Goal: Task Accomplishment & Management: Use online tool/utility

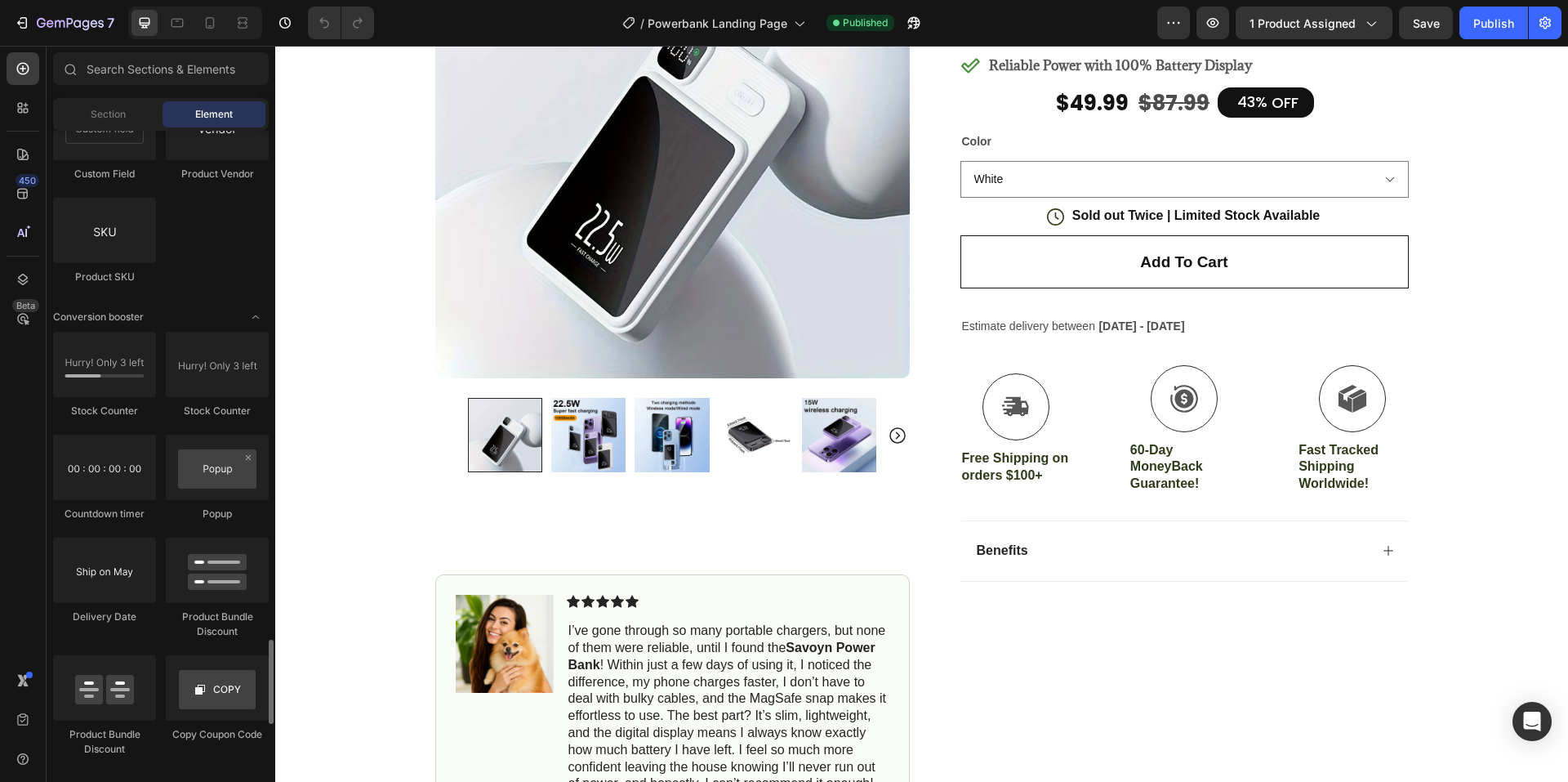
scroll to position [3268, 0]
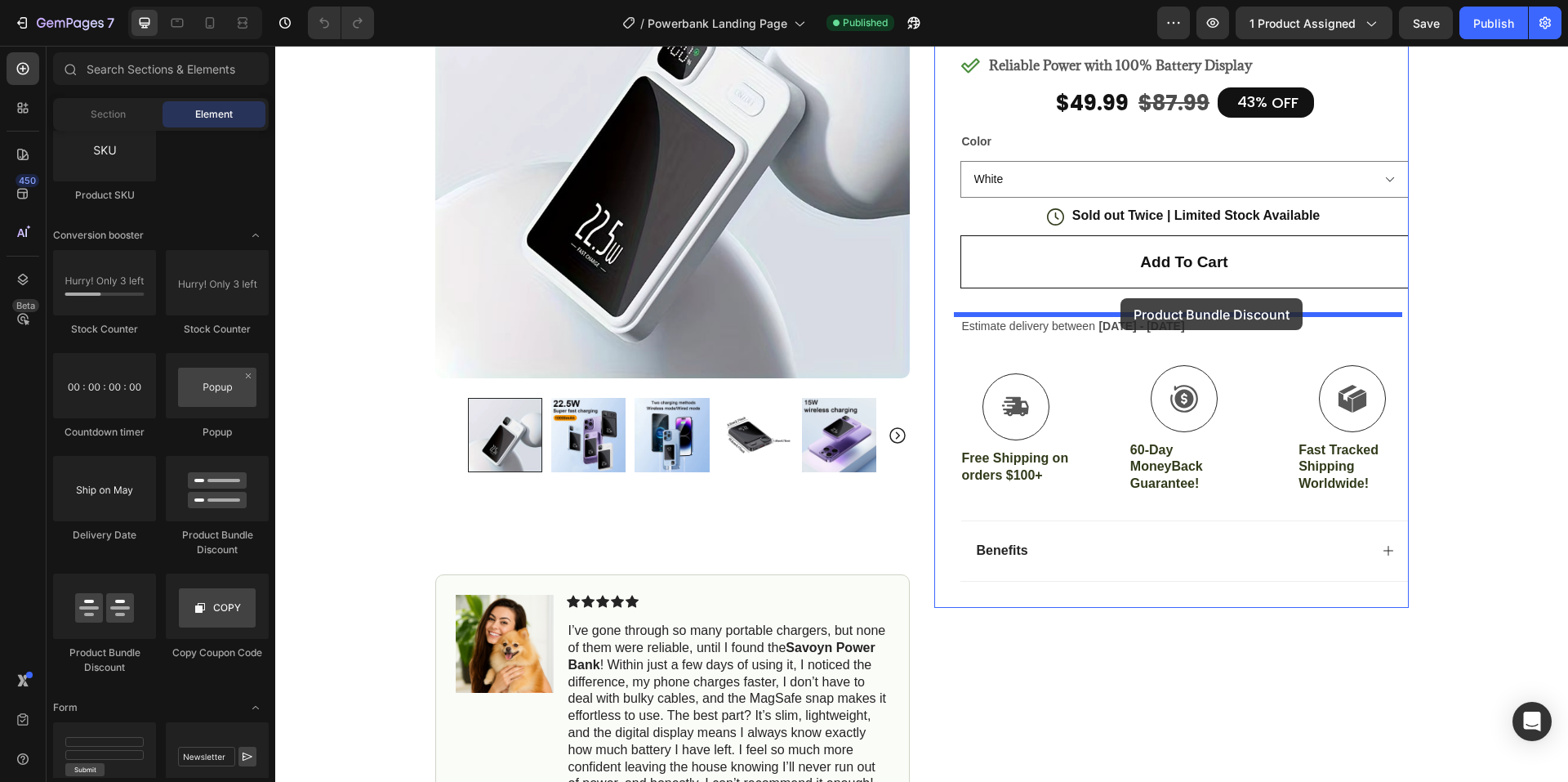
drag, startPoint x: 398, startPoint y: 656, endPoint x: 1120, endPoint y: 299, distance: 805.4
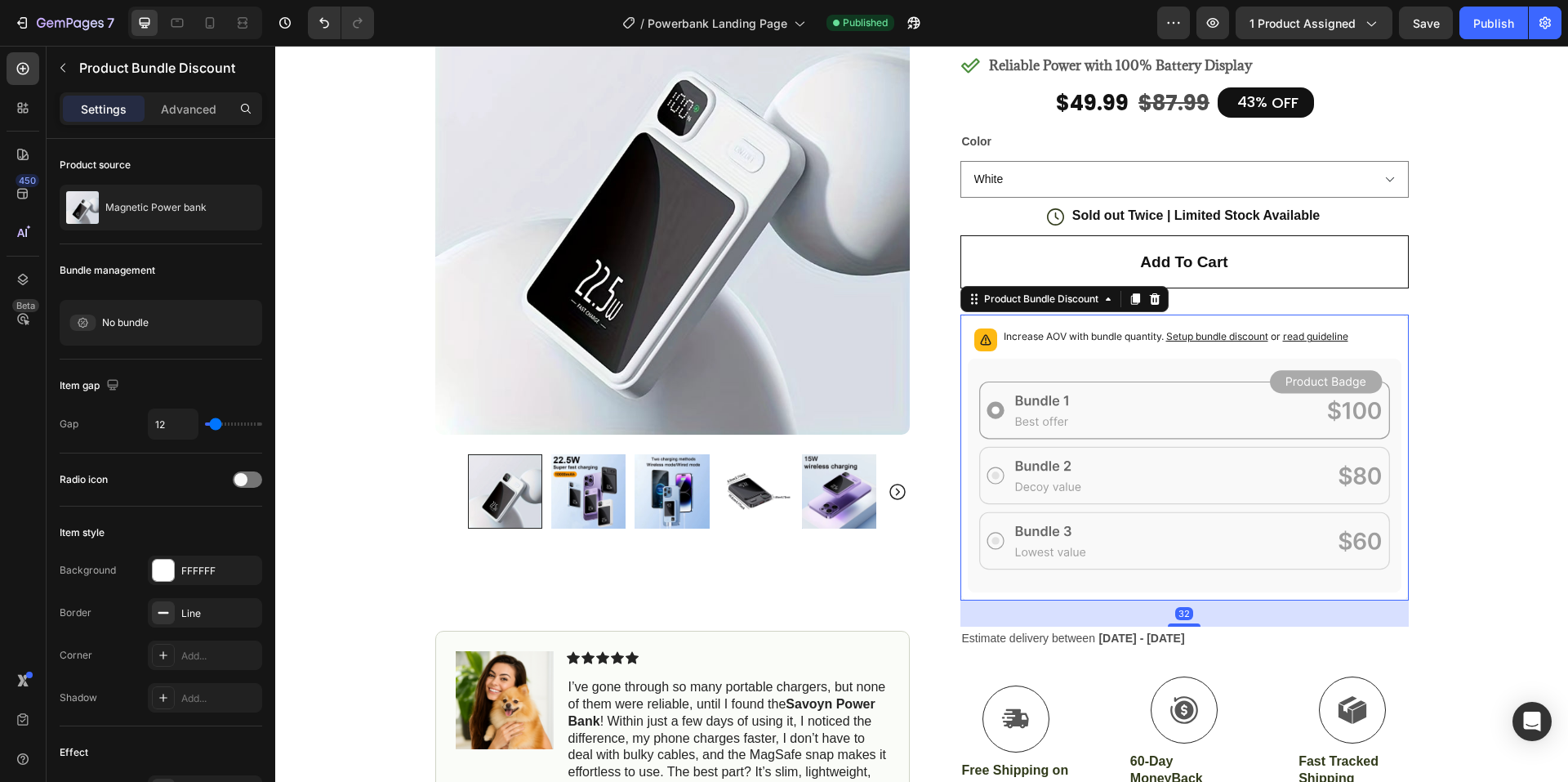
click at [1022, 403] on icon at bounding box center [1184, 476] width 434 height 235
click at [1186, 339] on span "Setup bundle discount" at bounding box center [1217, 336] width 102 height 12
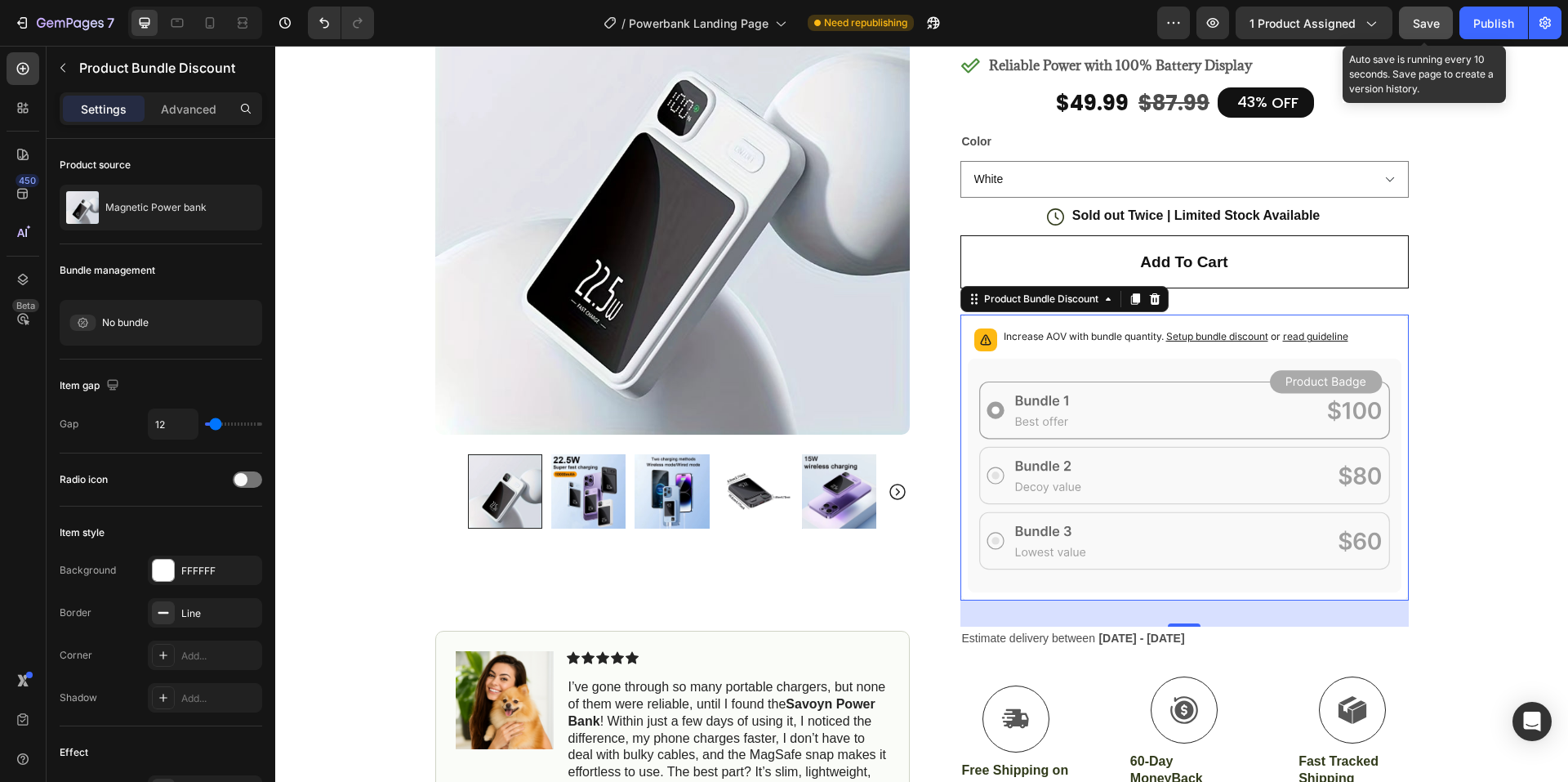
click at [1432, 12] on button "Save" at bounding box center [1426, 22] width 54 height 33
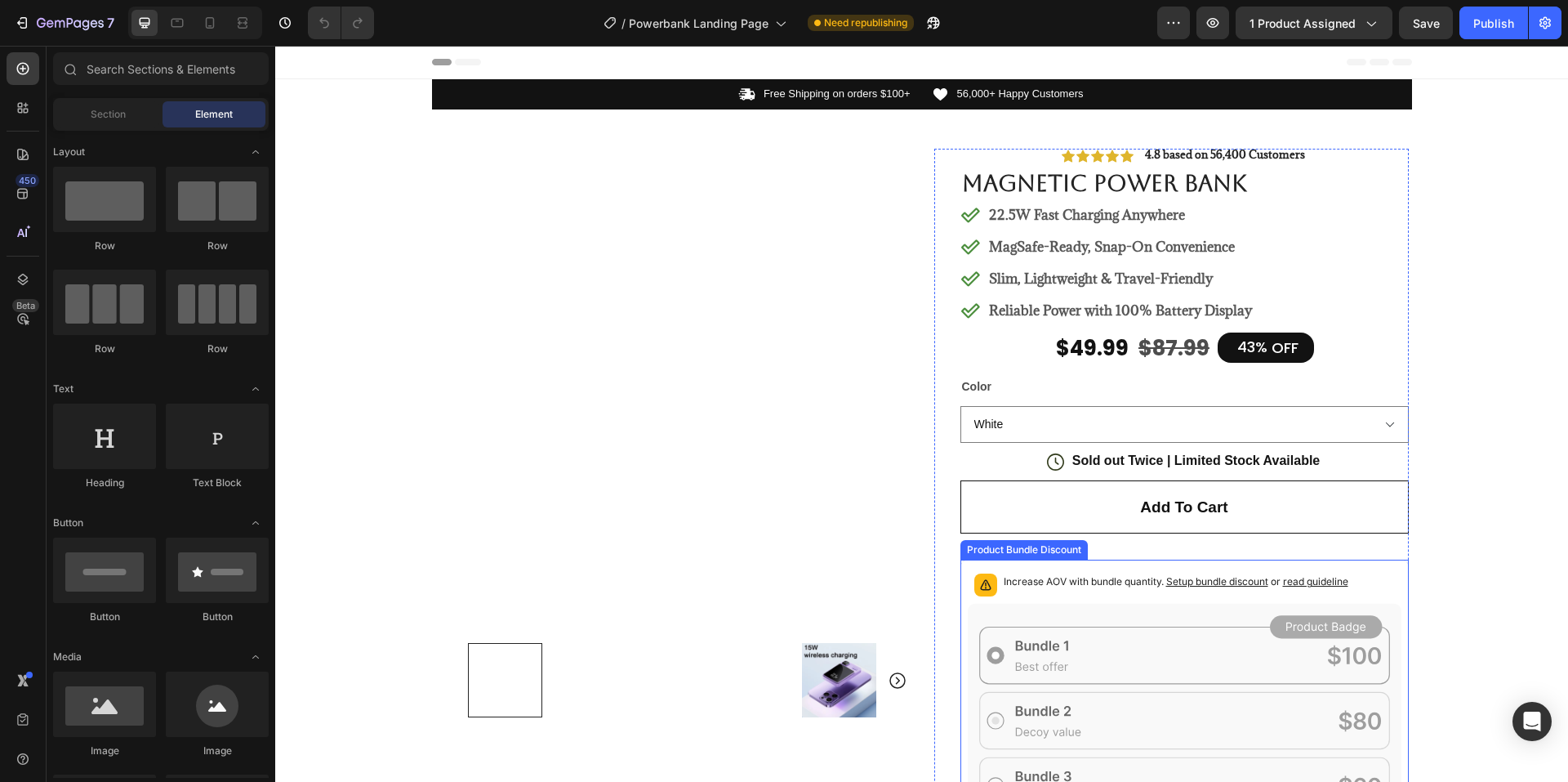
scroll to position [245, 0]
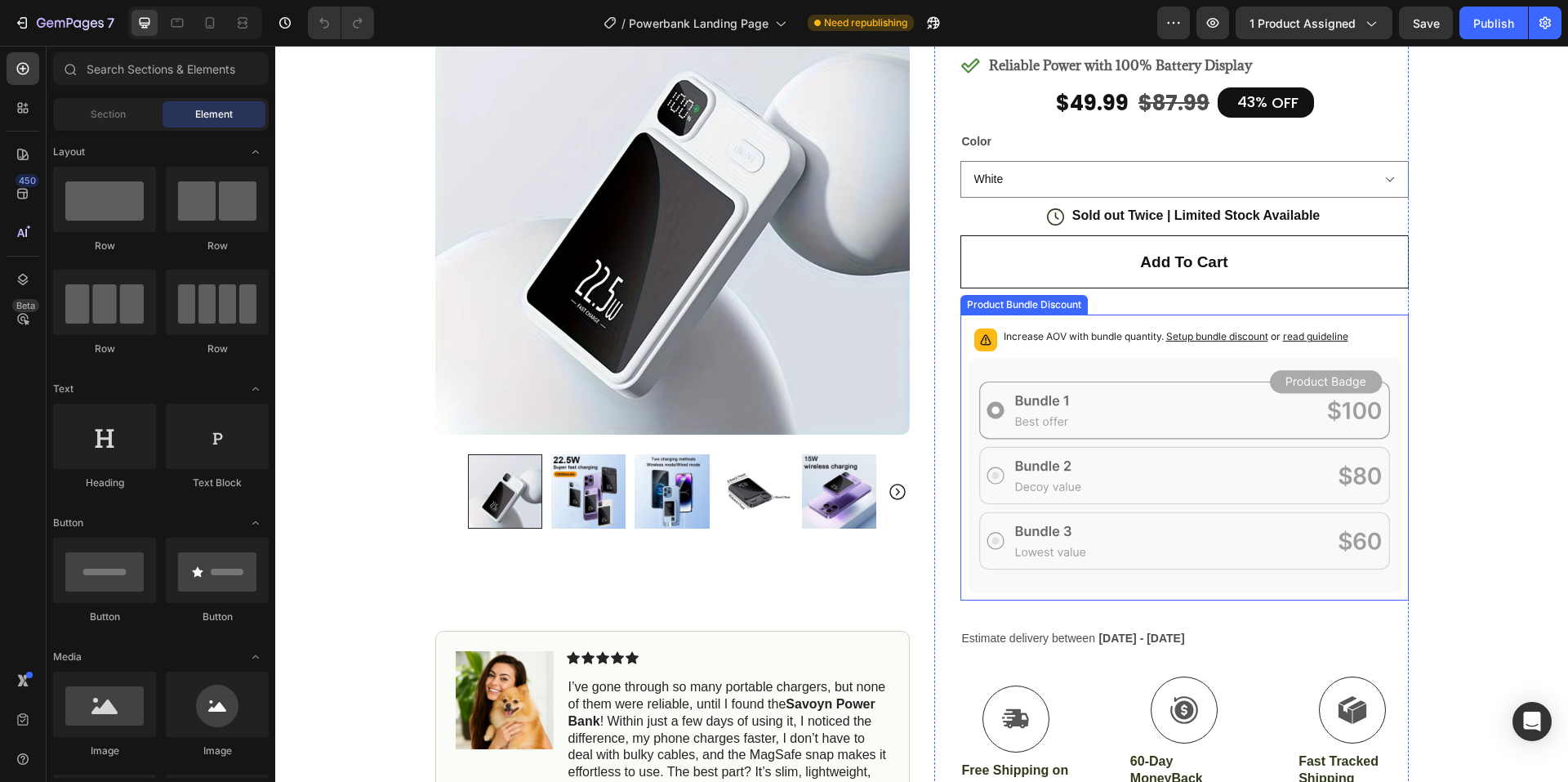
click at [1087, 370] on icon at bounding box center [1184, 476] width 434 height 235
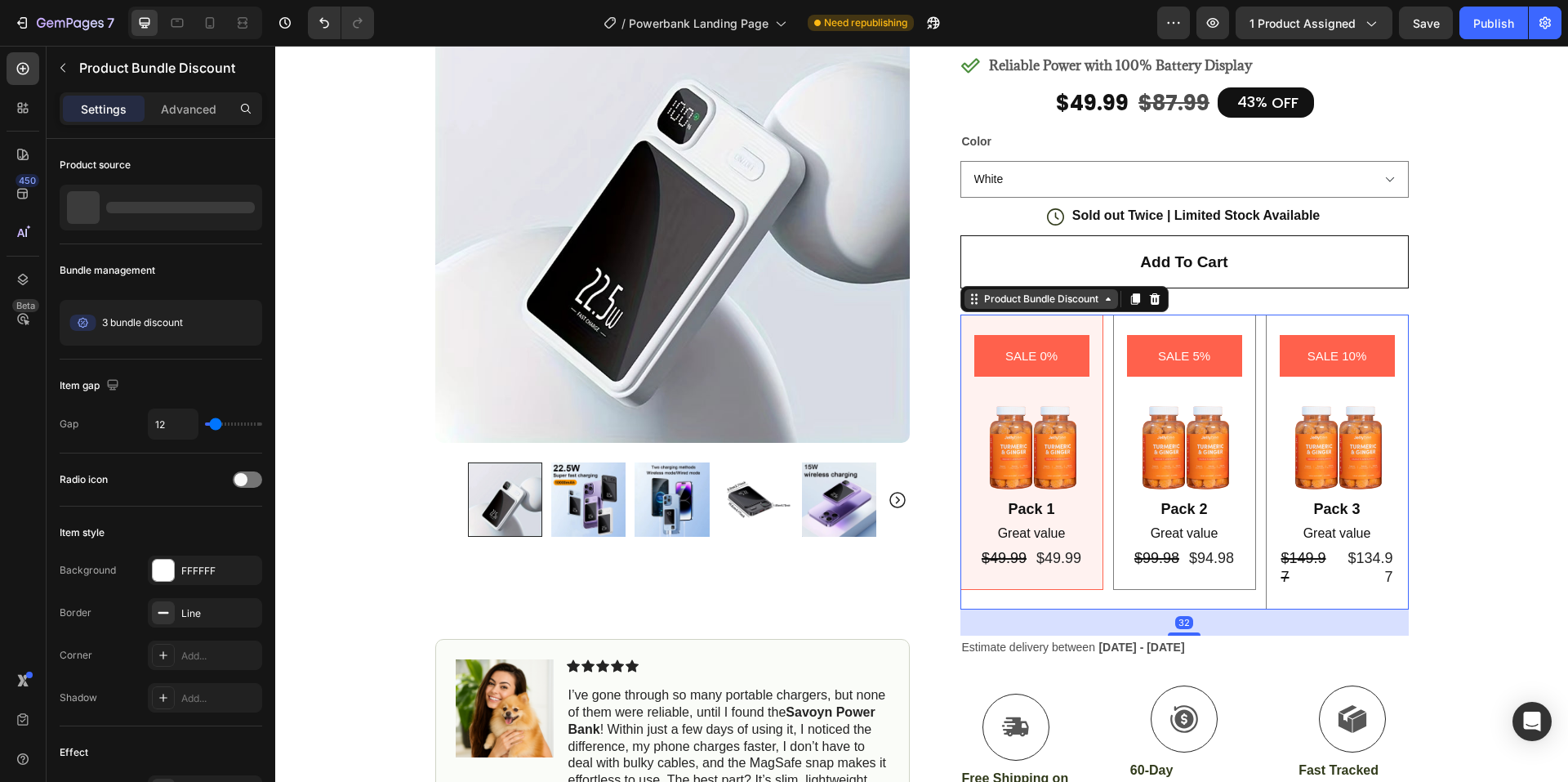
click at [1080, 294] on div "Product Bundle Discount" at bounding box center [1041, 299] width 121 height 15
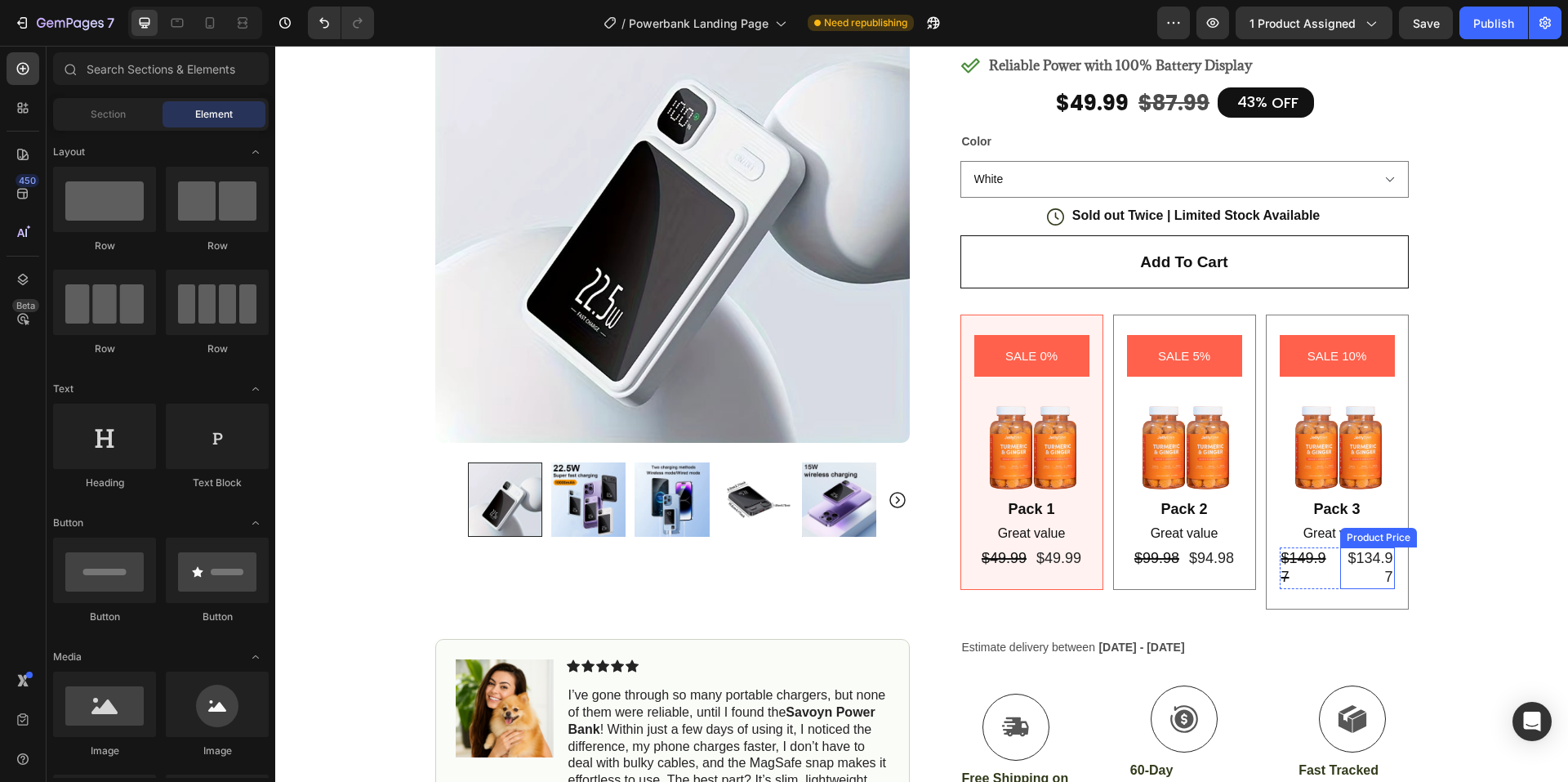
click at [1372, 573] on div "$134.97" at bounding box center [1367, 568] width 55 height 42
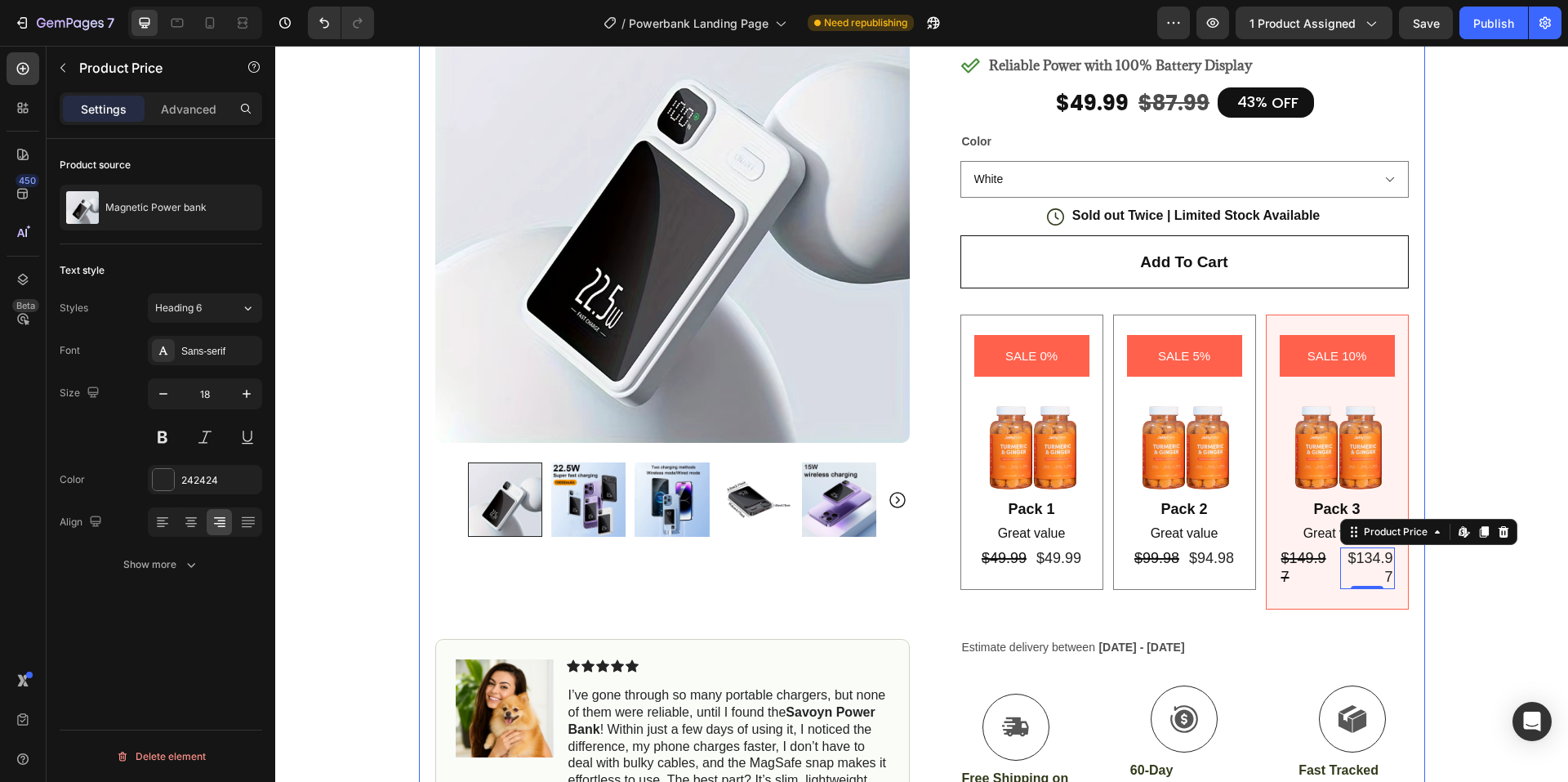
click at [1397, 365] on div "SALE 10% Product Badge Image Pack 3 Text Block Great value Text Block $149.97 P…" at bounding box center [1337, 461] width 143 height 294
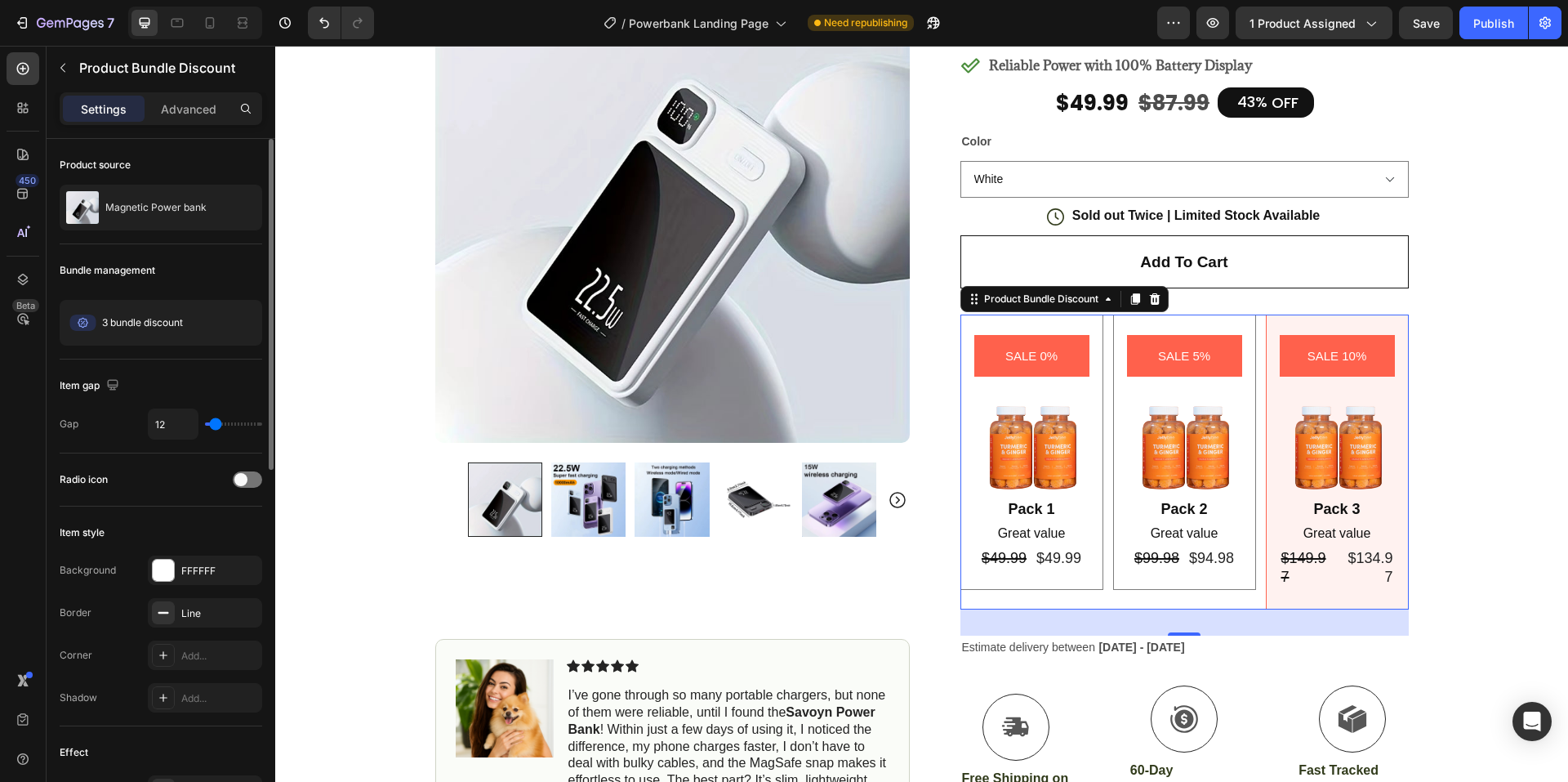
type input "4"
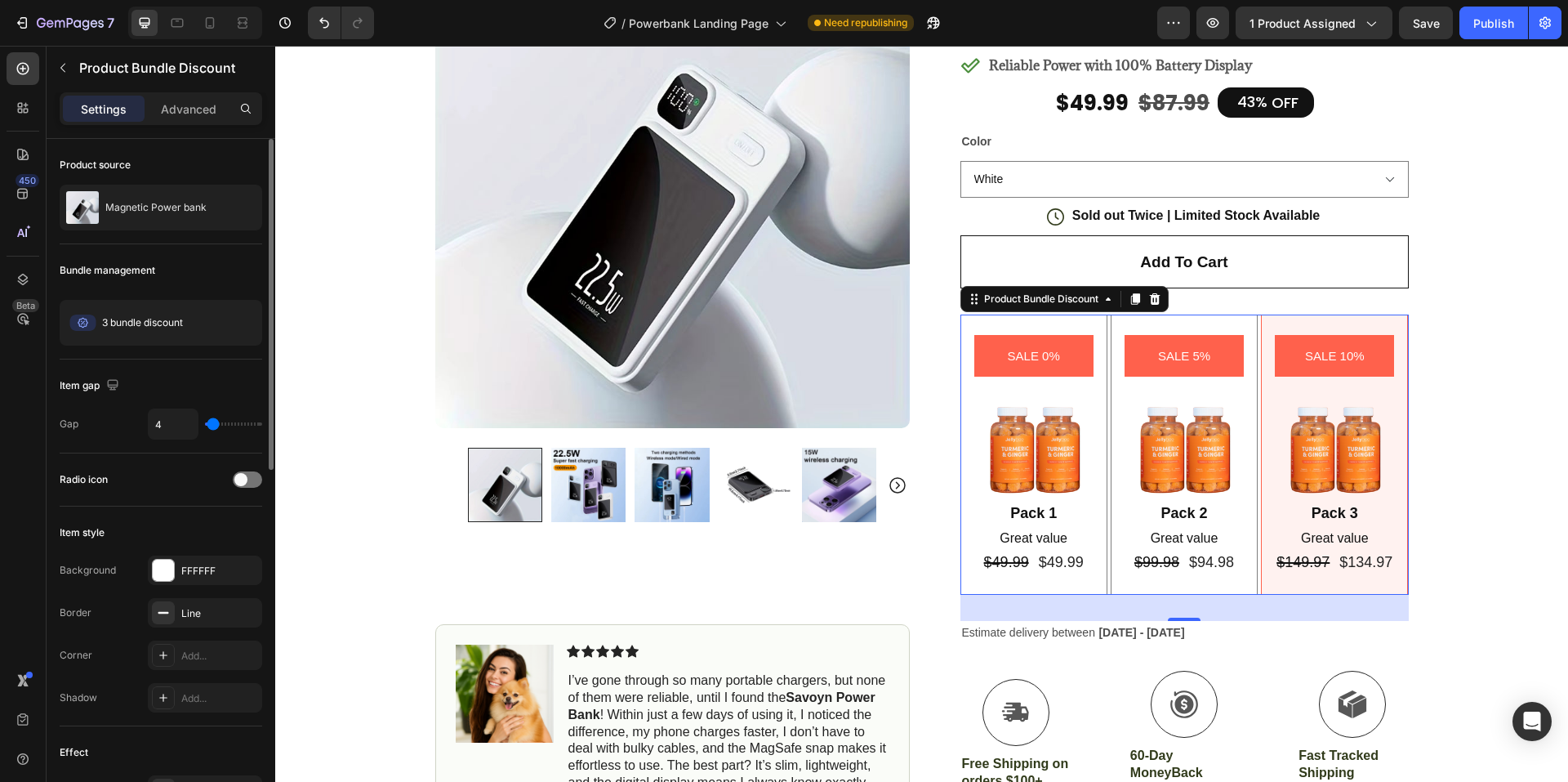
type input "2"
type input "7"
type input "9"
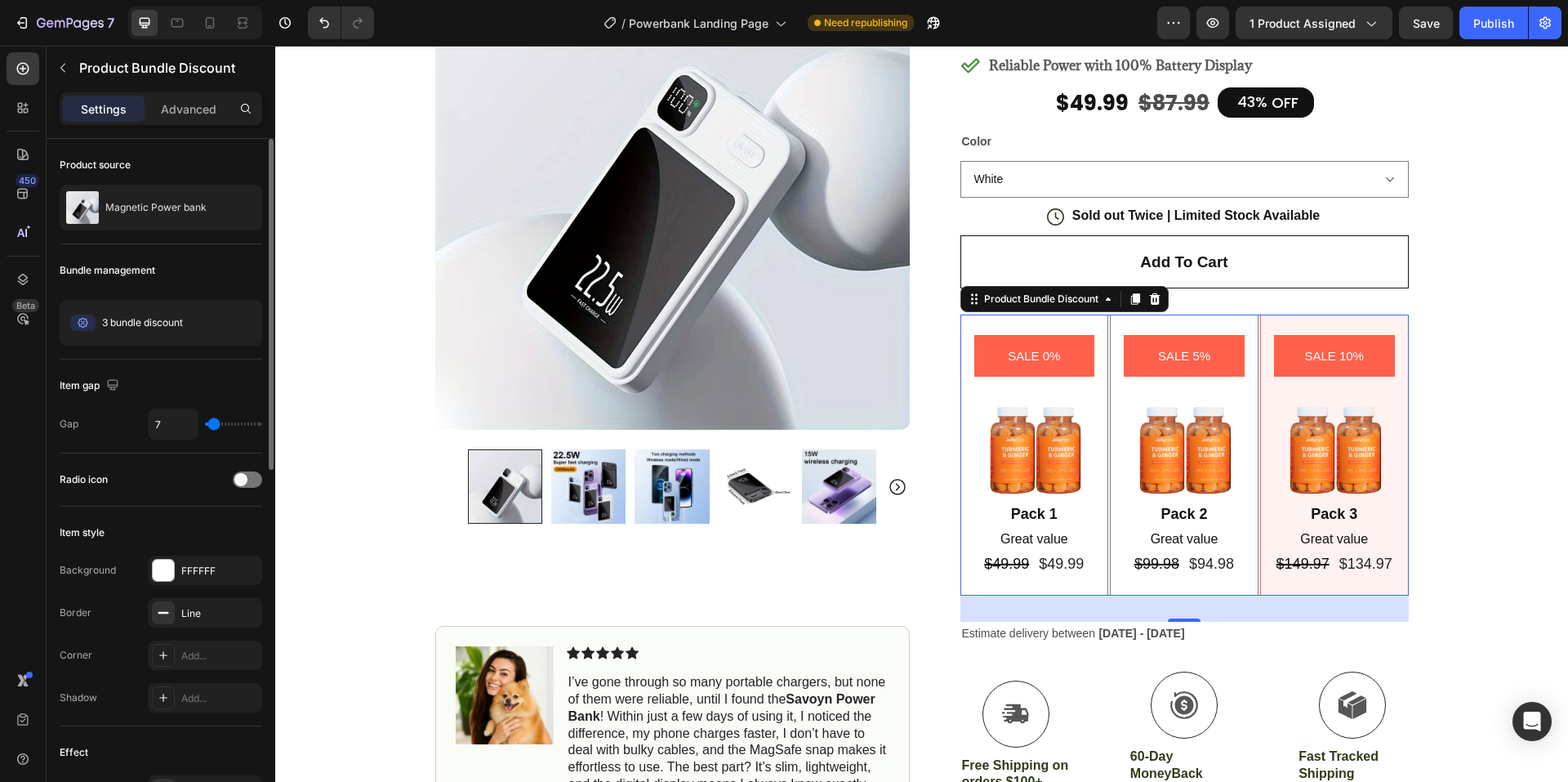
type input "9"
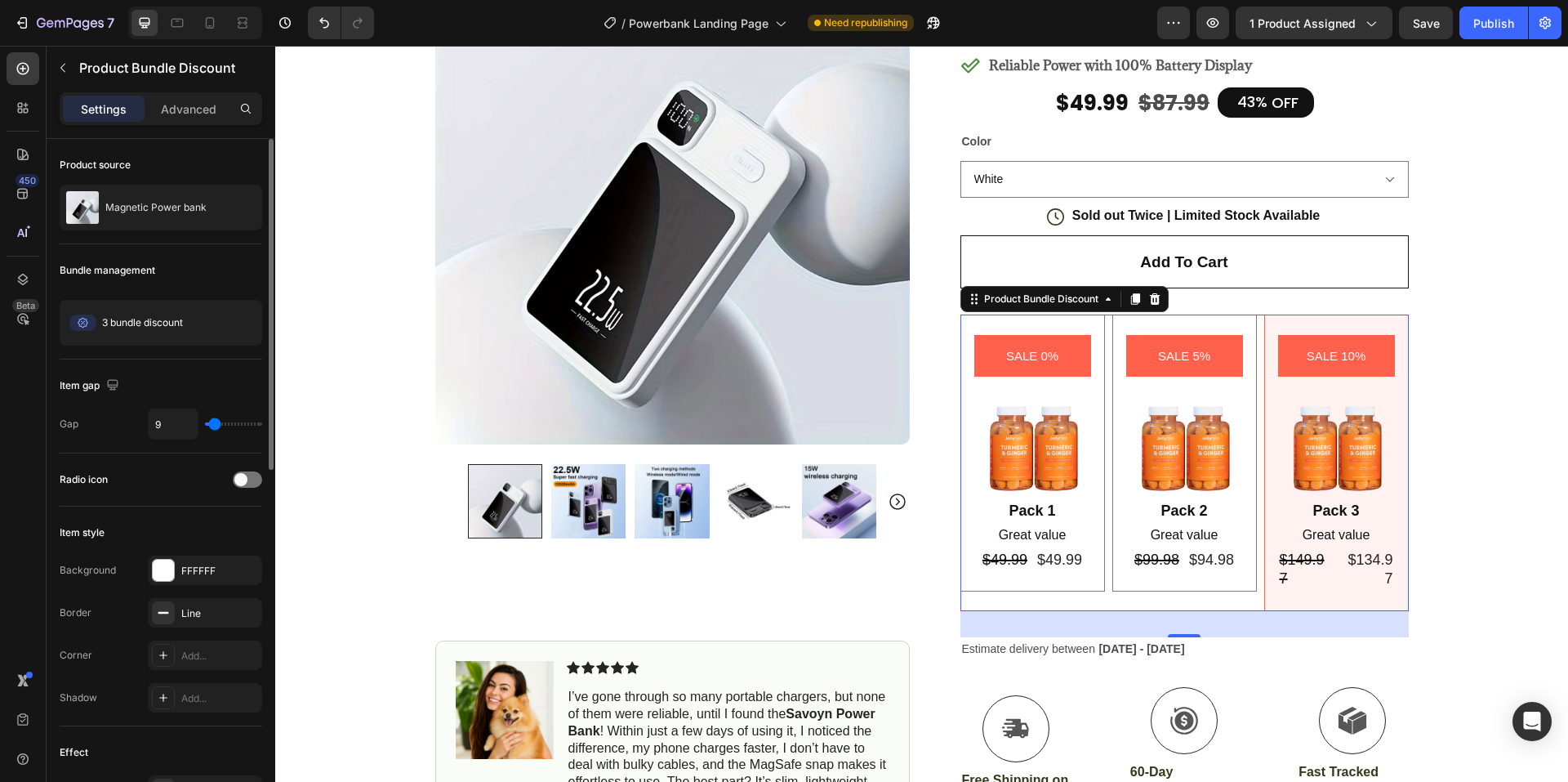
type input "11"
click at [216, 426] on input "range" at bounding box center [234, 424] width 57 height 4
click at [185, 425] on input "11" at bounding box center [172, 424] width 49 height 29
type input "1"
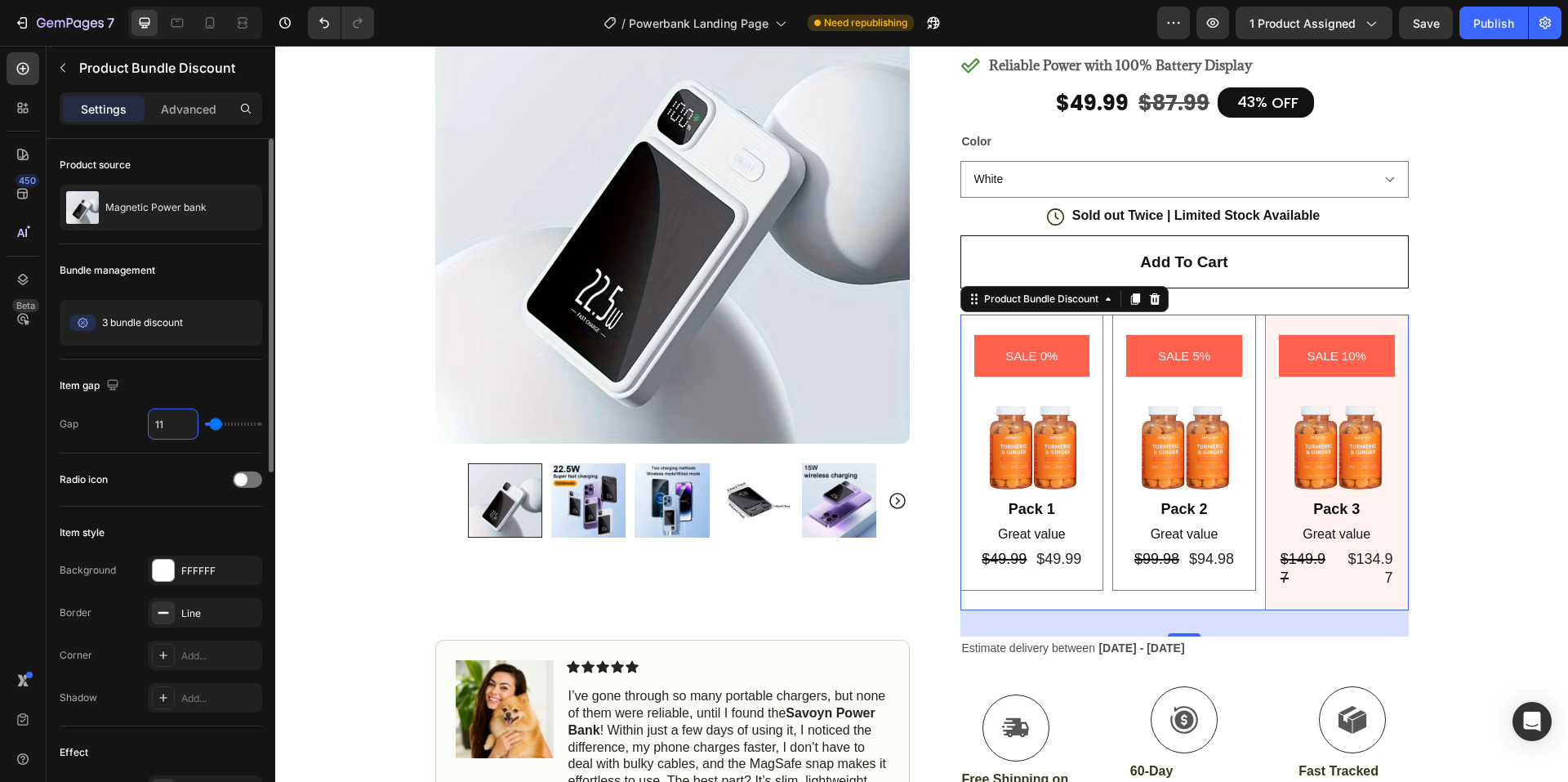
type input "1"
type input "10"
type input "1"
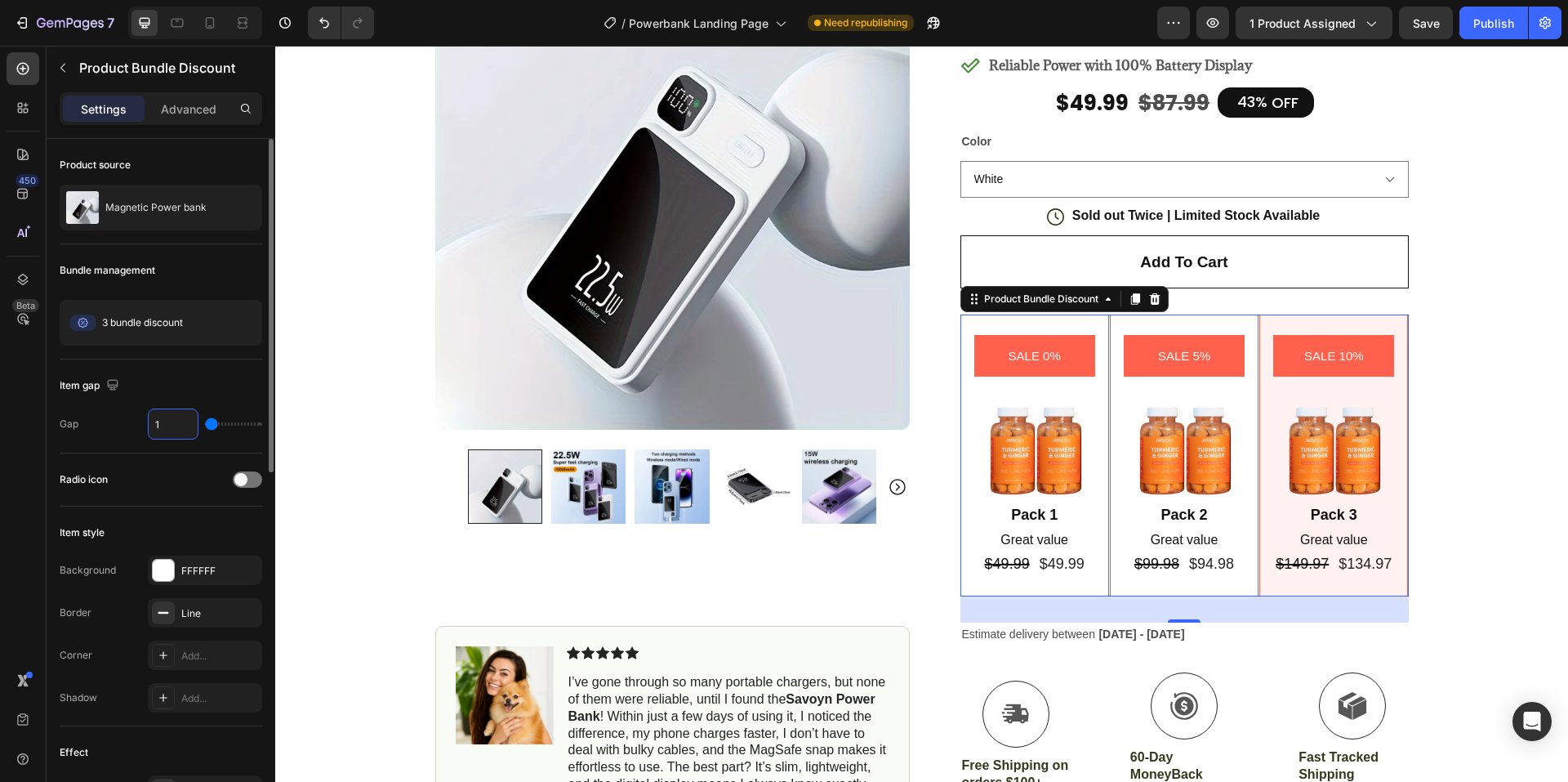
type input "0"
type input "5"
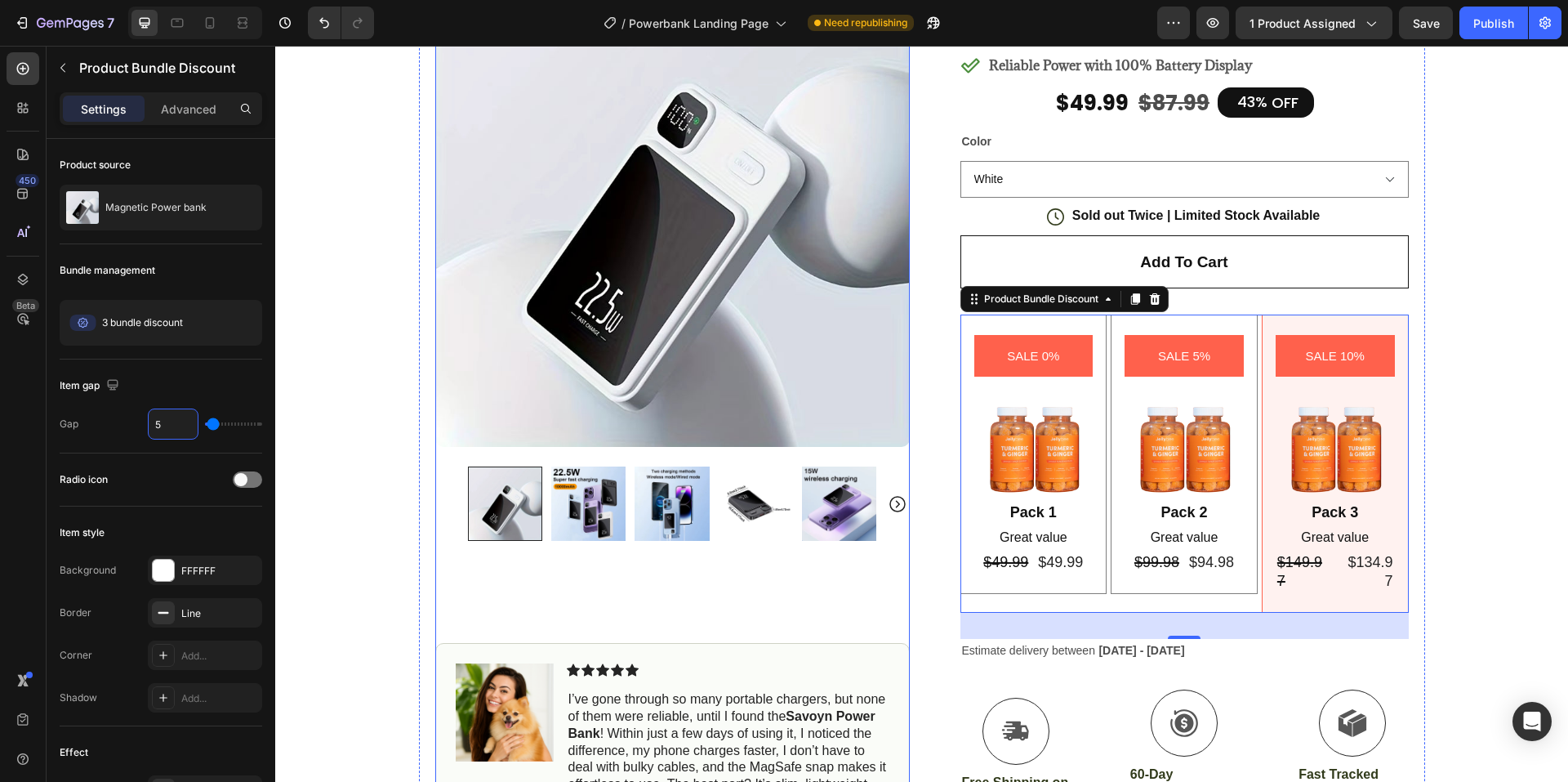
type input "0"
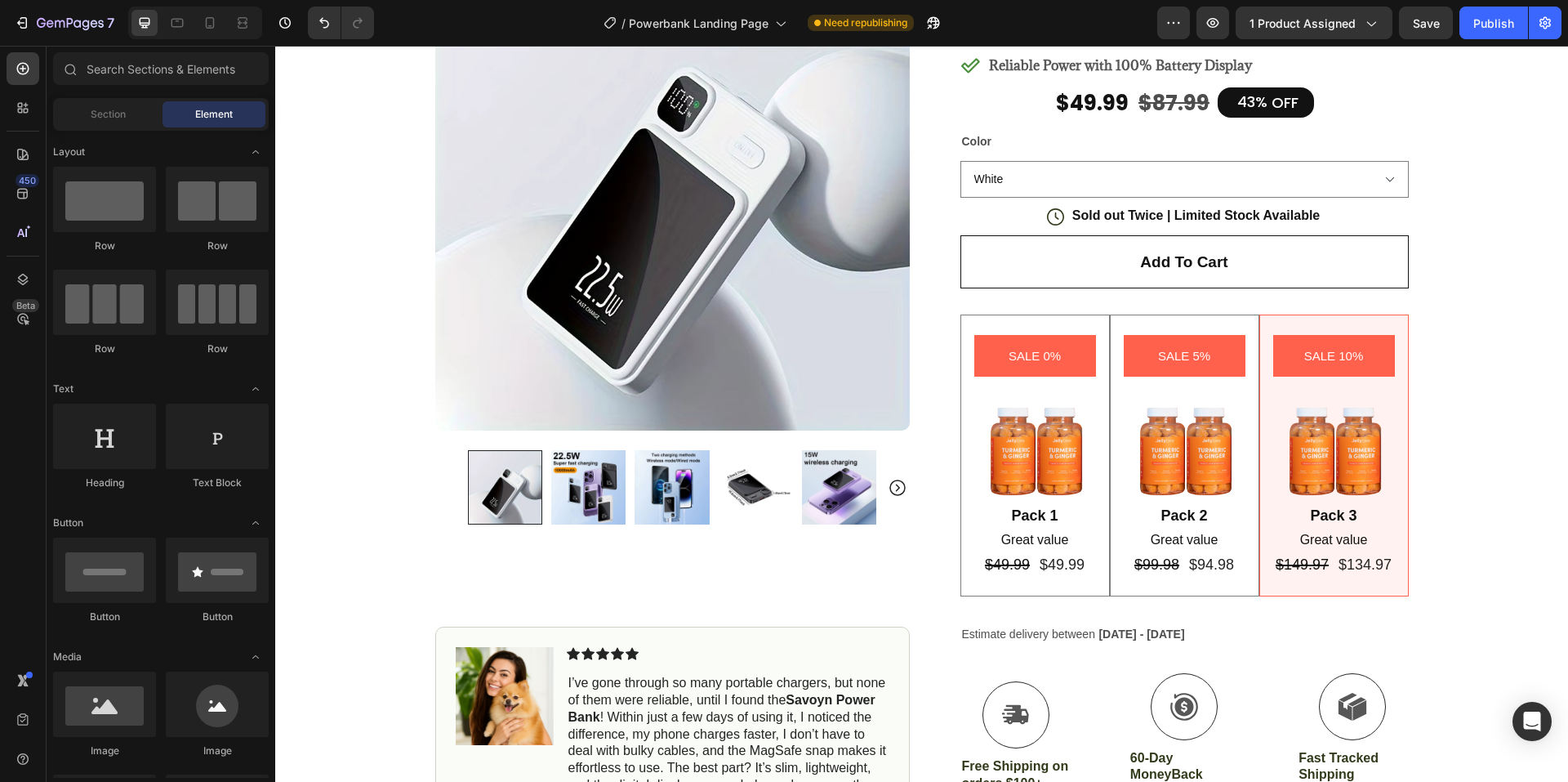
click at [1326, 355] on pre "SALE 10%" at bounding box center [1333, 355] width 79 height 42
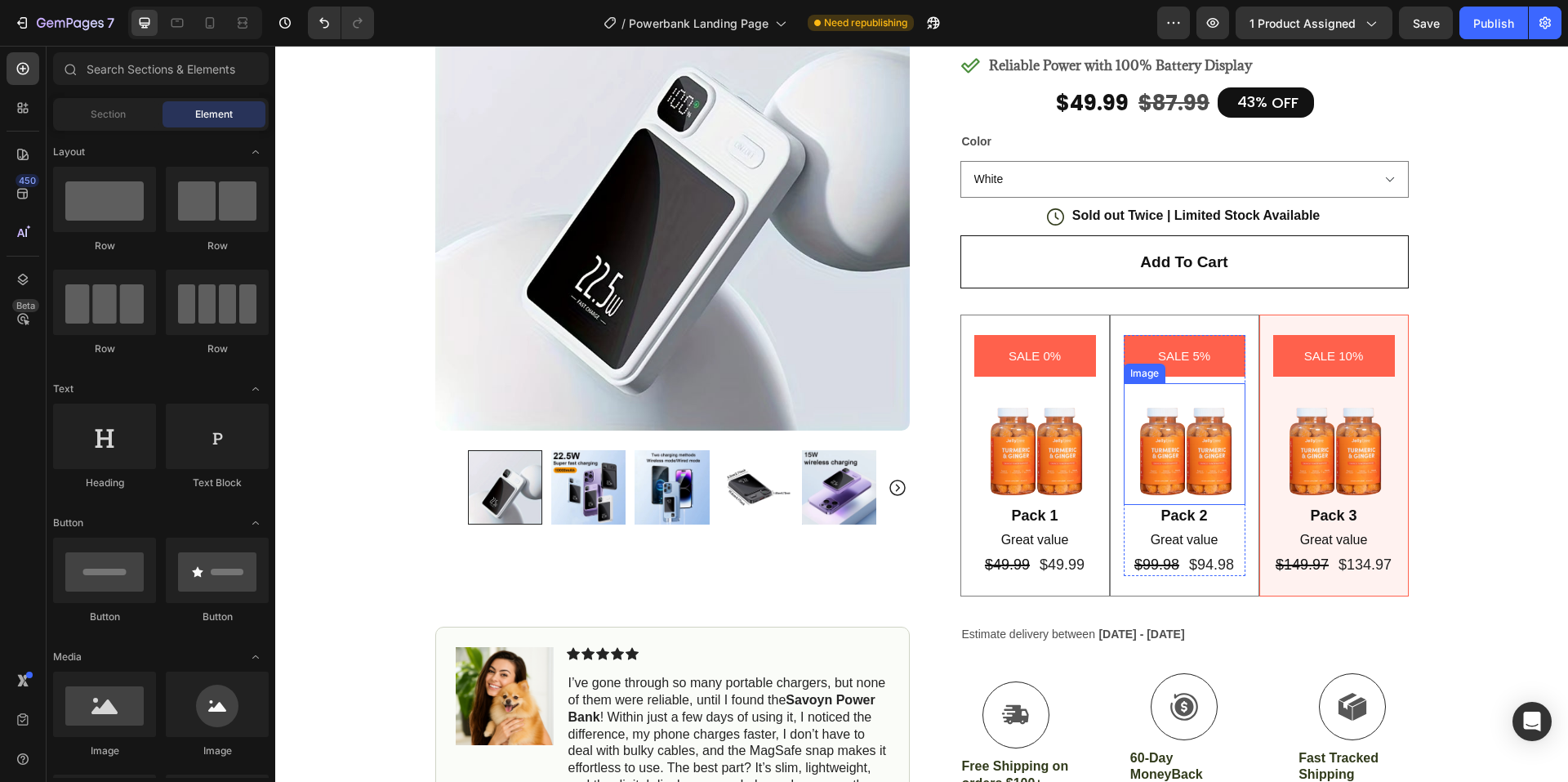
click at [1063, 466] on img at bounding box center [1035, 443] width 122 height 121
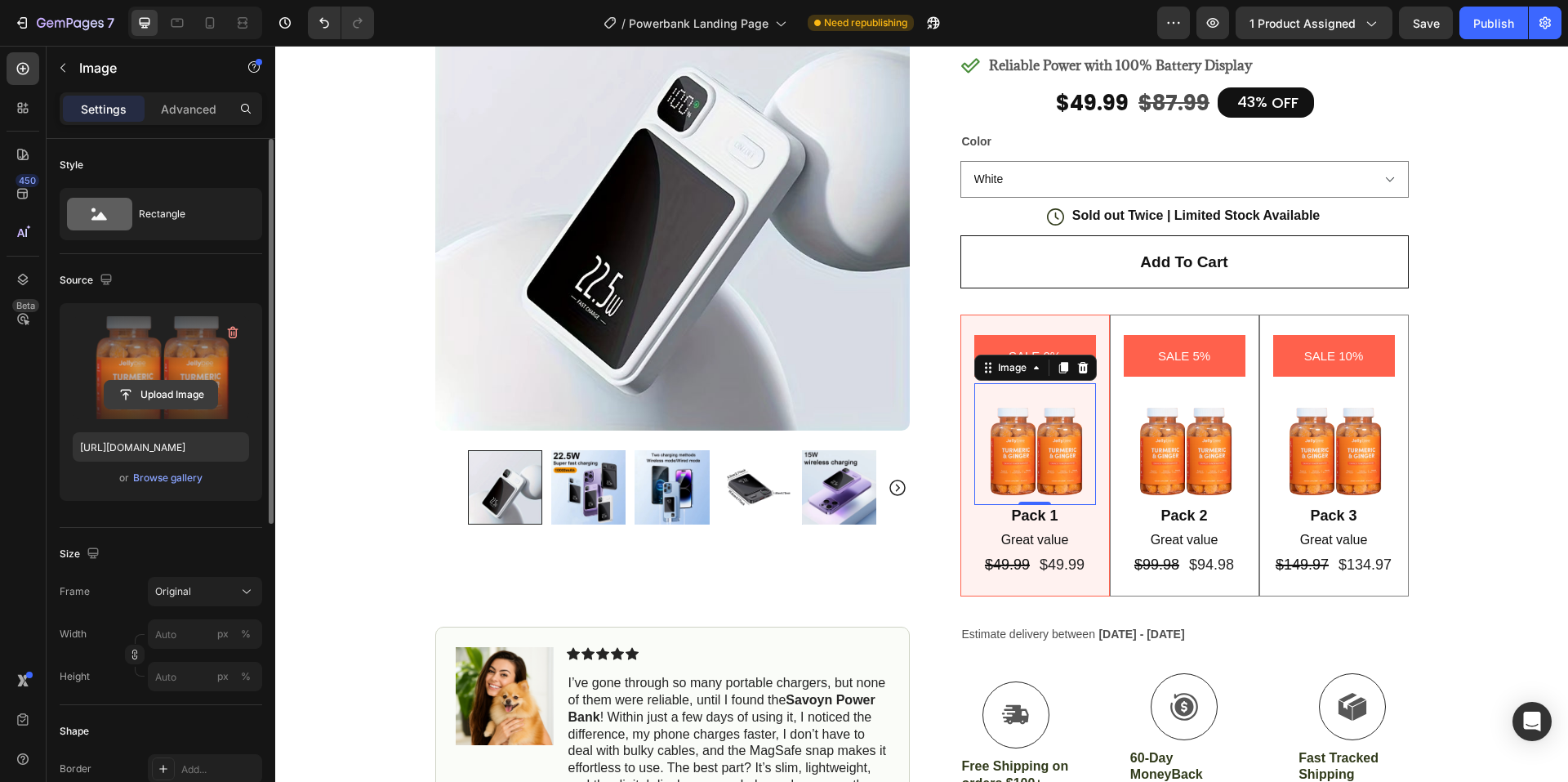
click at [164, 395] on input "file" at bounding box center [161, 394] width 113 height 28
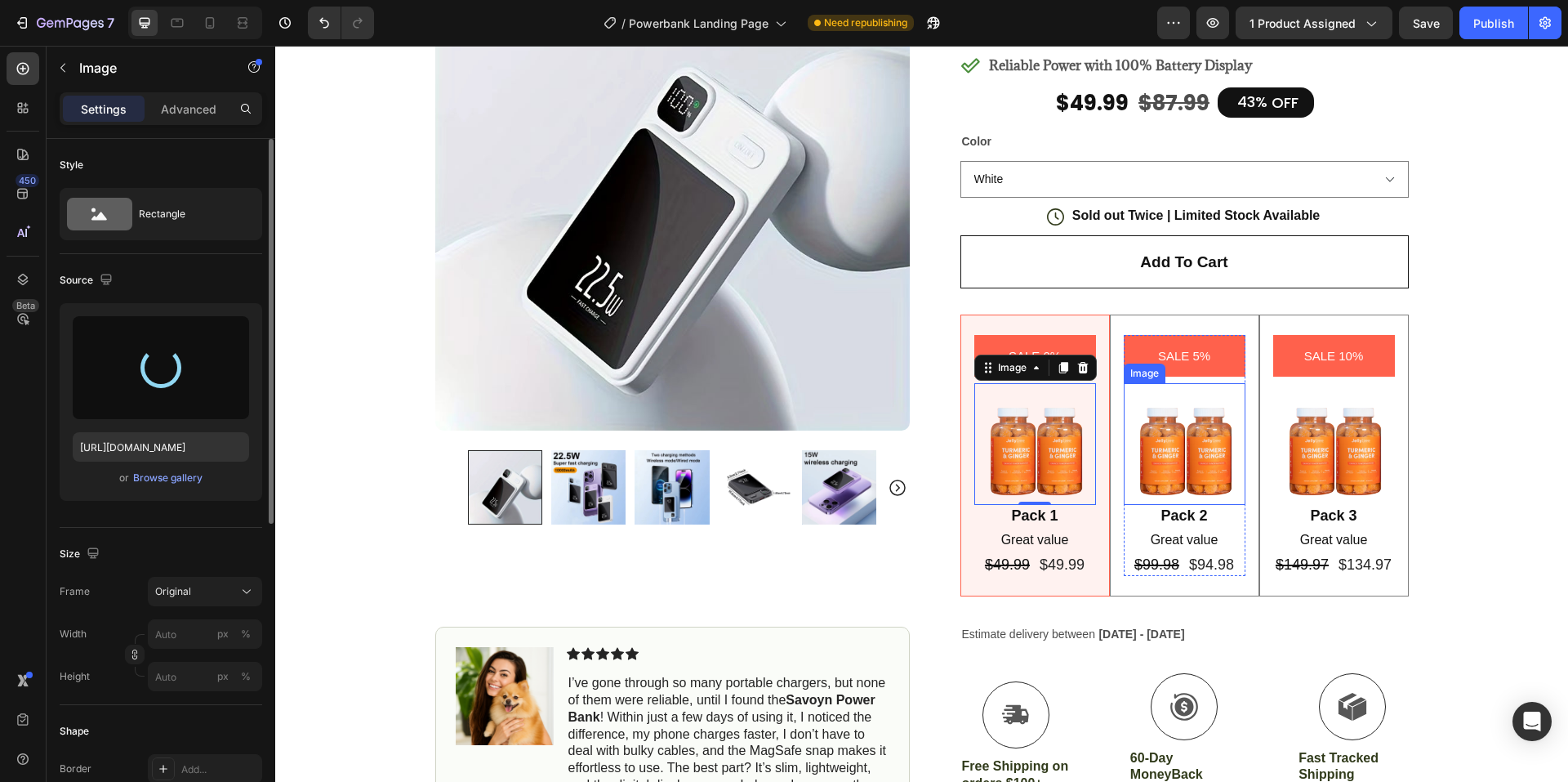
click at [1190, 466] on img at bounding box center [1184, 443] width 122 height 121
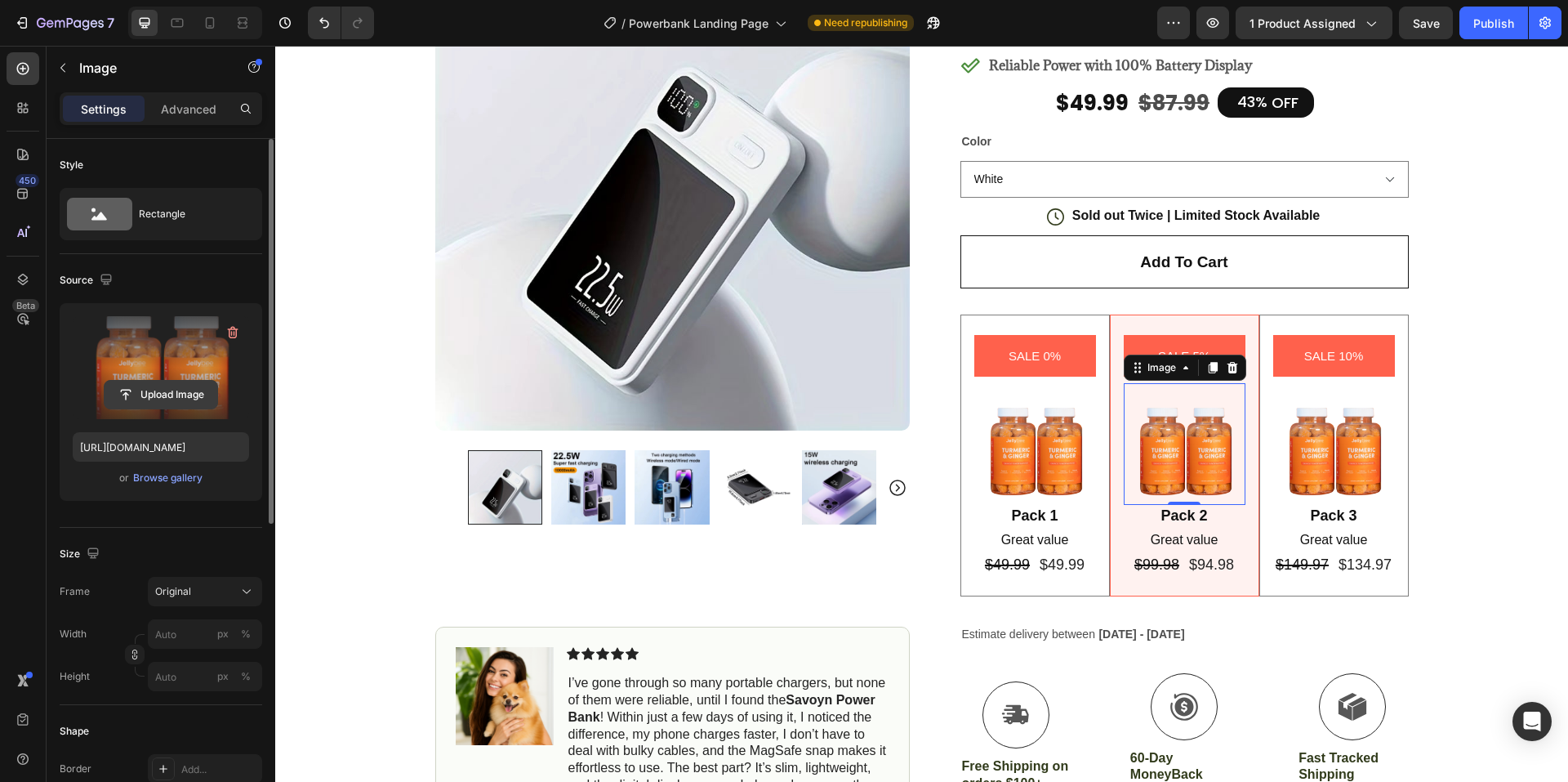
click at [165, 399] on input "file" at bounding box center [161, 394] width 113 height 28
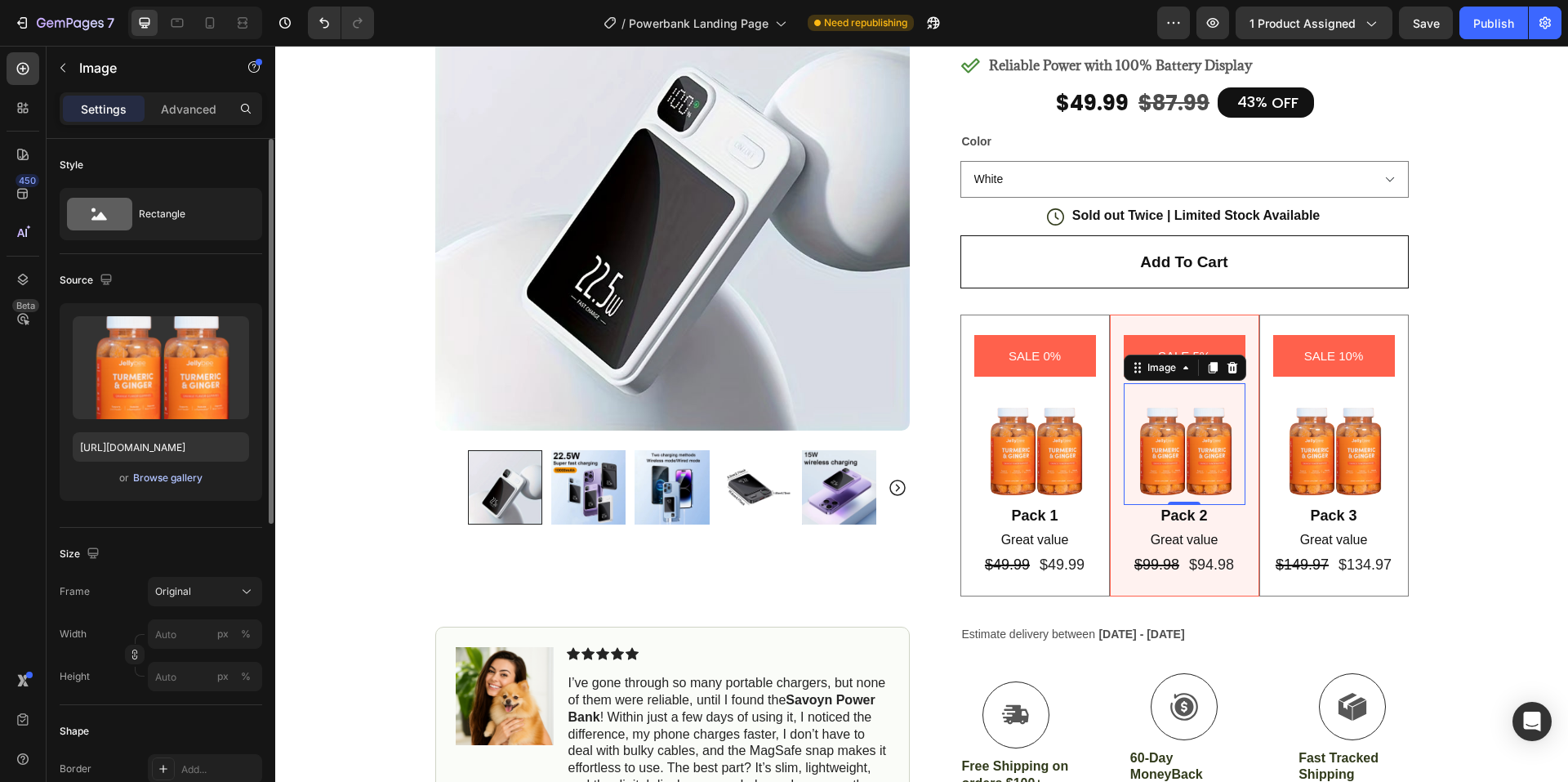
click at [163, 479] on div "Browse gallery" at bounding box center [168, 477] width 69 height 15
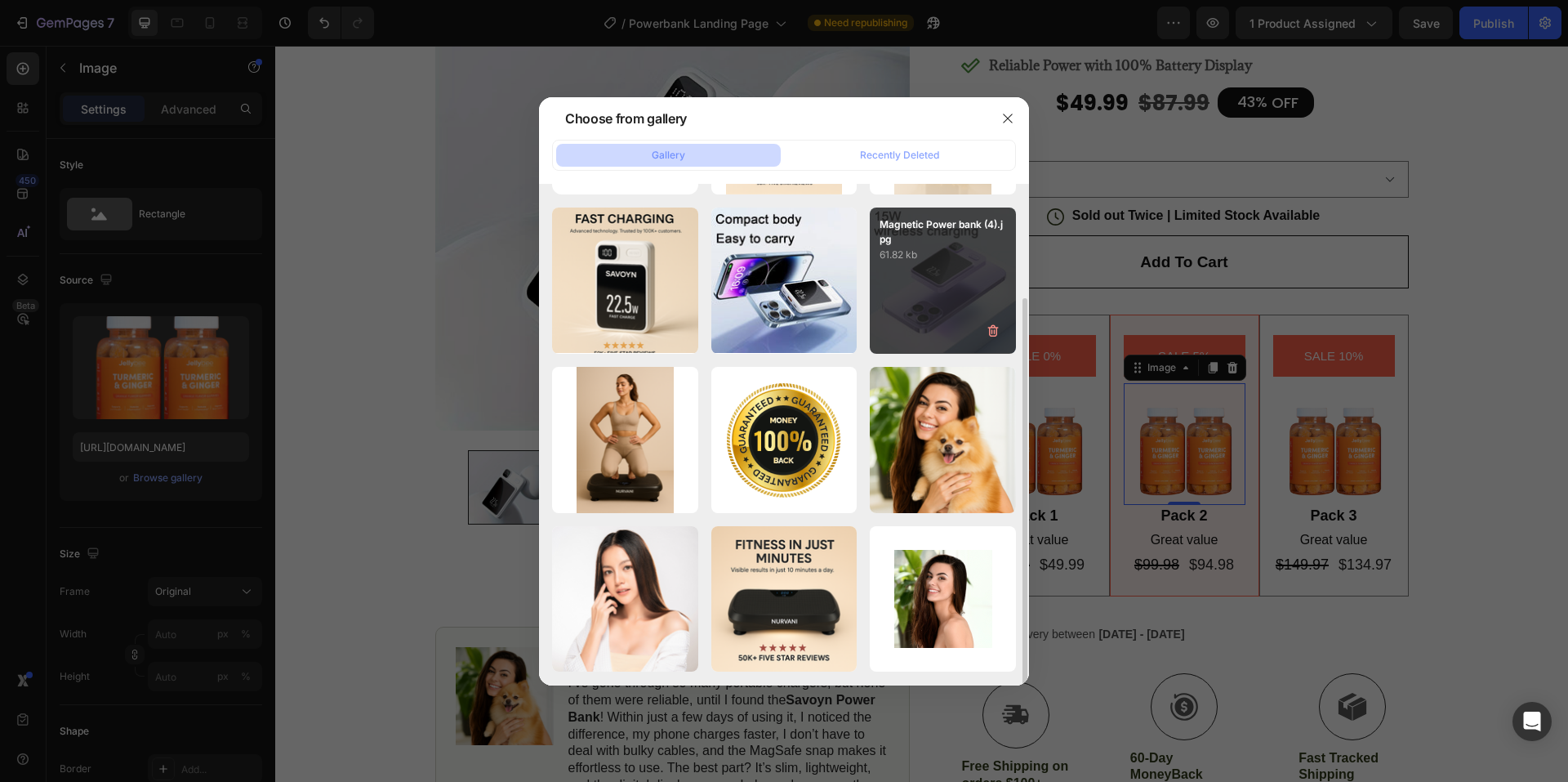
scroll to position [0, 0]
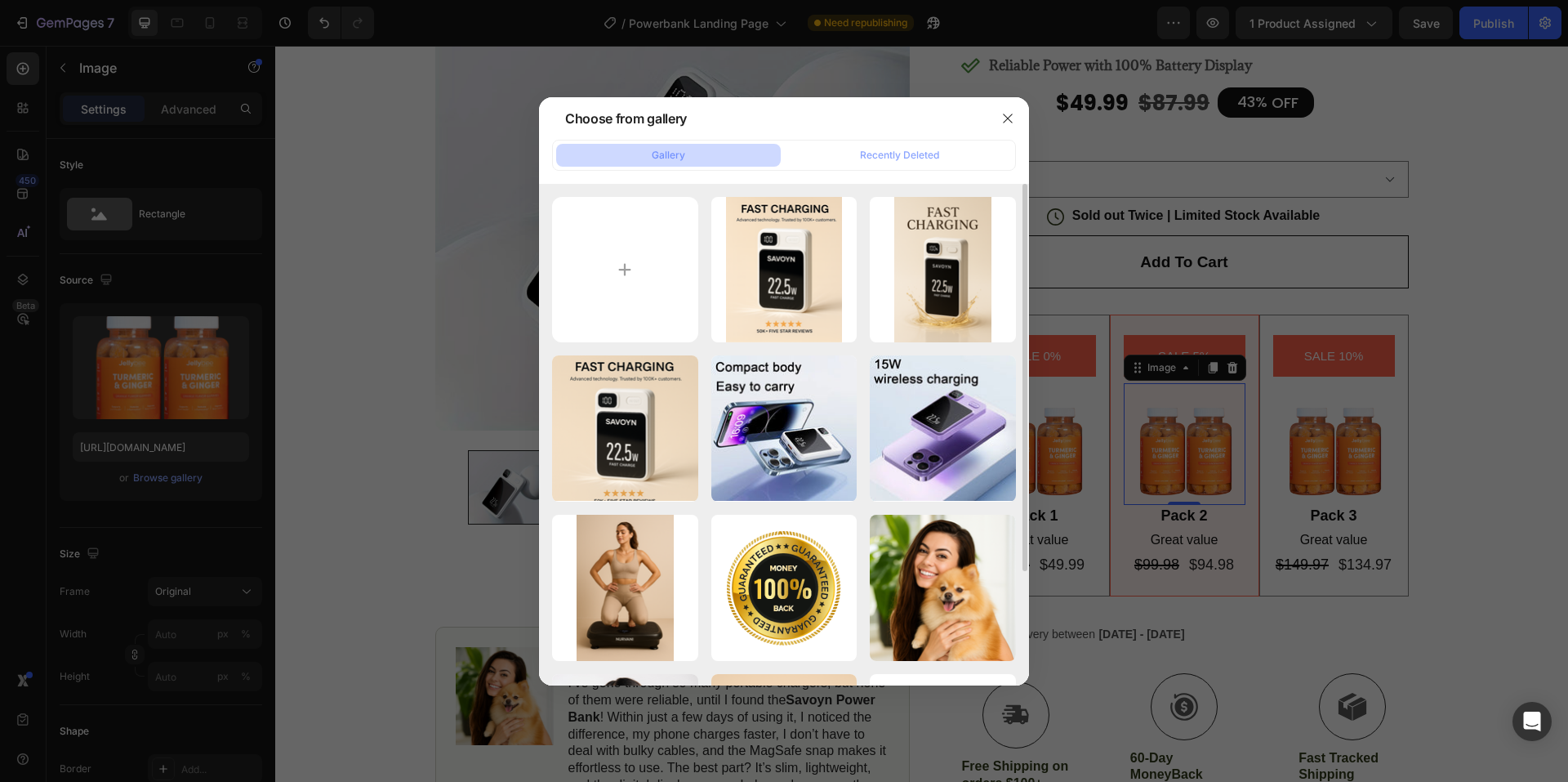
drag, startPoint x: 1014, startPoint y: 129, endPoint x: 986, endPoint y: 132, distance: 28.2
click at [1009, 128] on button "button" at bounding box center [1007, 118] width 26 height 26
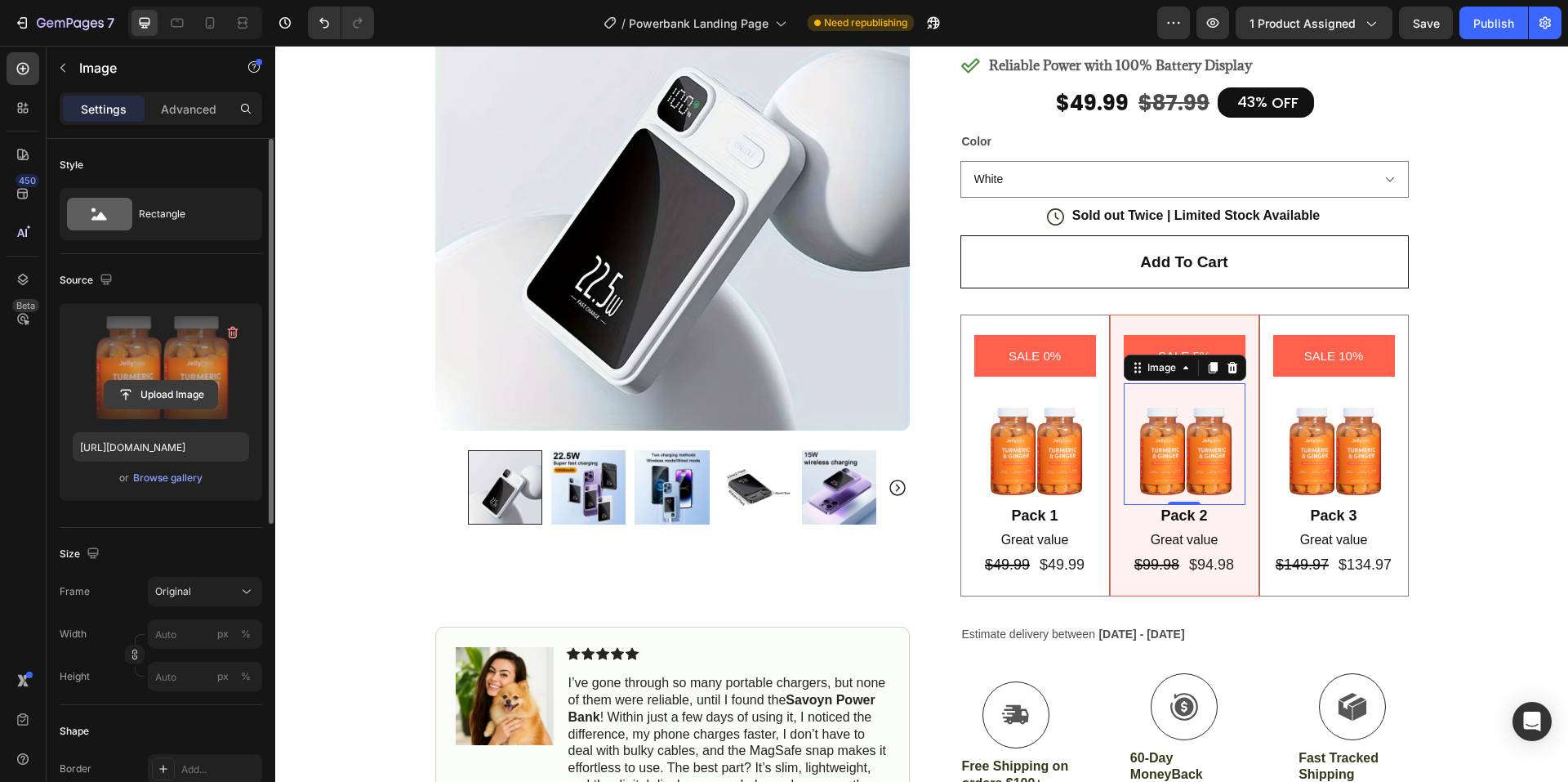
click at [148, 395] on input "file" at bounding box center [161, 394] width 113 height 28
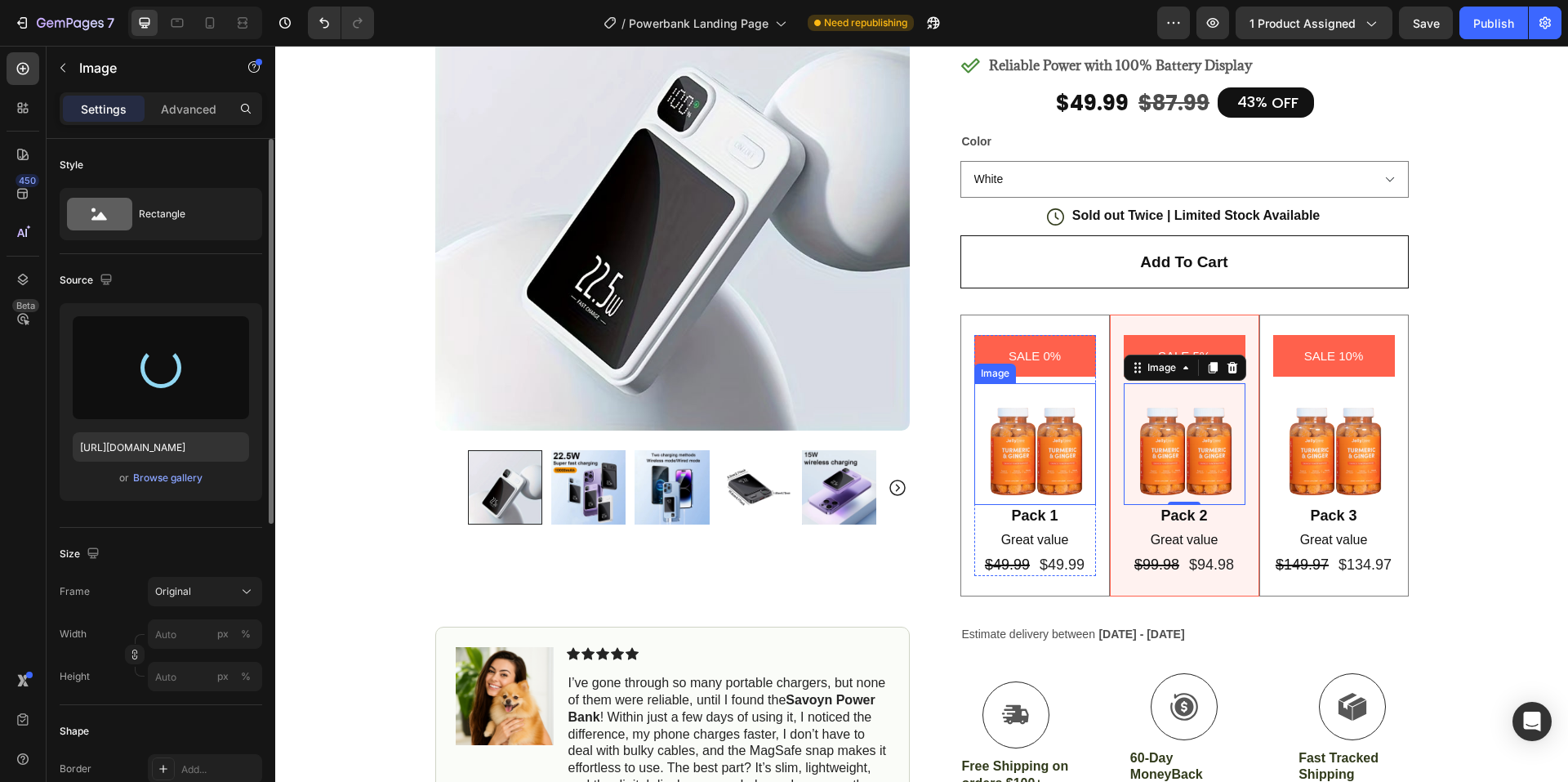
type input "[URL][DOMAIN_NAME]"
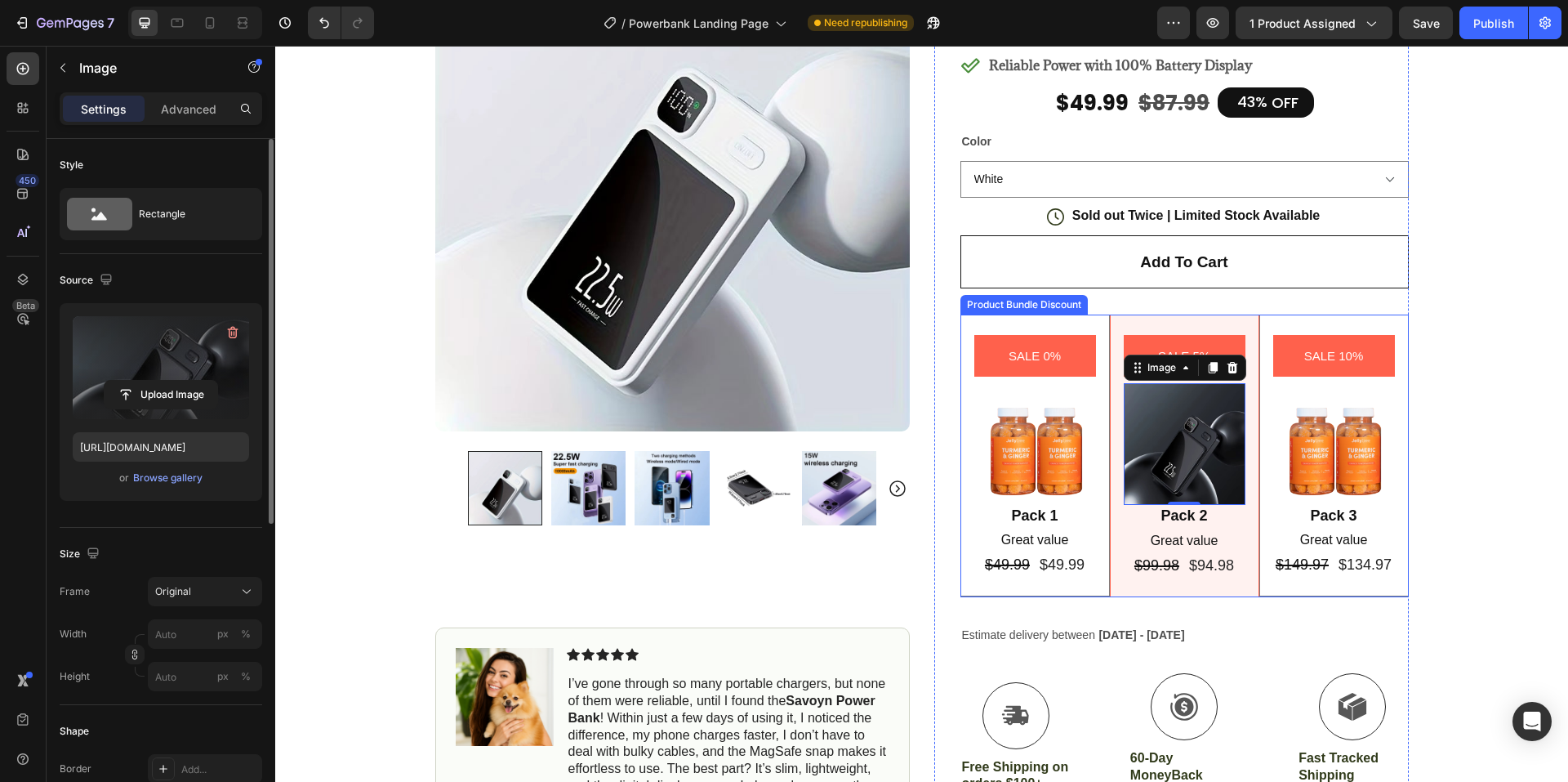
click at [1042, 443] on img at bounding box center [1035, 443] width 122 height 121
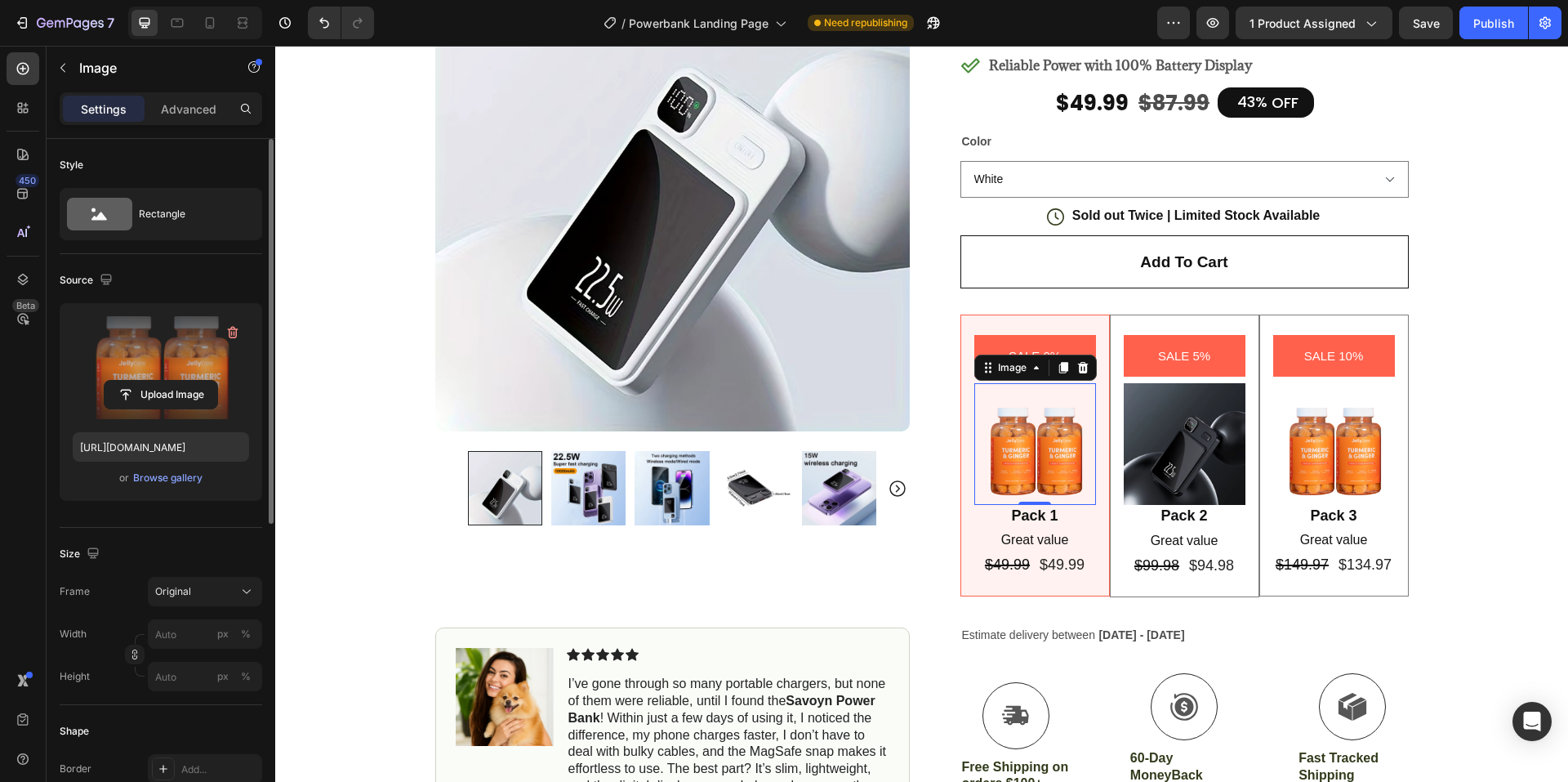
click at [146, 374] on label at bounding box center [161, 368] width 177 height 103
click at [146, 380] on input "file" at bounding box center [161, 394] width 113 height 28
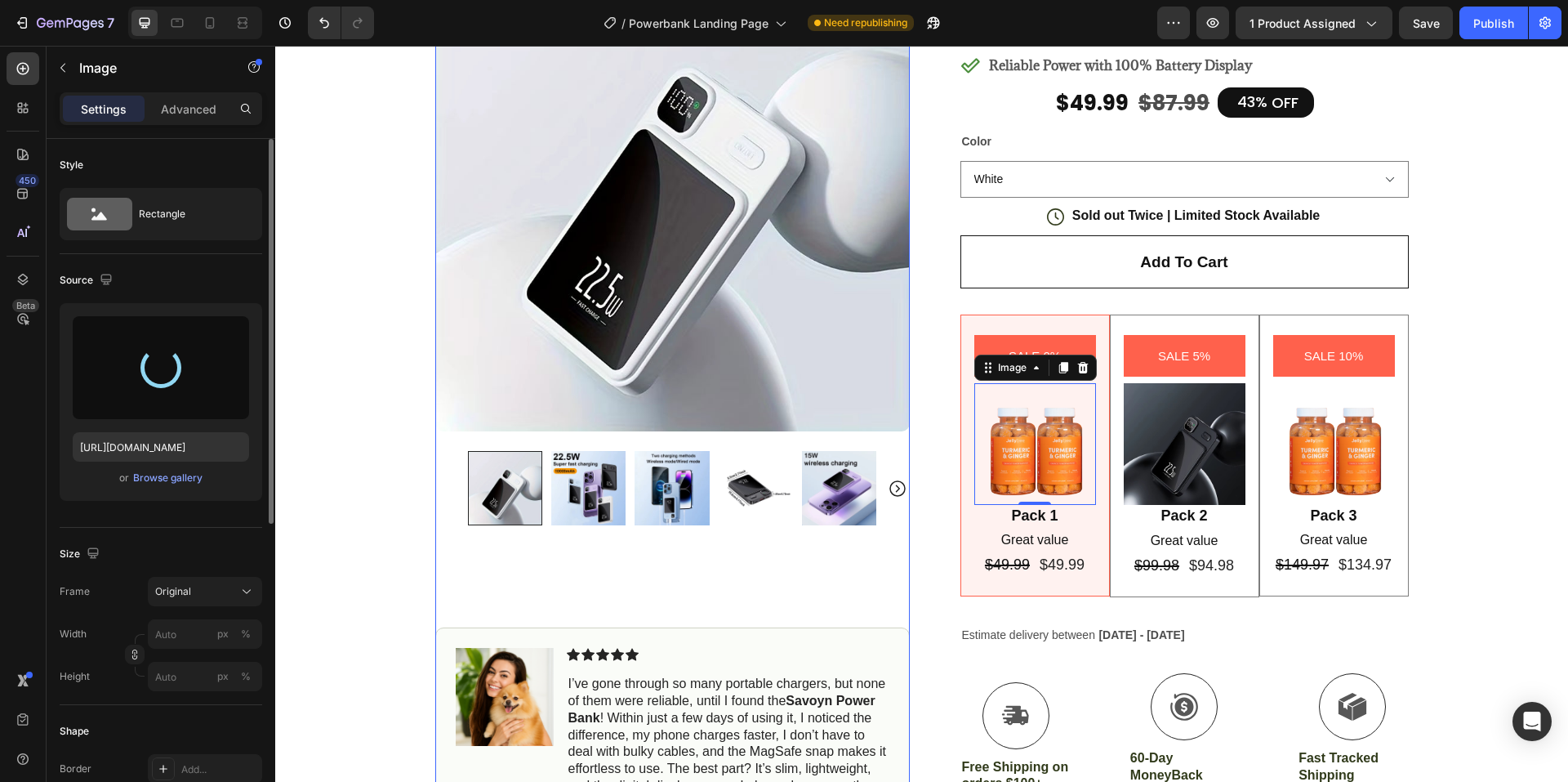
type input "[URL][DOMAIN_NAME]"
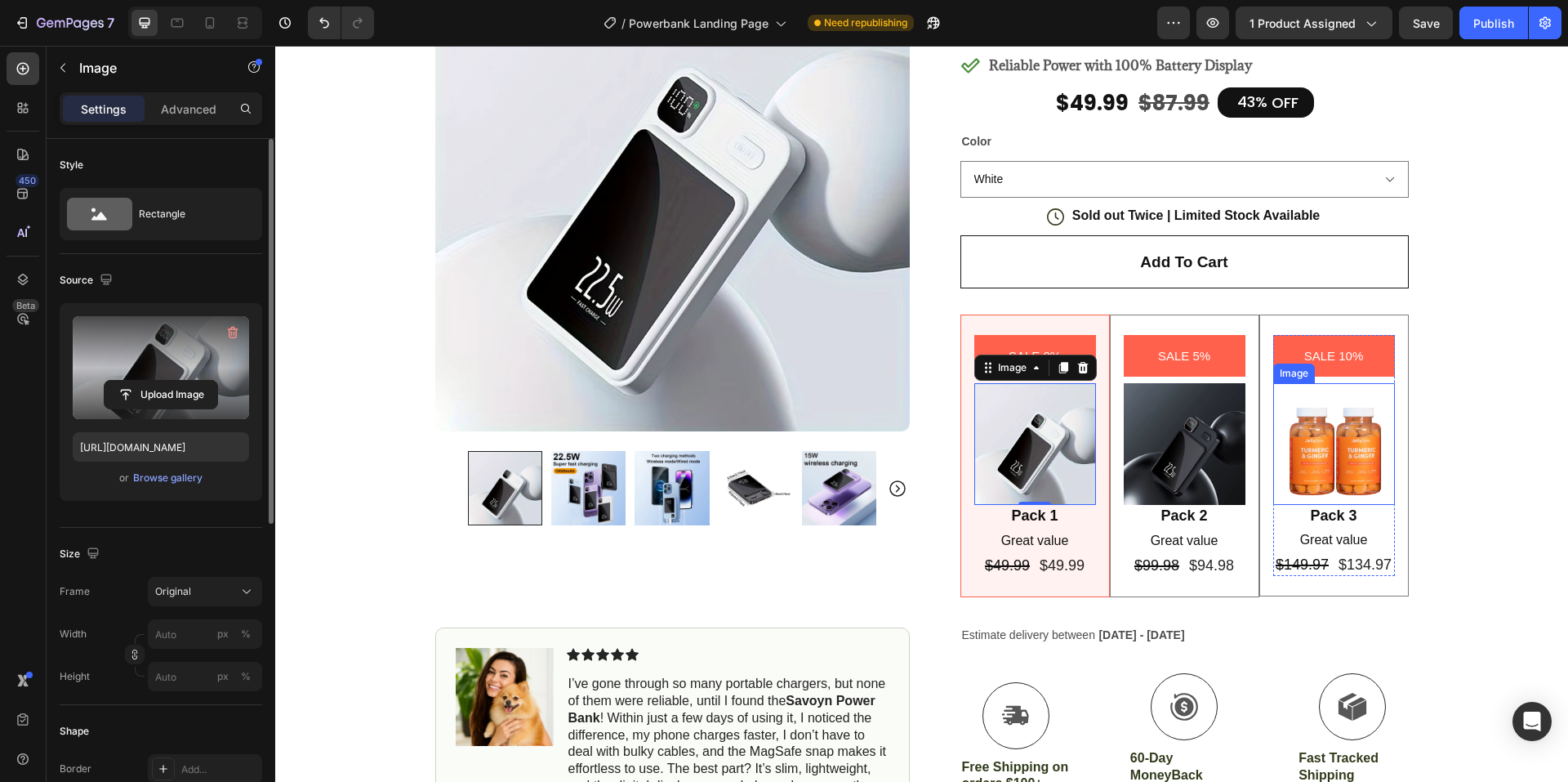
click at [1308, 430] on img at bounding box center [1333, 443] width 122 height 121
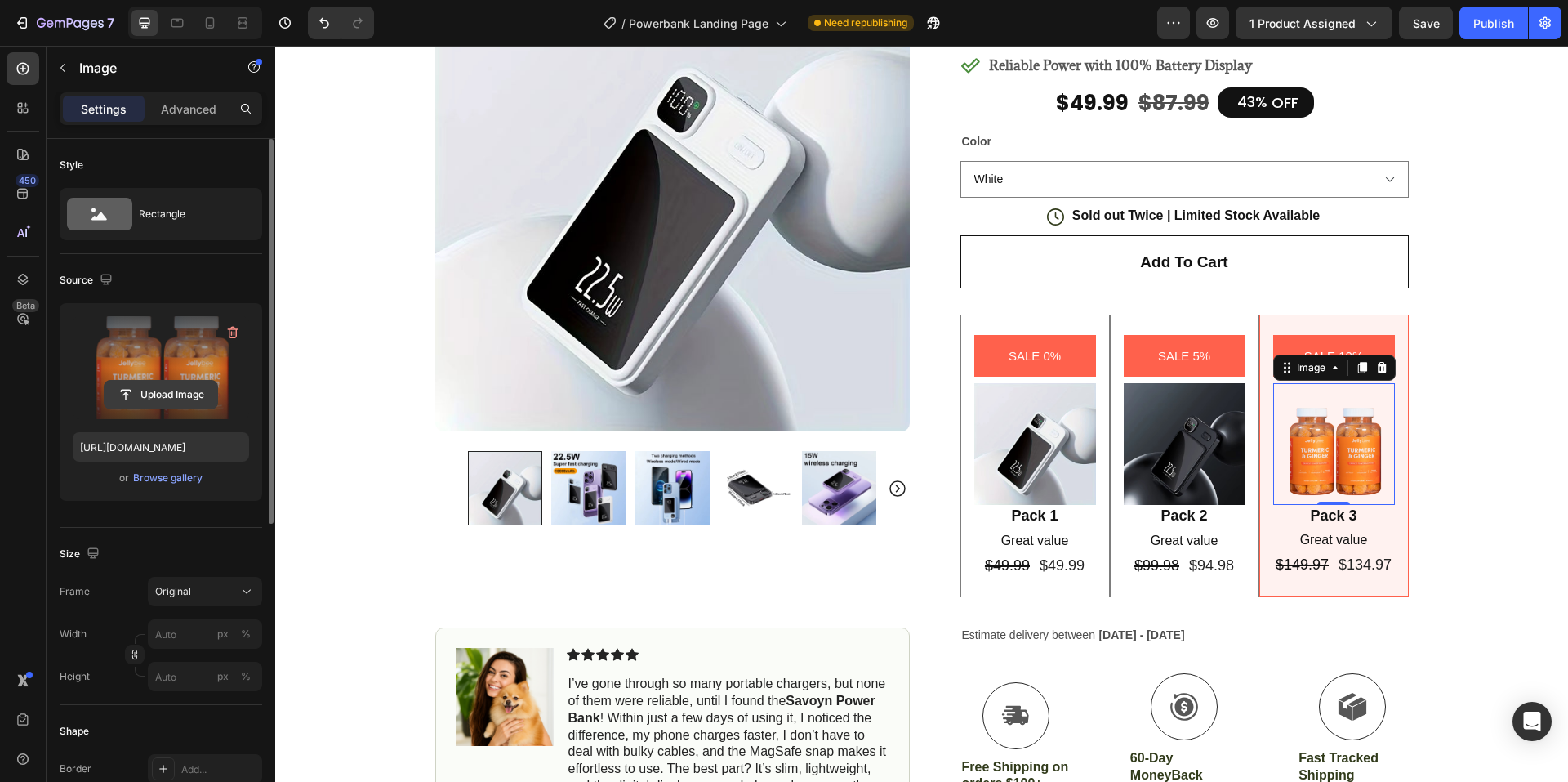
click at [134, 382] on input "file" at bounding box center [161, 394] width 113 height 28
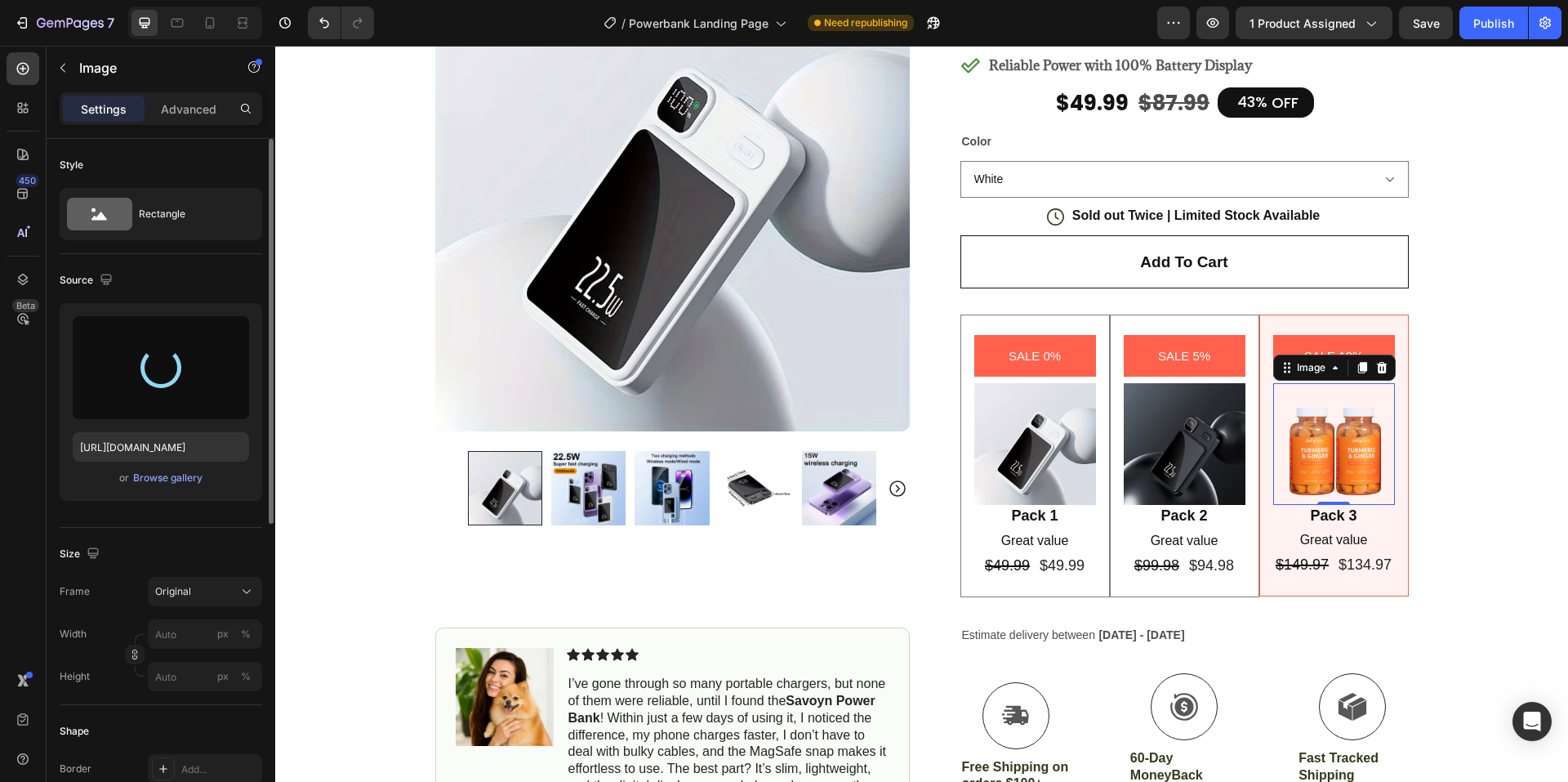
type input "[URL][DOMAIN_NAME]"
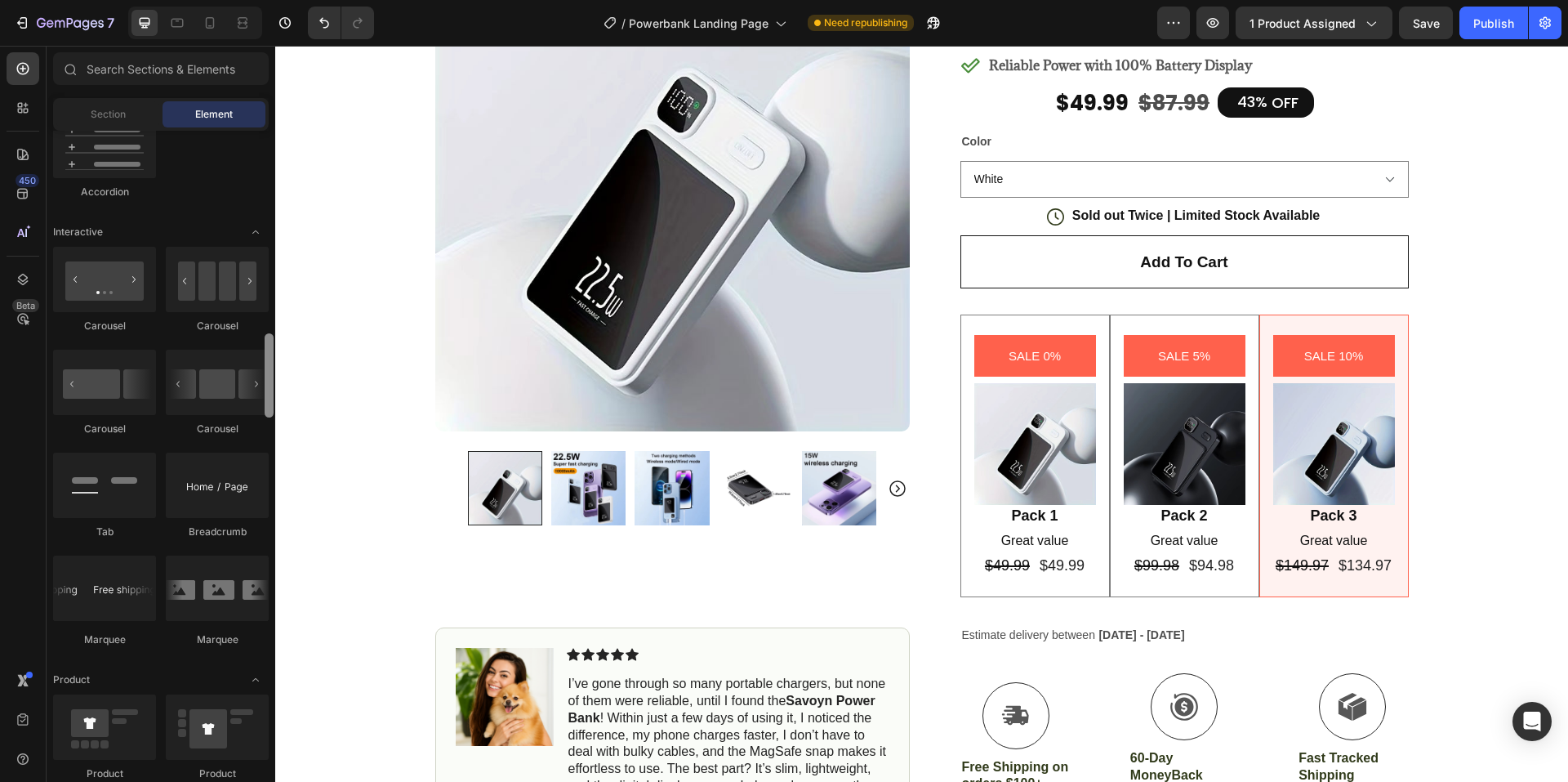
scroll to position [1715, 0]
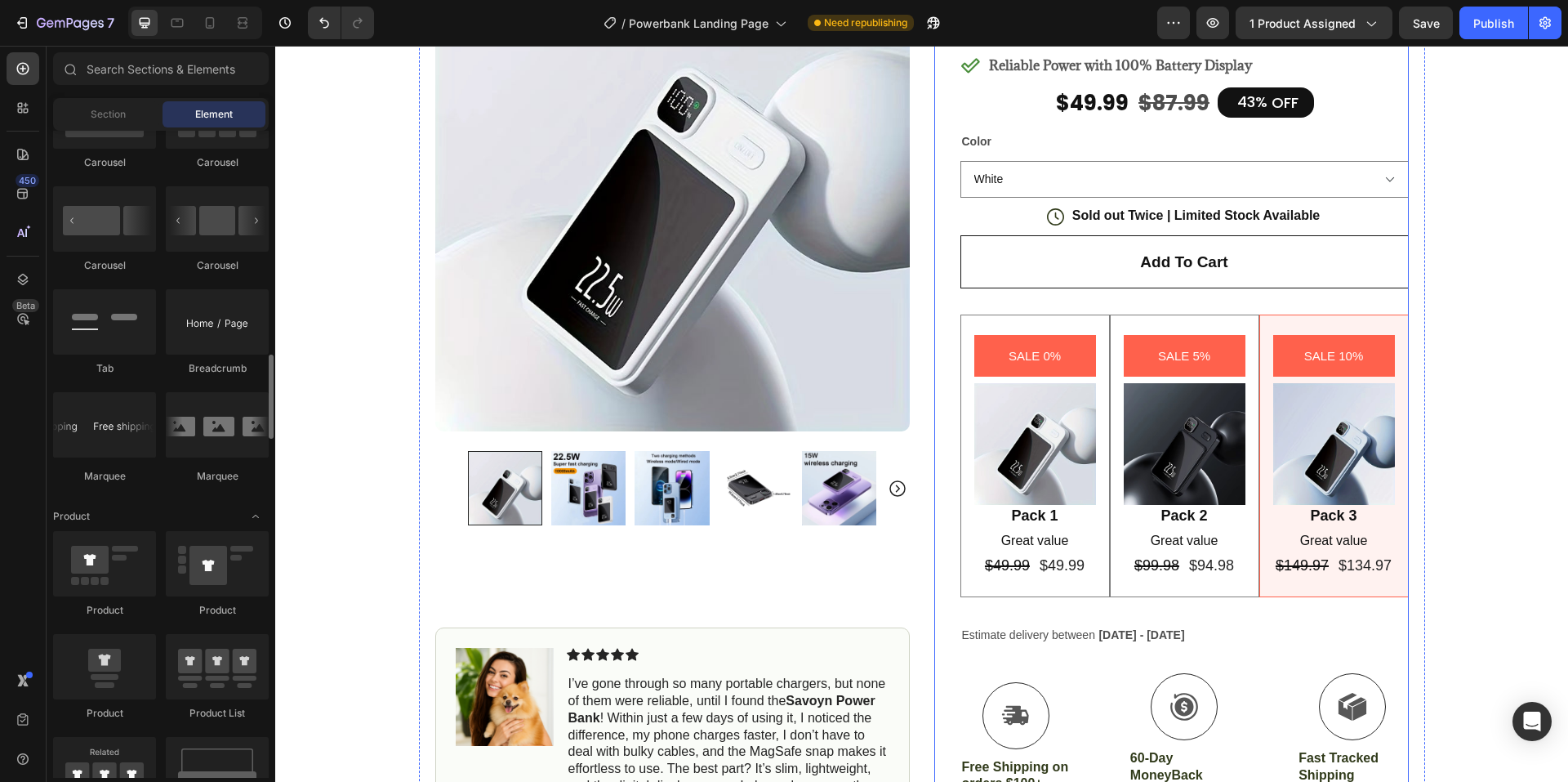
click at [1333, 323] on div "SALE 10% Product Badge Image Pack 3 Text Block Great value Text Block $149.97 P…" at bounding box center [1333, 456] width 149 height 283
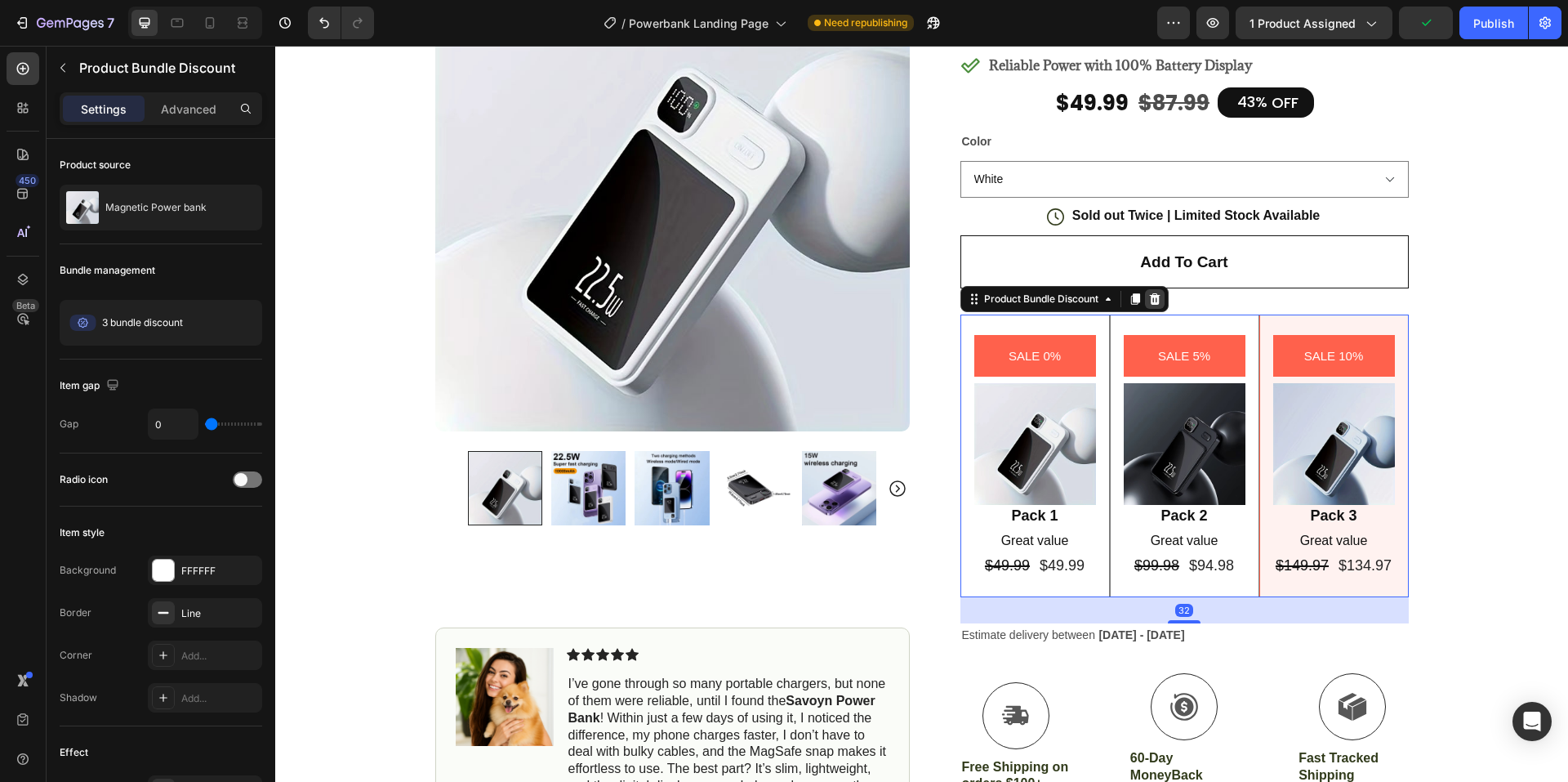
click at [1148, 299] on icon at bounding box center [1154, 299] width 13 height 13
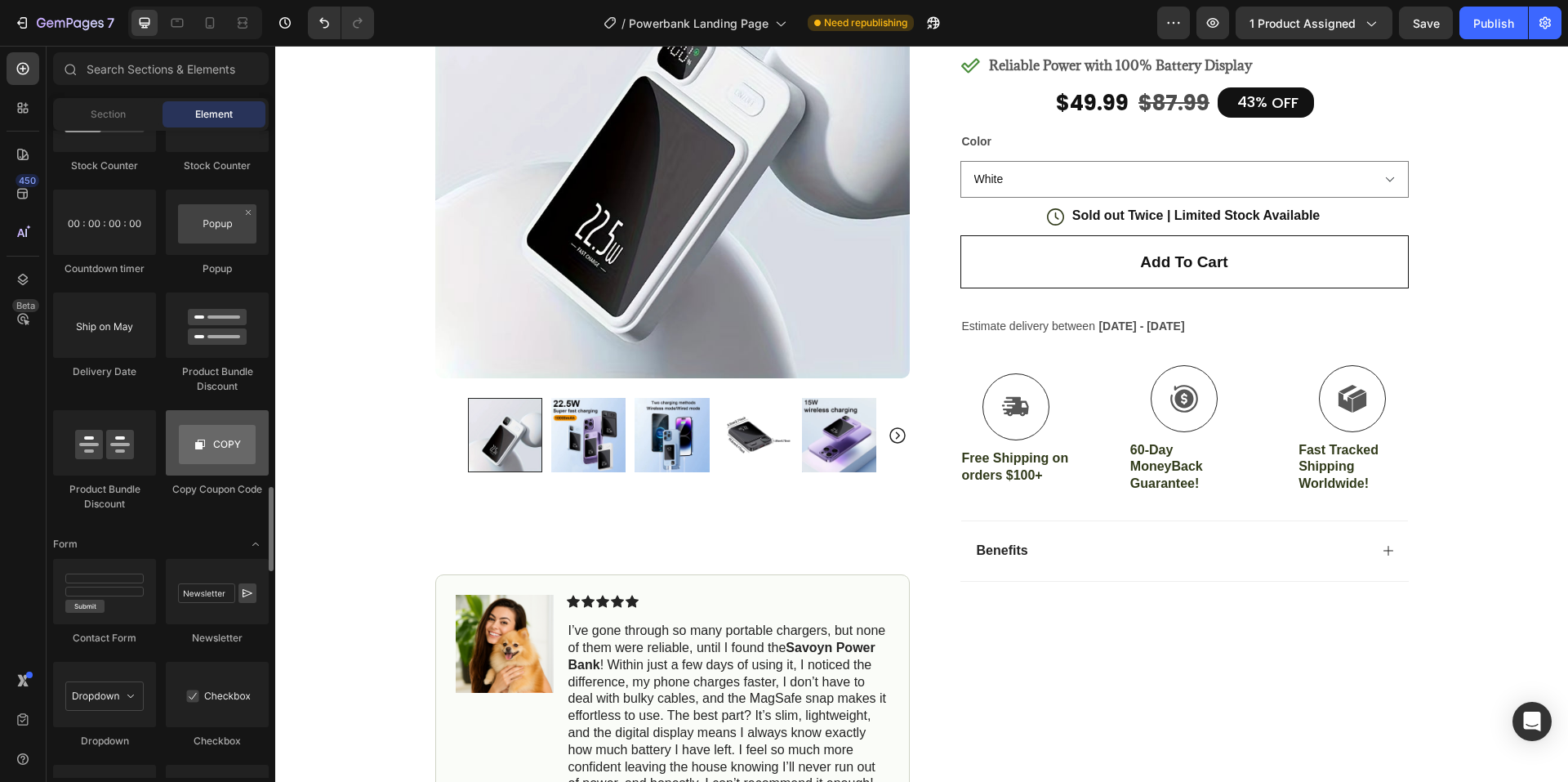
scroll to position [3349, 0]
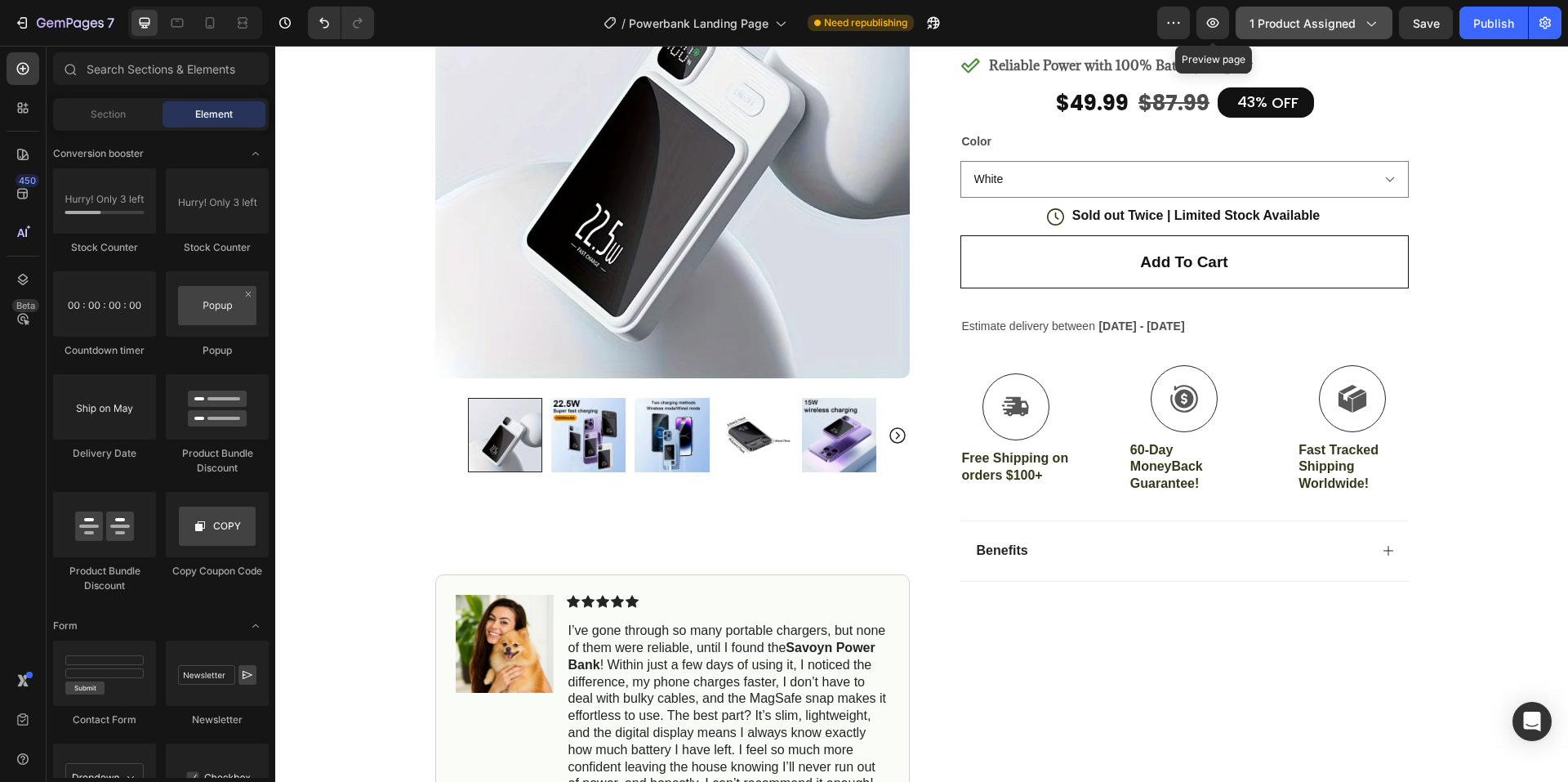
click at [1246, 22] on button "1 product assigned" at bounding box center [1314, 22] width 156 height 33
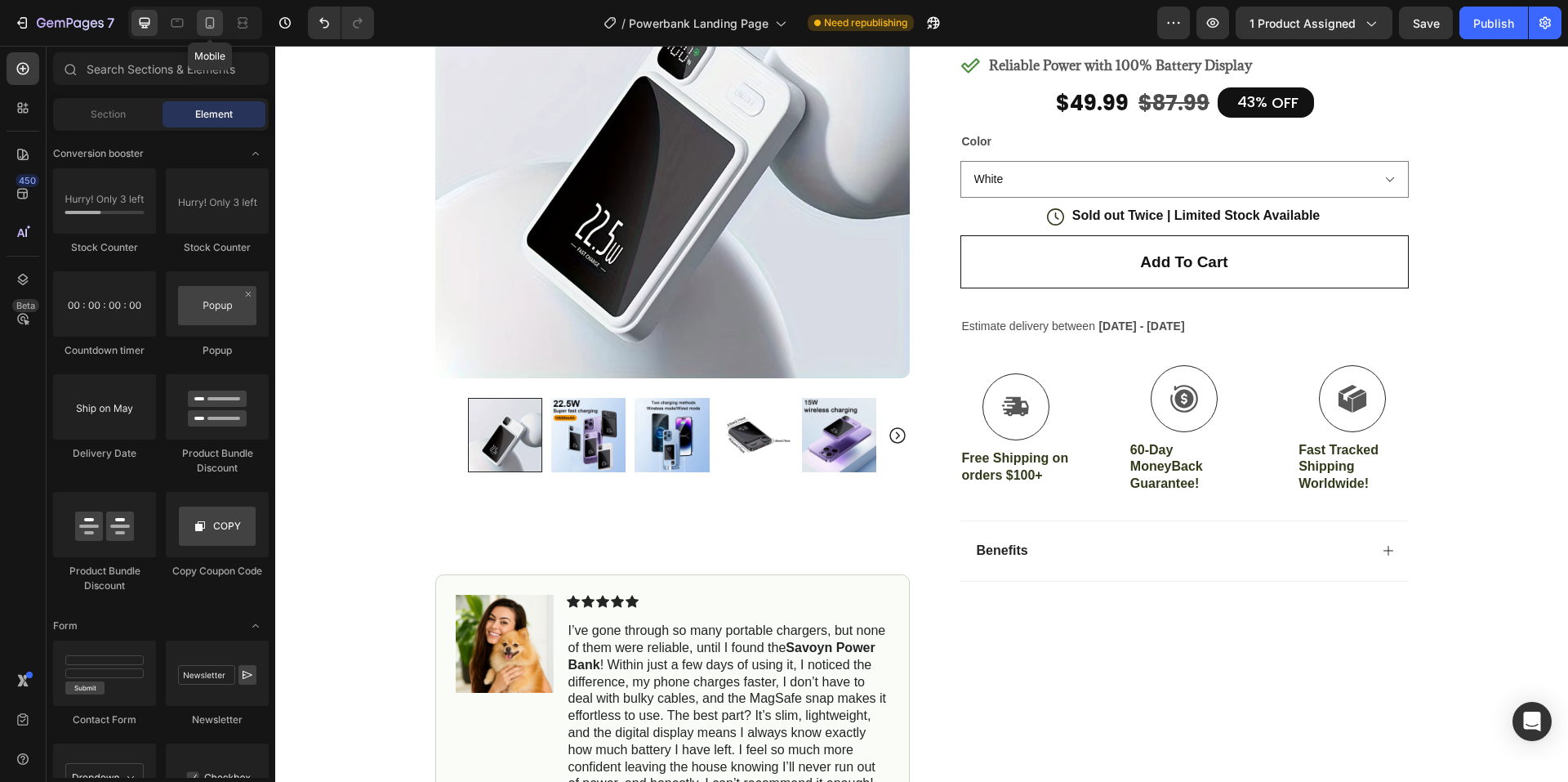
click at [211, 24] on icon at bounding box center [210, 23] width 16 height 16
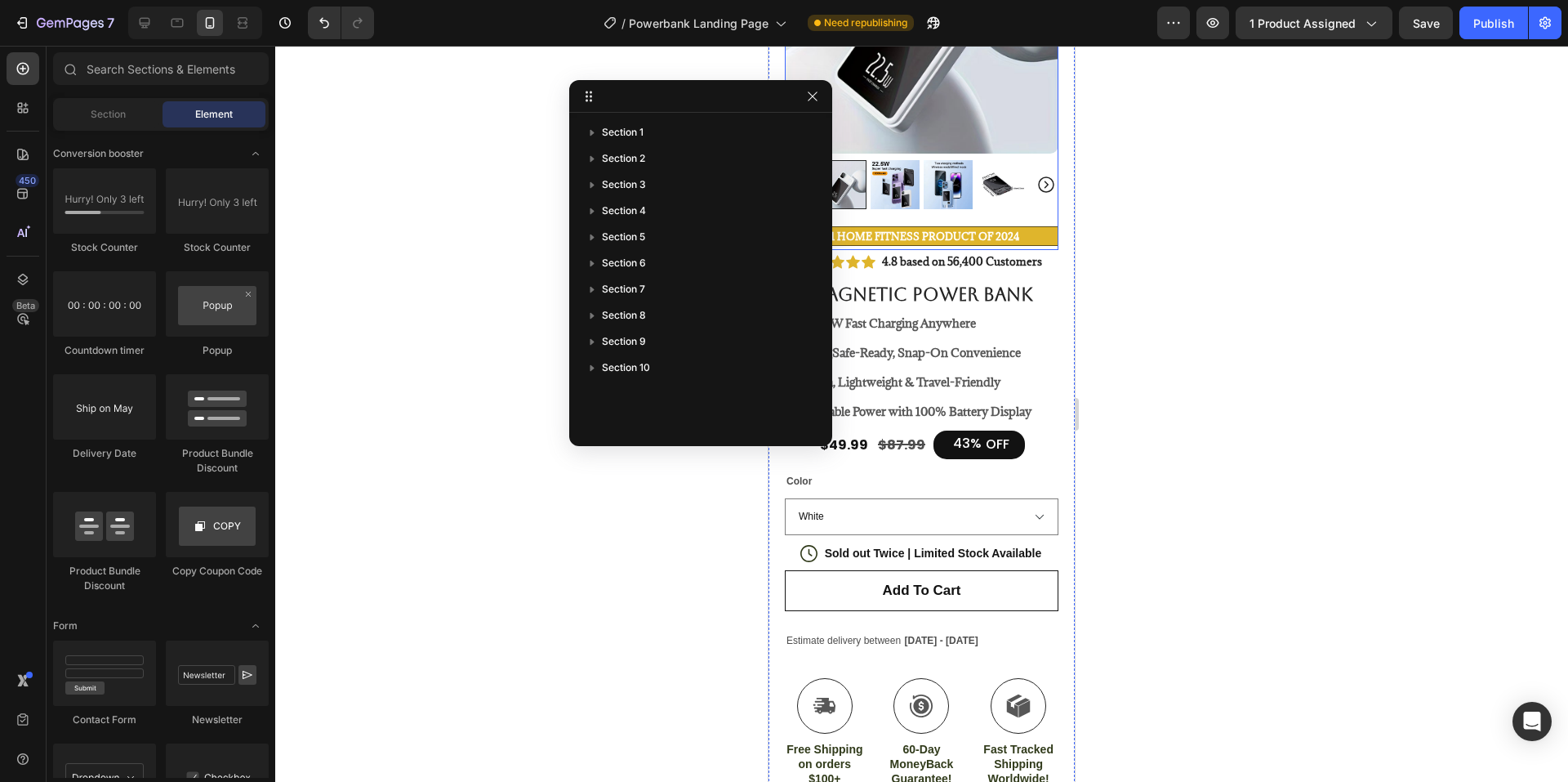
click at [1003, 229] on strong "#1 Home fitness Product of 2024" at bounding box center [922, 235] width 195 height 13
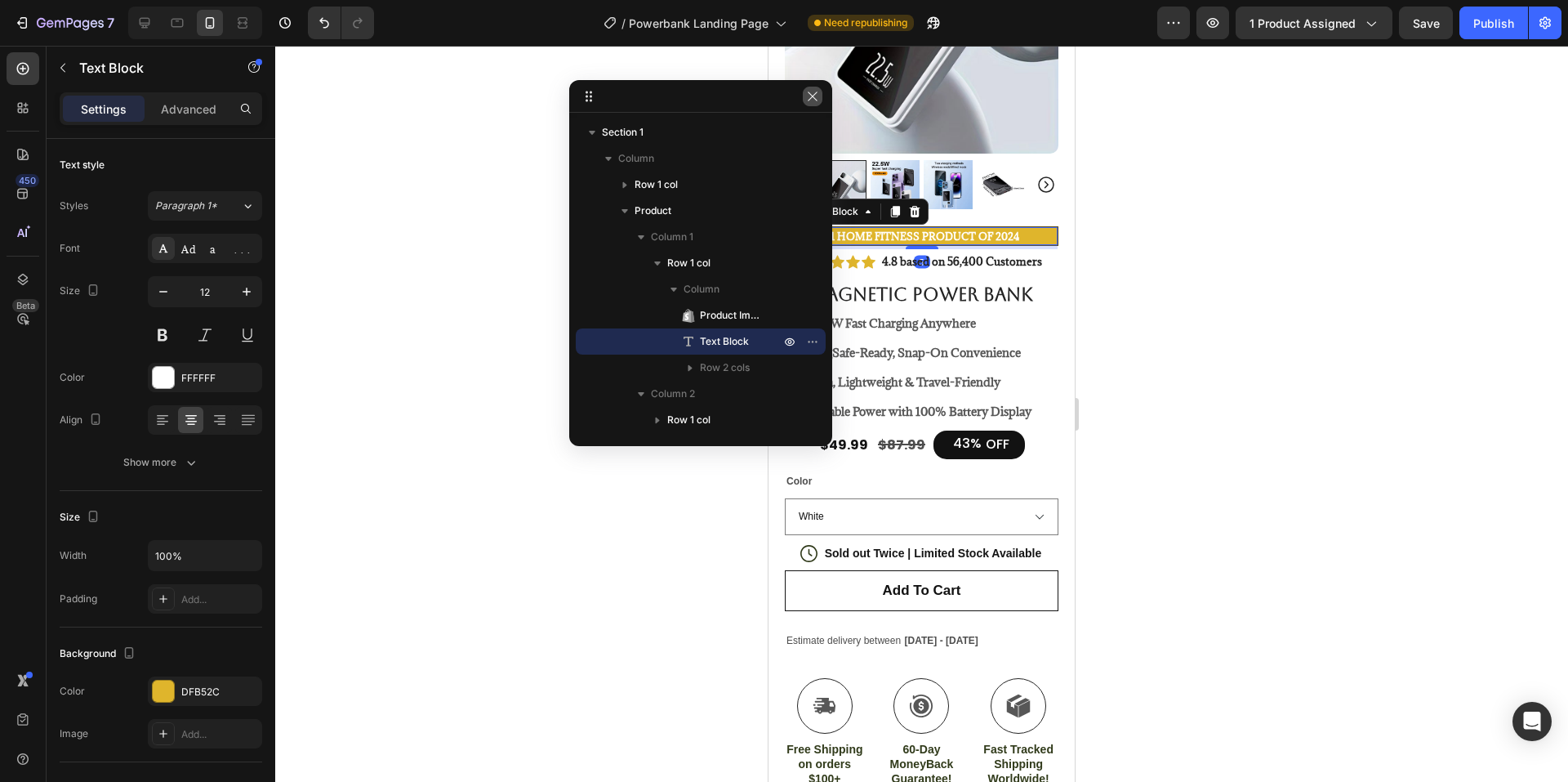
click at [814, 98] on icon "button" at bounding box center [812, 96] width 9 height 9
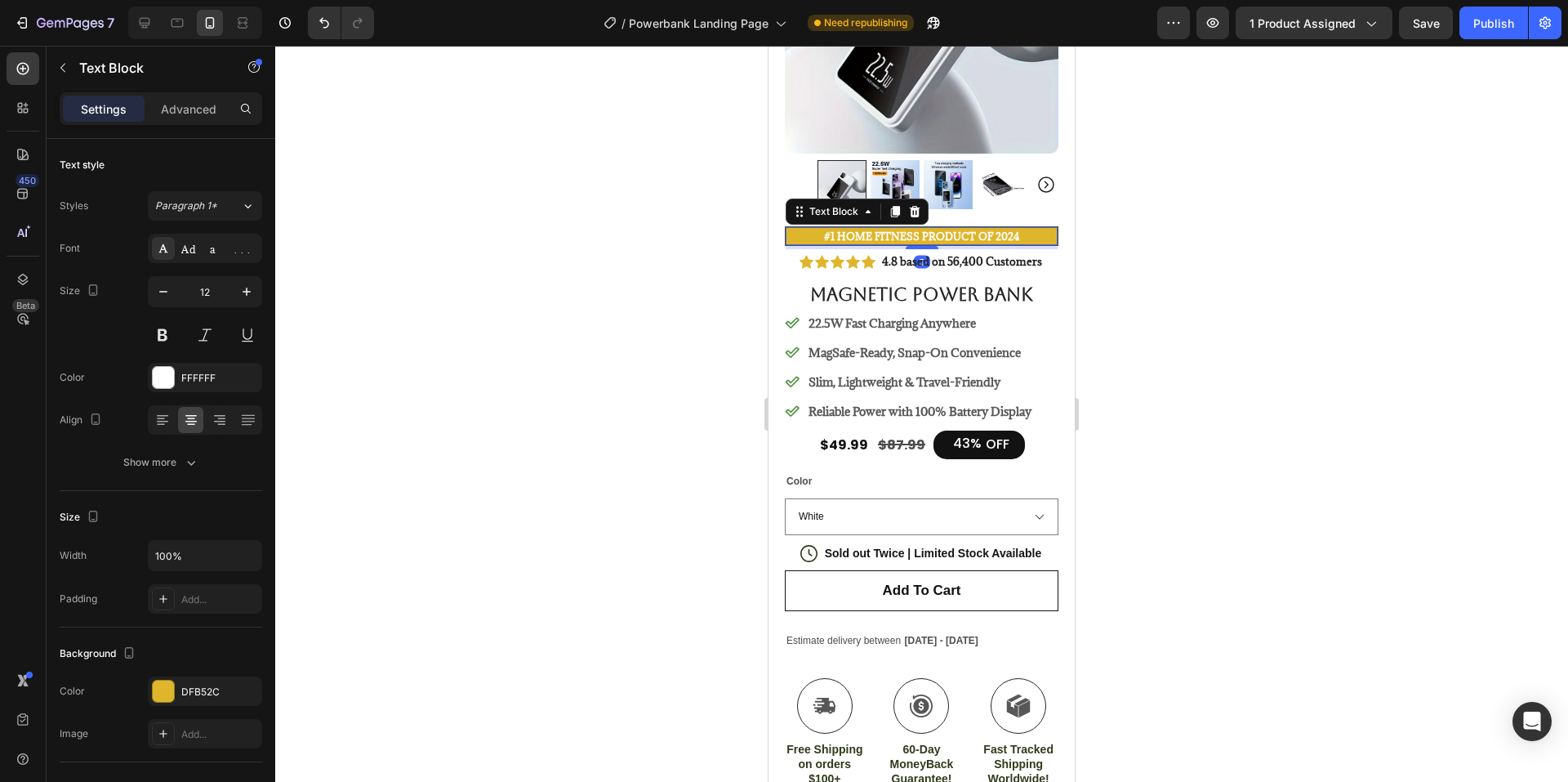
click at [895, 229] on strong "#1 Home fitness Product of 2024" at bounding box center [922, 235] width 195 height 13
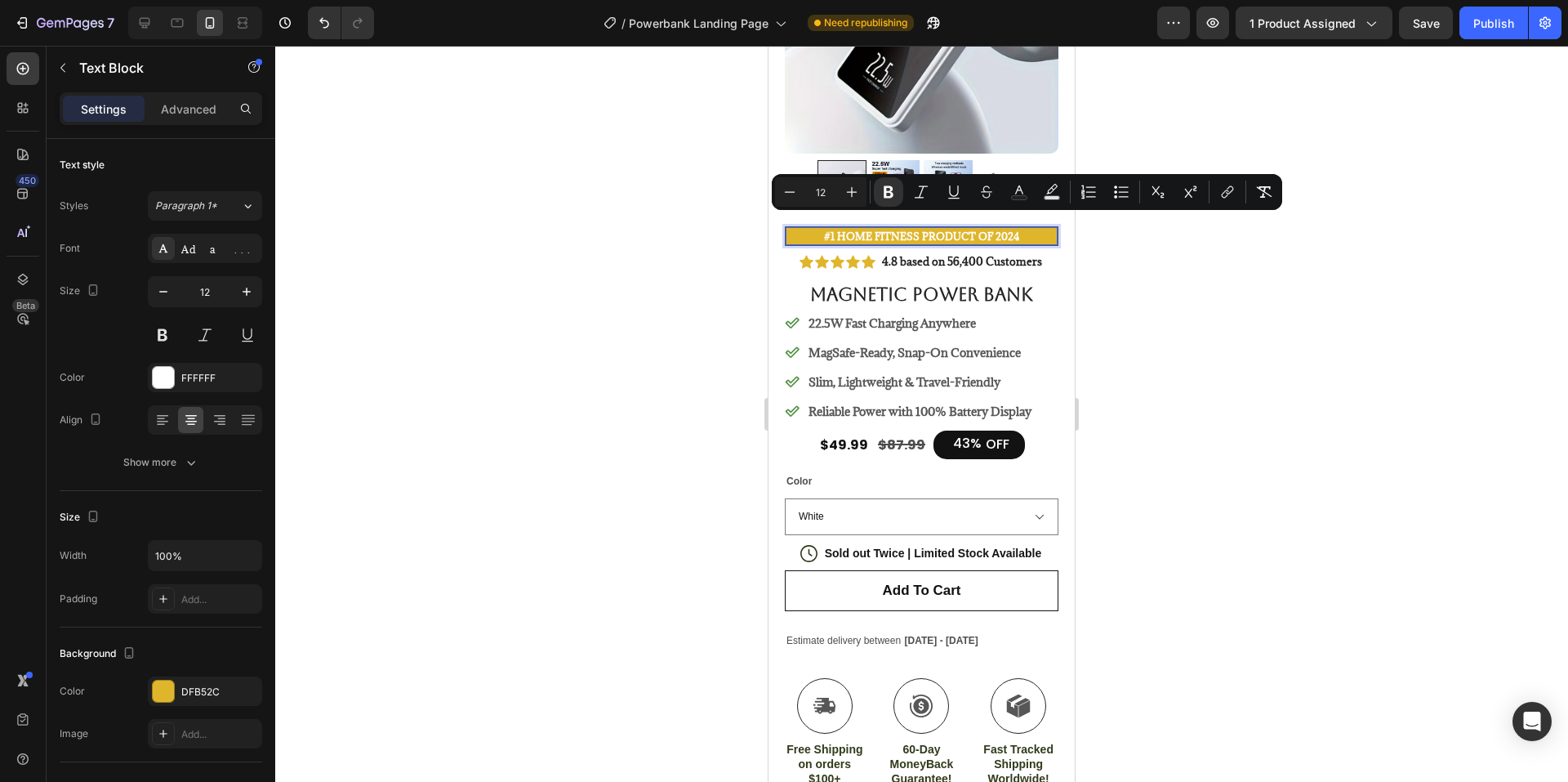
click at [834, 229] on strong "#1 Home fitness Product of 2024" at bounding box center [922, 235] width 195 height 13
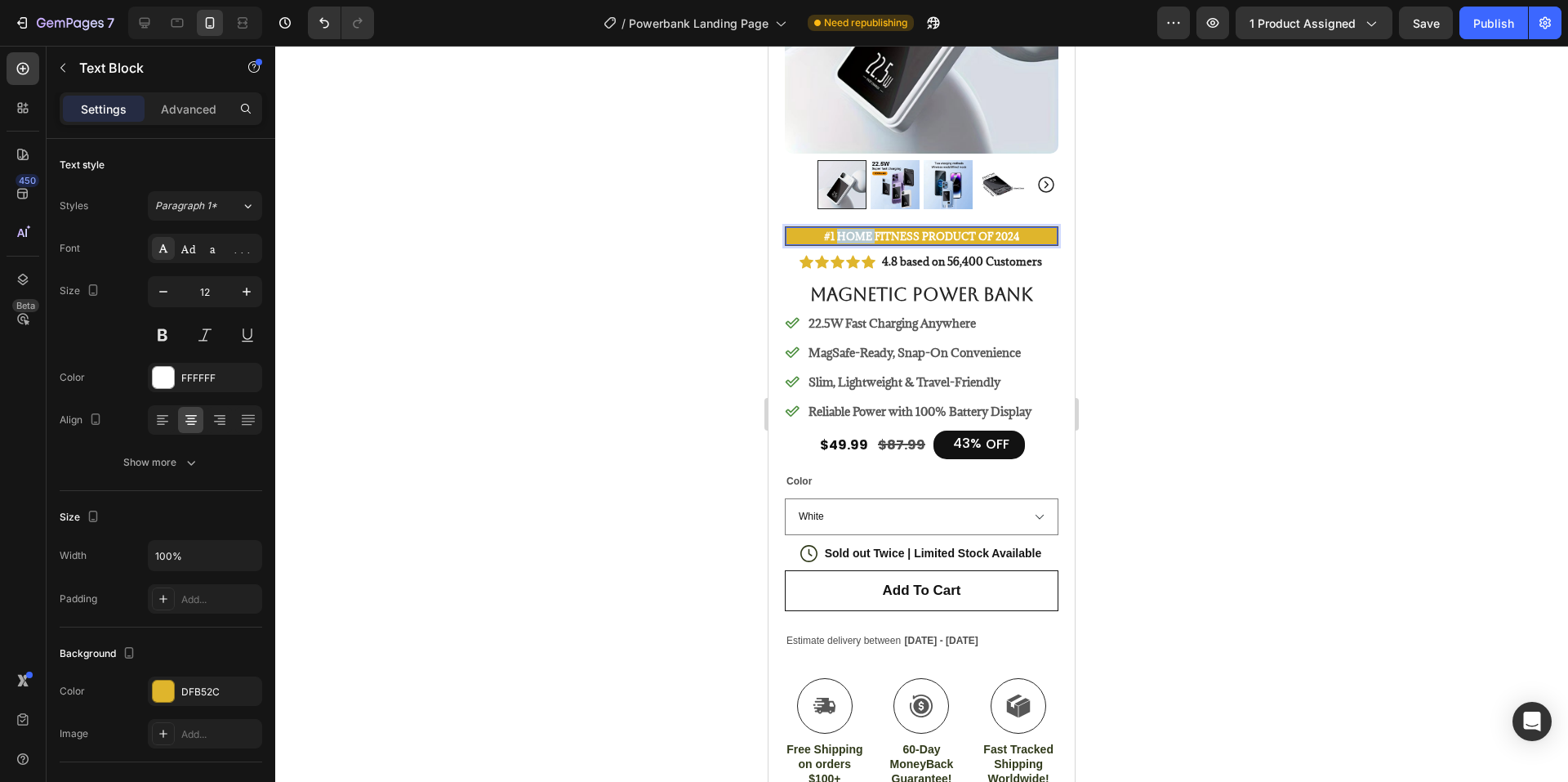
click at [834, 229] on strong "#1 Home fitness Product of 2024" at bounding box center [922, 235] width 195 height 13
drag, startPoint x: 910, startPoint y: 227, endPoint x: 864, endPoint y: 227, distance: 46.0
click at [864, 229] on strong "#1 tECHfitness Product of 2024" at bounding box center [921, 235] width 187 height 13
click at [995, 228] on p "#1 tECH Product of 2024" at bounding box center [921, 235] width 268 height 15
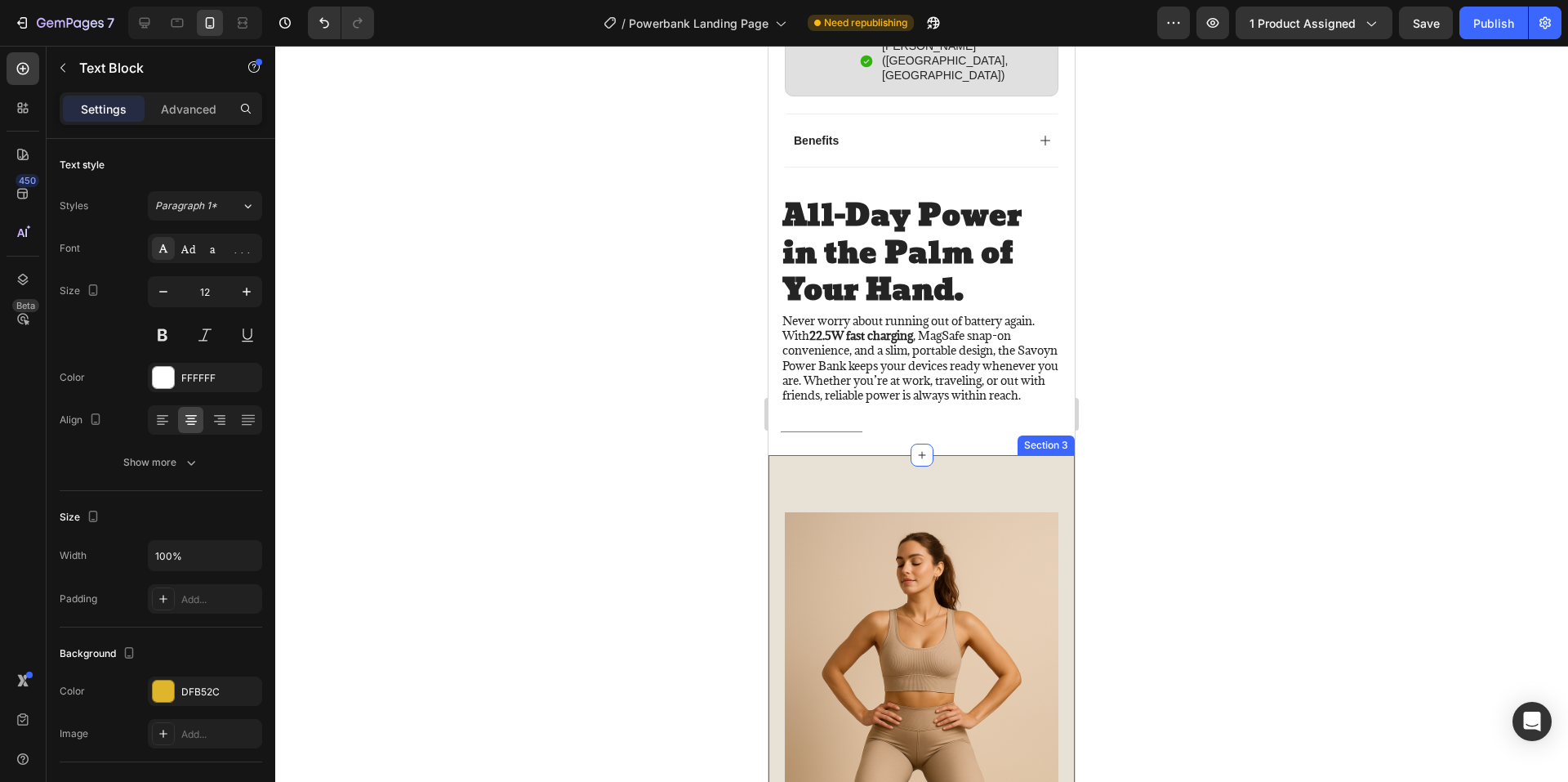
scroll to position [1633, 0]
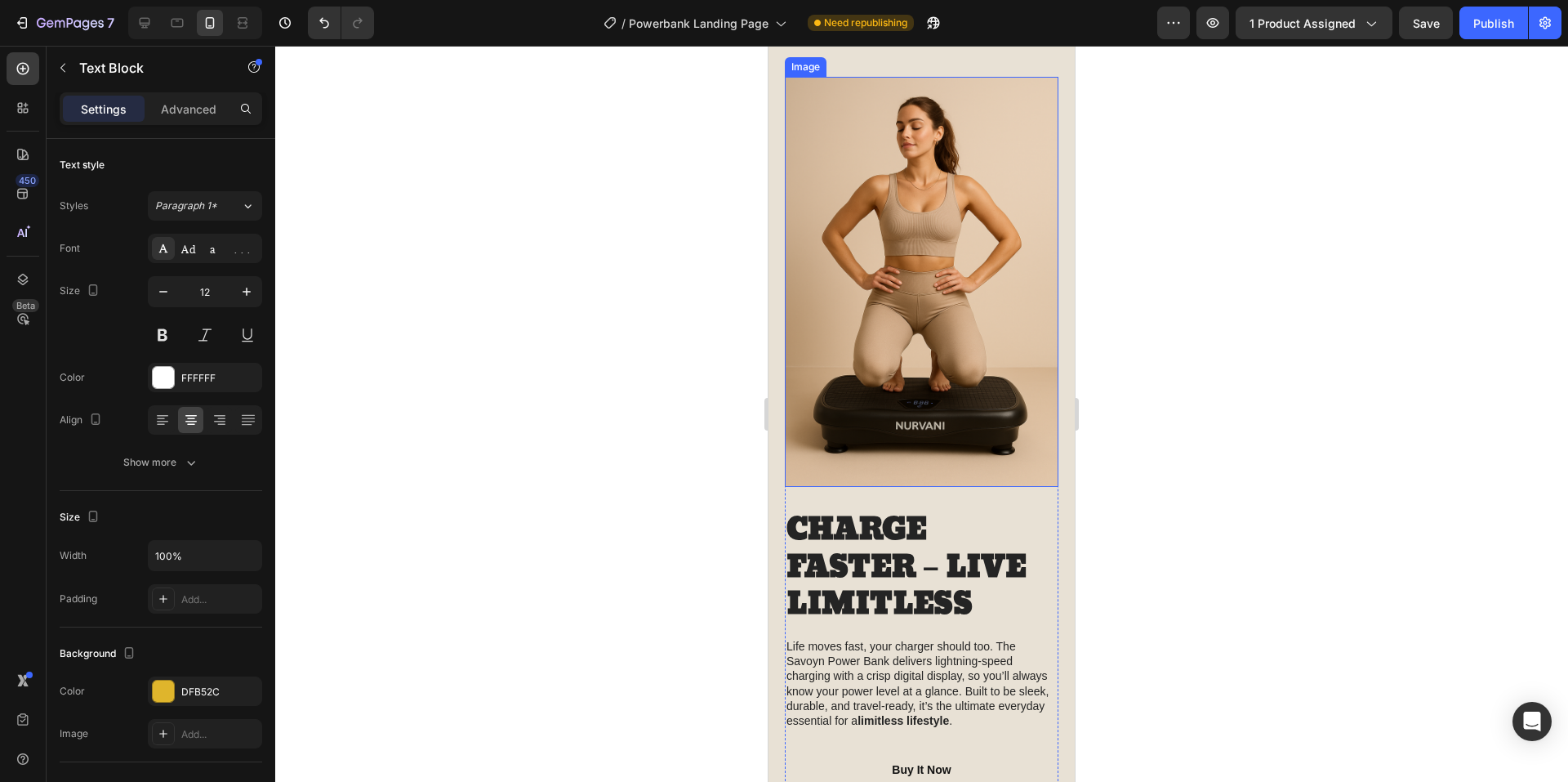
click at [935, 318] on img at bounding box center [921, 282] width 274 height 411
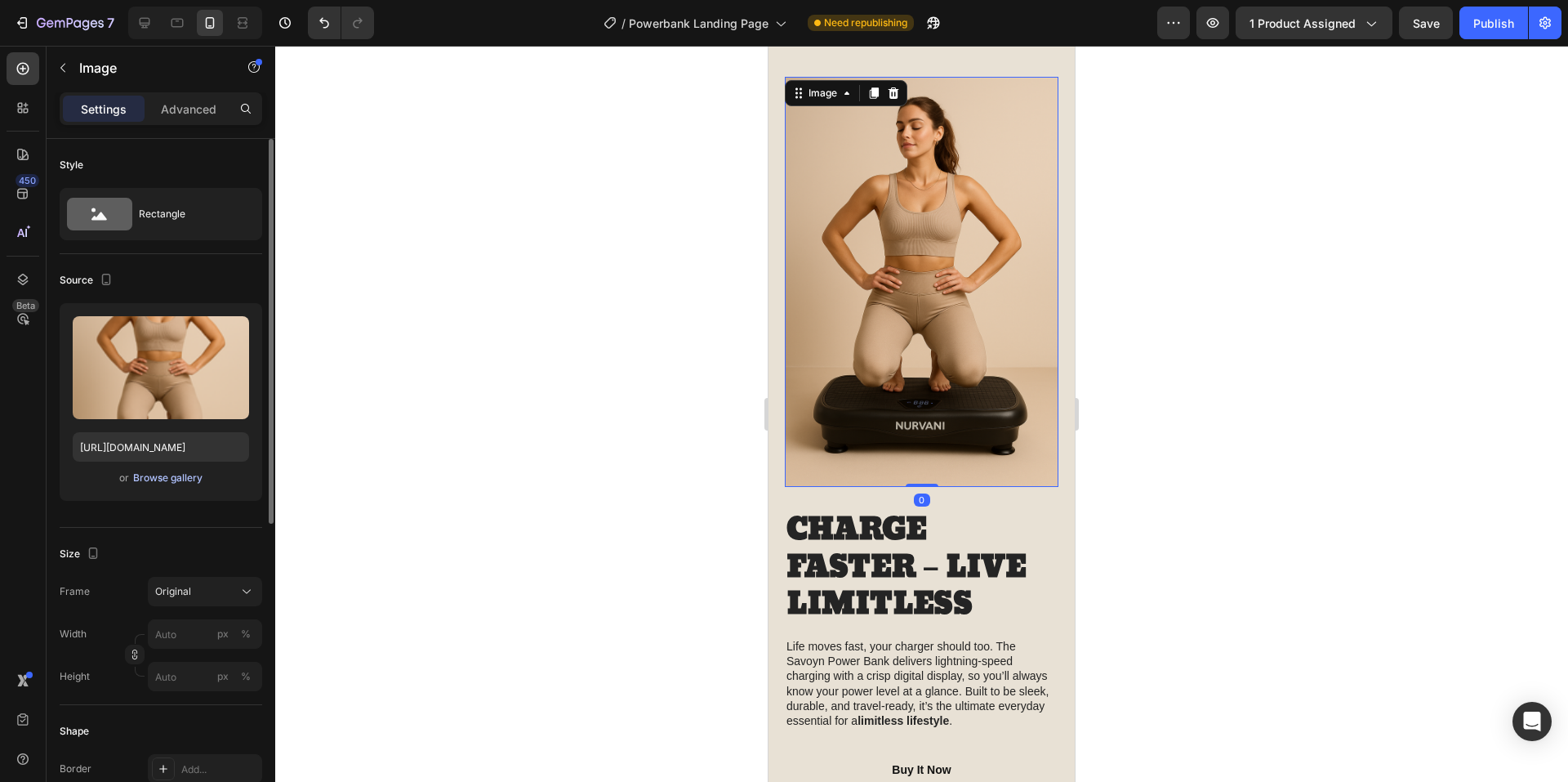
click at [170, 478] on div "Browse gallery" at bounding box center [168, 477] width 69 height 15
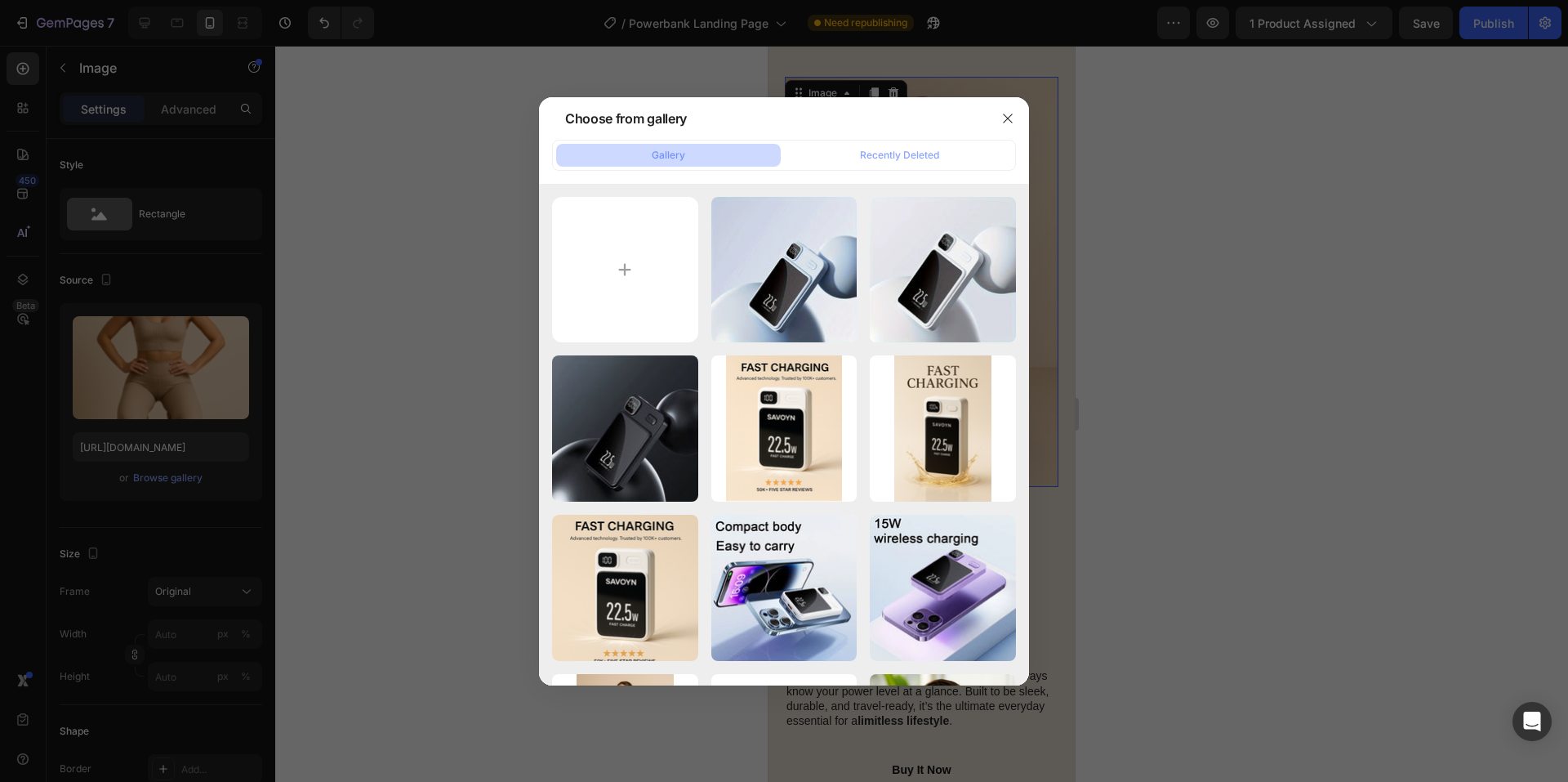
drag, startPoint x: 898, startPoint y: 111, endPoint x: 713, endPoint y: 125, distance: 185.5
click at [708, 125] on div "Choose from gallery" at bounding box center [763, 118] width 448 height 43
click at [999, 116] on button "button" at bounding box center [1007, 118] width 26 height 26
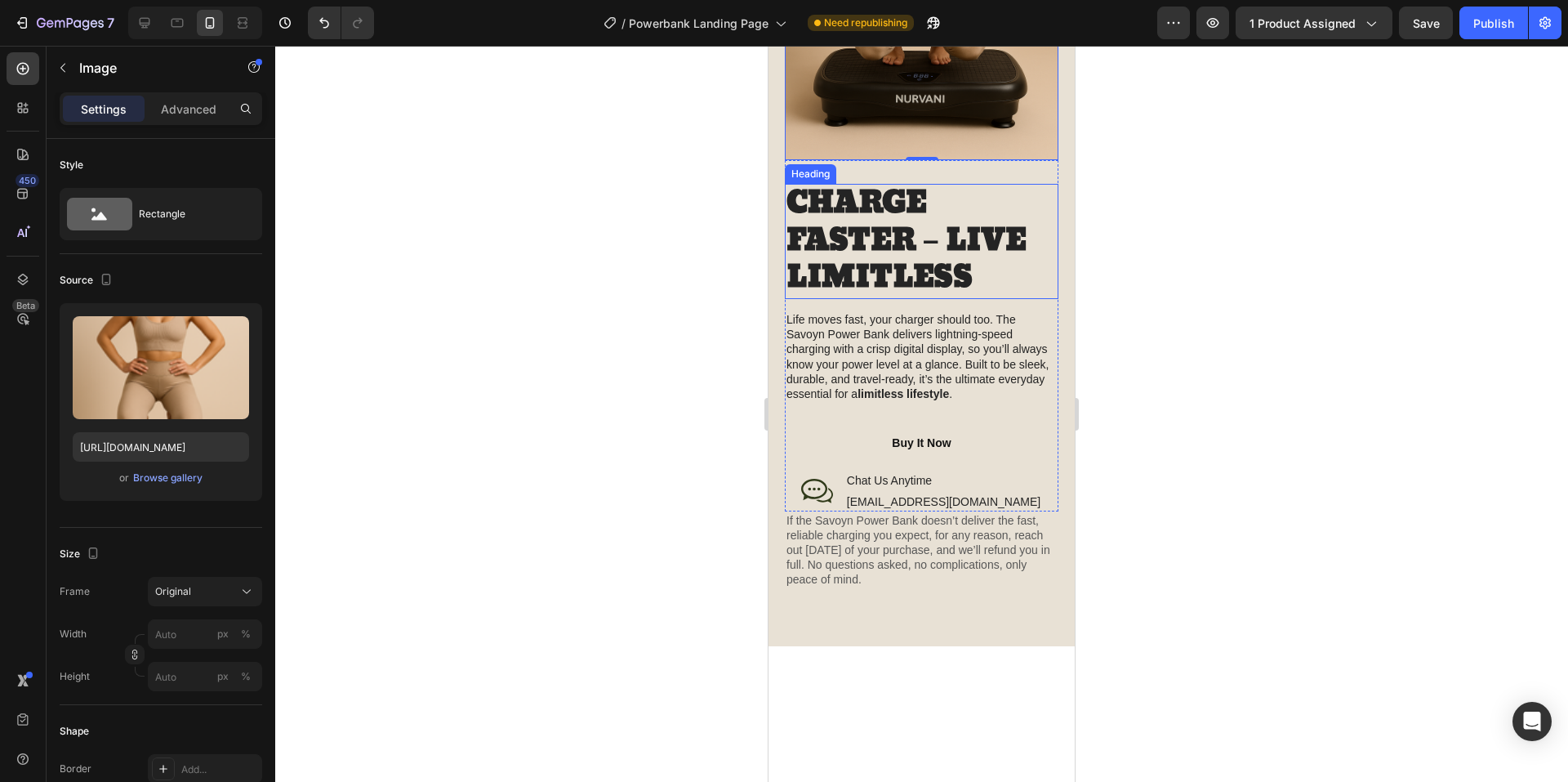
scroll to position [1797, 0]
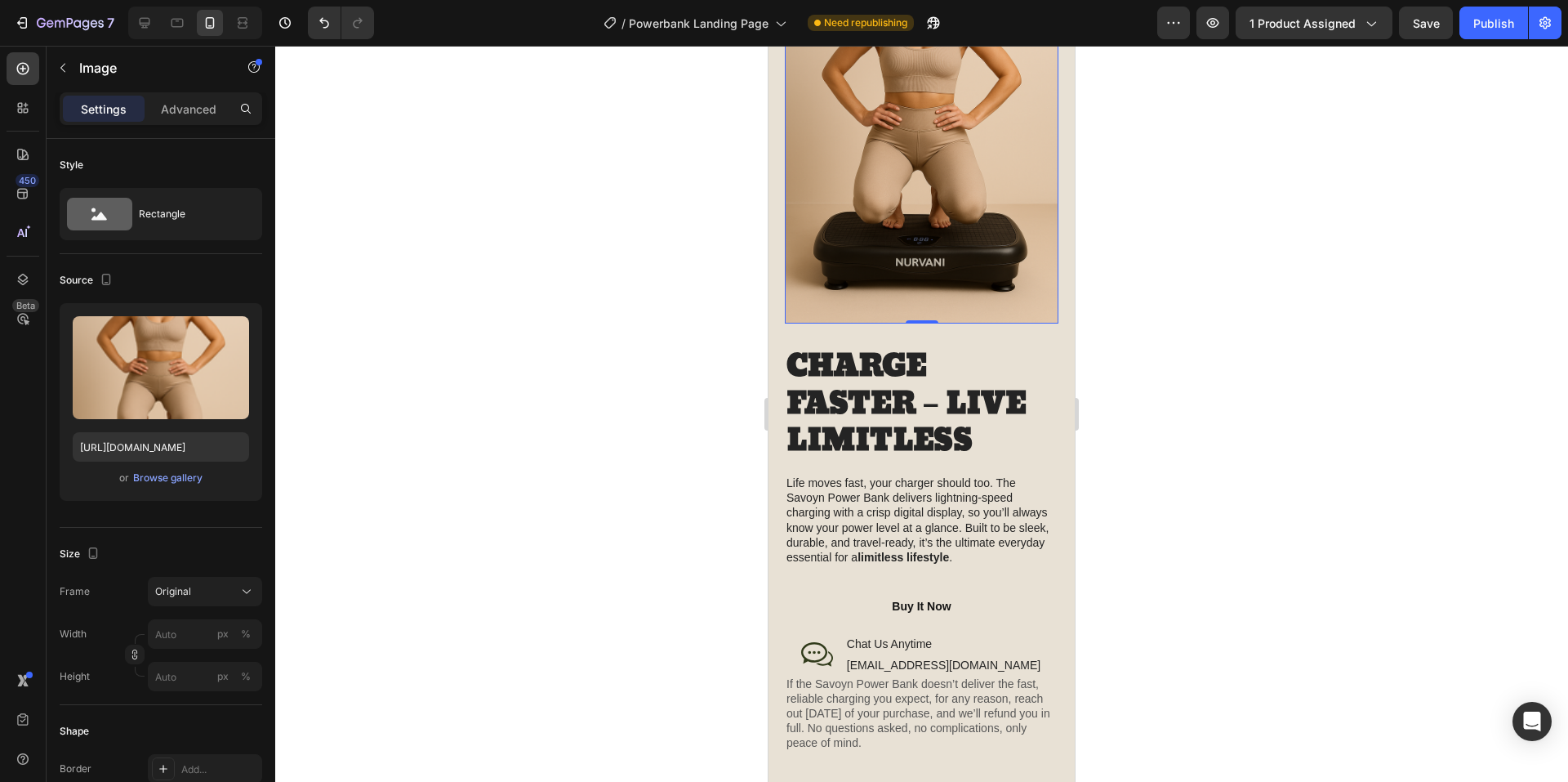
click at [927, 156] on img at bounding box center [921, 119] width 274 height 411
click at [167, 477] on div "Browse gallery" at bounding box center [168, 477] width 69 height 15
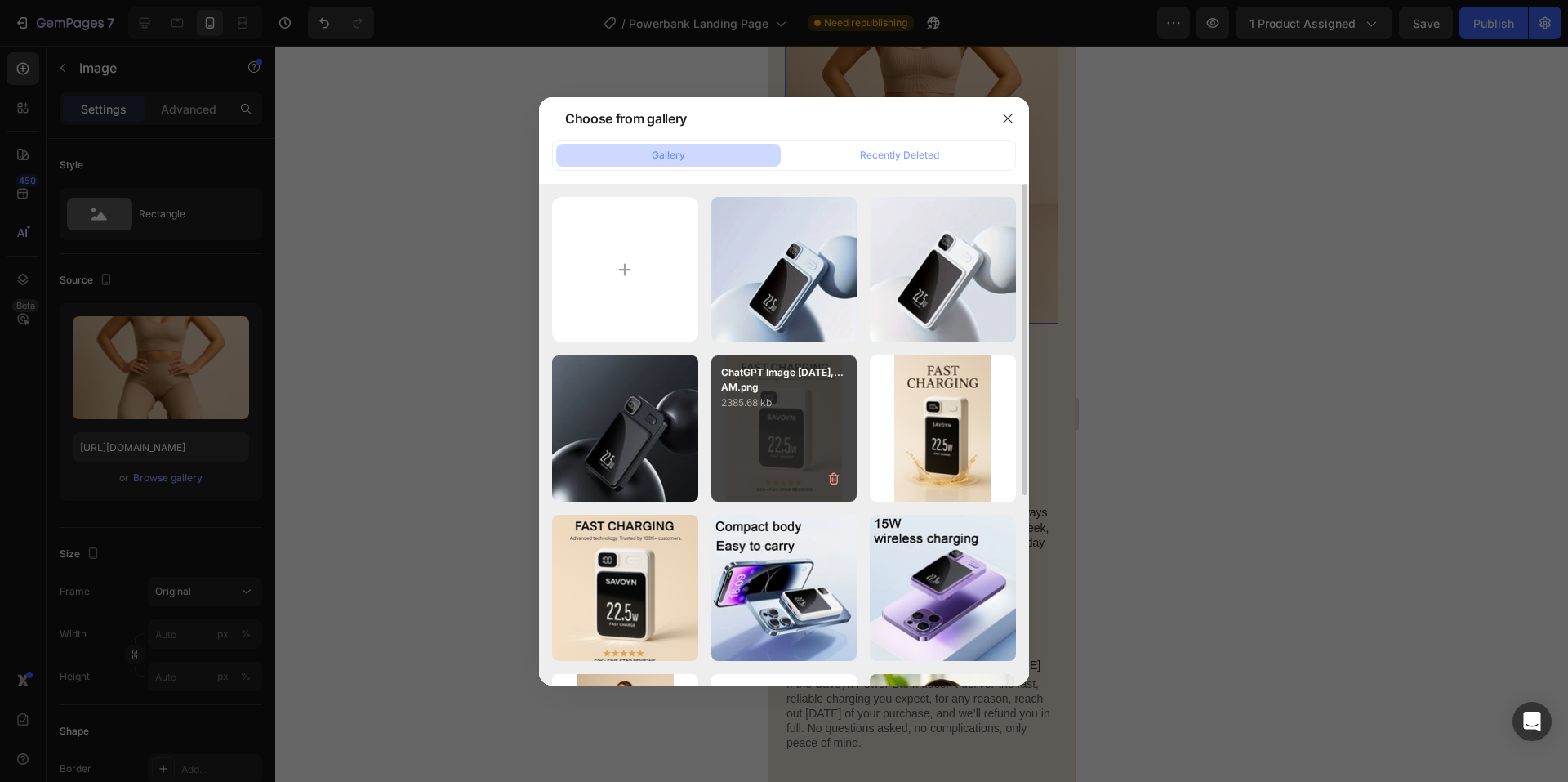
click at [804, 411] on div "ChatGPT Image [DATE],...AM.png 2385.68 kb" at bounding box center [784, 428] width 147 height 147
type input "[URL][DOMAIN_NAME]"
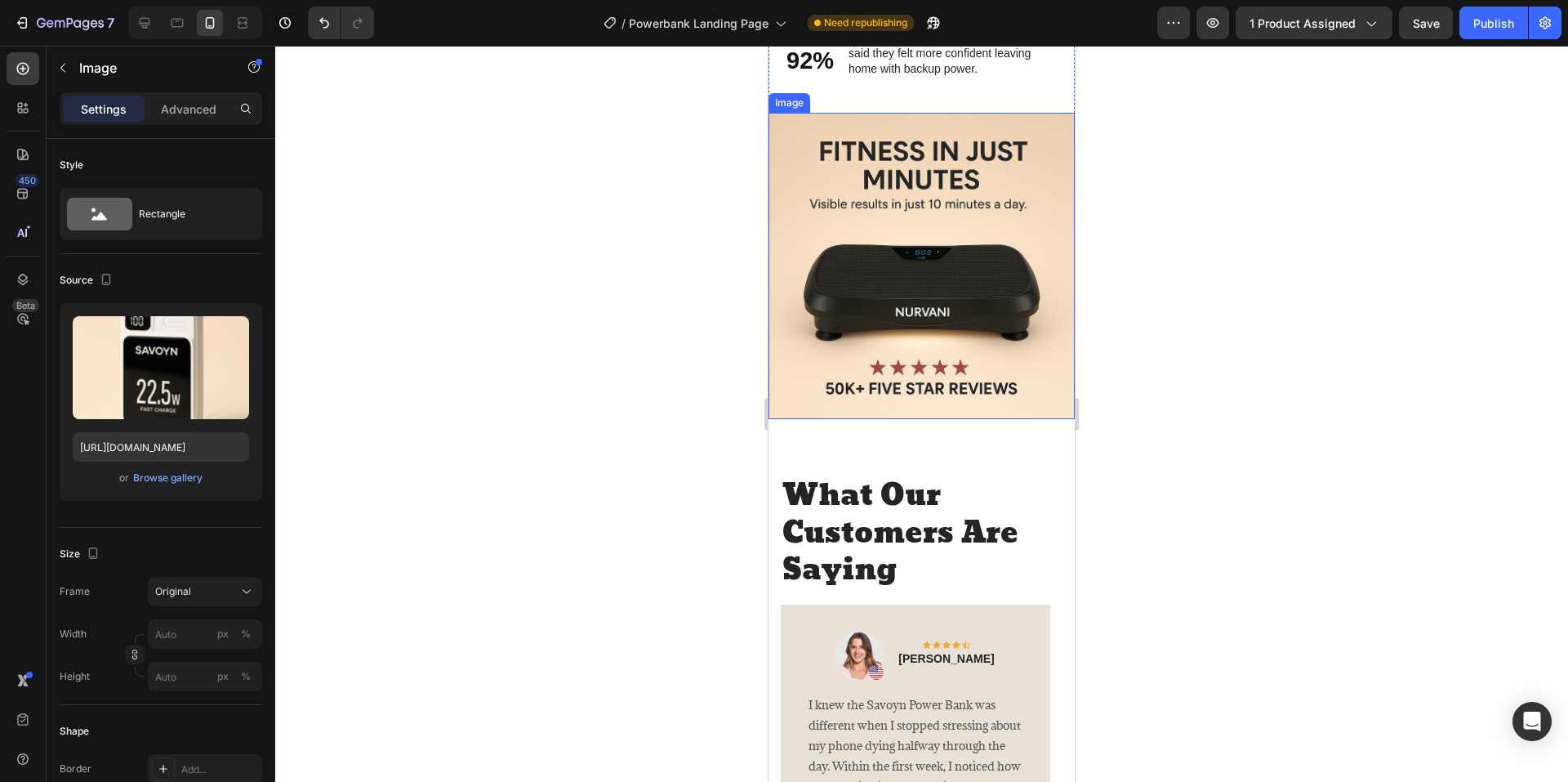
scroll to position [2696, 0]
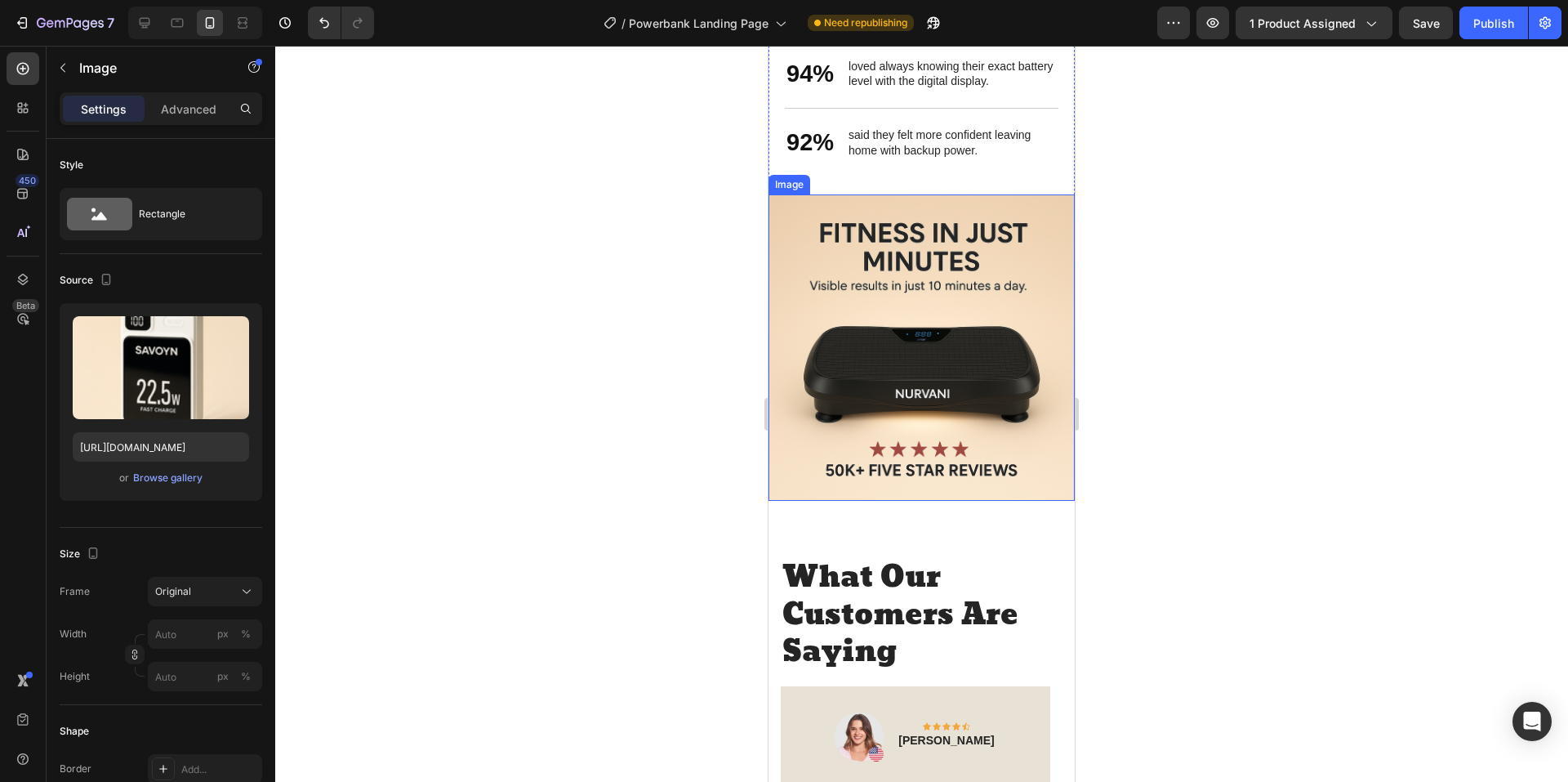
click at [915, 359] on img at bounding box center [921, 347] width 306 height 307
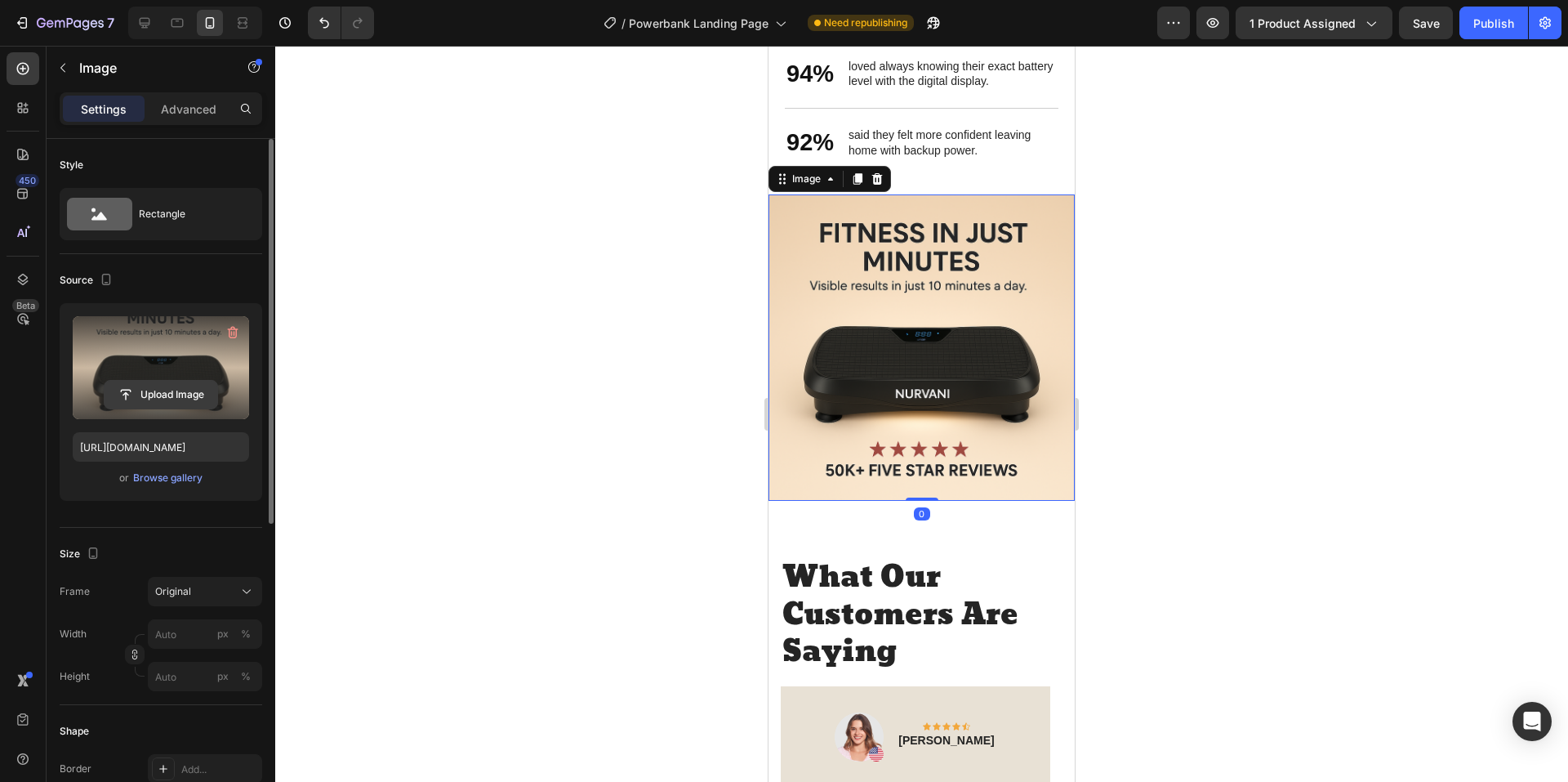
click at [169, 394] on input "file" at bounding box center [161, 394] width 113 height 28
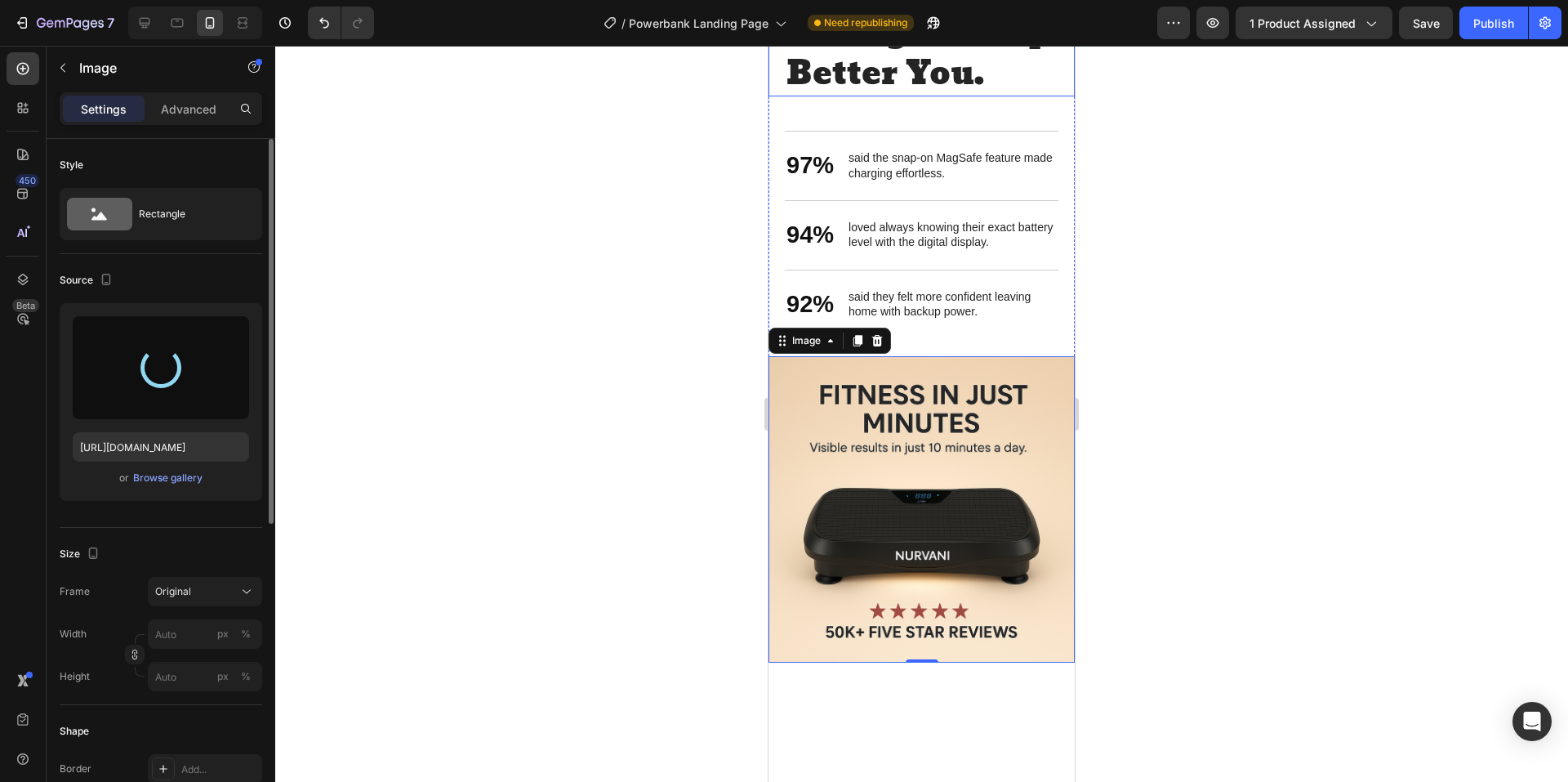
type input "[URL][DOMAIN_NAME]"
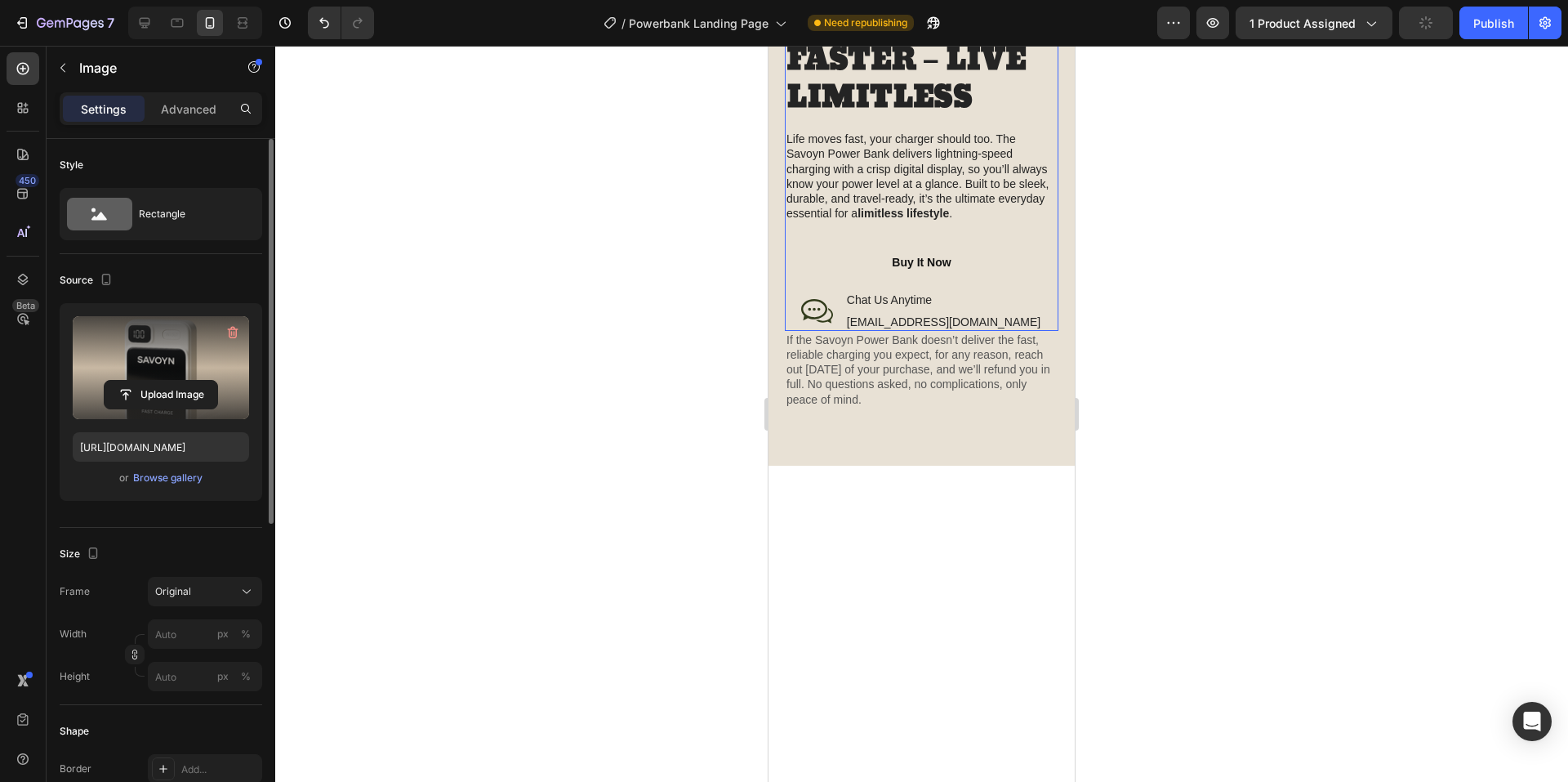
scroll to position [1552, 0]
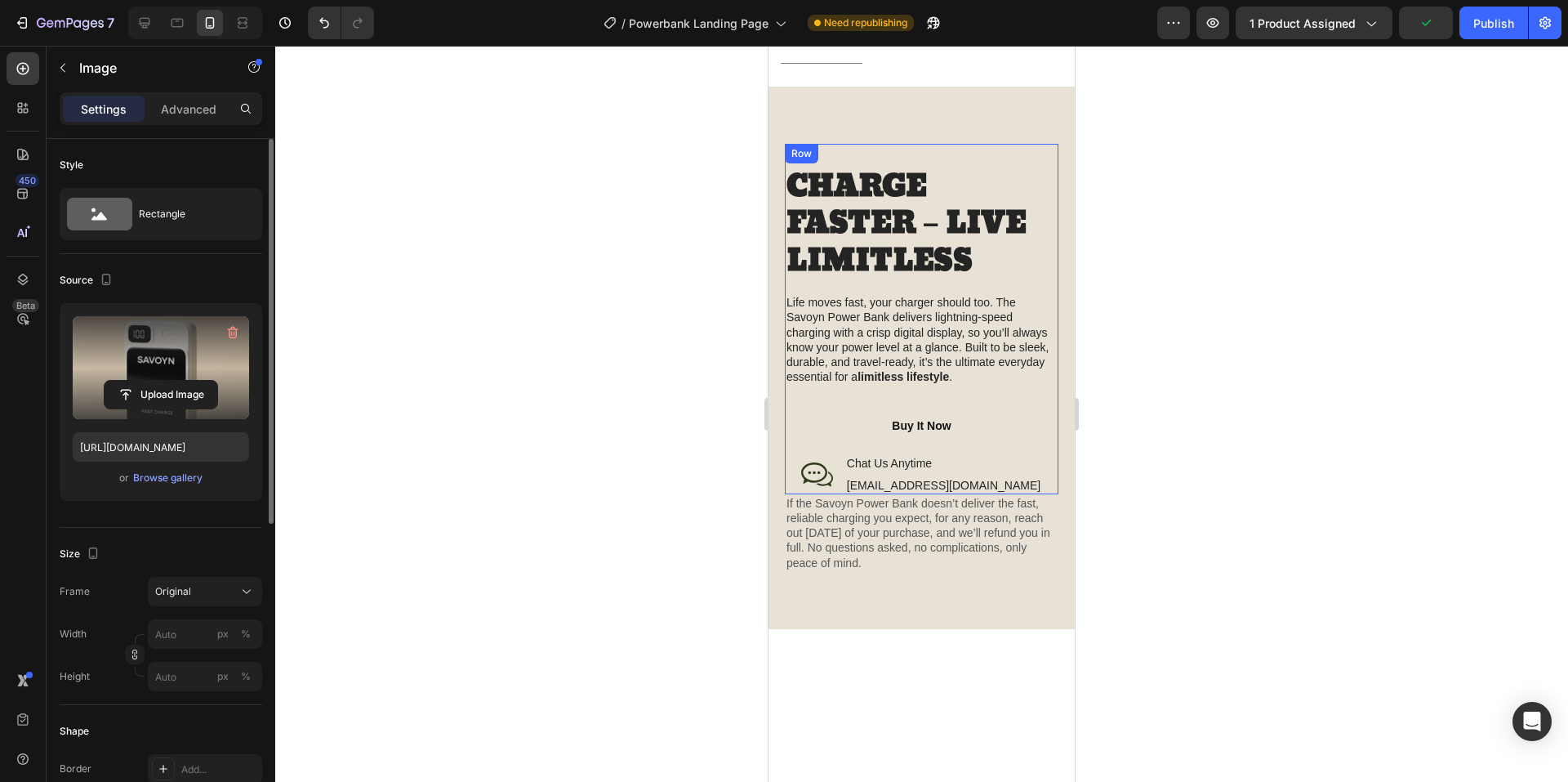
click at [935, 329] on img at bounding box center [921, 315] width 274 height 344
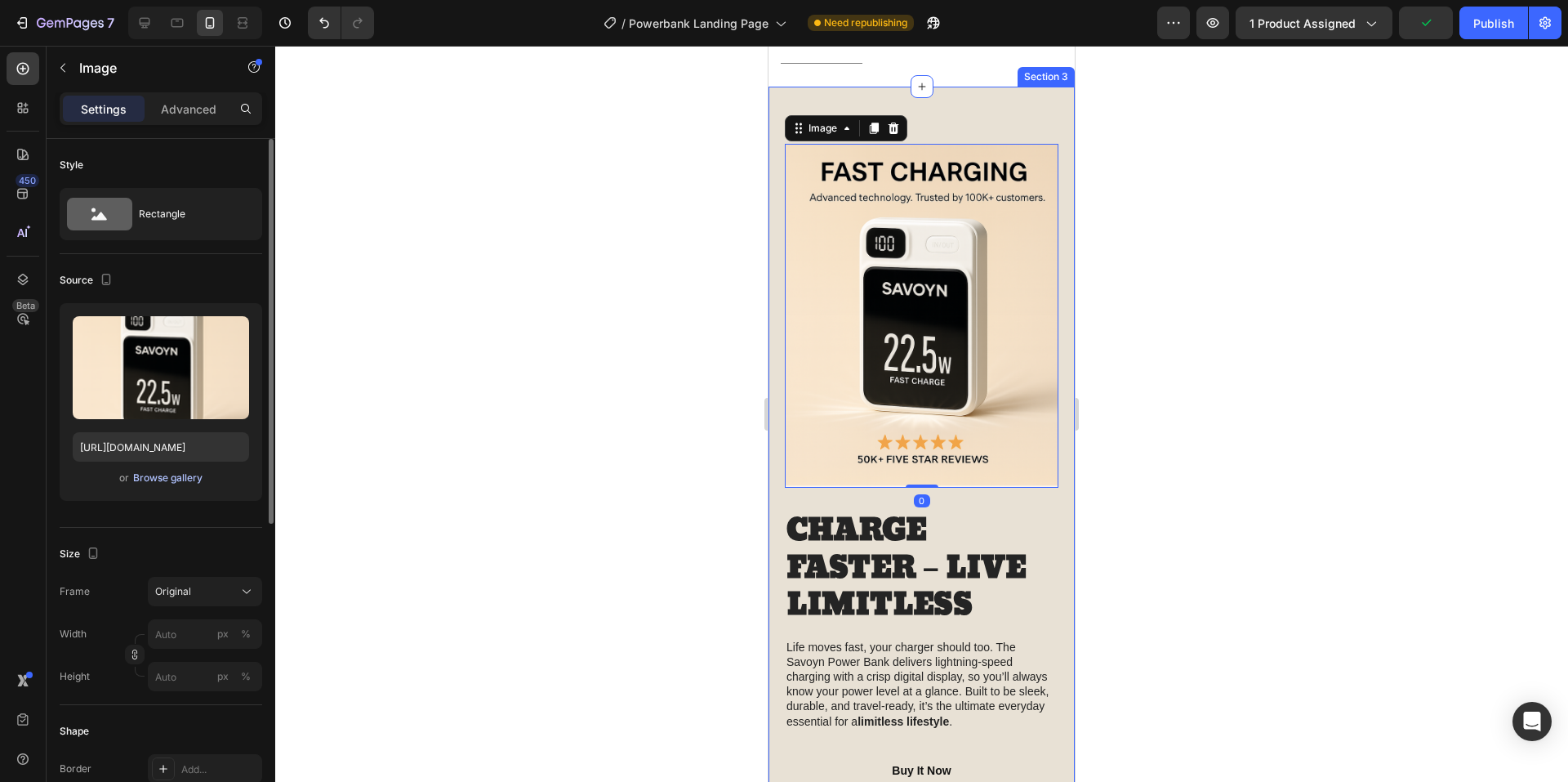
click at [162, 485] on button "Browse gallery" at bounding box center [168, 478] width 71 height 16
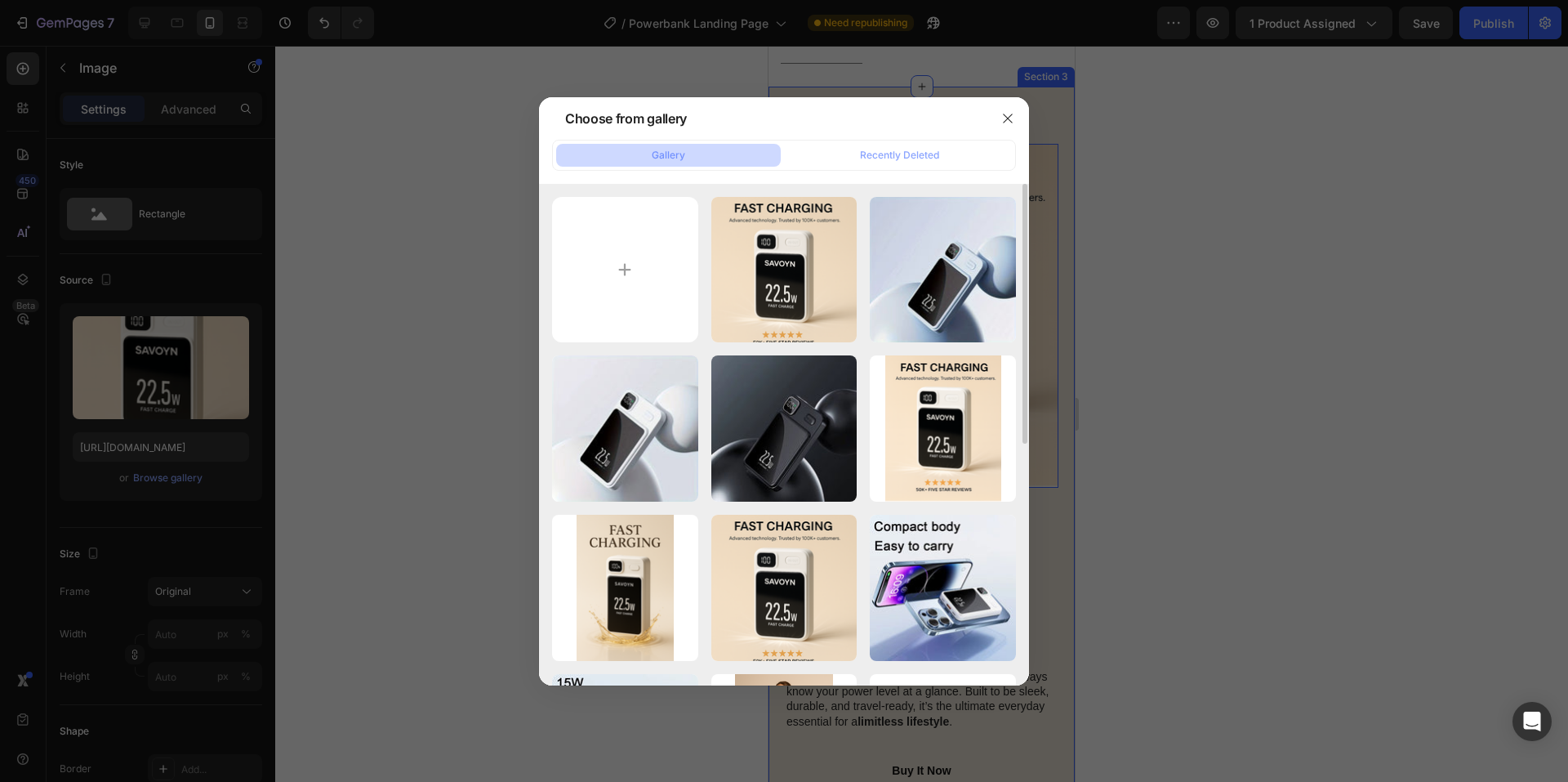
scroll to position [82, 0]
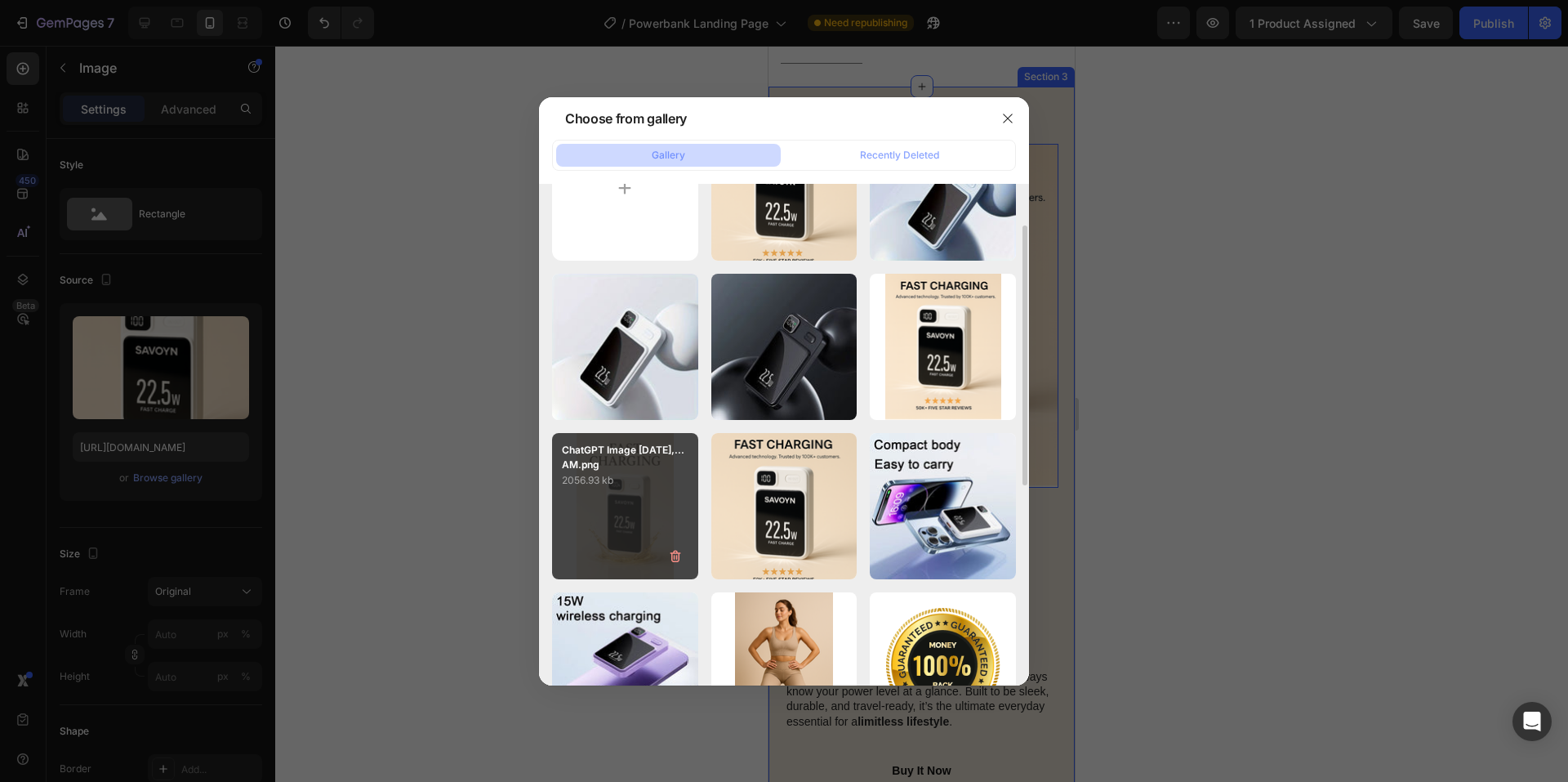
click at [609, 490] on div "ChatGPT Image [DATE],...AM.png 2056.93 kb" at bounding box center [625, 506] width 147 height 147
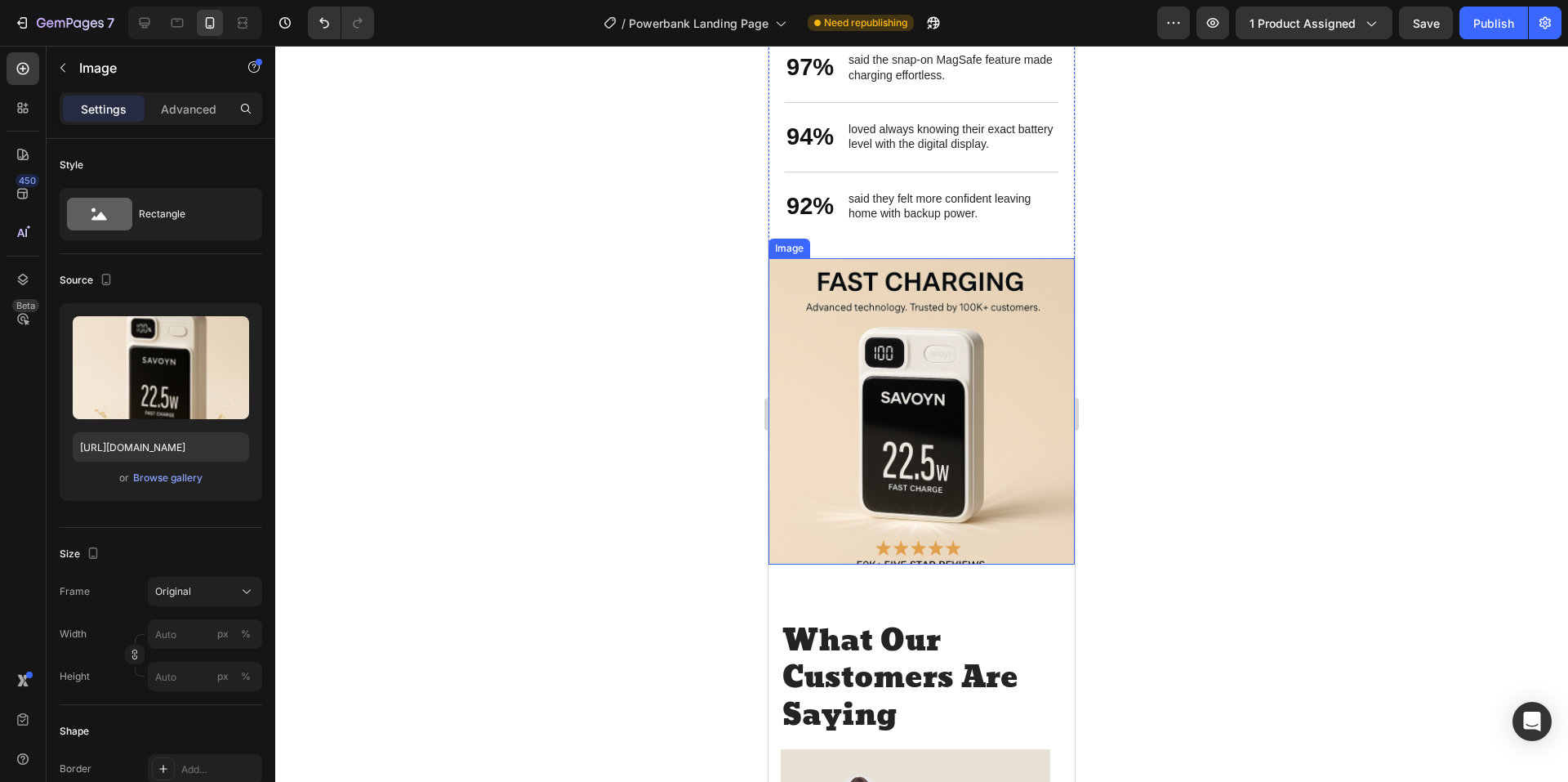
scroll to position [2859, 0]
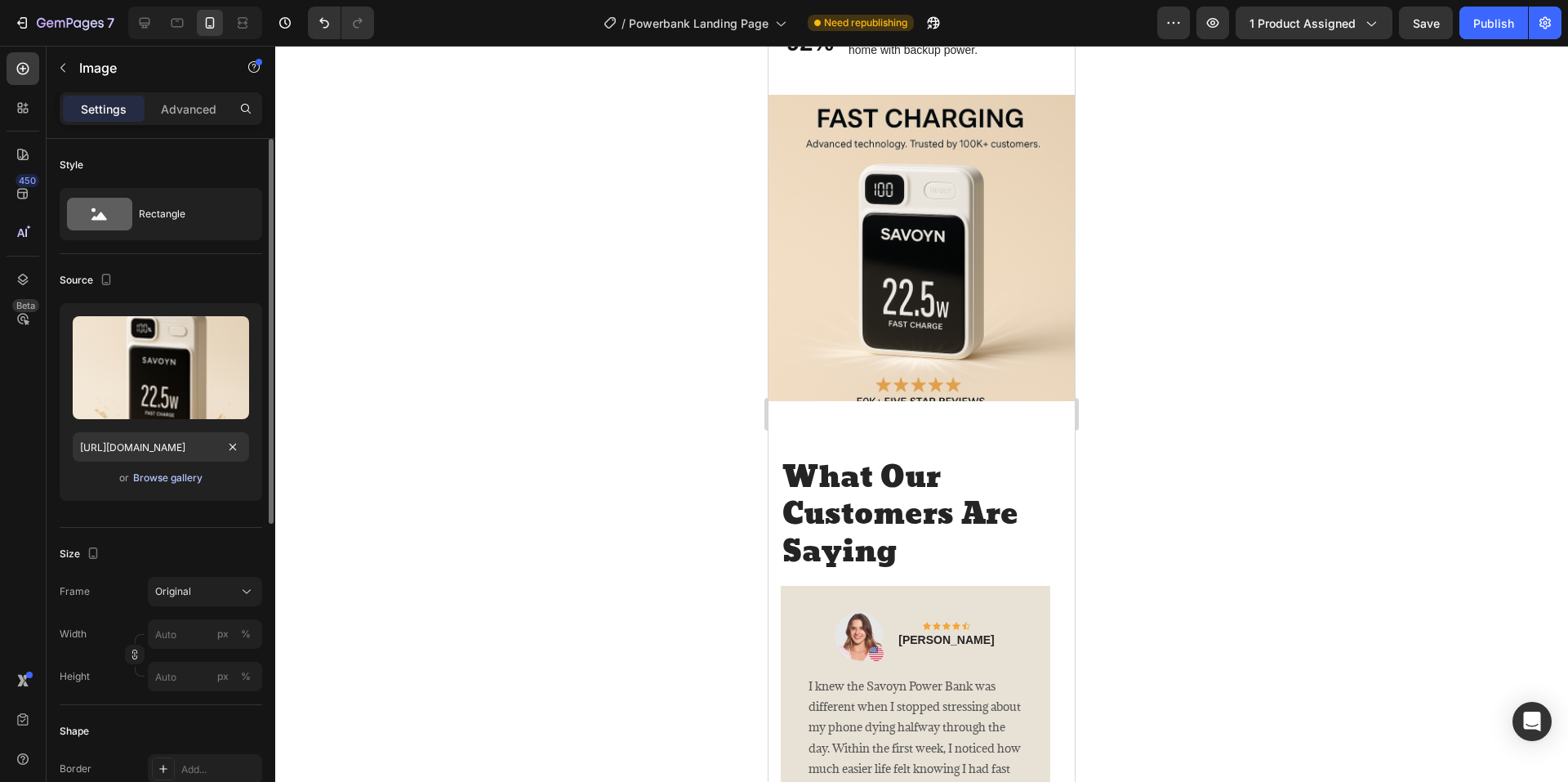
click at [157, 471] on div "Browse gallery" at bounding box center [168, 477] width 69 height 15
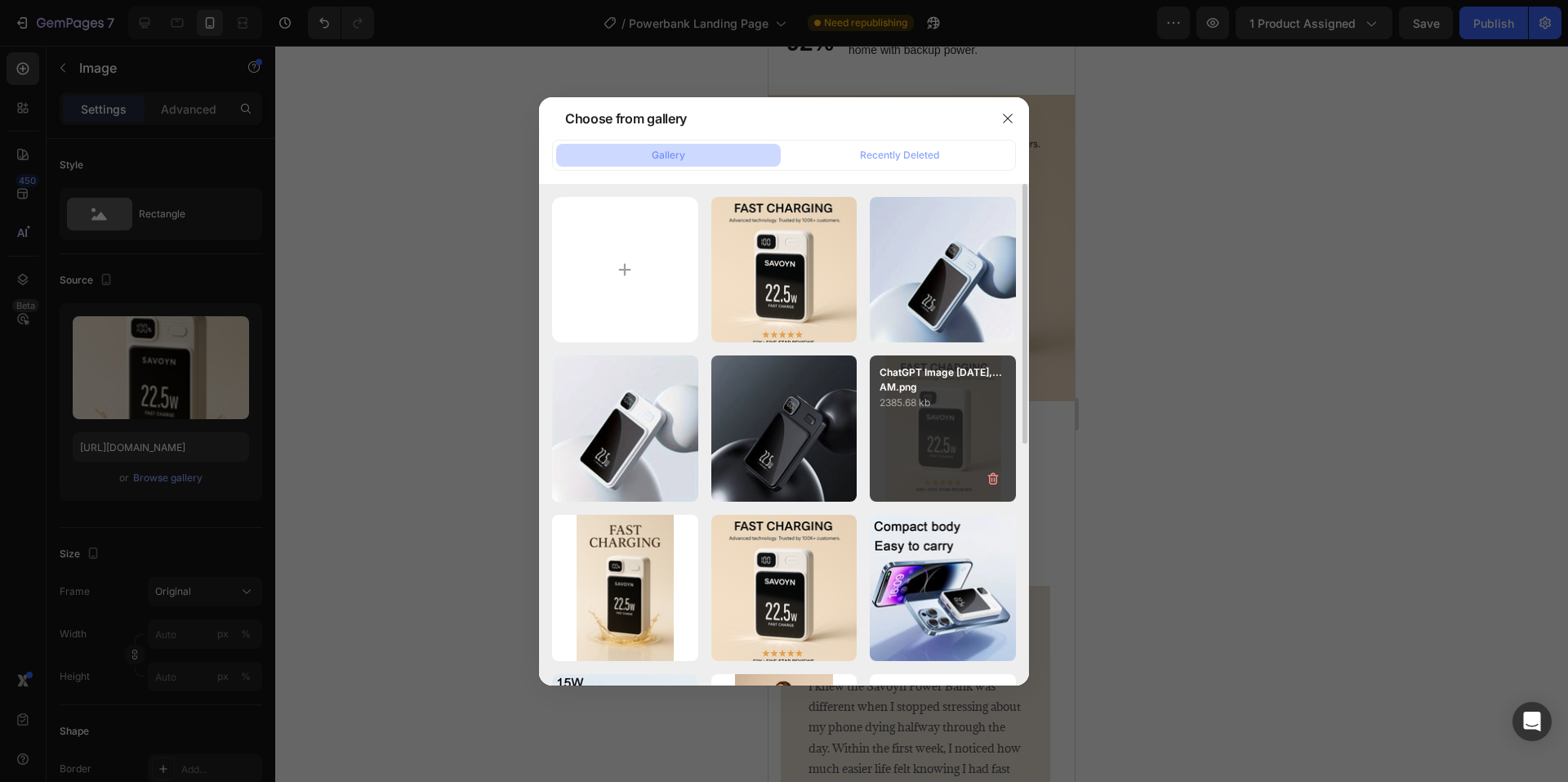
click at [905, 412] on div "ChatGPT Image [DATE],...AM.png 2385.68 kb" at bounding box center [943, 428] width 147 height 147
type input "[URL][DOMAIN_NAME]"
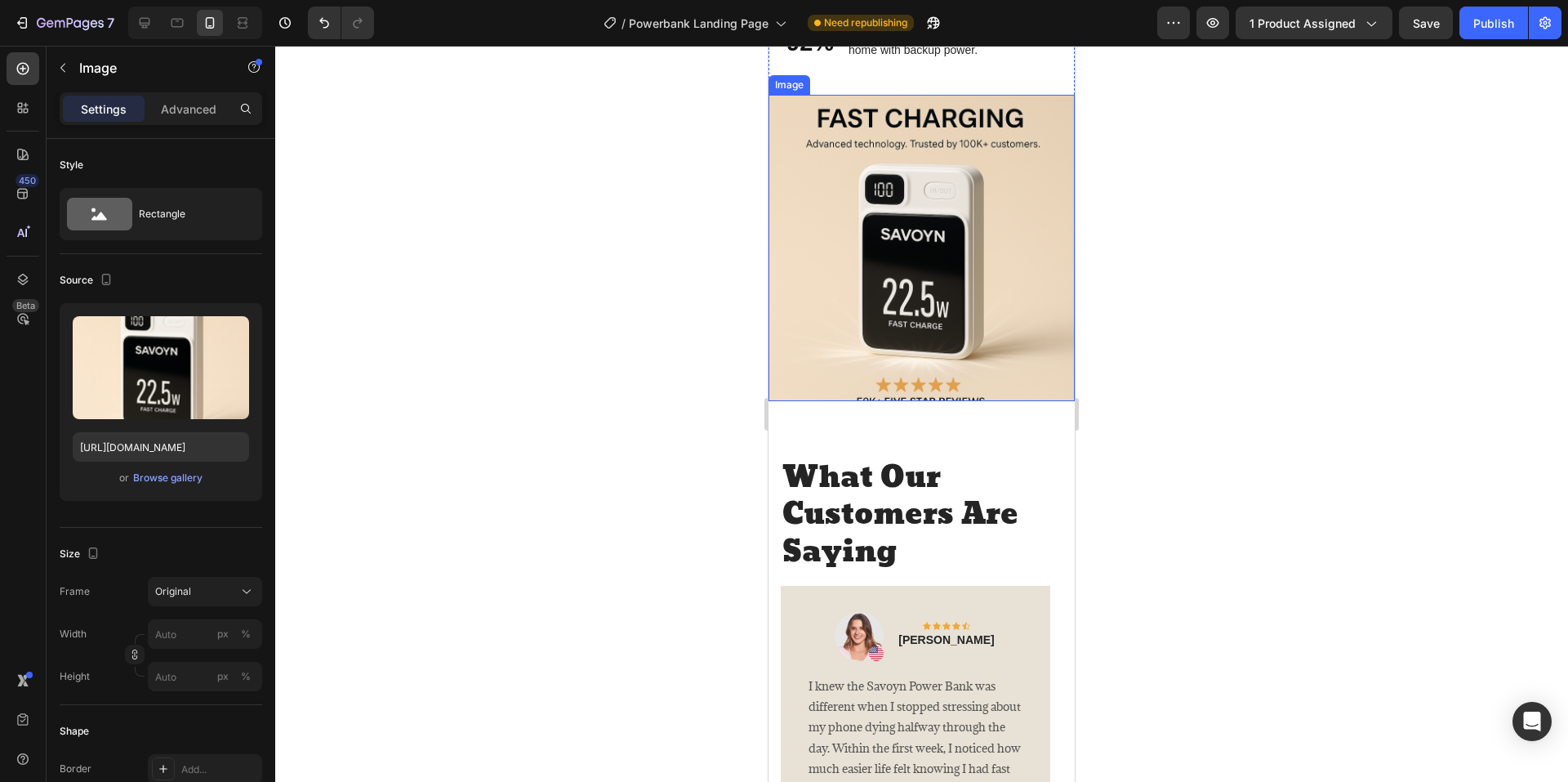
click at [913, 382] on img at bounding box center [921, 248] width 306 height 307
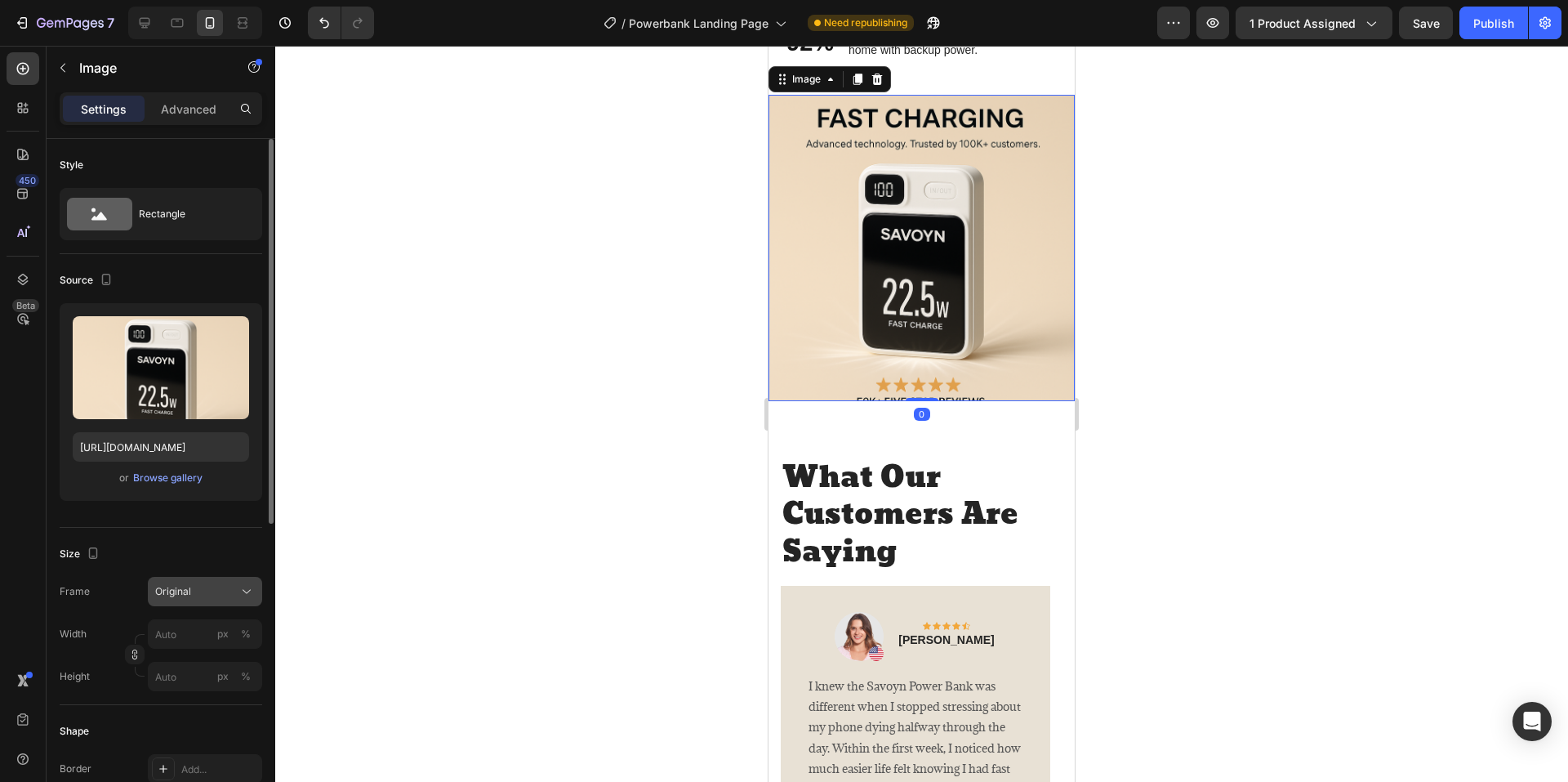
scroll to position [164, 0]
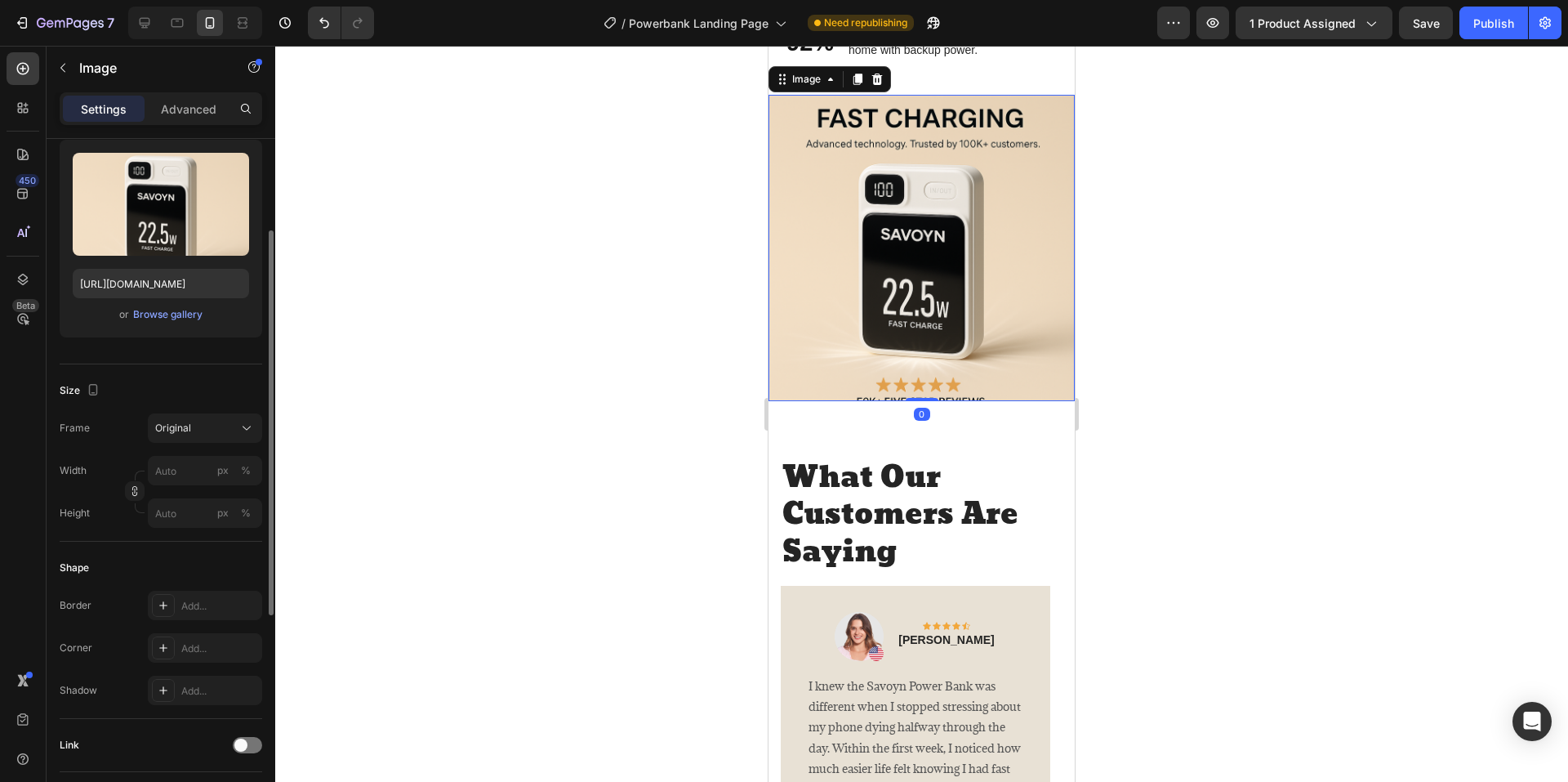
click at [203, 410] on div "Size Frame Original Width px % Height px %" at bounding box center [161, 452] width 203 height 177
click at [205, 421] on div "Original" at bounding box center [195, 427] width 80 height 15
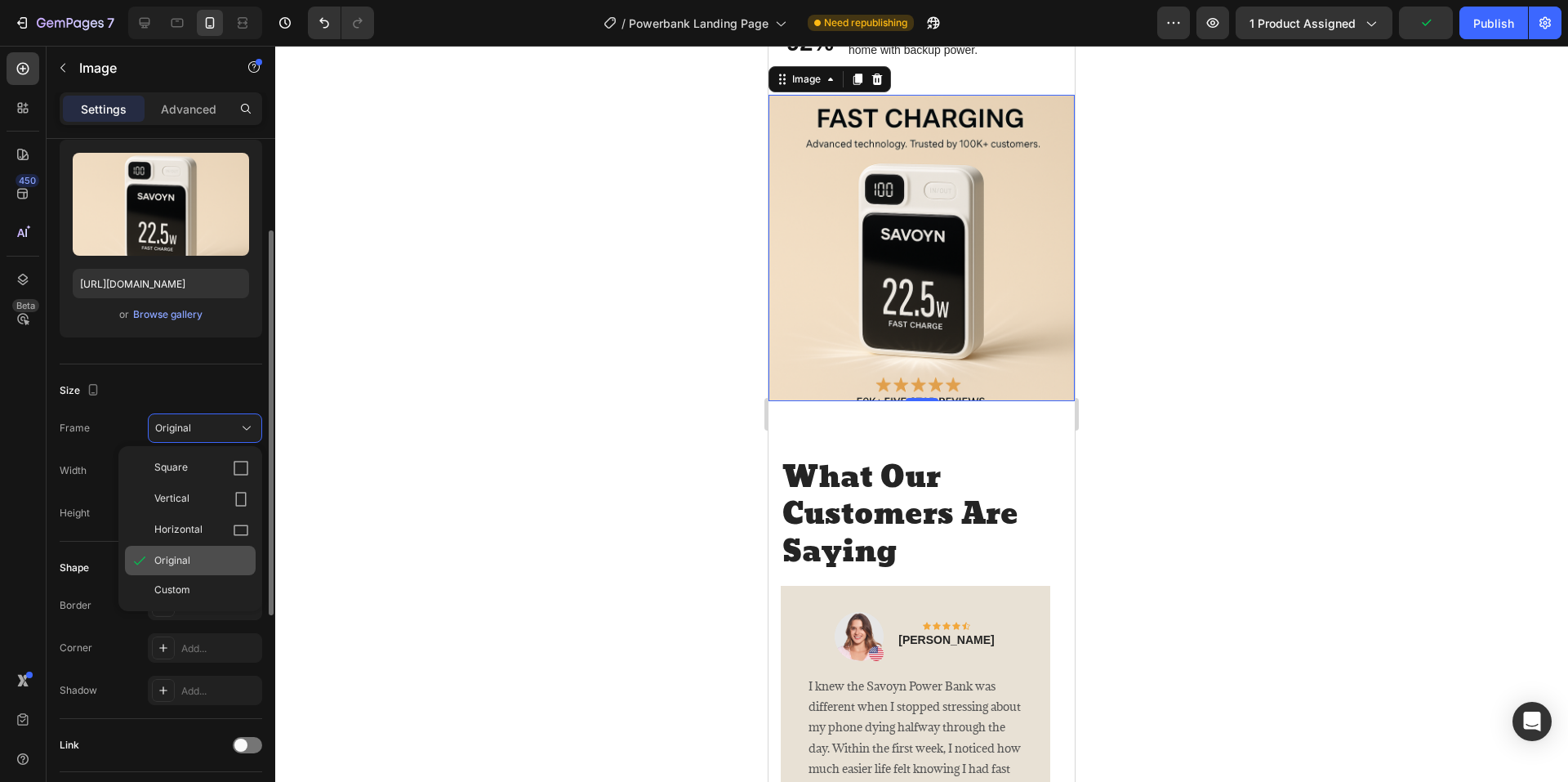
click at [223, 553] on div "Original" at bounding box center [190, 560] width 131 height 29
click at [163, 322] on button "Browse gallery" at bounding box center [168, 315] width 71 height 16
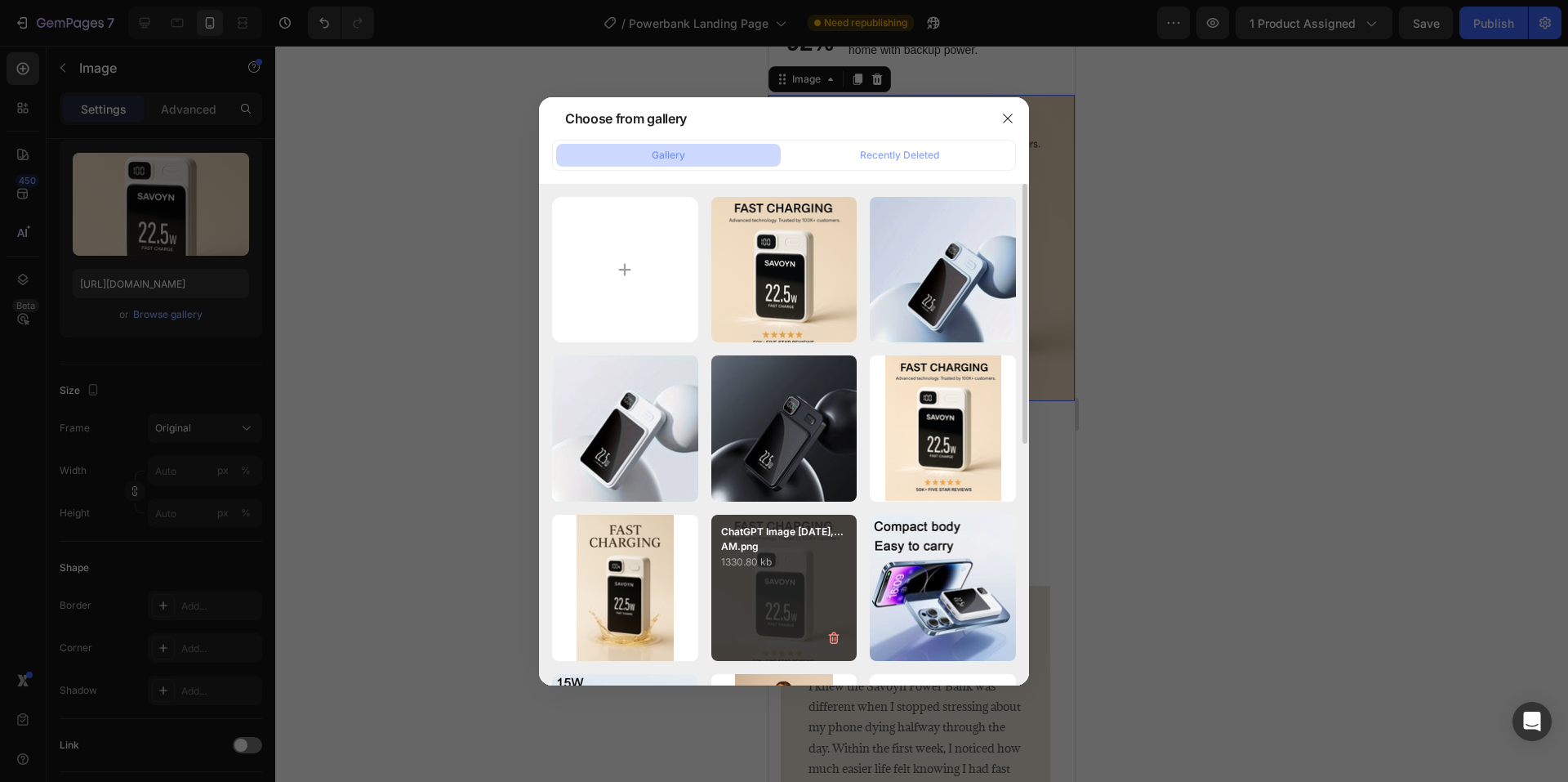
scroll to position [82, 0]
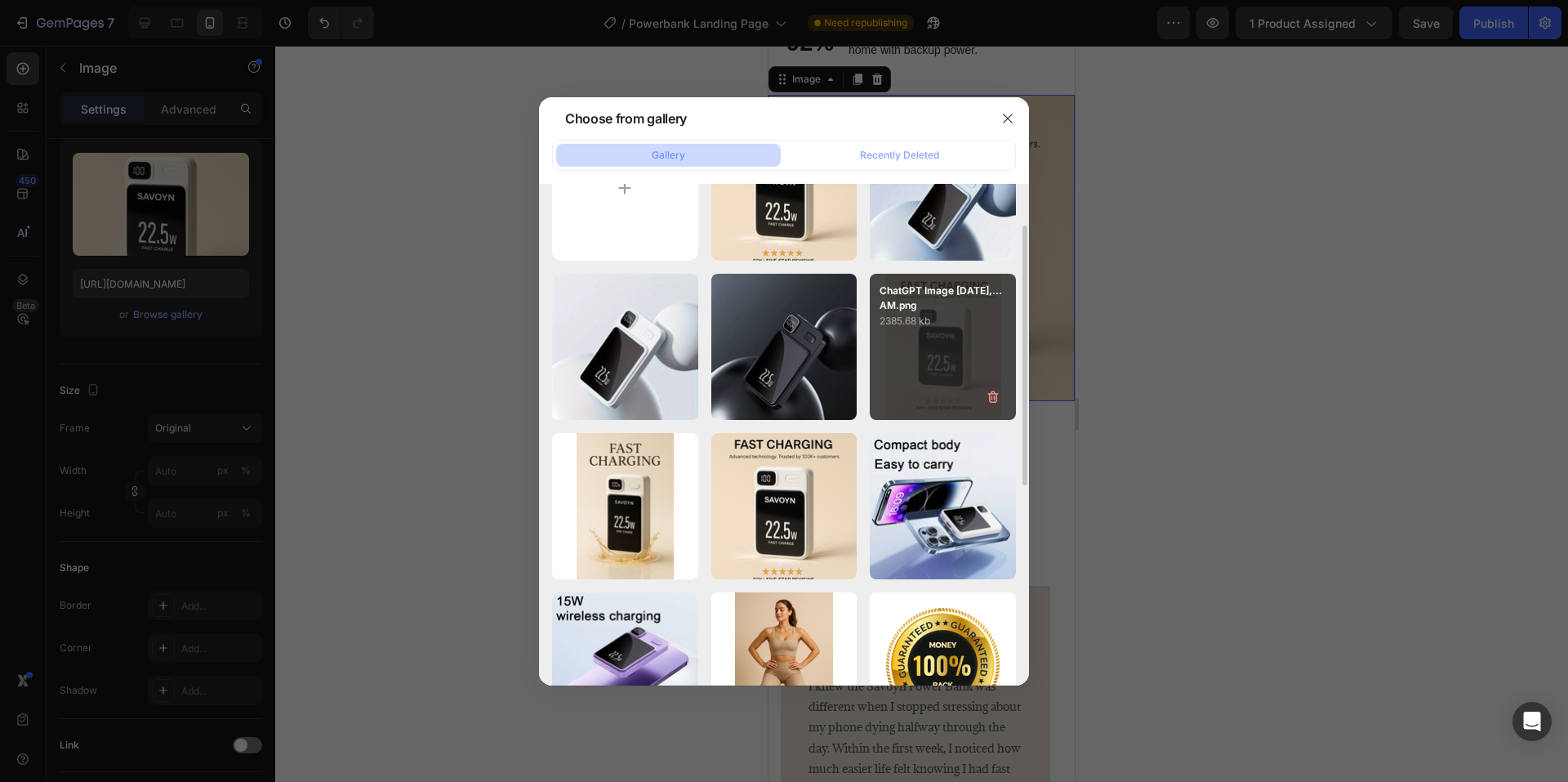
click at [977, 321] on p "2385.68 kb" at bounding box center [943, 321] width 126 height 16
type input "[URL][DOMAIN_NAME]"
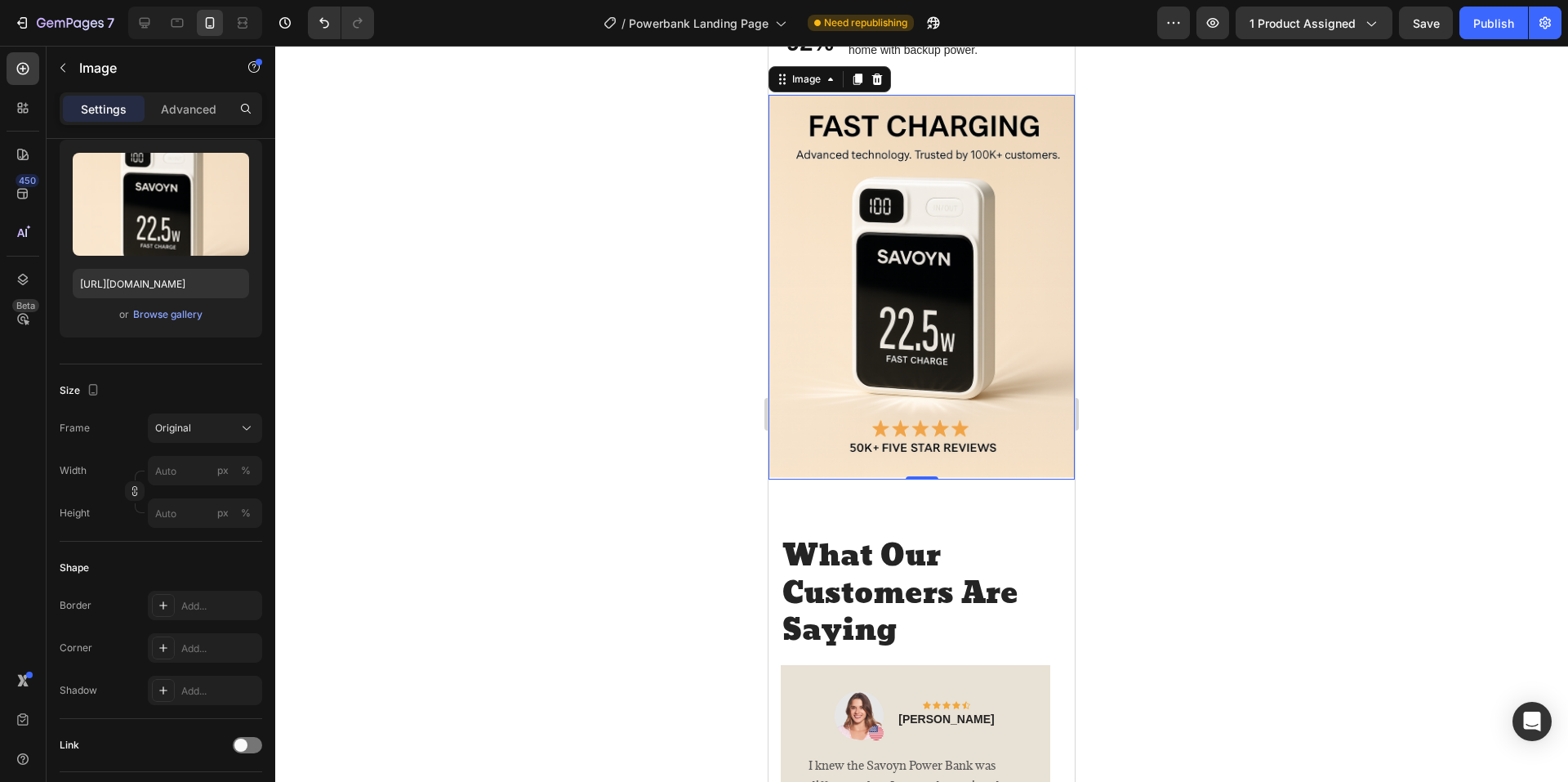
click at [633, 380] on div at bounding box center [921, 413] width 1293 height 736
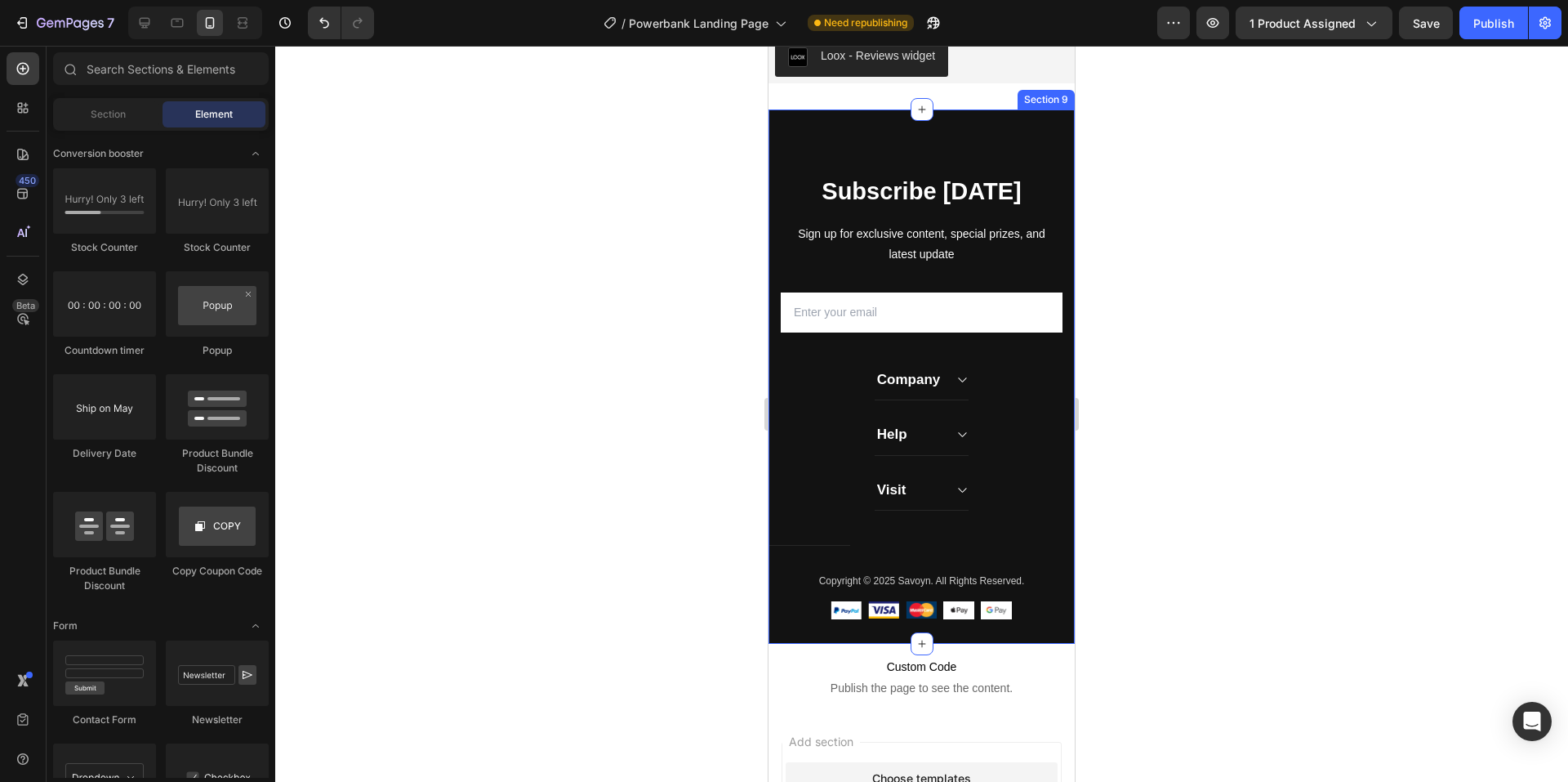
scroll to position [5484, 0]
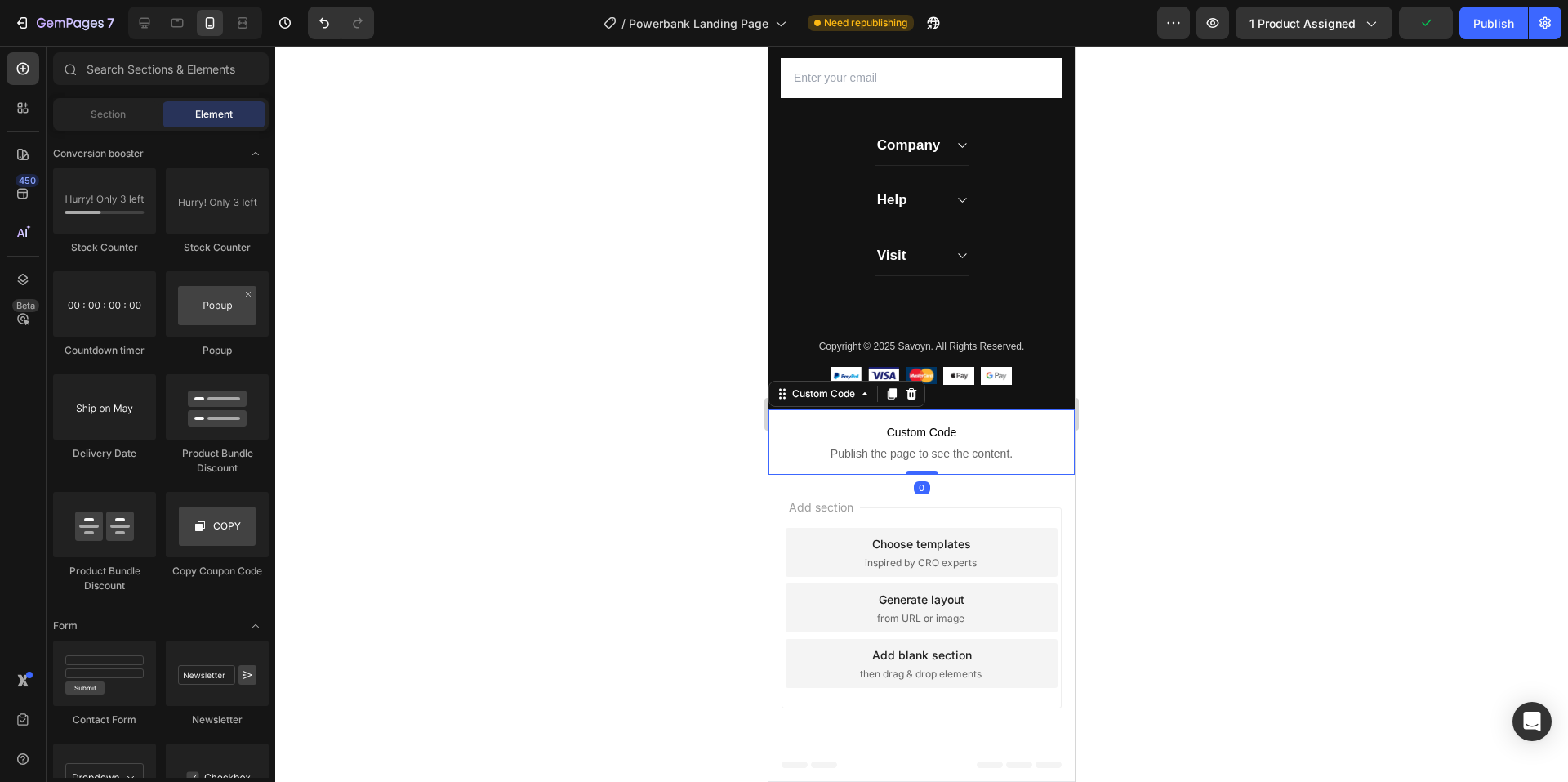
click at [1039, 446] on span "Publish the page to see the content." at bounding box center [921, 453] width 306 height 16
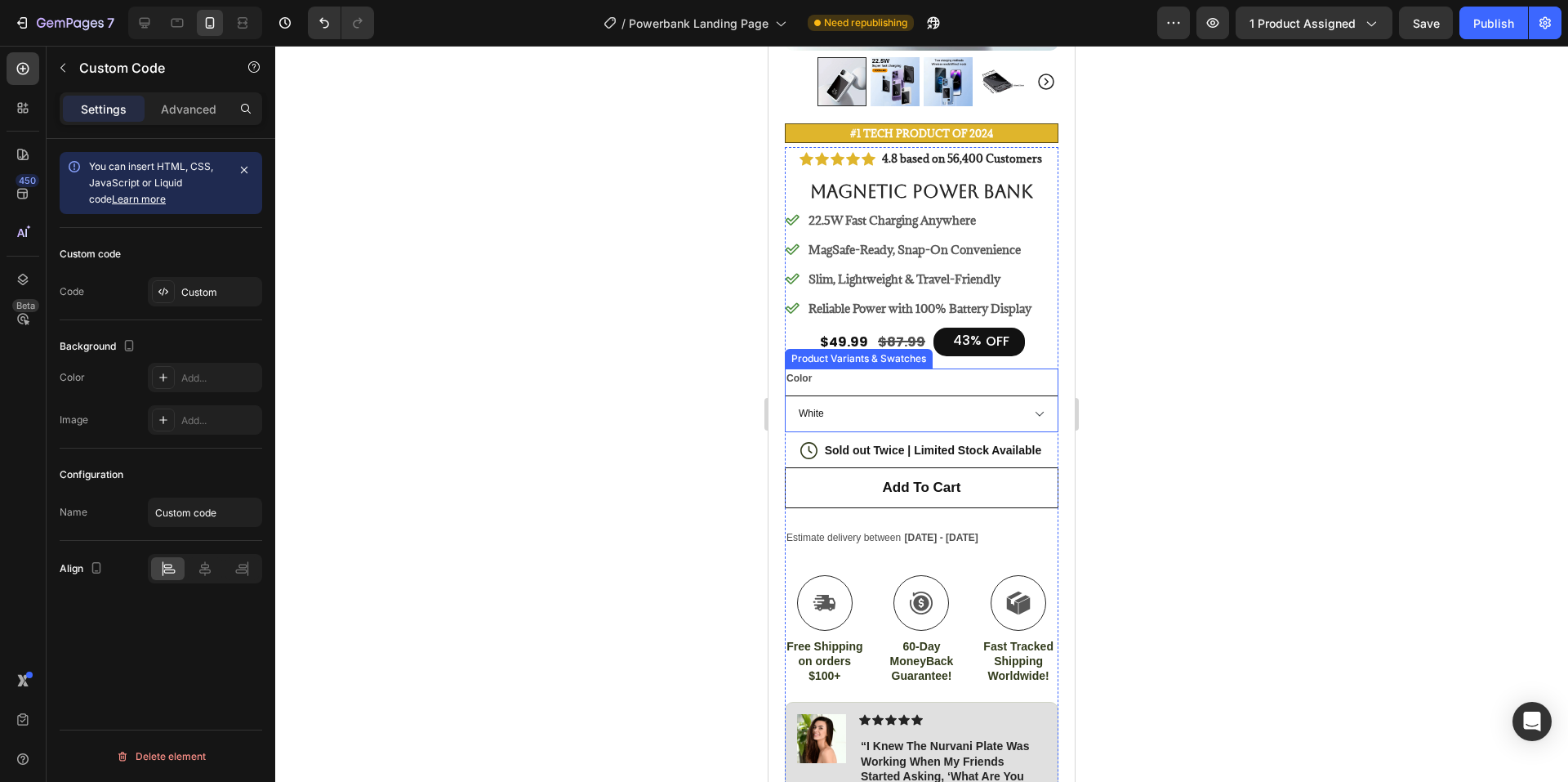
scroll to position [0, 0]
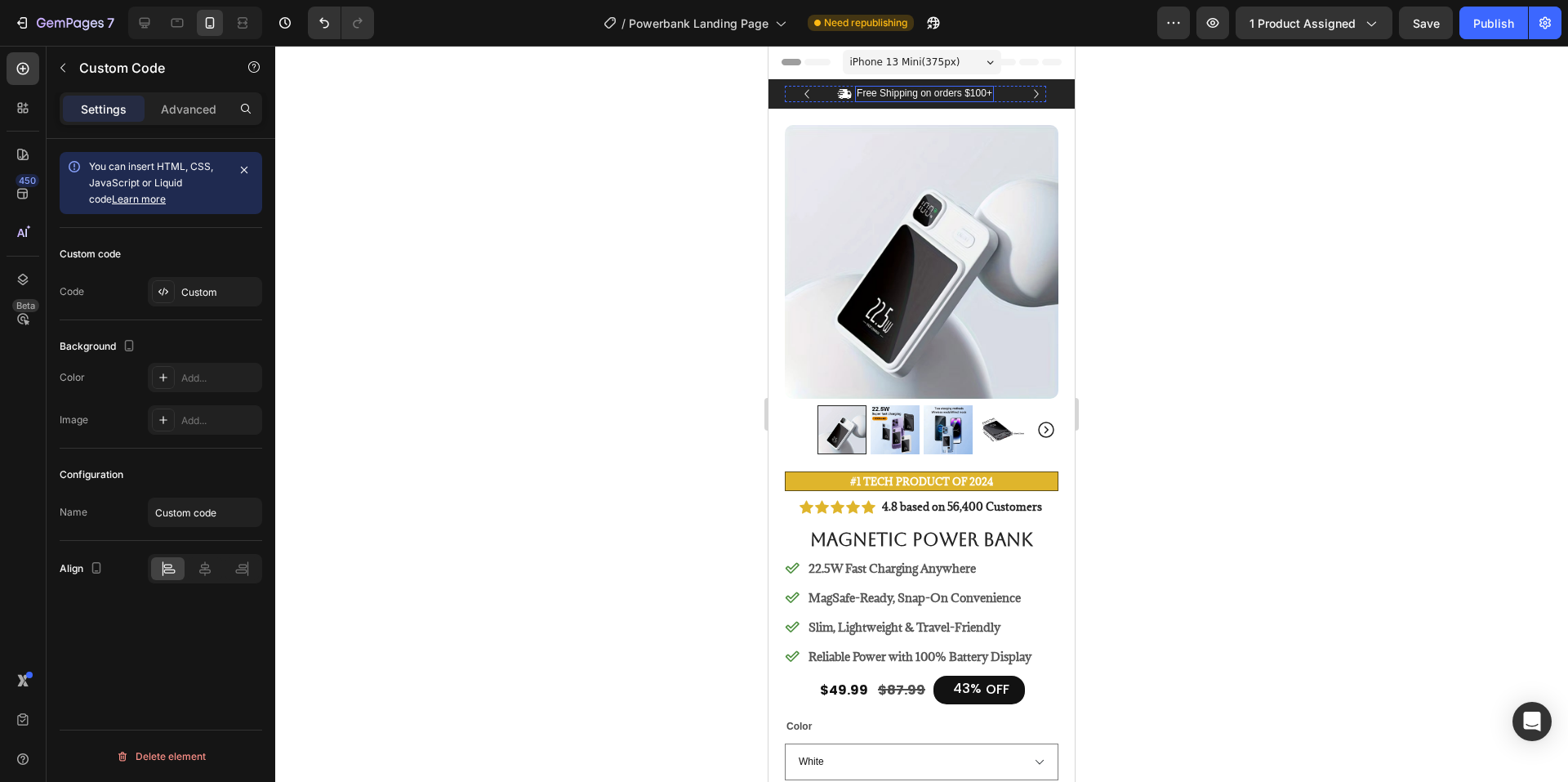
click at [978, 96] on p "Free Shipping on orders $100+" at bounding box center [924, 93] width 136 height 13
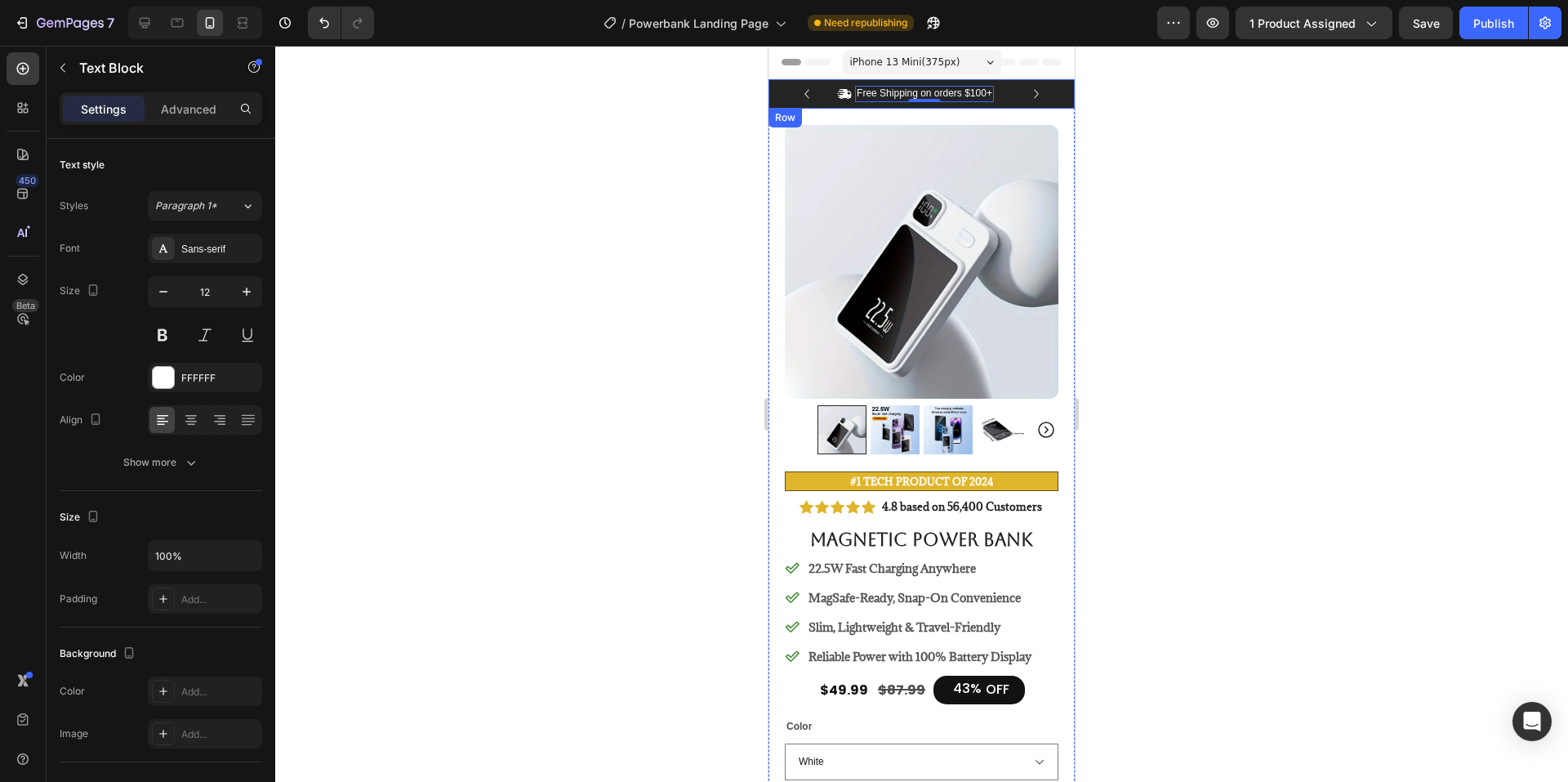
click at [951, 94] on p "Free Shipping on orders $100+" at bounding box center [924, 93] width 136 height 13
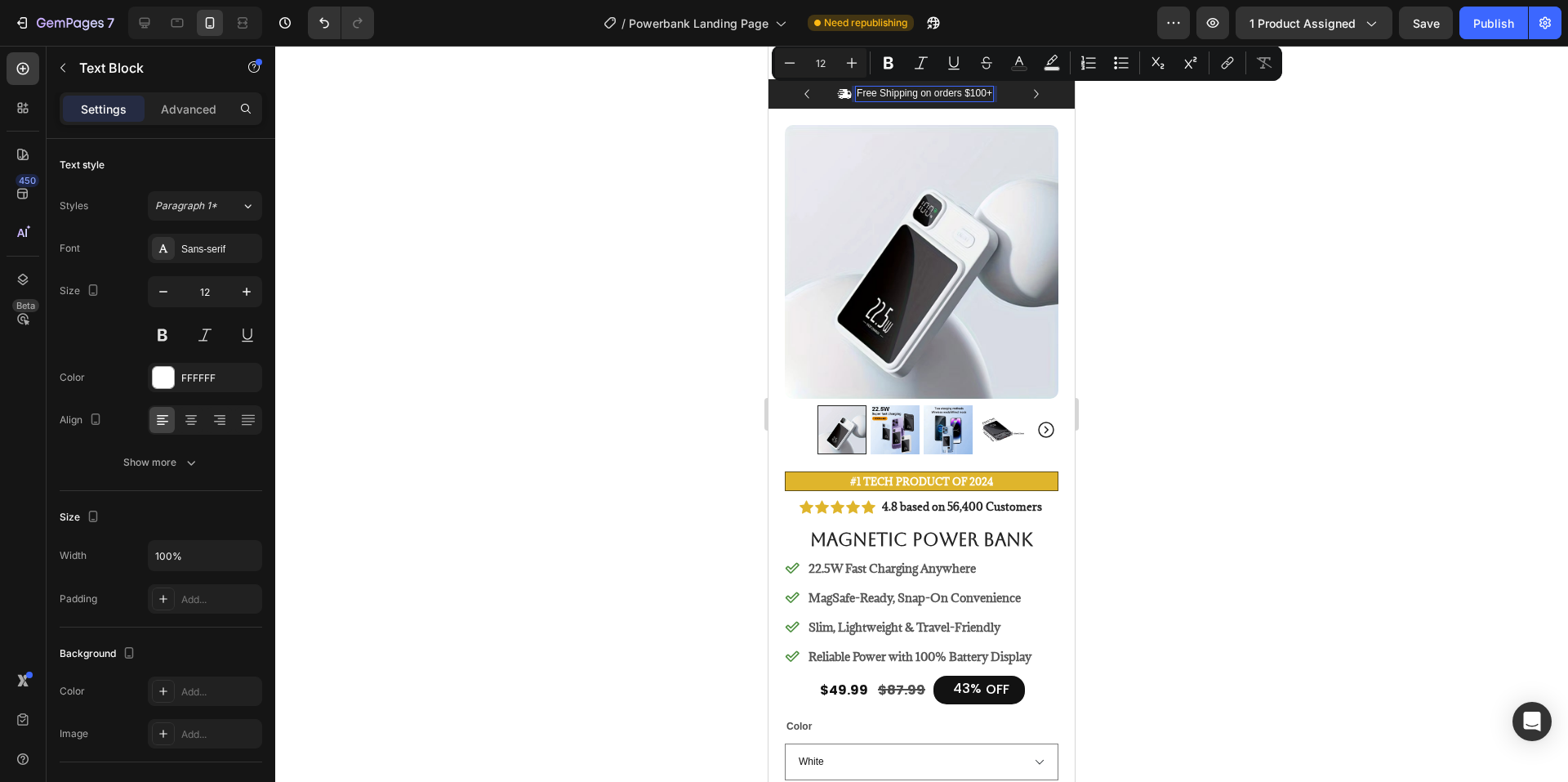
click at [976, 91] on p "Free Shipping on orders $100+" at bounding box center [924, 93] width 136 height 13
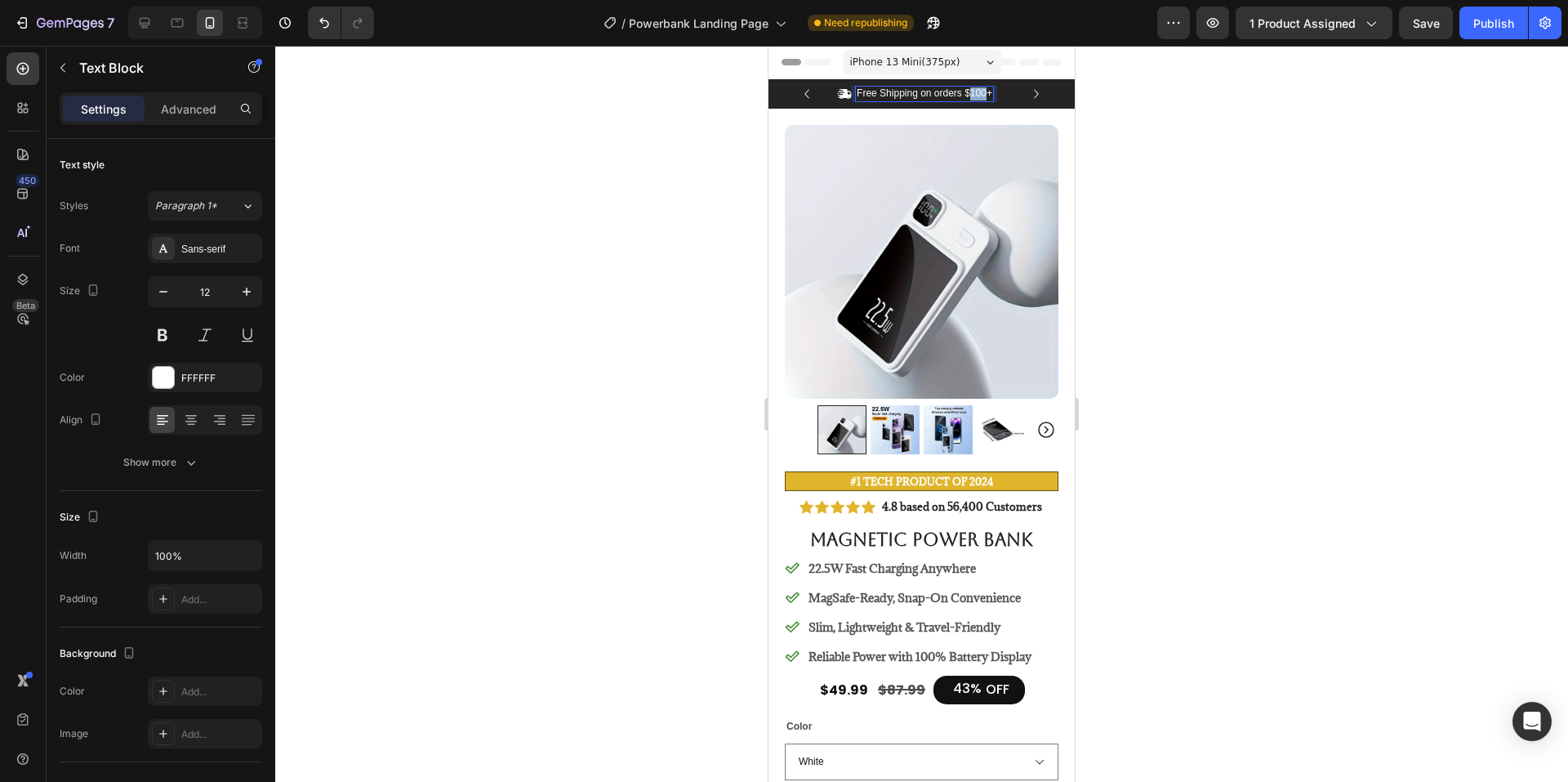
click at [976, 91] on p "Free Shipping on orders $100+" at bounding box center [924, 93] width 136 height 13
click at [1262, 252] on div at bounding box center [921, 413] width 1293 height 736
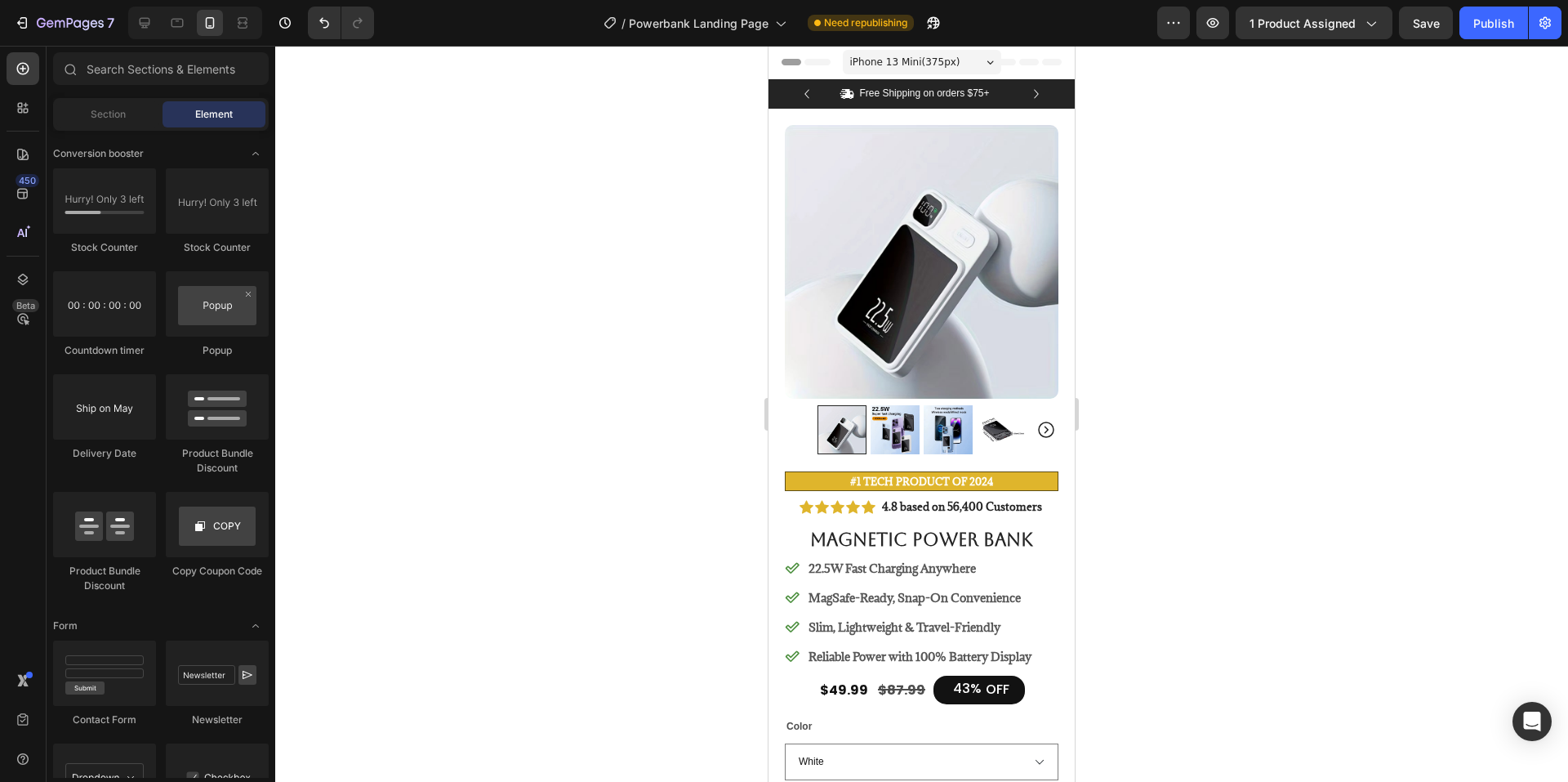
click at [992, 61] on div "iPhone 13 Mini ( 375 px)" at bounding box center [922, 62] width 158 height 25
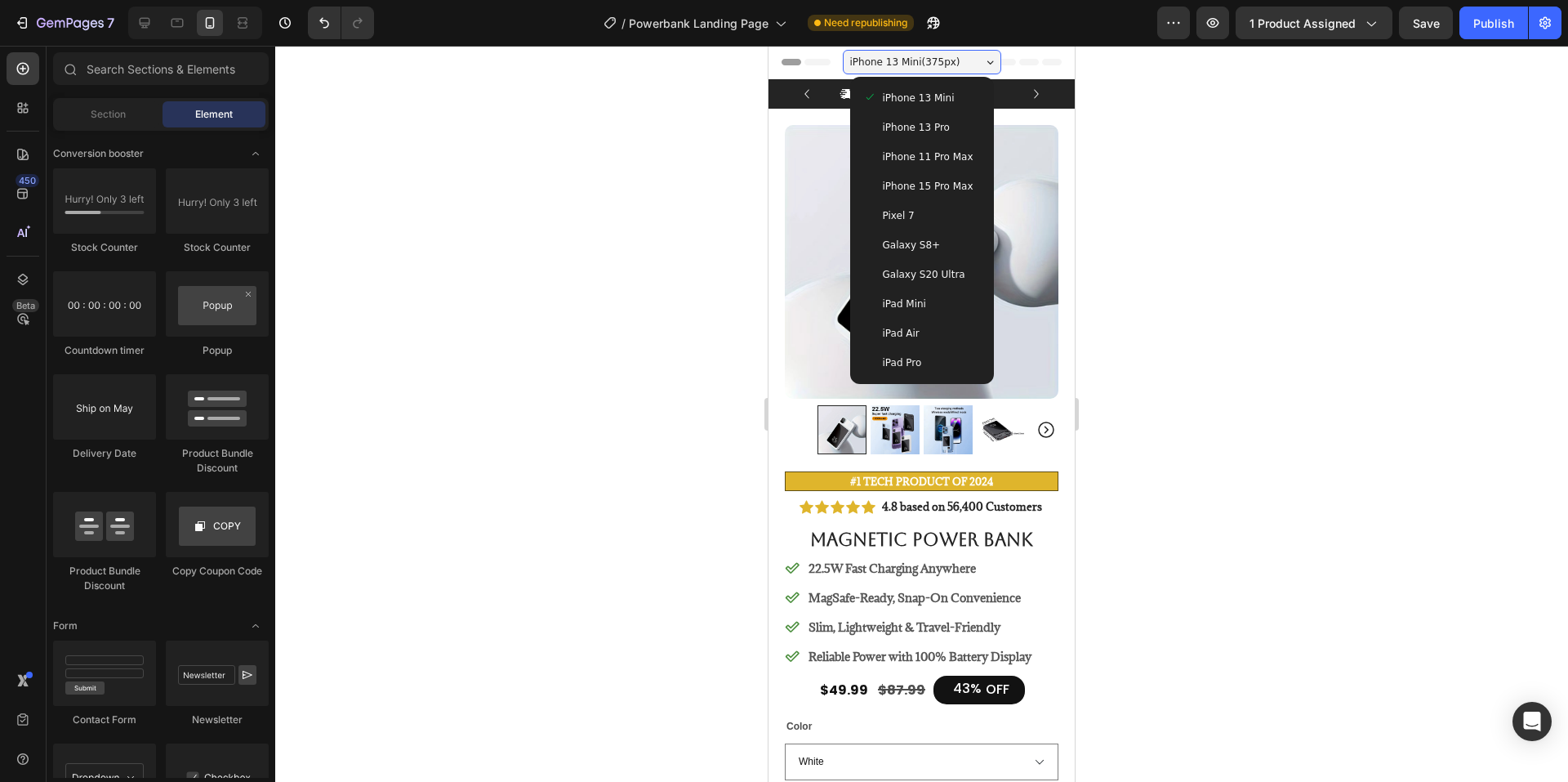
click at [910, 337] on div "iPad Air" at bounding box center [922, 333] width 117 height 16
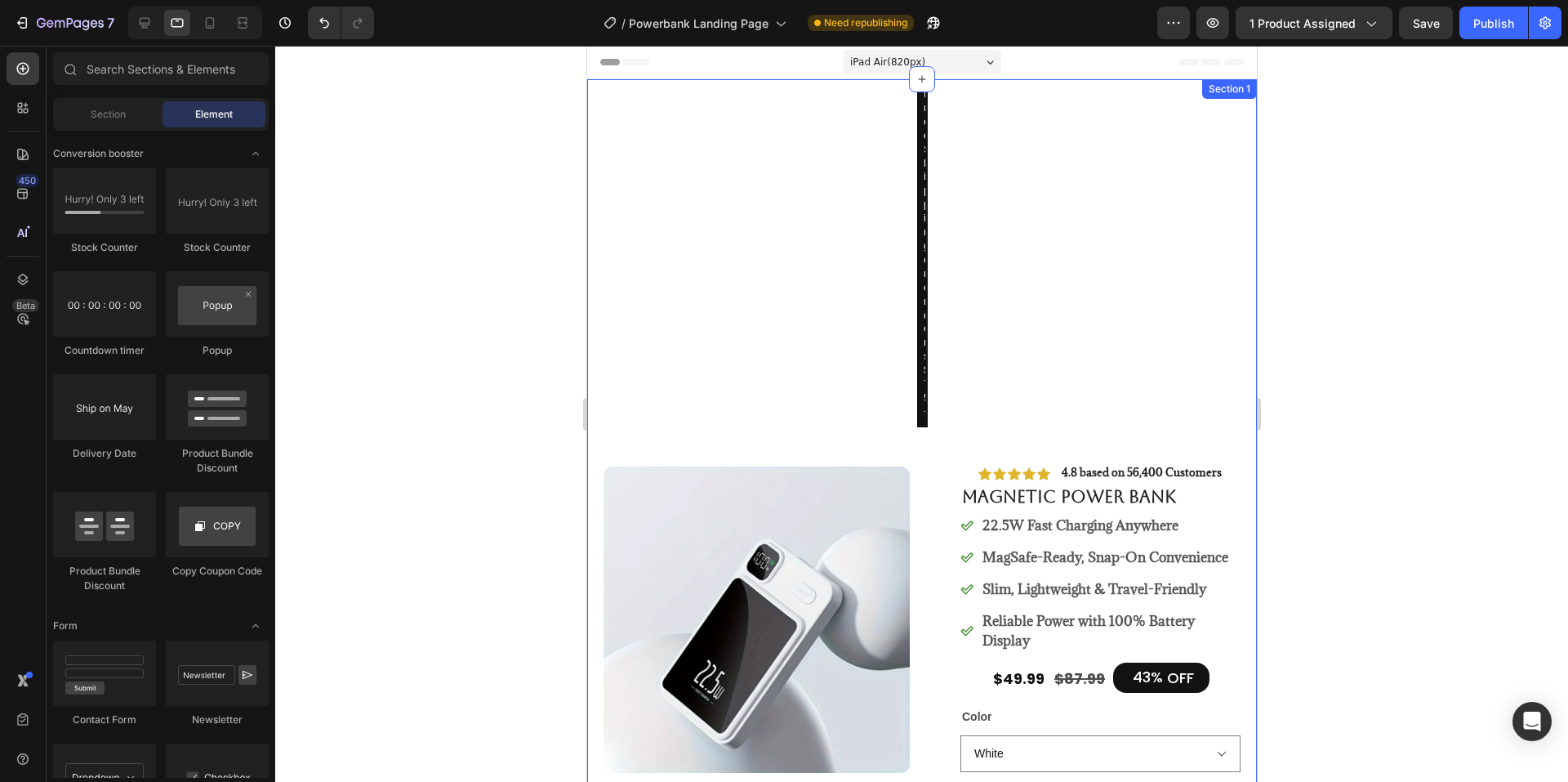
click at [921, 197] on div "Icon Free Shipping on orders $75+ Text Block Row Icon 56,000+ Happy Customers T…" at bounding box center [921, 769] width 670 height 1380
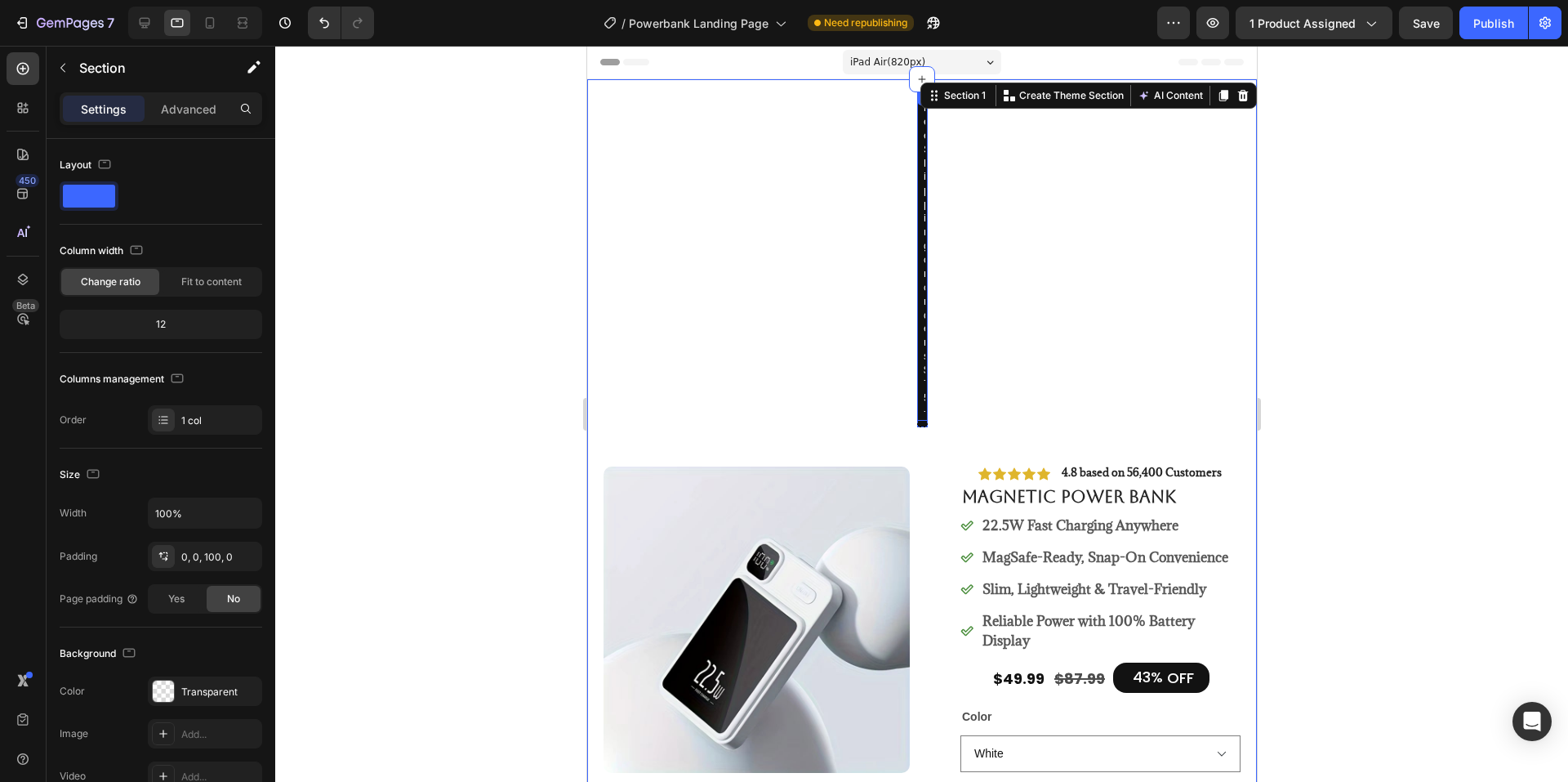
click at [921, 190] on div "Free Shipping on orders $75+" at bounding box center [923, 253] width 4 height 335
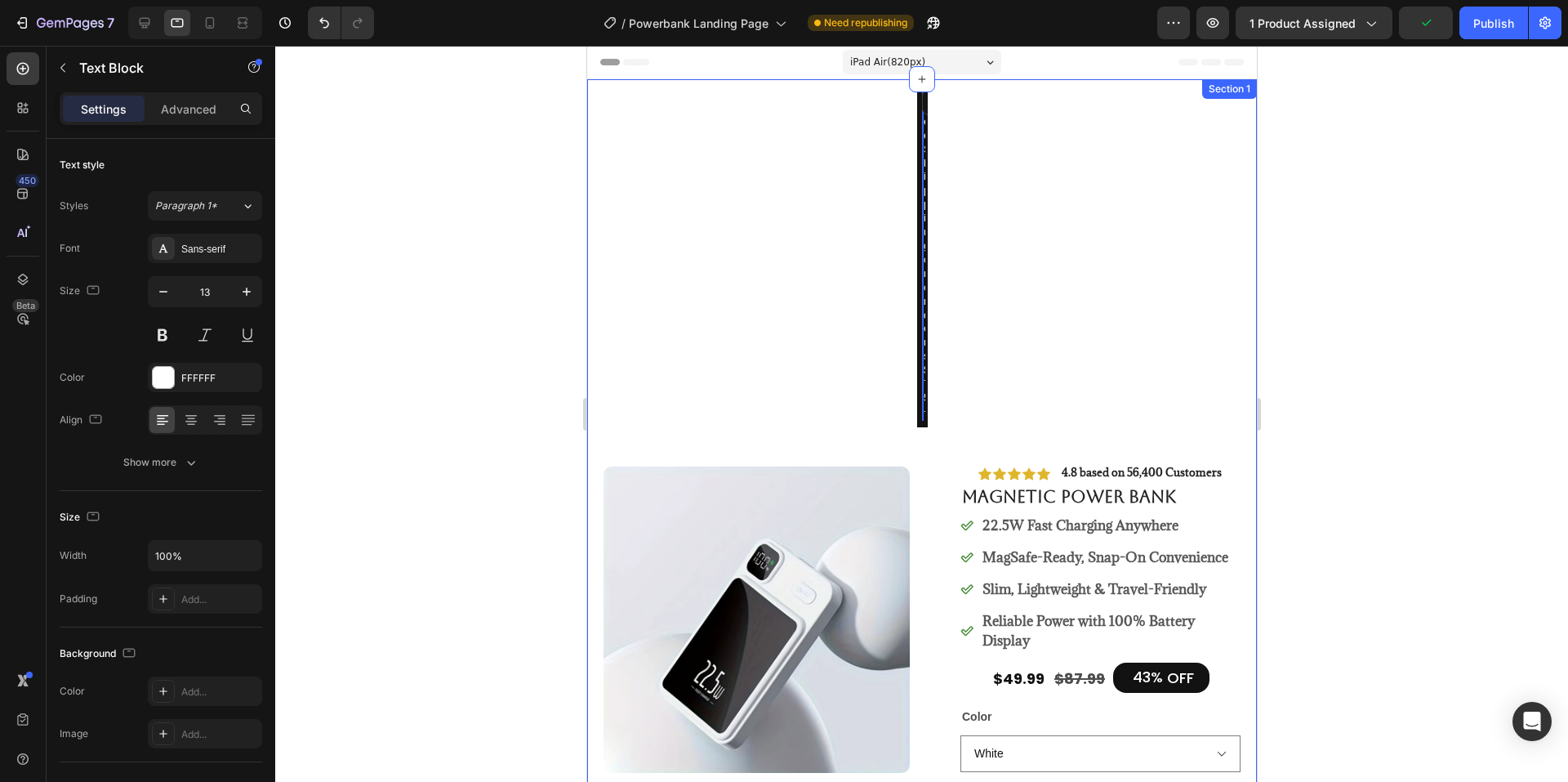
click at [907, 126] on div "Icon Free Shipping on orders $75+ Text Block 0 Row Icon 56,000+ Happy Customers…" at bounding box center [921, 769] width 670 height 1380
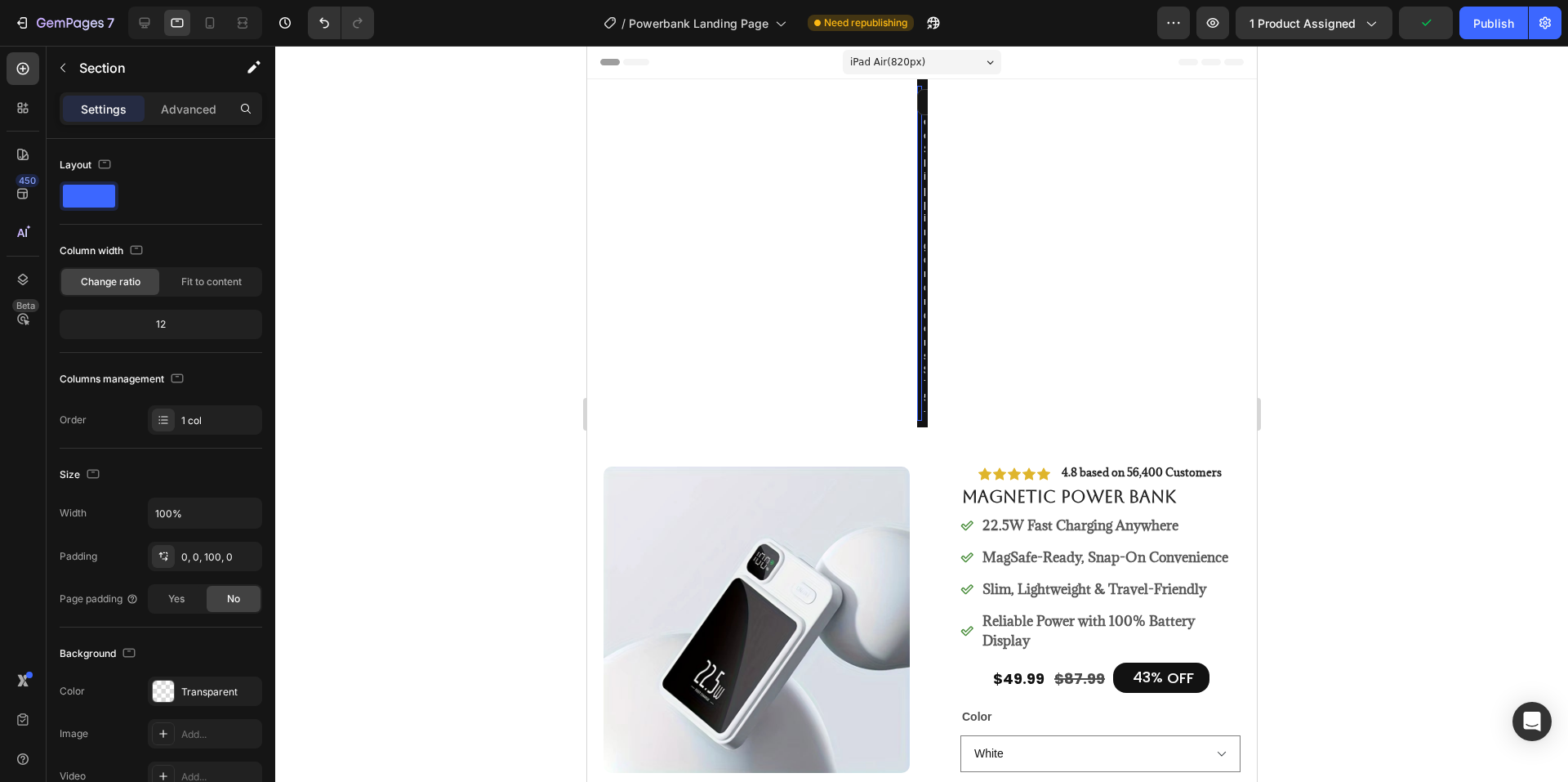
click at [916, 143] on div "Icon Free Shipping on orders $75+ Text Block Row 0" at bounding box center [919, 253] width 5 height 335
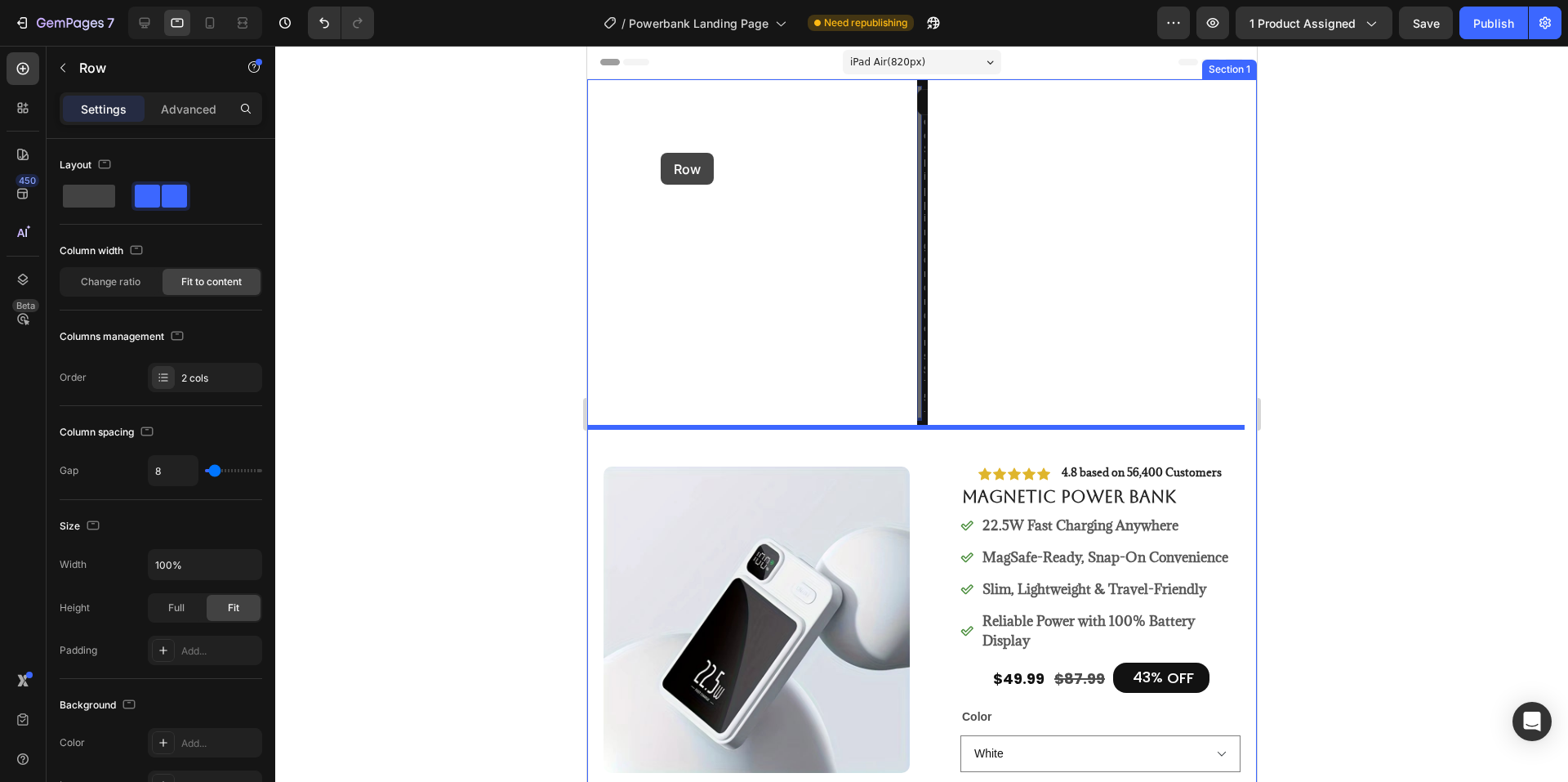
drag, startPoint x: 912, startPoint y: 143, endPoint x: 657, endPoint y: 153, distance: 255.2
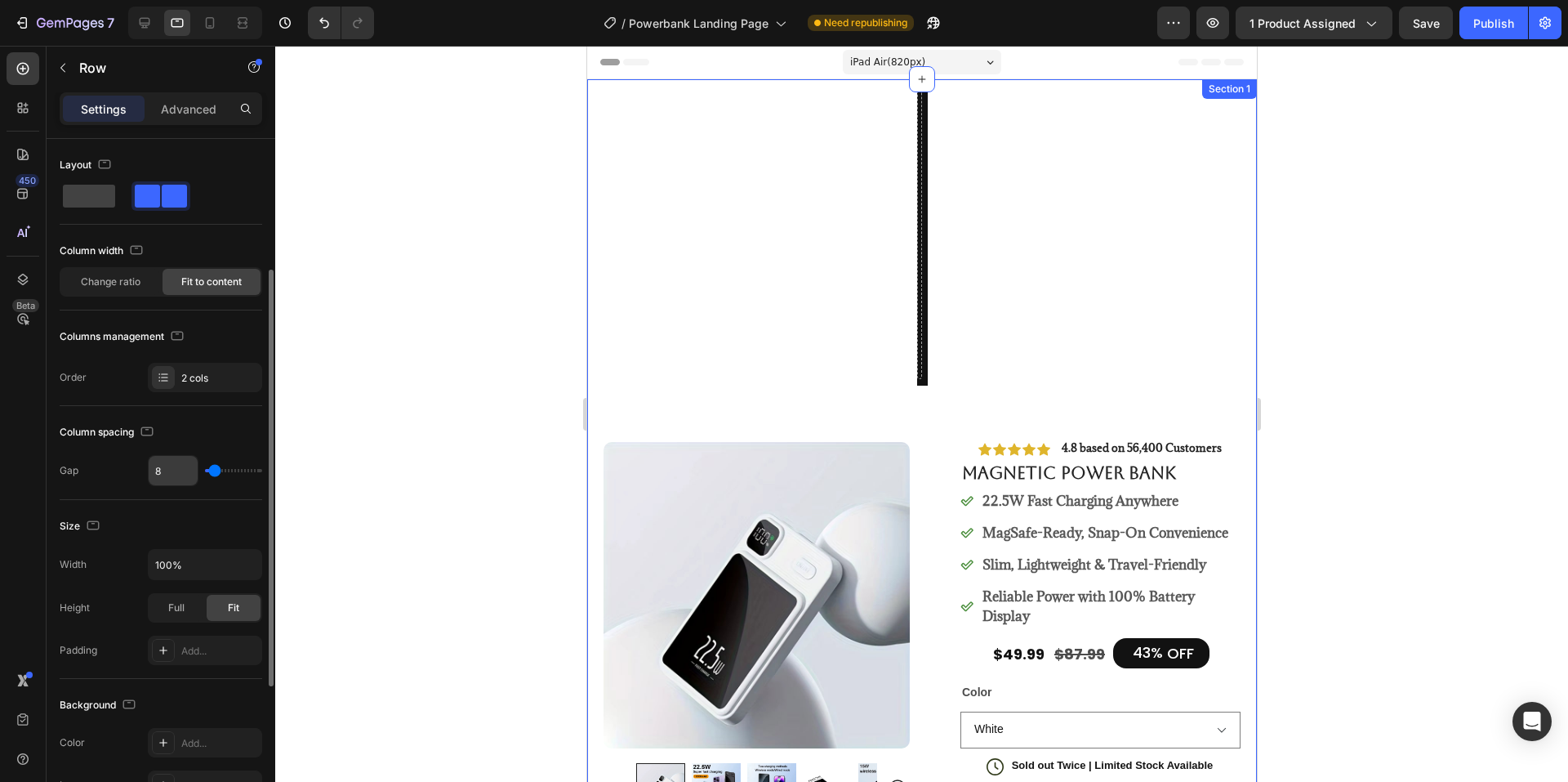
scroll to position [82, 0]
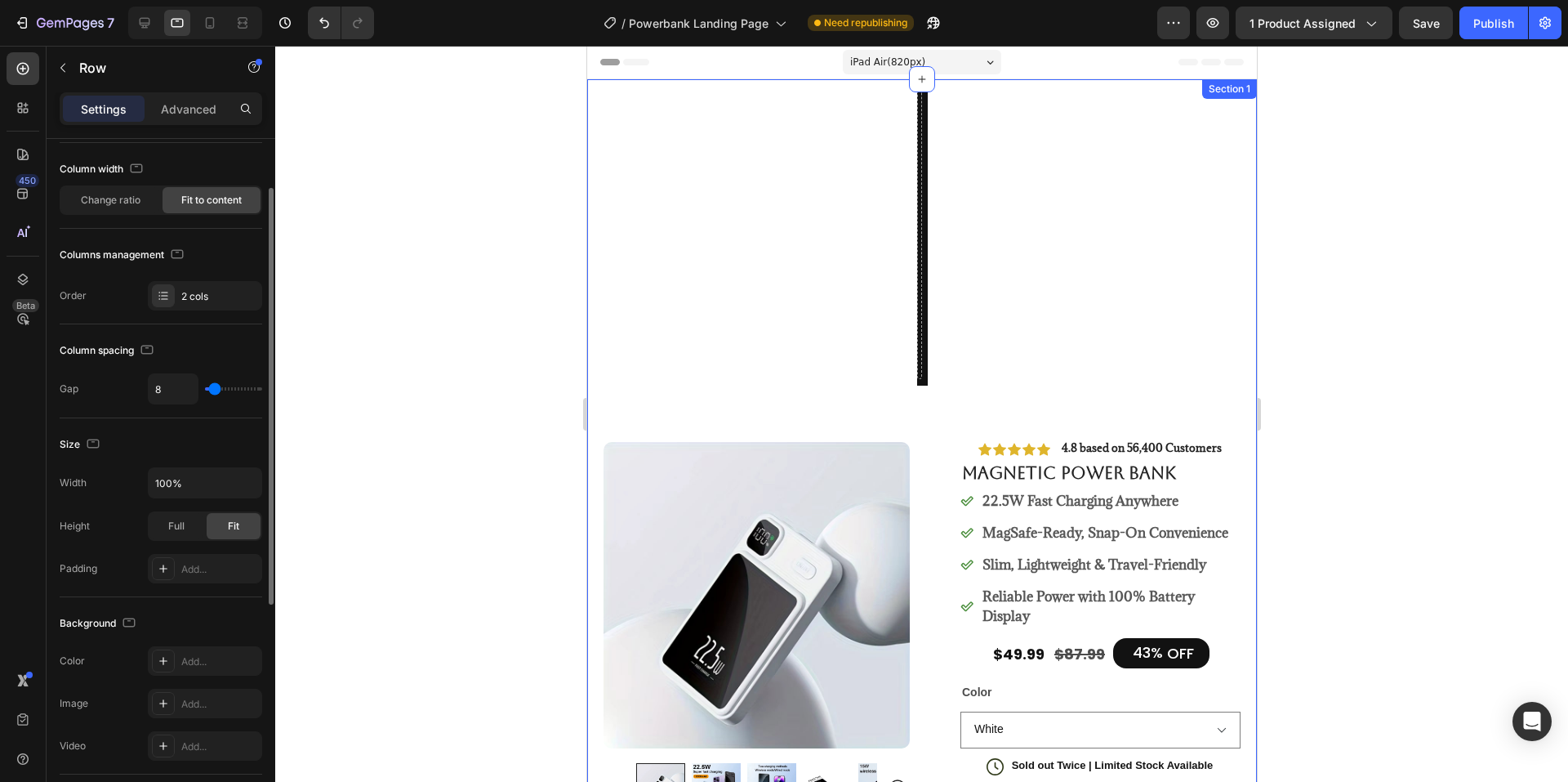
type input "16"
type input "0"
drag, startPoint x: 203, startPoint y: 391, endPoint x: 176, endPoint y: 394, distance: 27.2
type input "0"
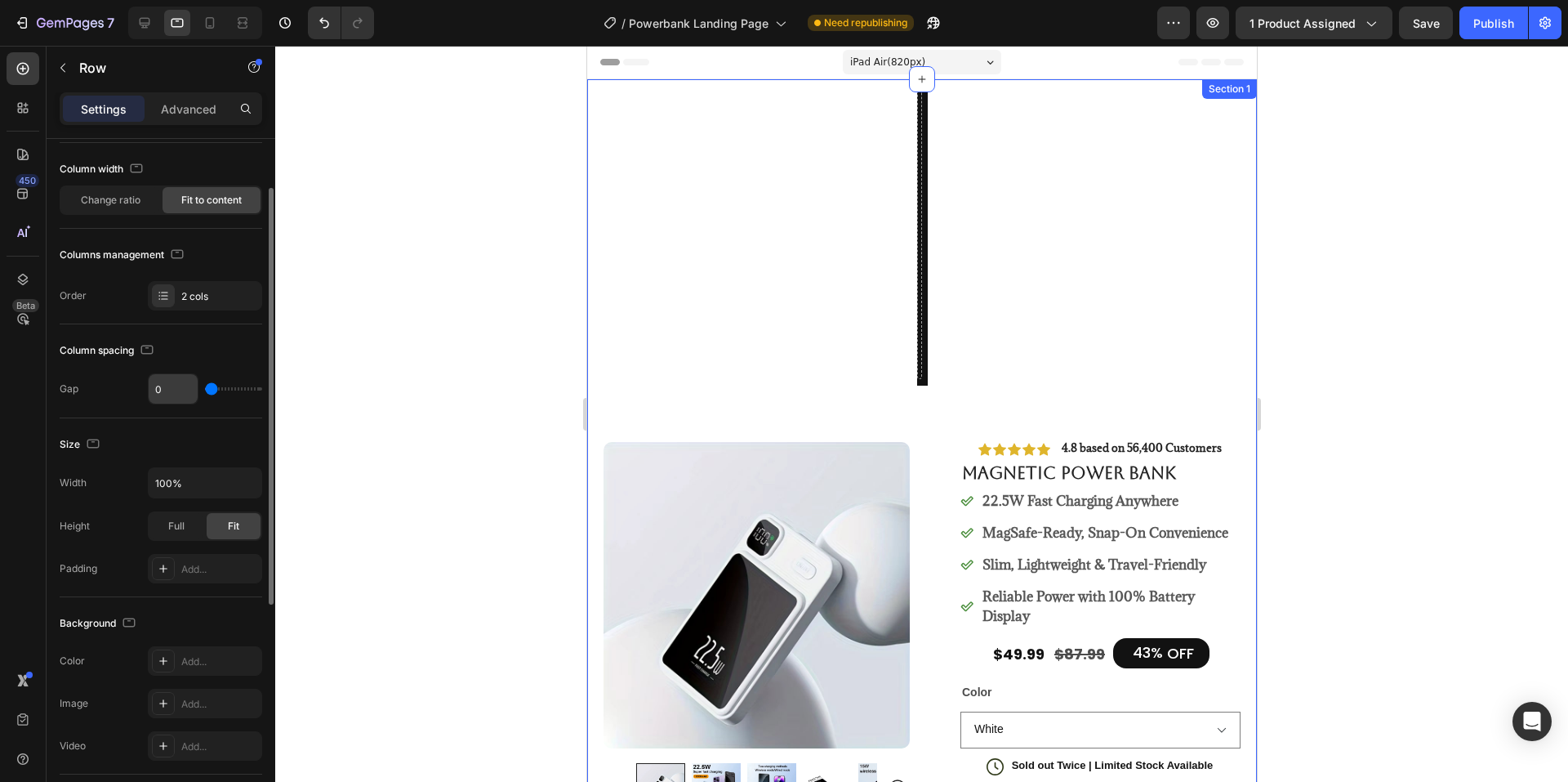
click at [205, 390] on input "range" at bounding box center [234, 389] width 57 height 4
type input "7"
drag, startPoint x: 212, startPoint y: 387, endPoint x: 246, endPoint y: 389, distance: 34.1
type input "44"
click at [227, 387] on input "range" at bounding box center [234, 389] width 57 height 4
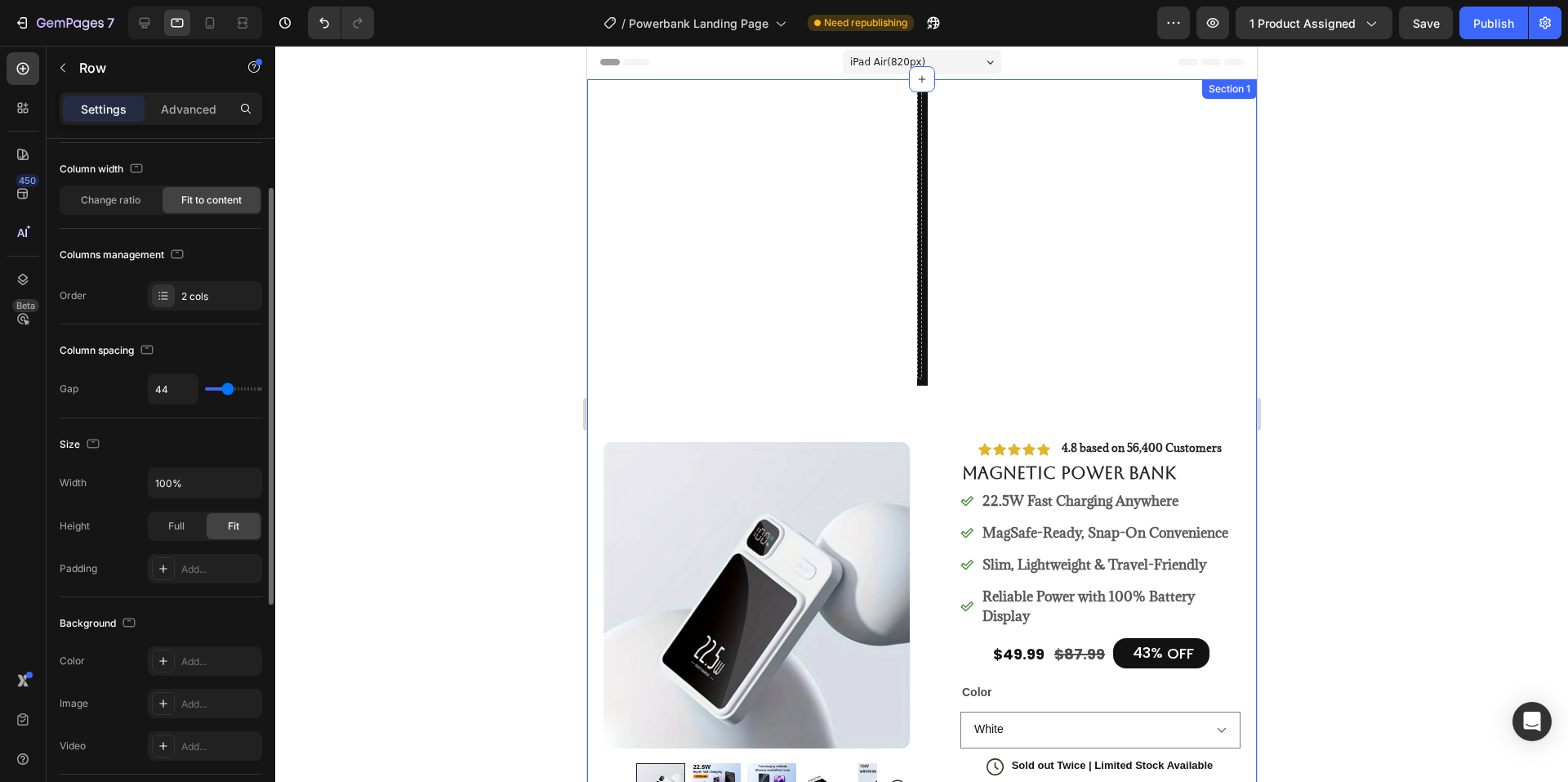
type input "33"
type input "0"
drag, startPoint x: 228, startPoint y: 388, endPoint x: 137, endPoint y: 398, distance: 91.5
type input "0"
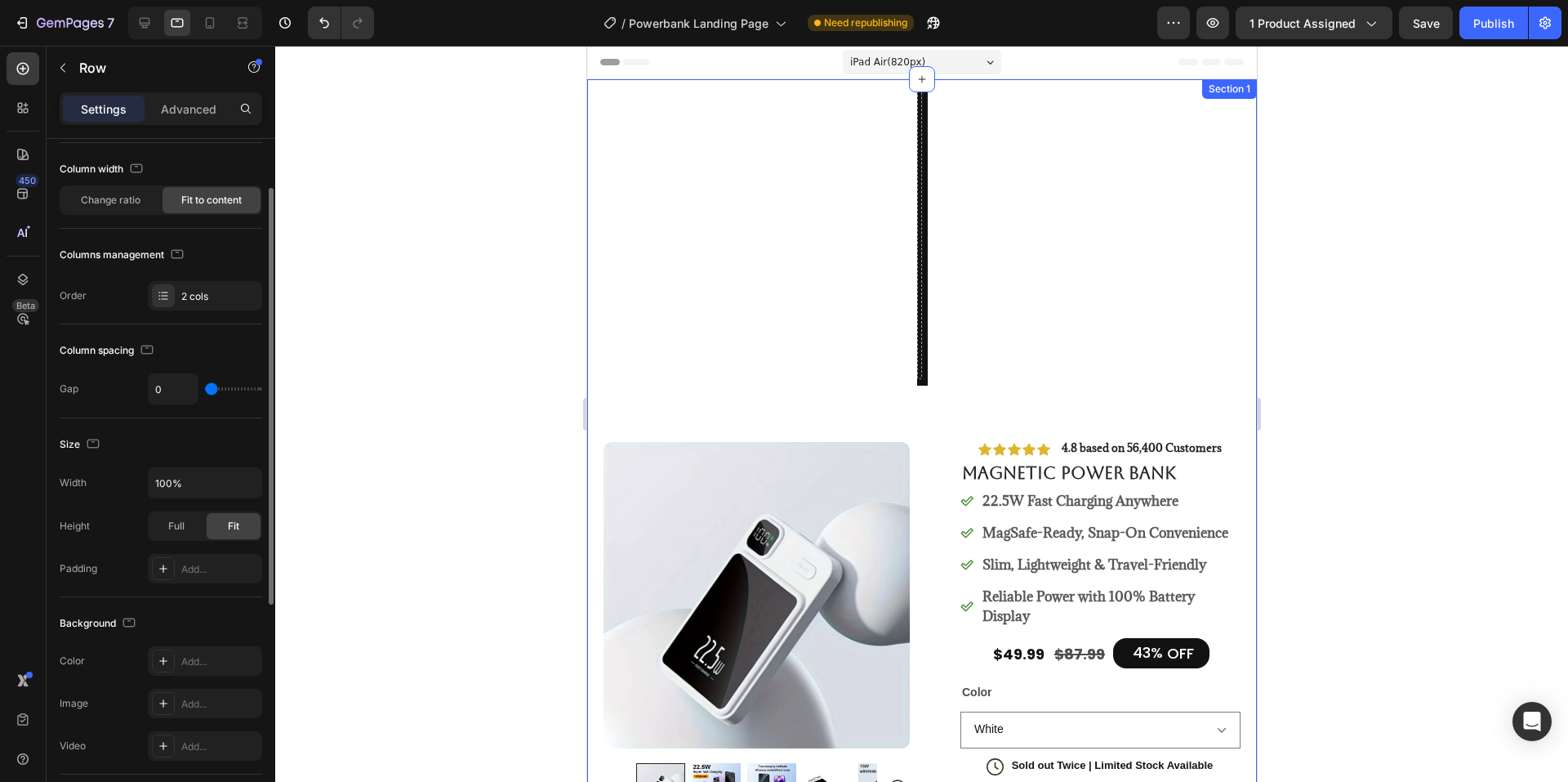
click at [205, 390] on input "range" at bounding box center [234, 389] width 57 height 4
click at [169, 385] on input "0" at bounding box center [172, 388] width 49 height 29
type input "8"
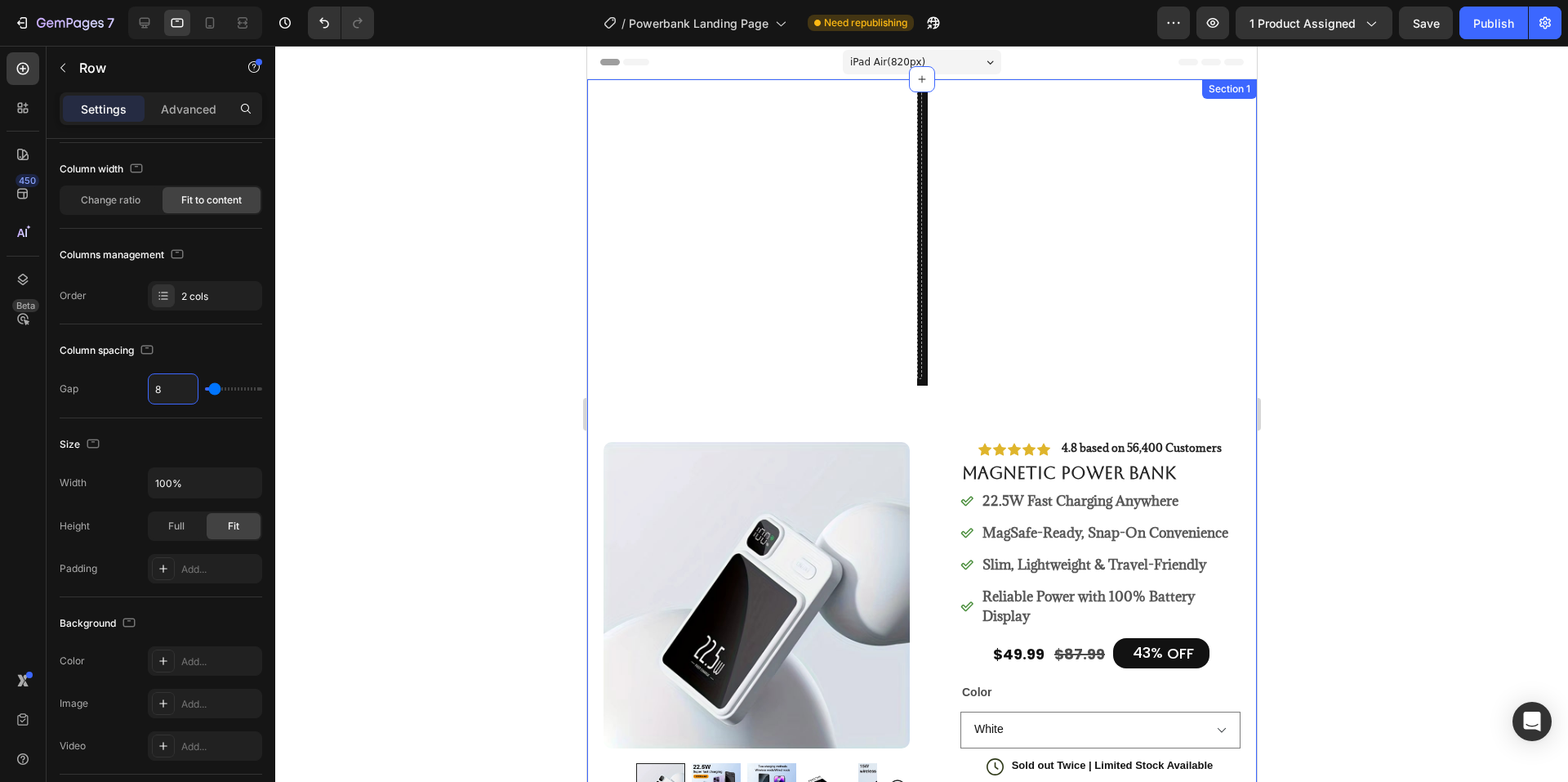
click at [394, 261] on div at bounding box center [921, 413] width 1293 height 736
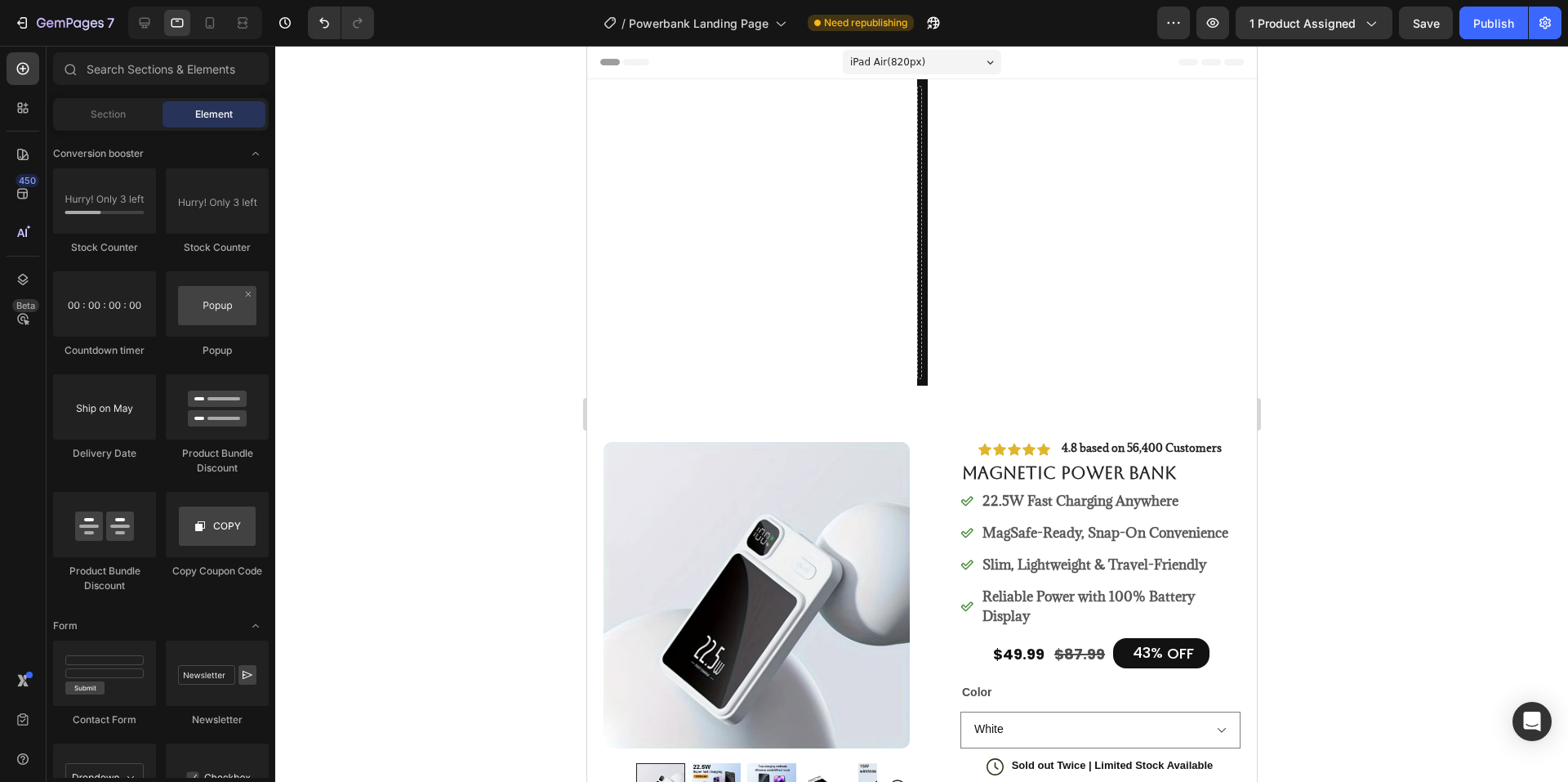
click at [883, 62] on span "iPad Air ( 820 px)" at bounding box center [887, 62] width 76 height 16
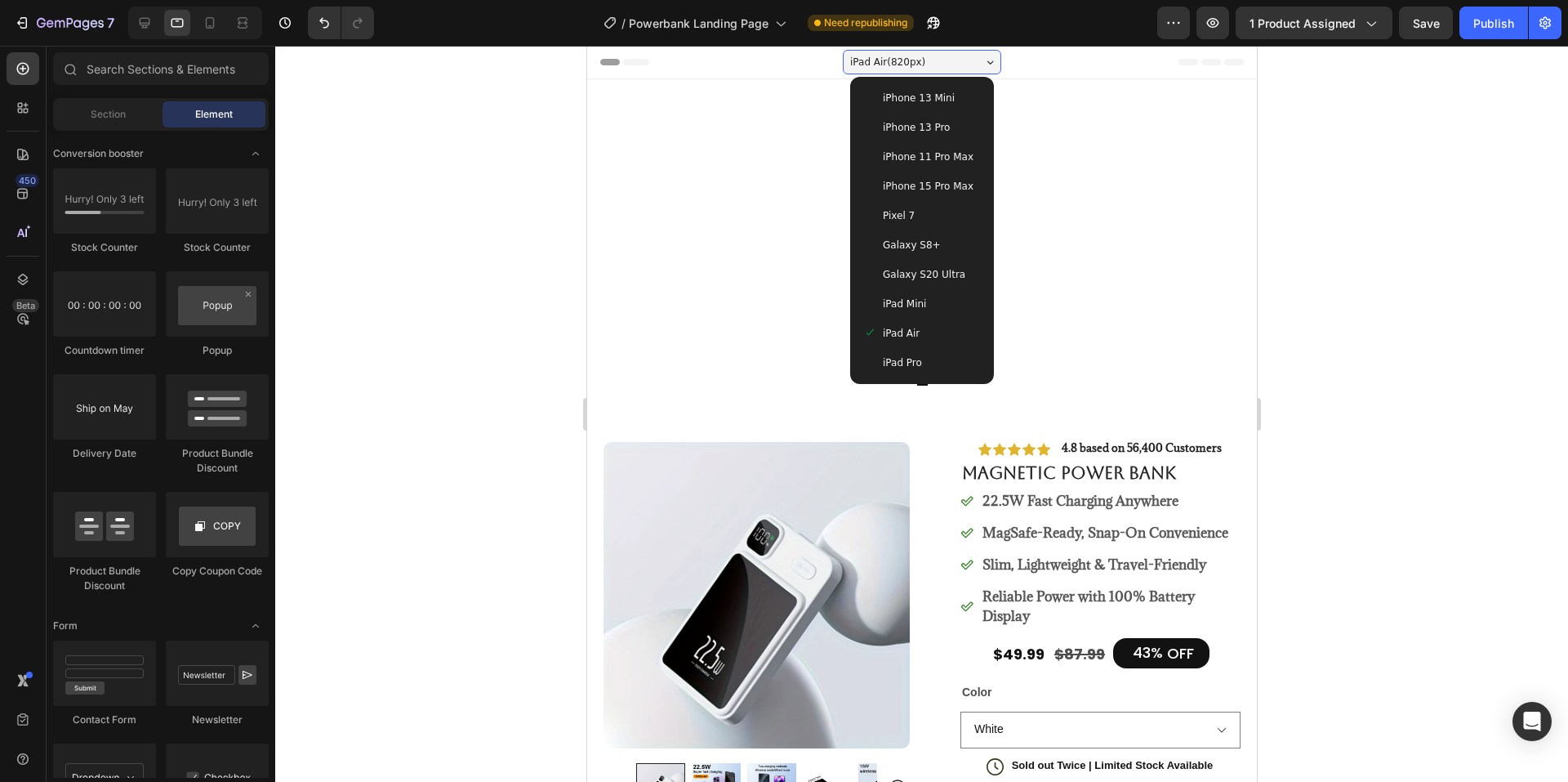
click at [935, 292] on div "iPad Mini" at bounding box center [920, 303] width 131 height 29
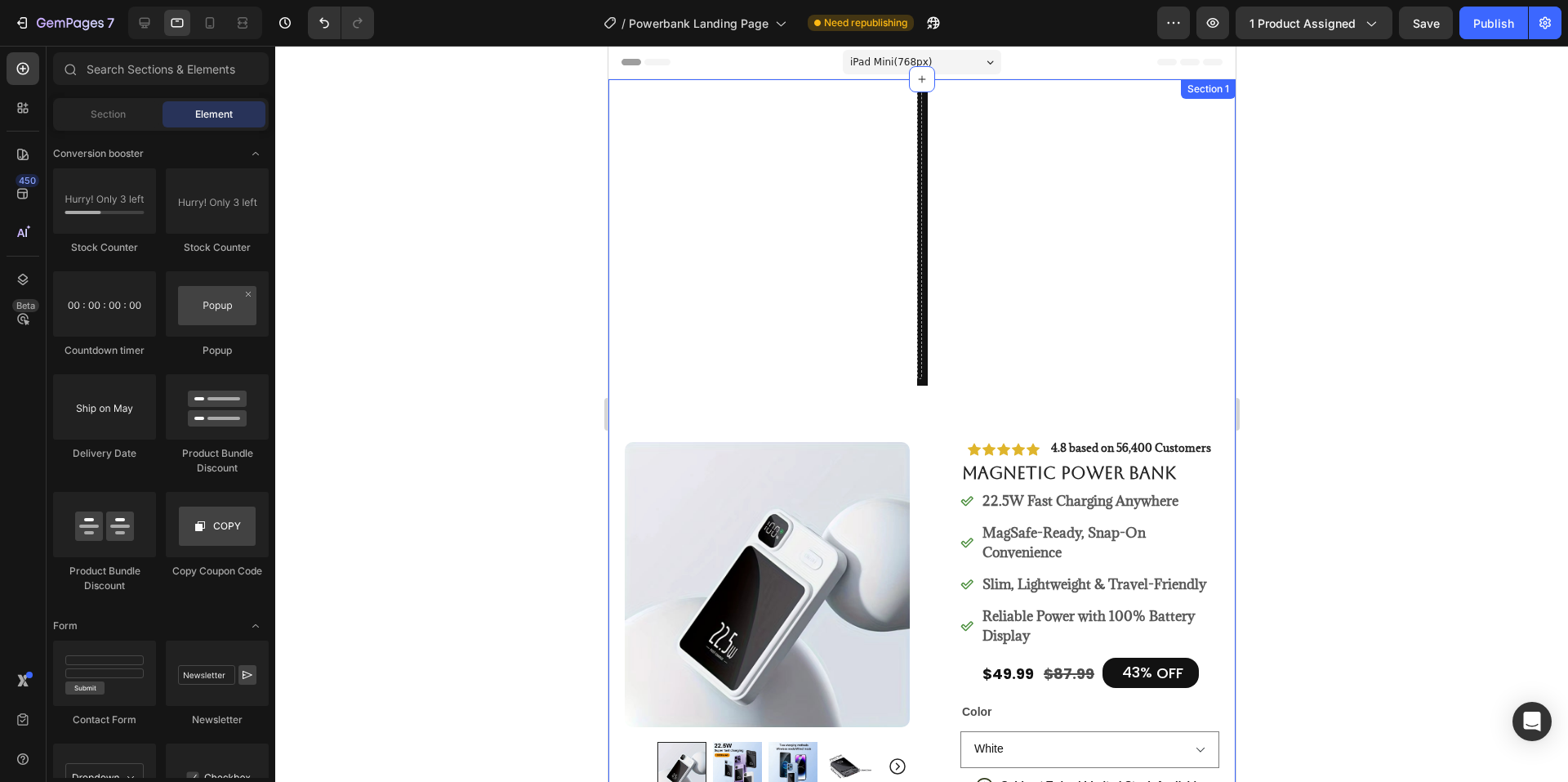
click at [911, 53] on div "iPad Mini ( 768 px)" at bounding box center [921, 62] width 158 height 25
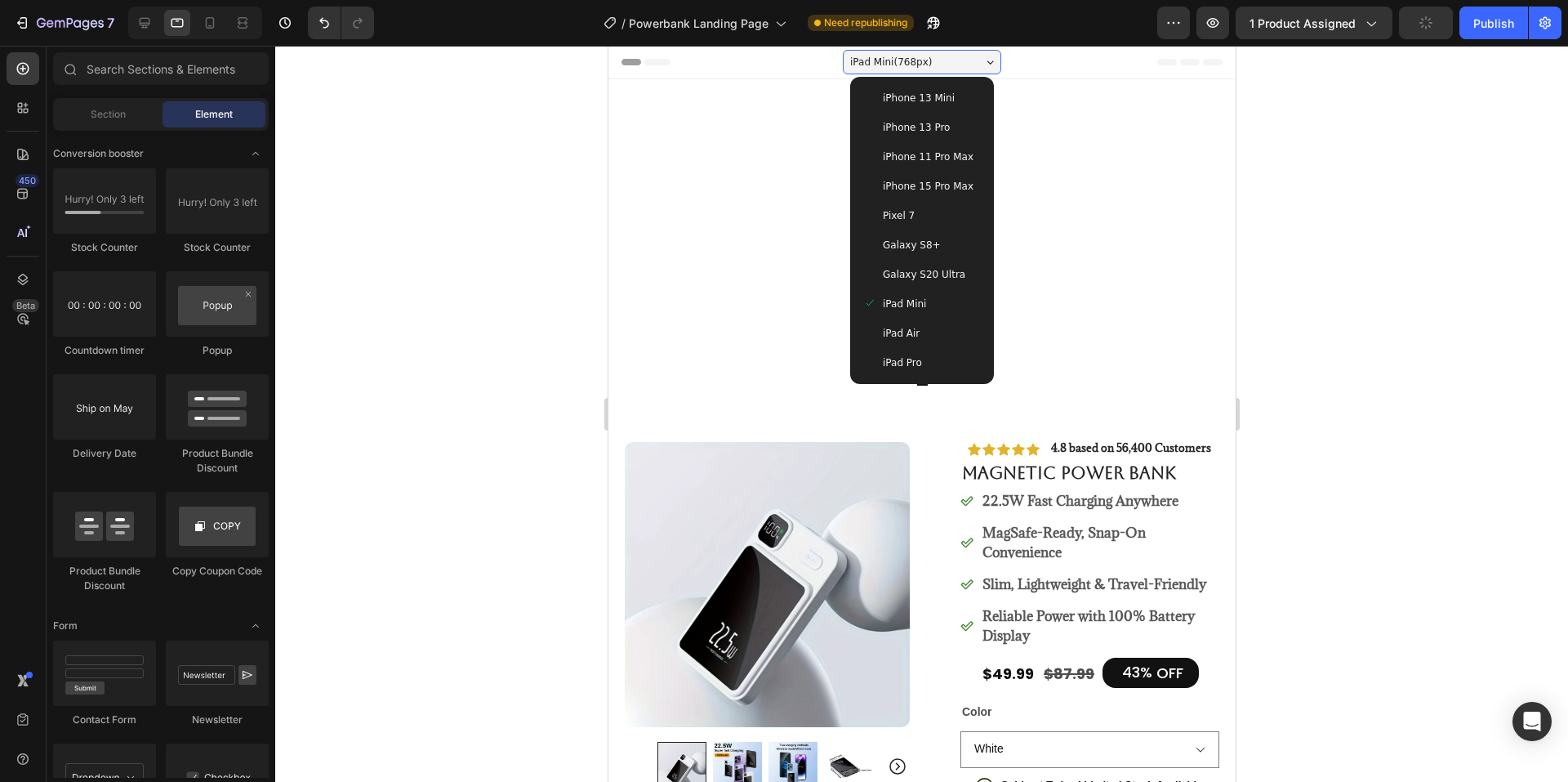
click at [919, 204] on div "Pixel 7" at bounding box center [920, 215] width 131 height 29
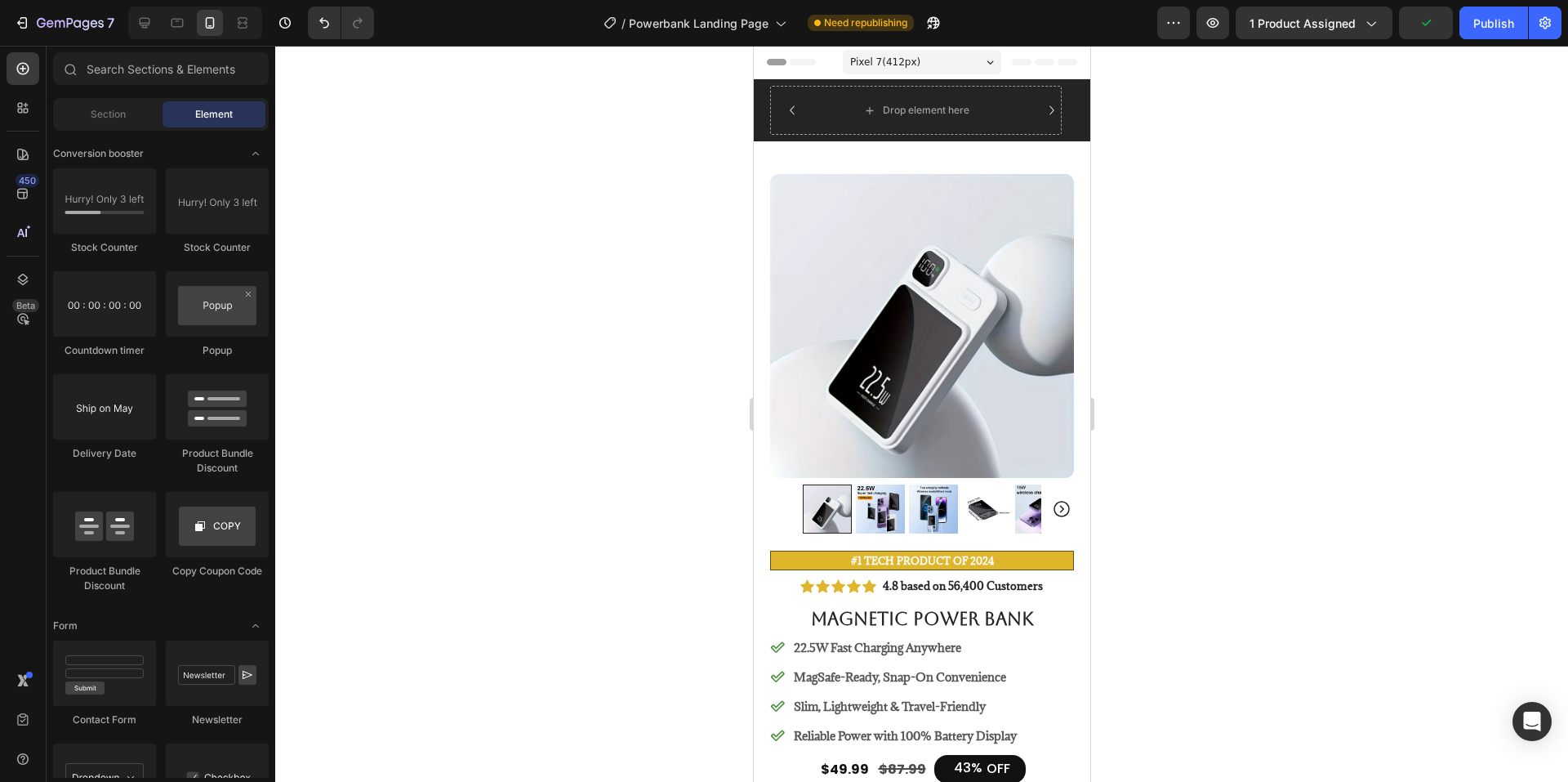
click at [941, 54] on div "Pixel 7 ( 412 px)" at bounding box center [921, 62] width 158 height 25
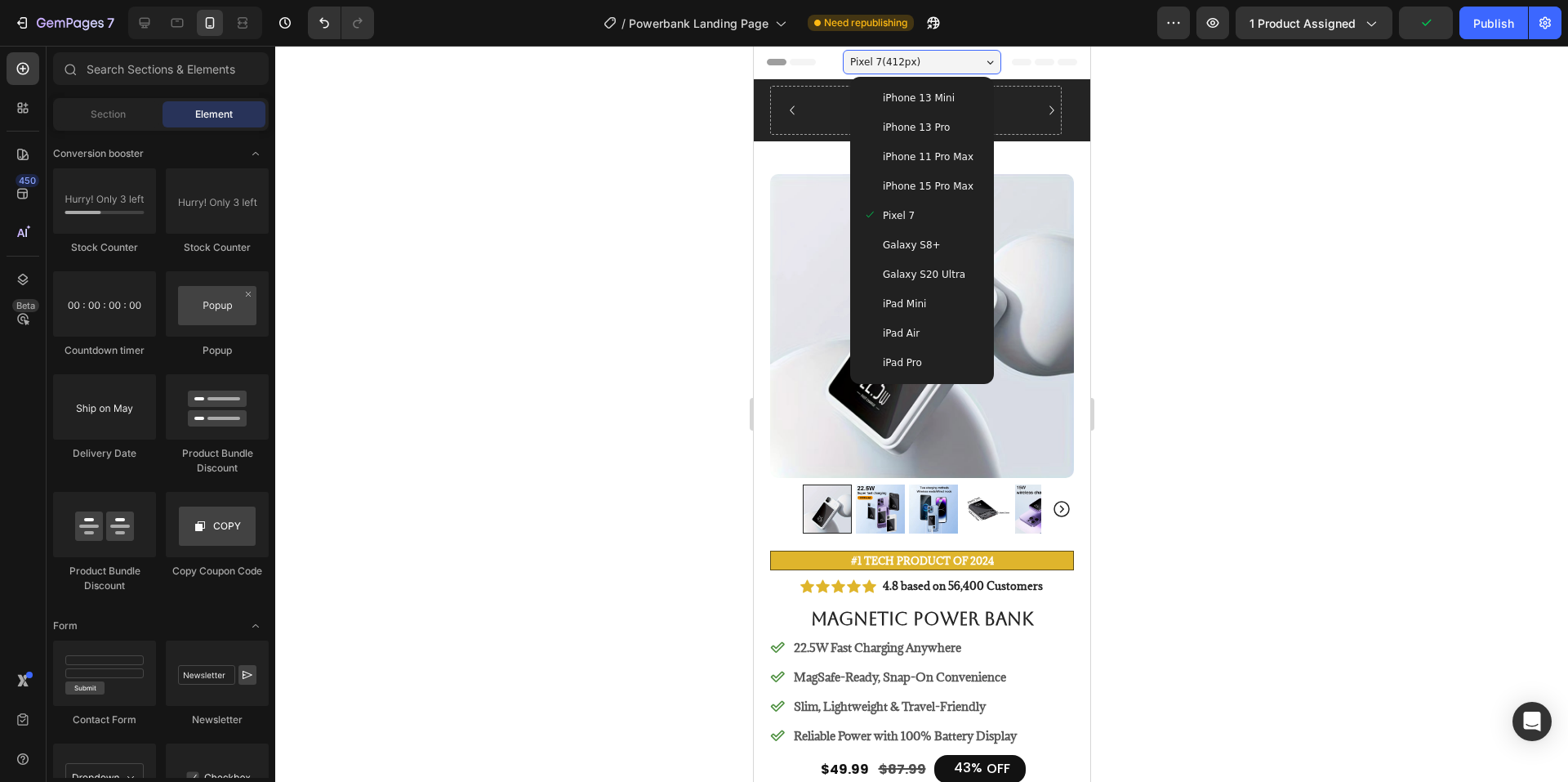
click at [932, 97] on span "iPhone 13 Mini" at bounding box center [918, 98] width 72 height 16
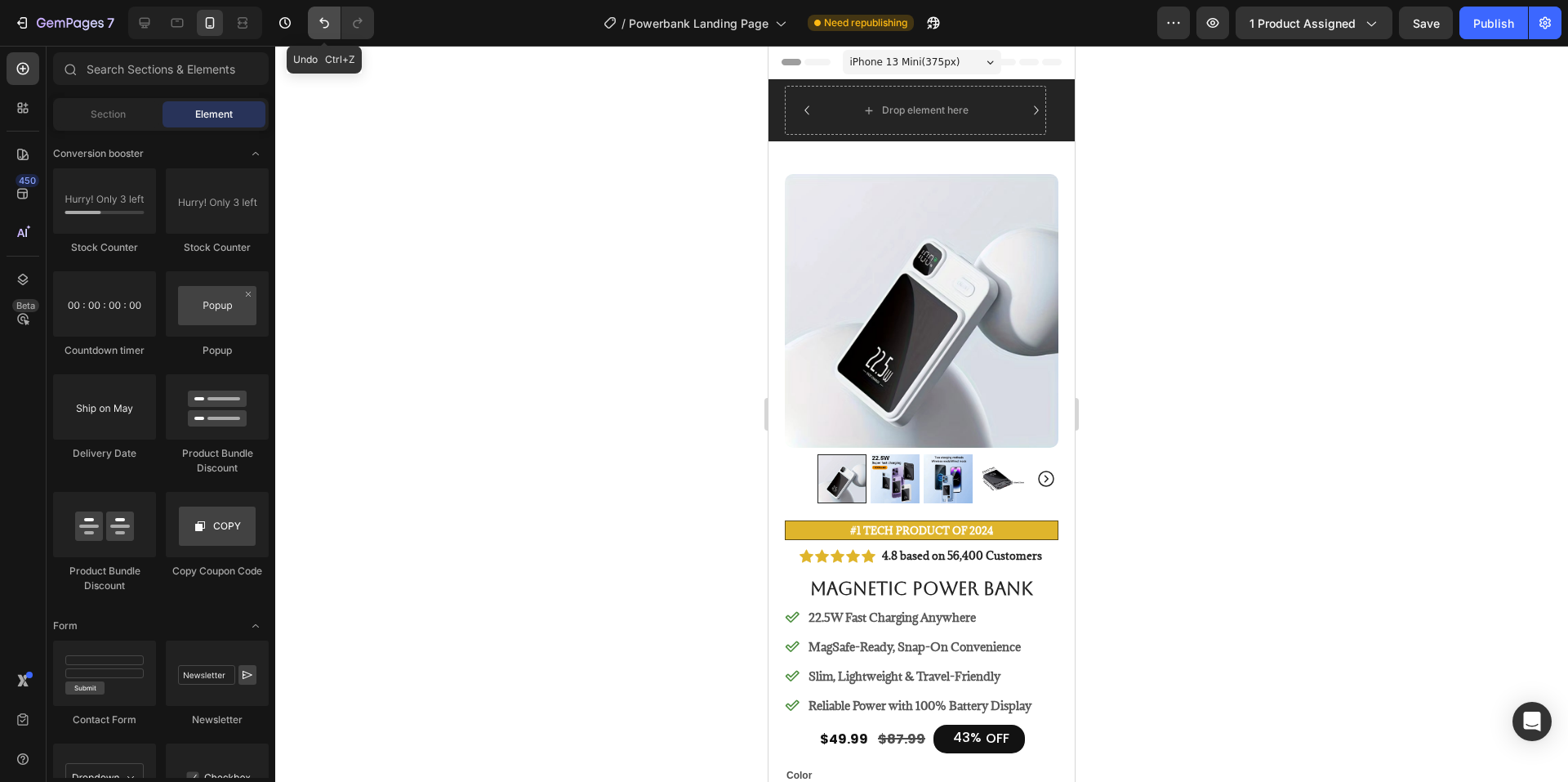
click at [319, 23] on icon "Undo/Redo" at bounding box center [324, 23] width 16 height 16
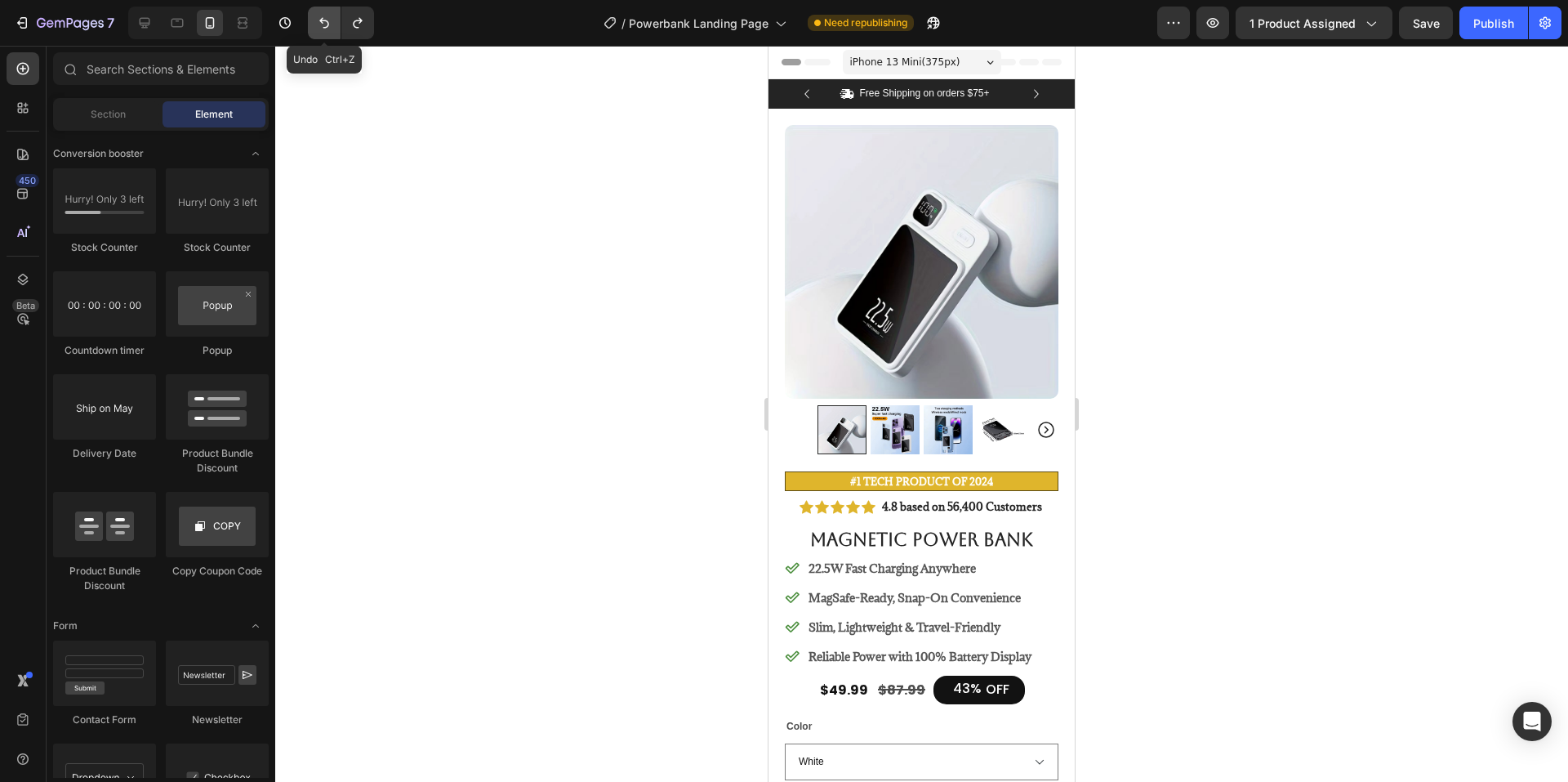
click at [319, 23] on icon "Undo/Redo" at bounding box center [324, 23] width 16 height 16
click at [356, 25] on icon "Undo/Redo" at bounding box center [357, 23] width 16 height 16
click at [930, 52] on div "iPhone 13 Mini ( 375 px)" at bounding box center [922, 62] width 158 height 25
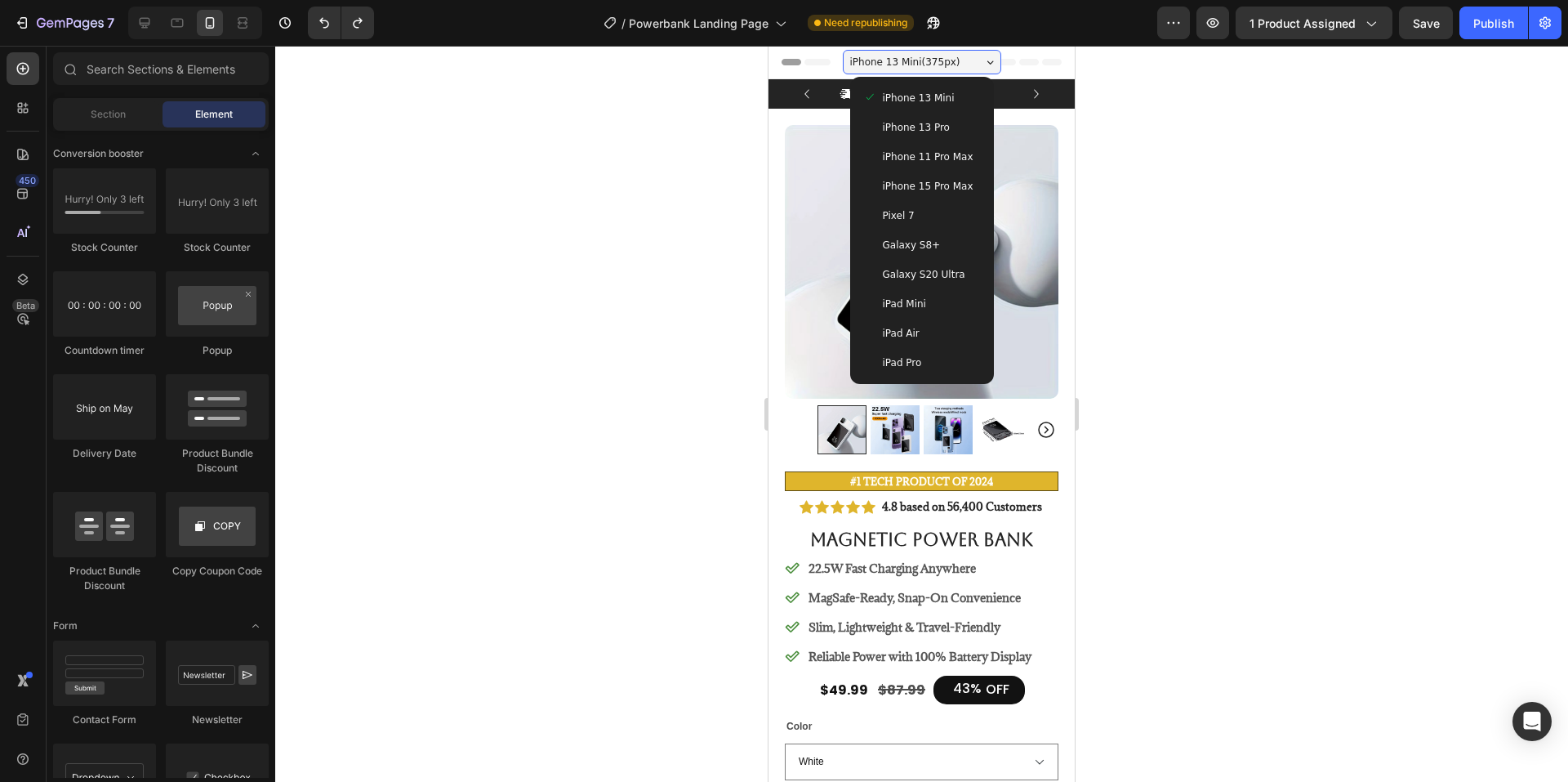
click at [927, 146] on div "iPhone 11 Pro Max" at bounding box center [921, 156] width 131 height 29
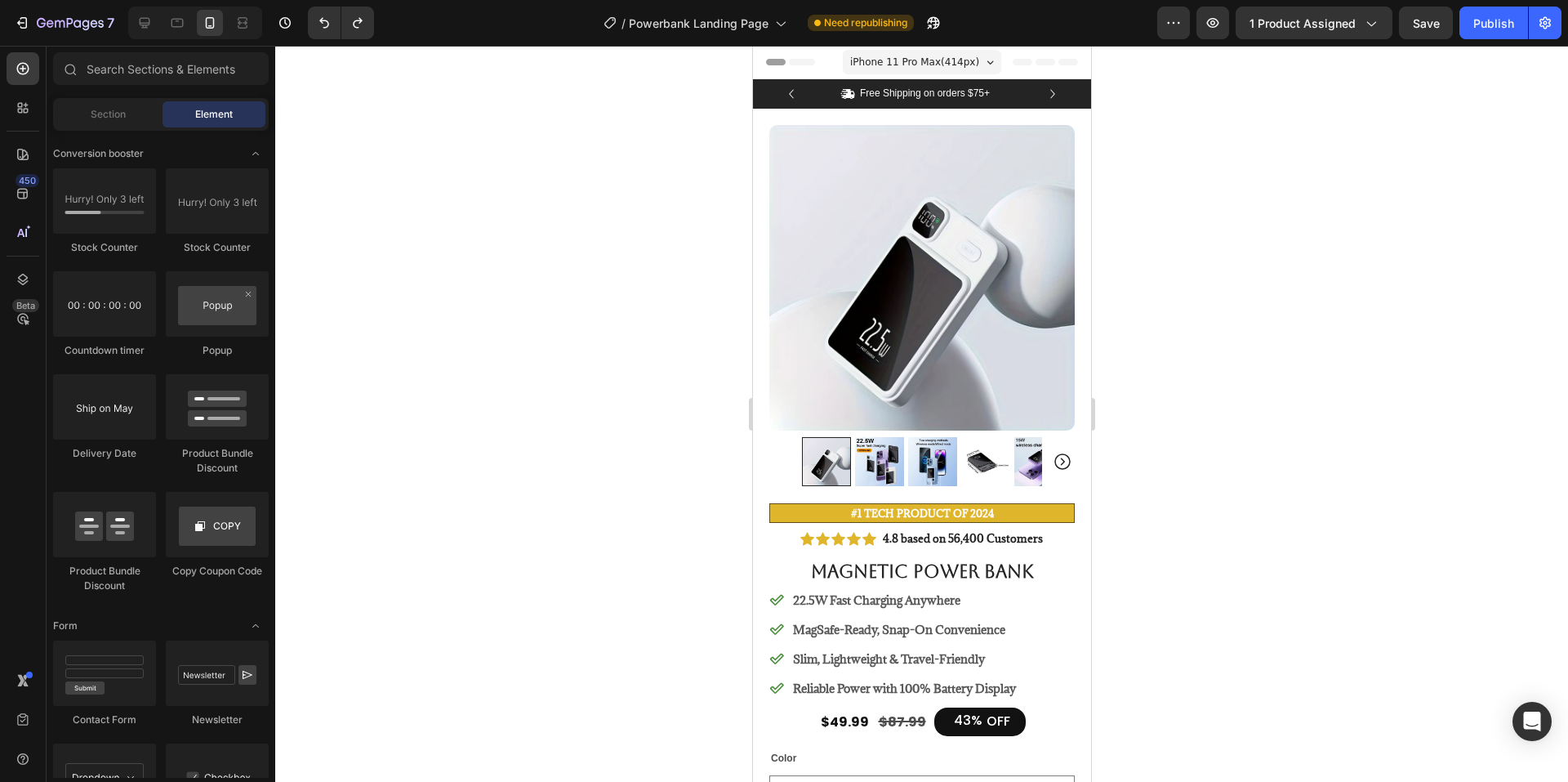
click at [931, 61] on span "iPhone 11 Pro Max ( 414 px)" at bounding box center [913, 62] width 129 height 16
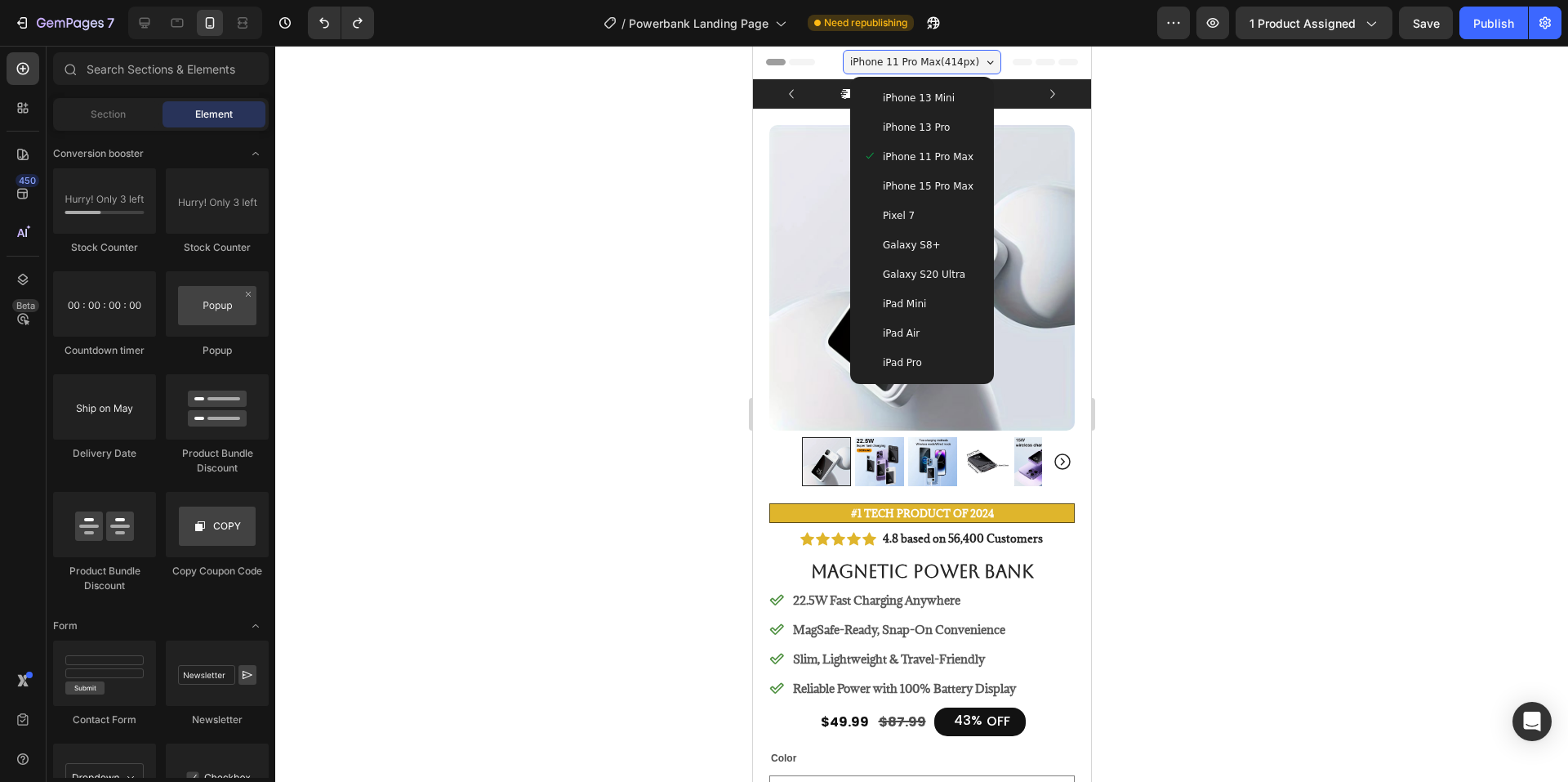
click at [936, 225] on div "Pixel 7" at bounding box center [920, 215] width 131 height 29
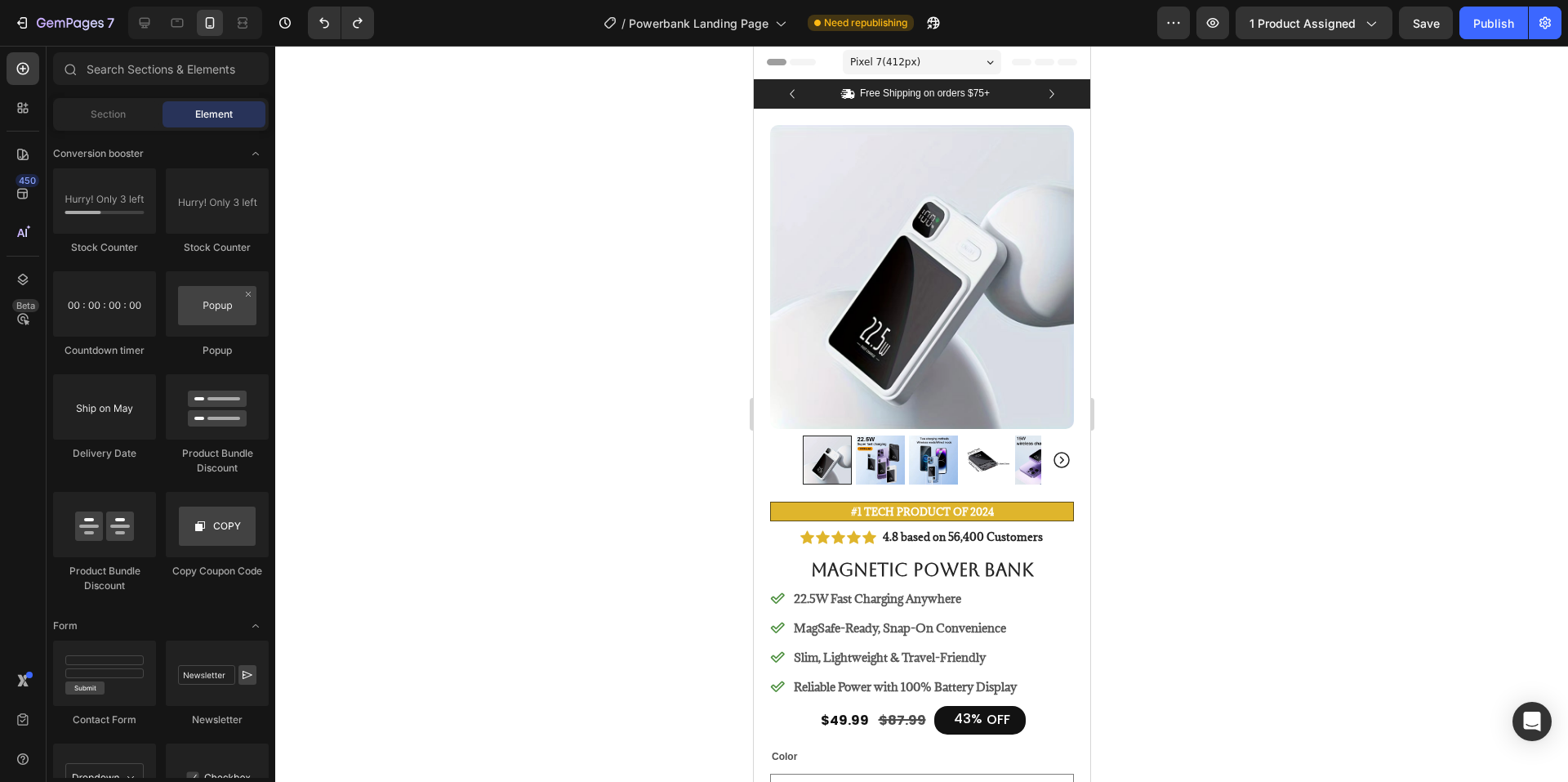
click at [938, 62] on div "Pixel 7 ( 412 px)" at bounding box center [921, 62] width 158 height 25
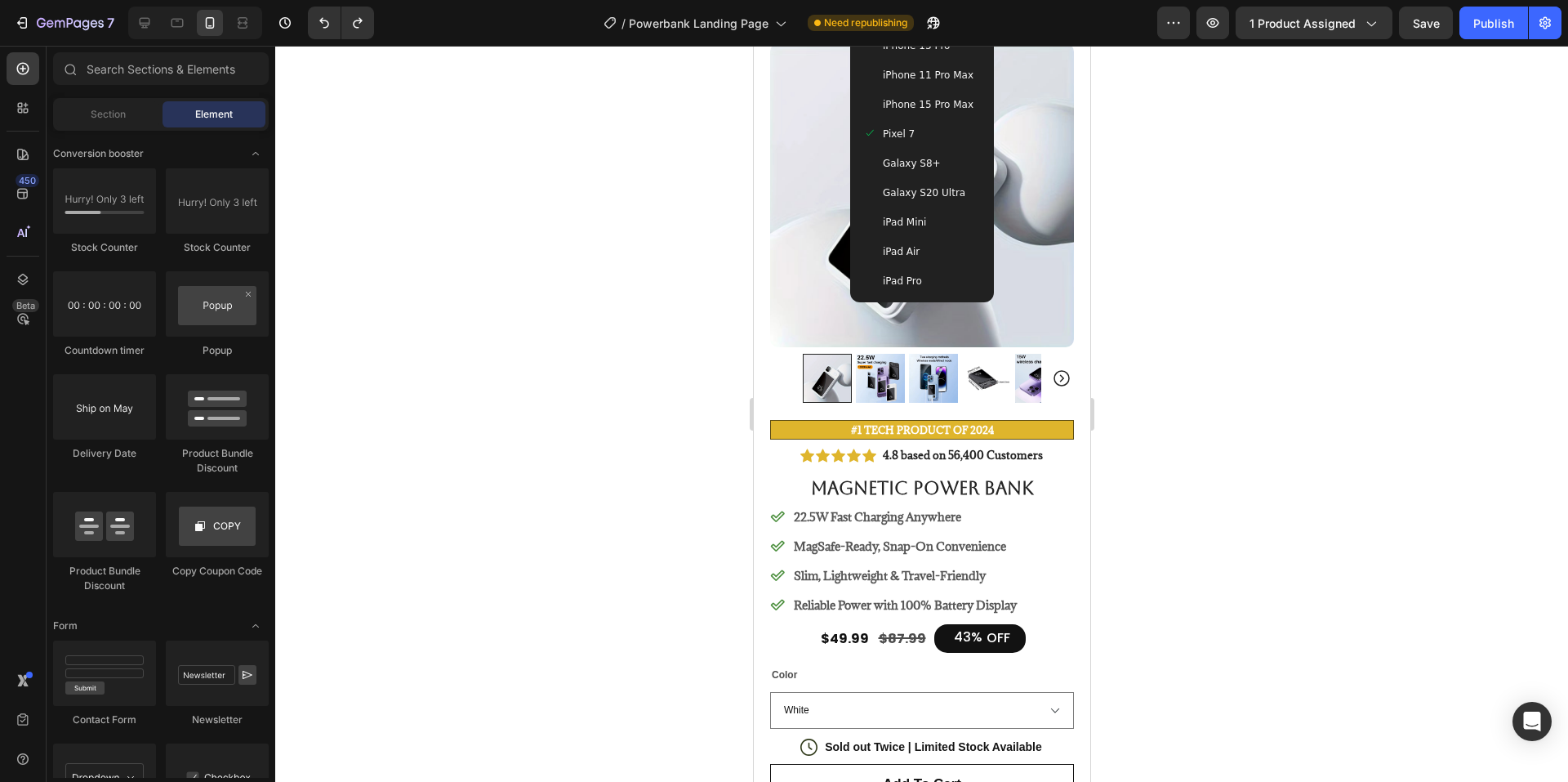
click at [927, 275] on div "iPad Pro" at bounding box center [921, 281] width 117 height 16
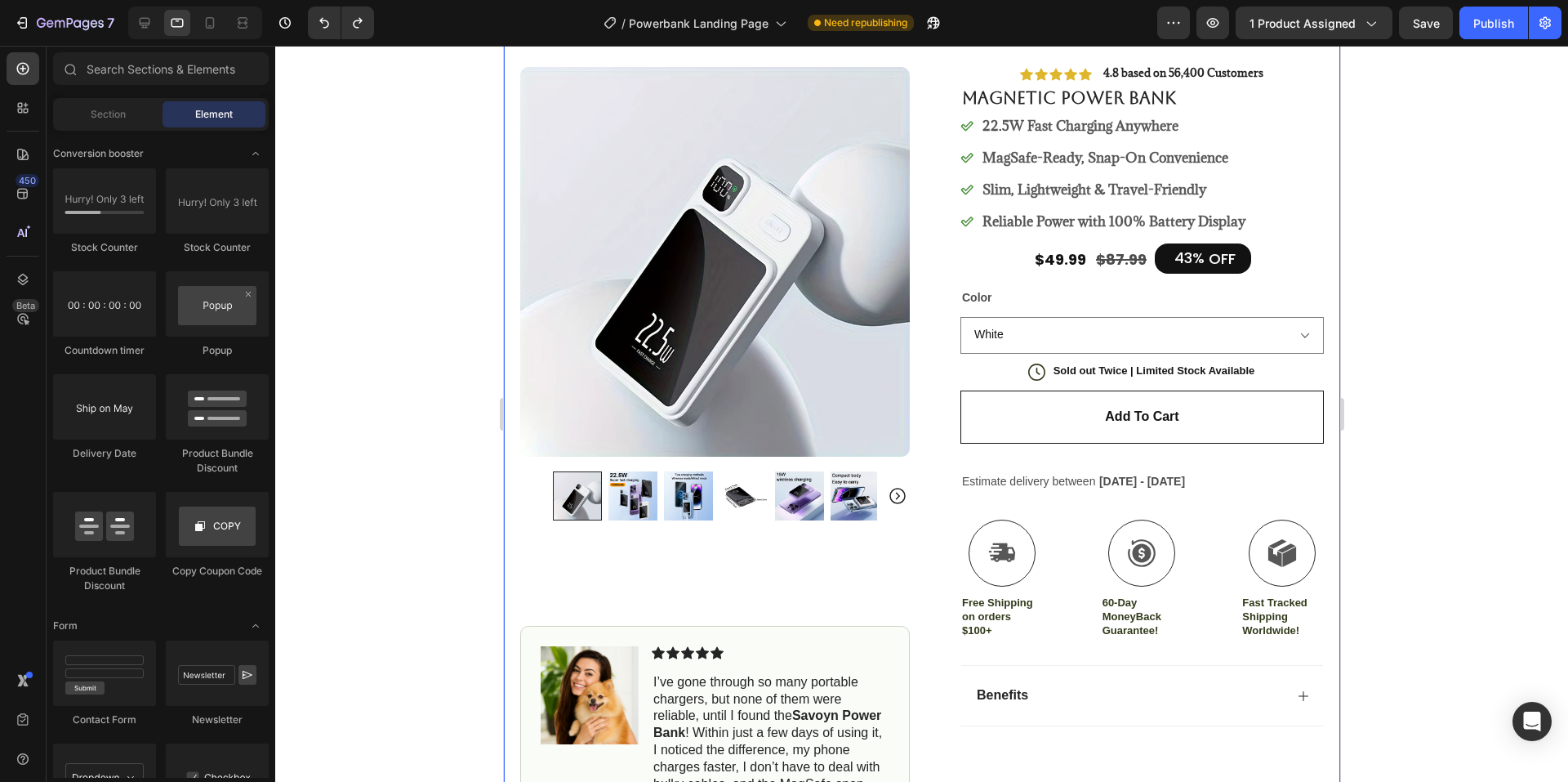
scroll to position [0, 0]
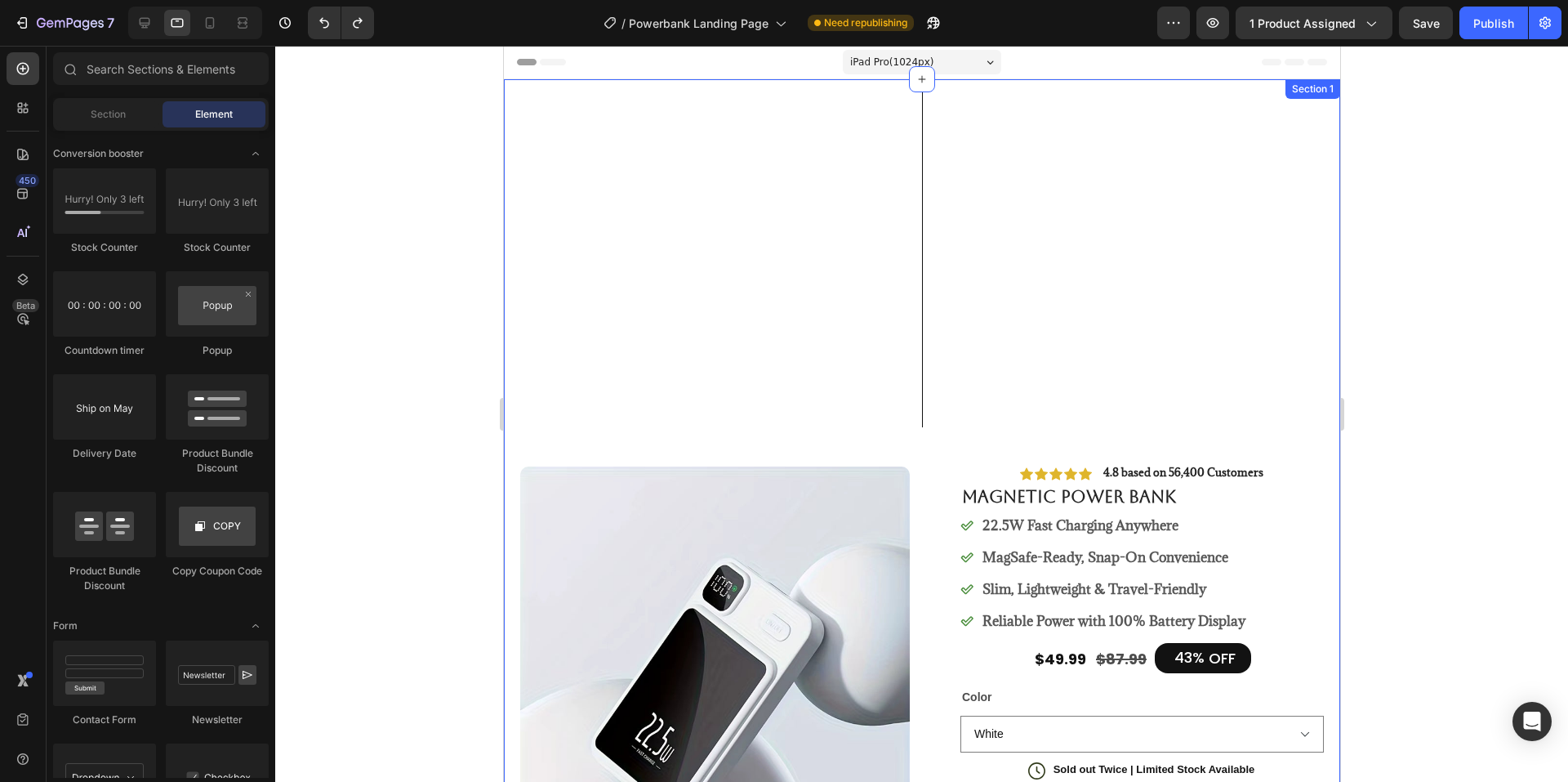
click at [988, 207] on div "Icon Free Shipping on orders $75+ Text Block Row Icon 56,000+ Happy Customers T…" at bounding box center [920, 727] width 836 height 1297
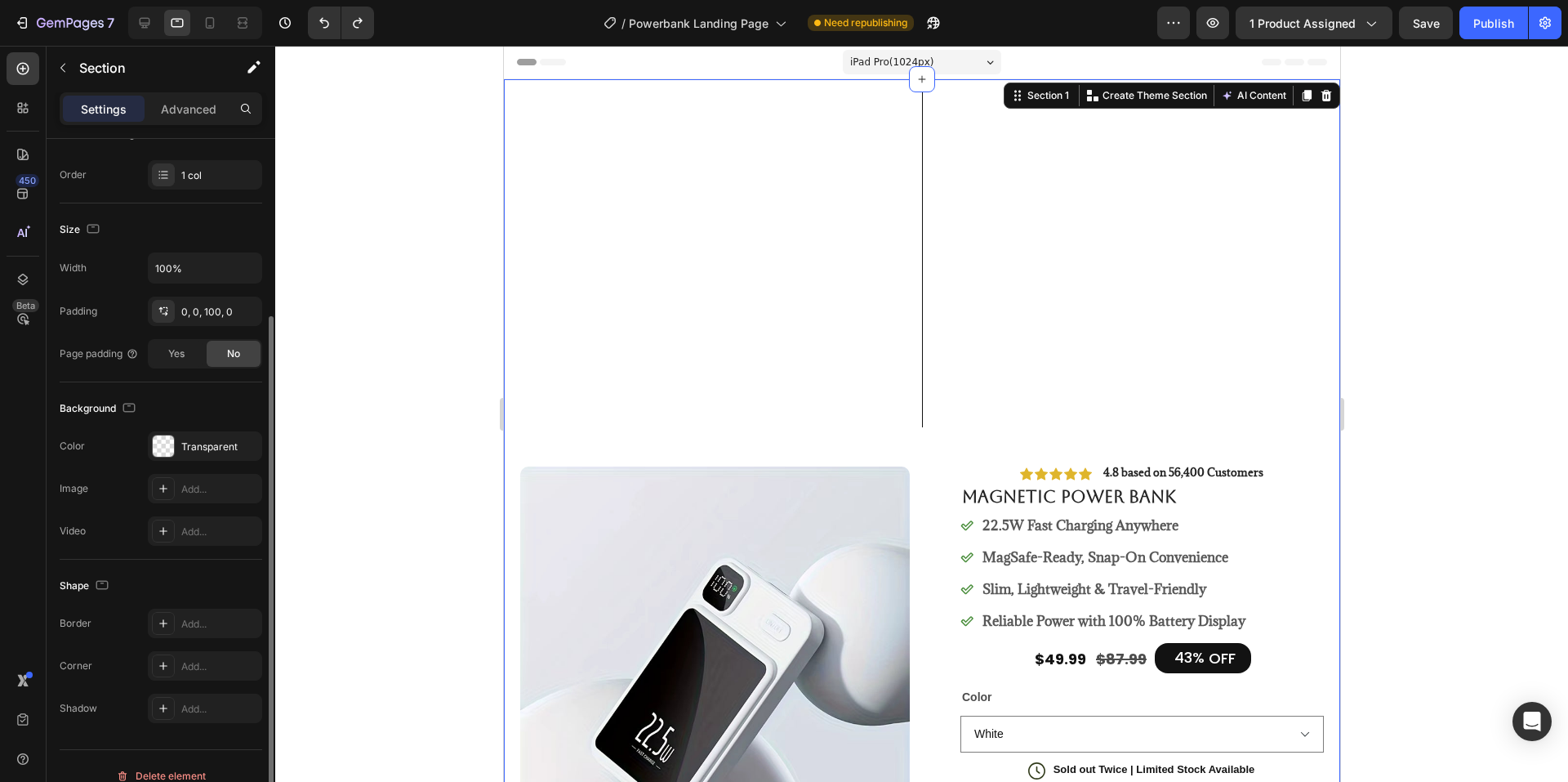
scroll to position [265, 0]
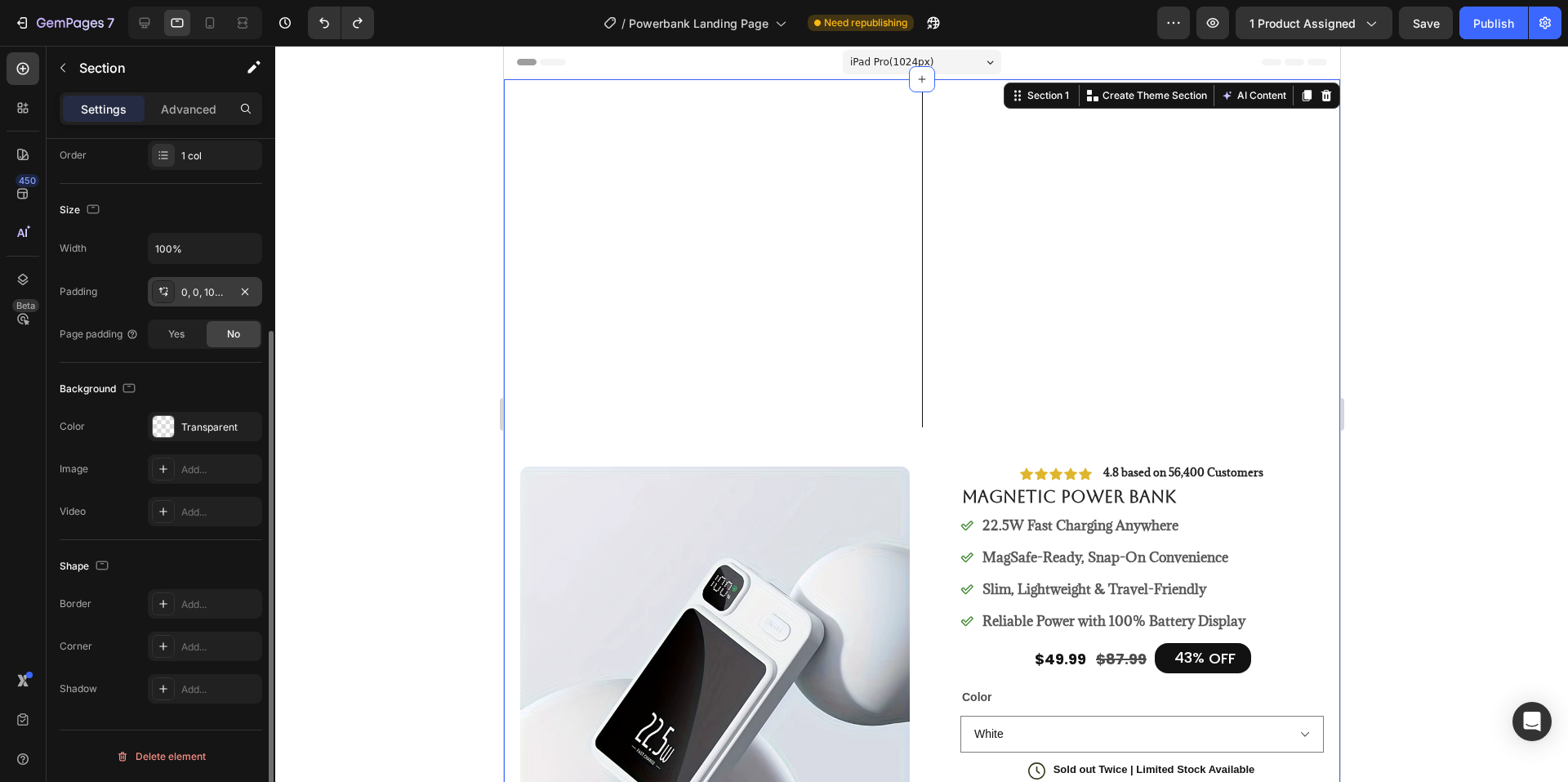
click at [213, 291] on div "0, 0, 100, 0" at bounding box center [204, 292] width 47 height 15
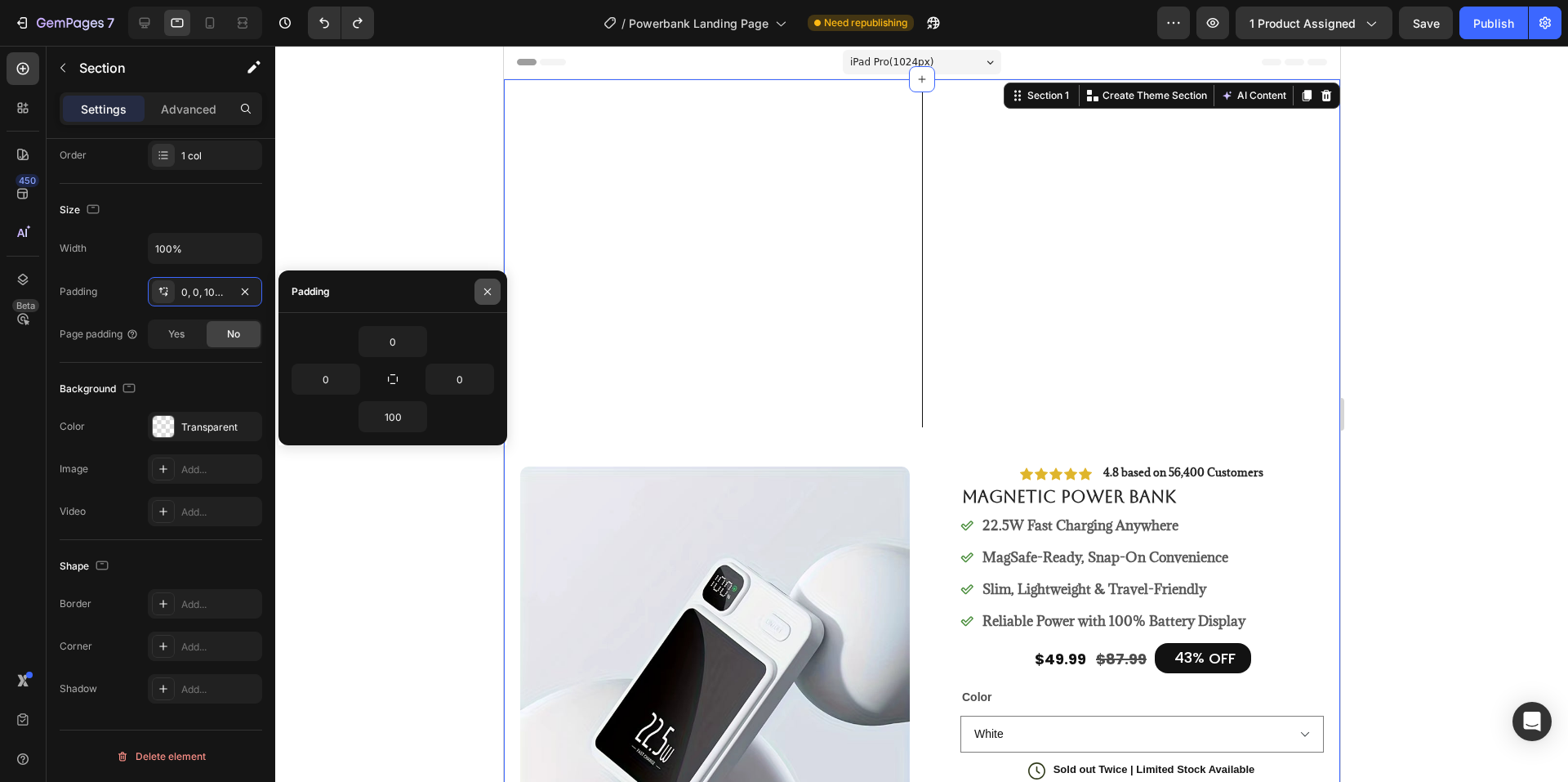
click at [496, 286] on button "button" at bounding box center [487, 291] width 26 height 26
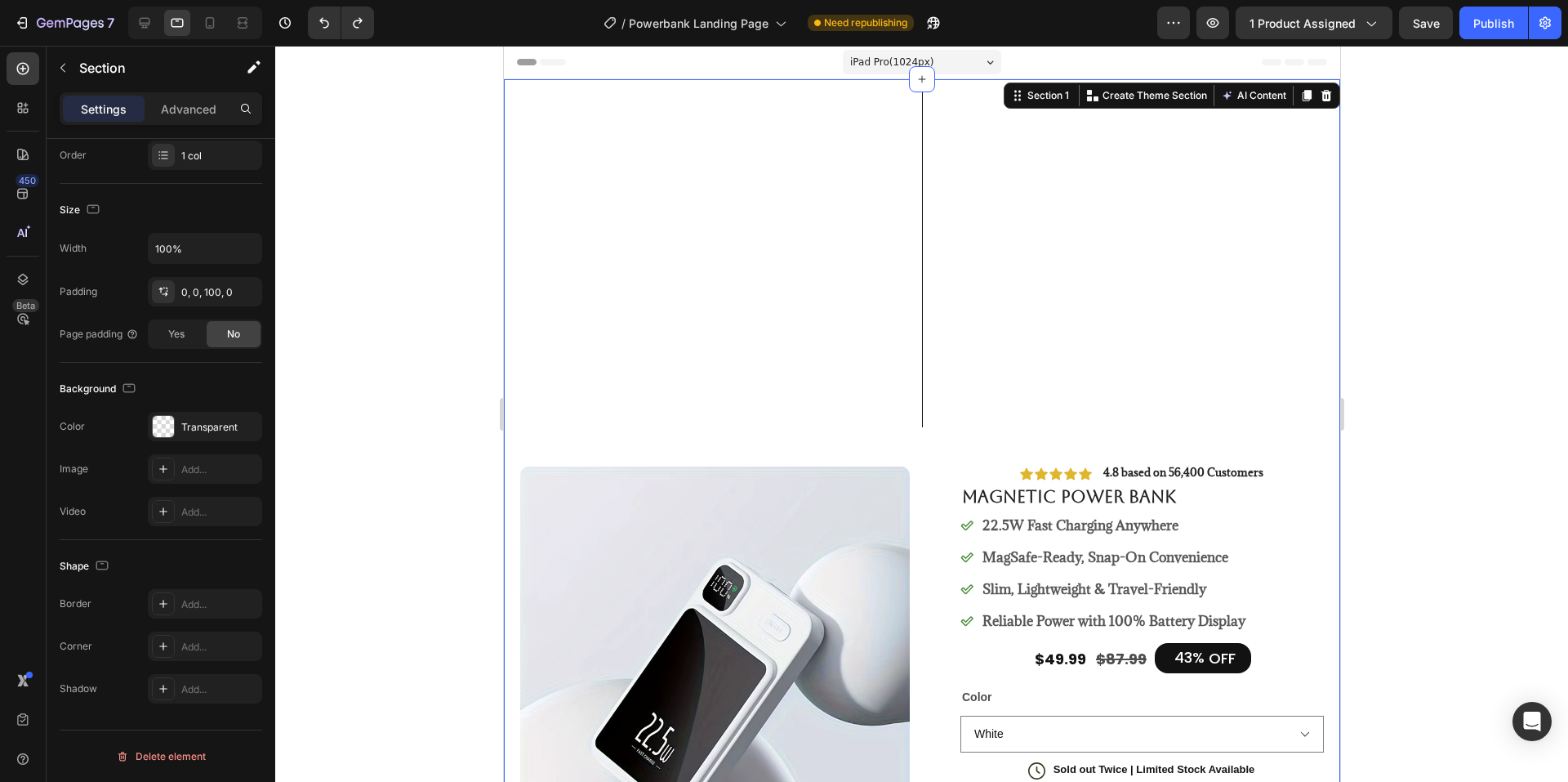
click at [931, 50] on div "iPad Pro ( 1024 px)" at bounding box center [921, 62] width 158 height 25
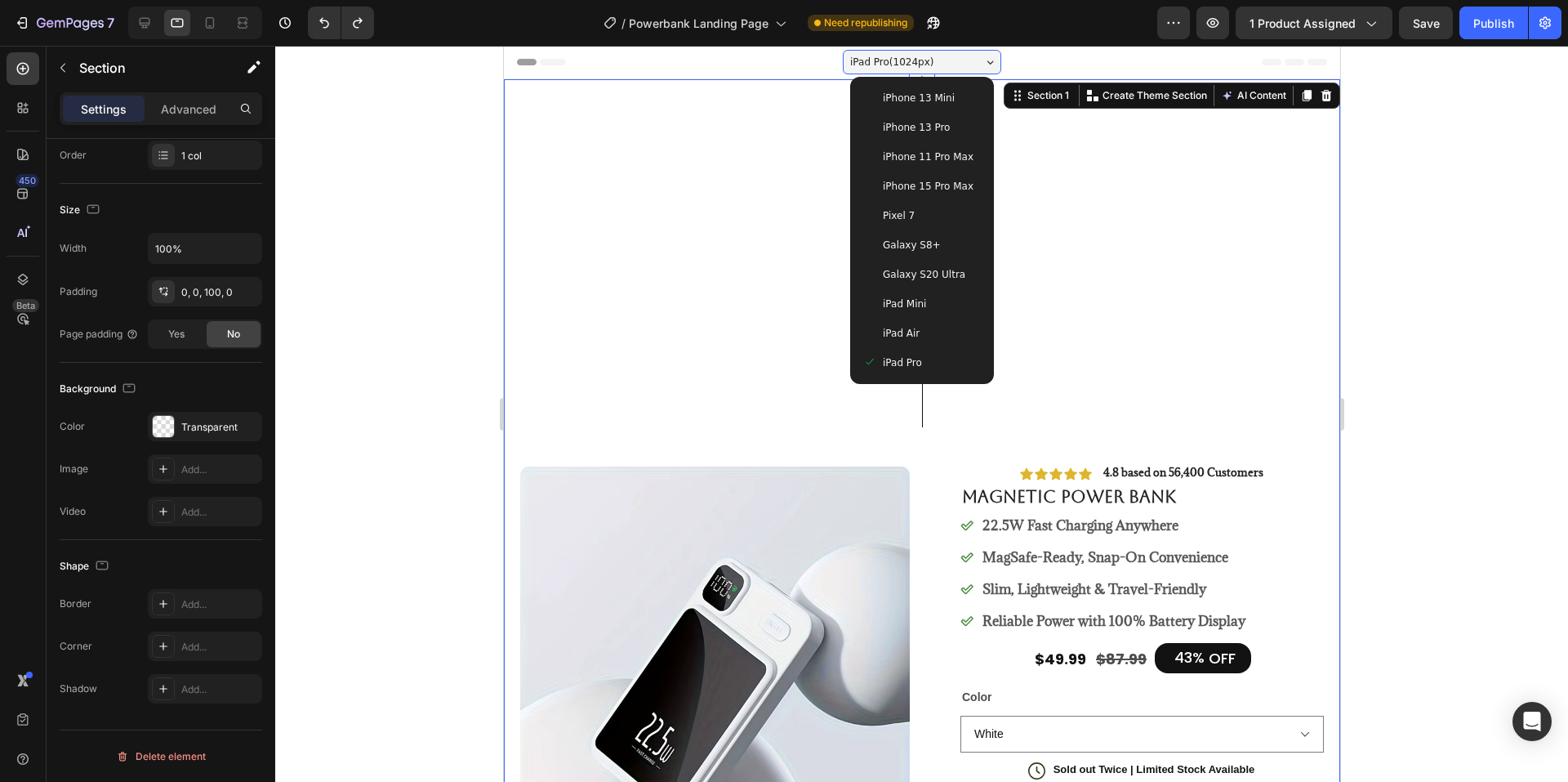
click at [910, 331] on div "iPad Air" at bounding box center [921, 333] width 117 height 16
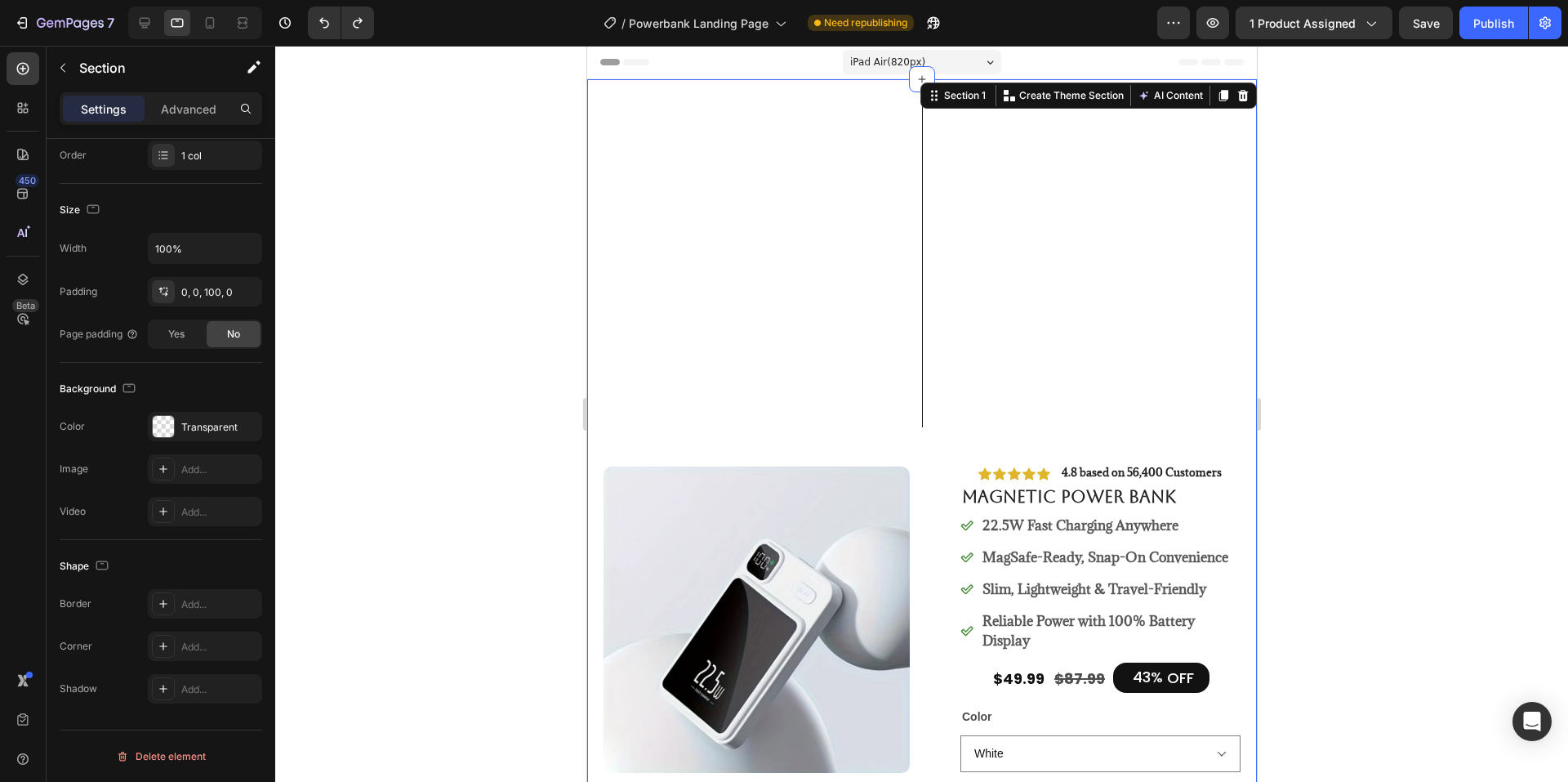
click at [956, 51] on div "iPad Air ( 820 px)" at bounding box center [921, 62] width 158 height 25
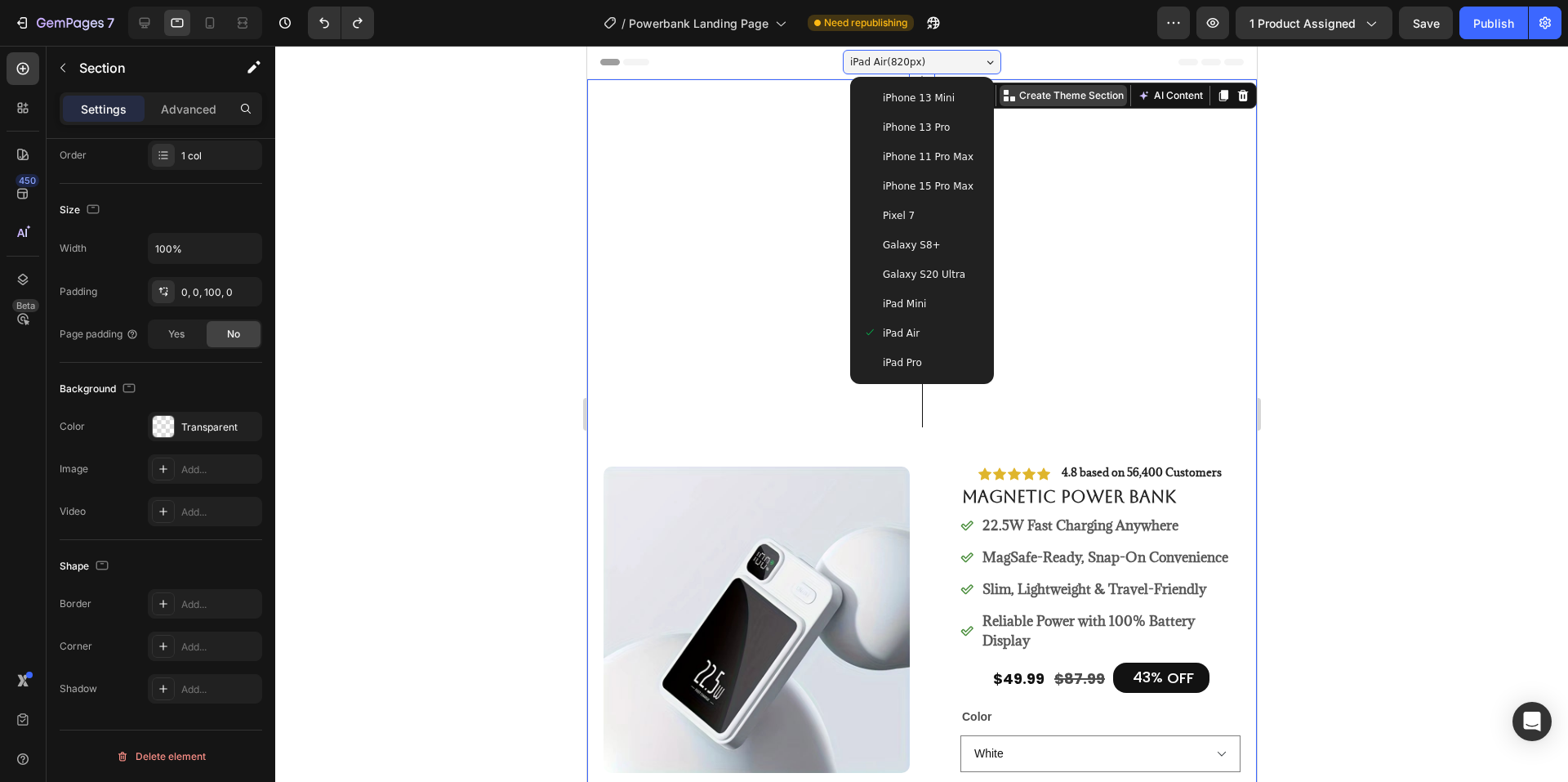
drag, startPoint x: 919, startPoint y: 106, endPoint x: 736, endPoint y: 105, distance: 183.0
click at [918, 106] on span "iPhone 13 Mini" at bounding box center [918, 98] width 72 height 16
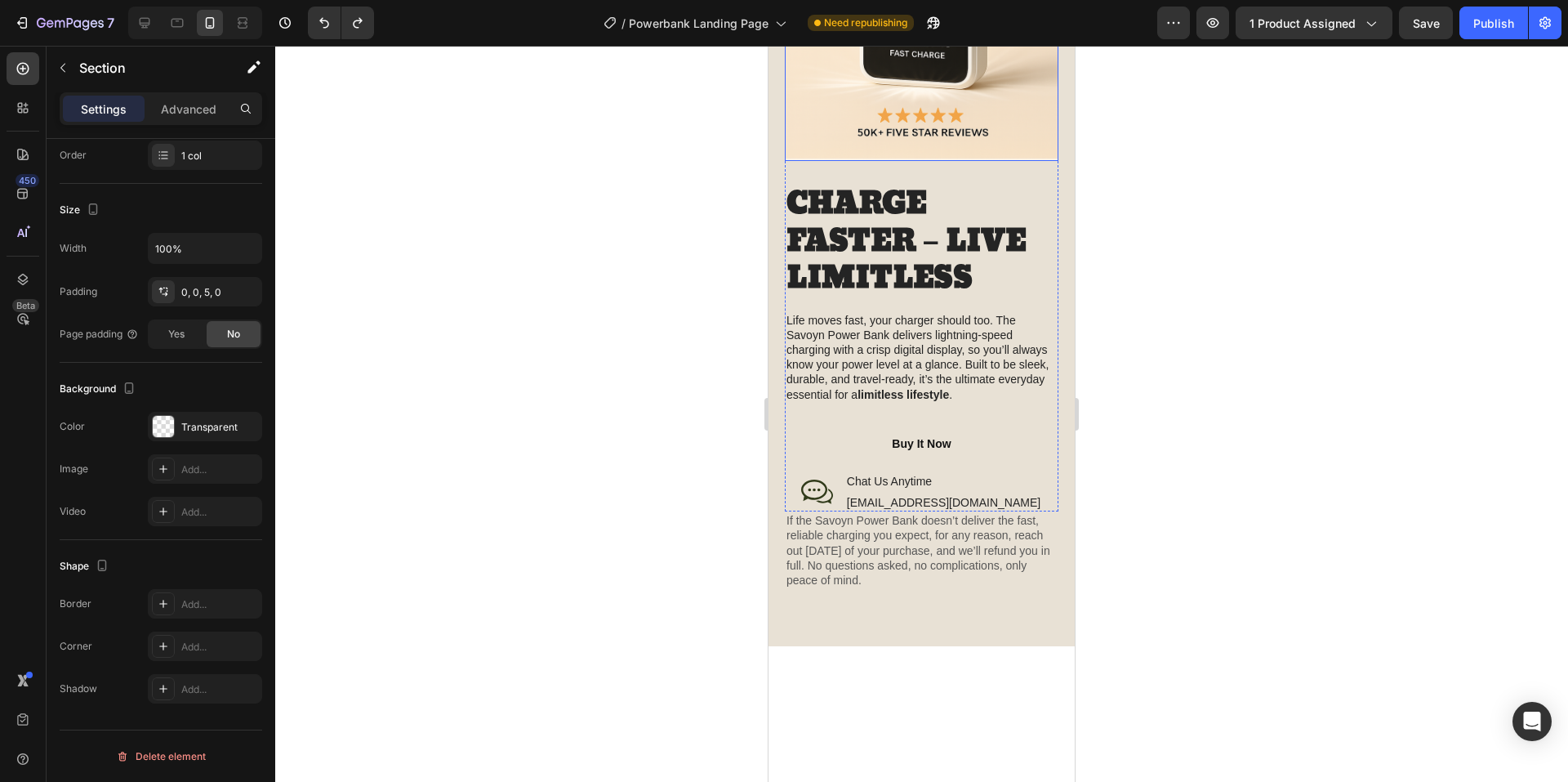
scroll to position [1389, 0]
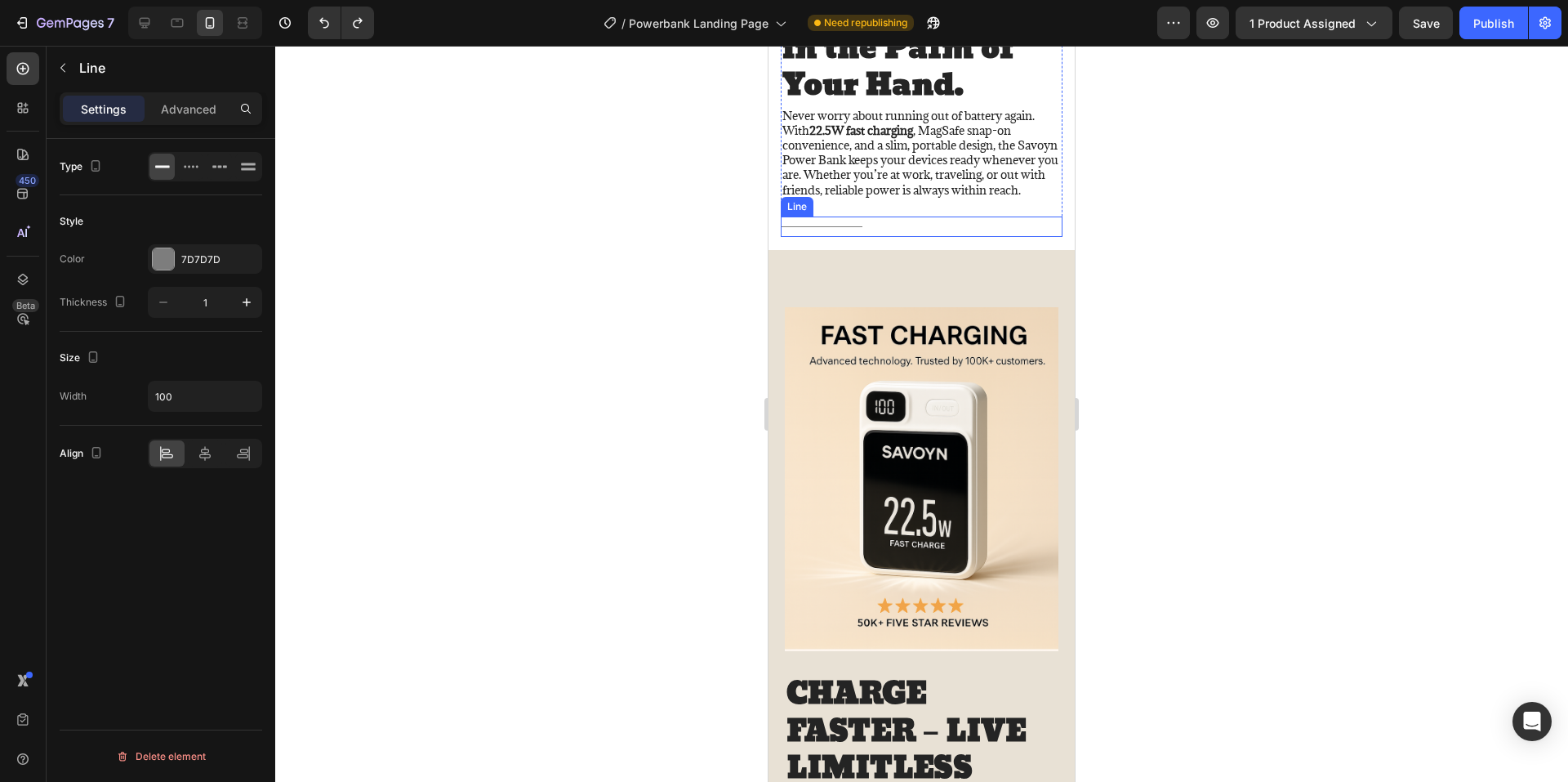
click at [885, 237] on div "Title Line" at bounding box center [921, 227] width 282 height 20
drag, startPoint x: 203, startPoint y: 397, endPoint x: 227, endPoint y: 396, distance: 24.0
click at [254, 393] on icon "button" at bounding box center [246, 396] width 16 height 16
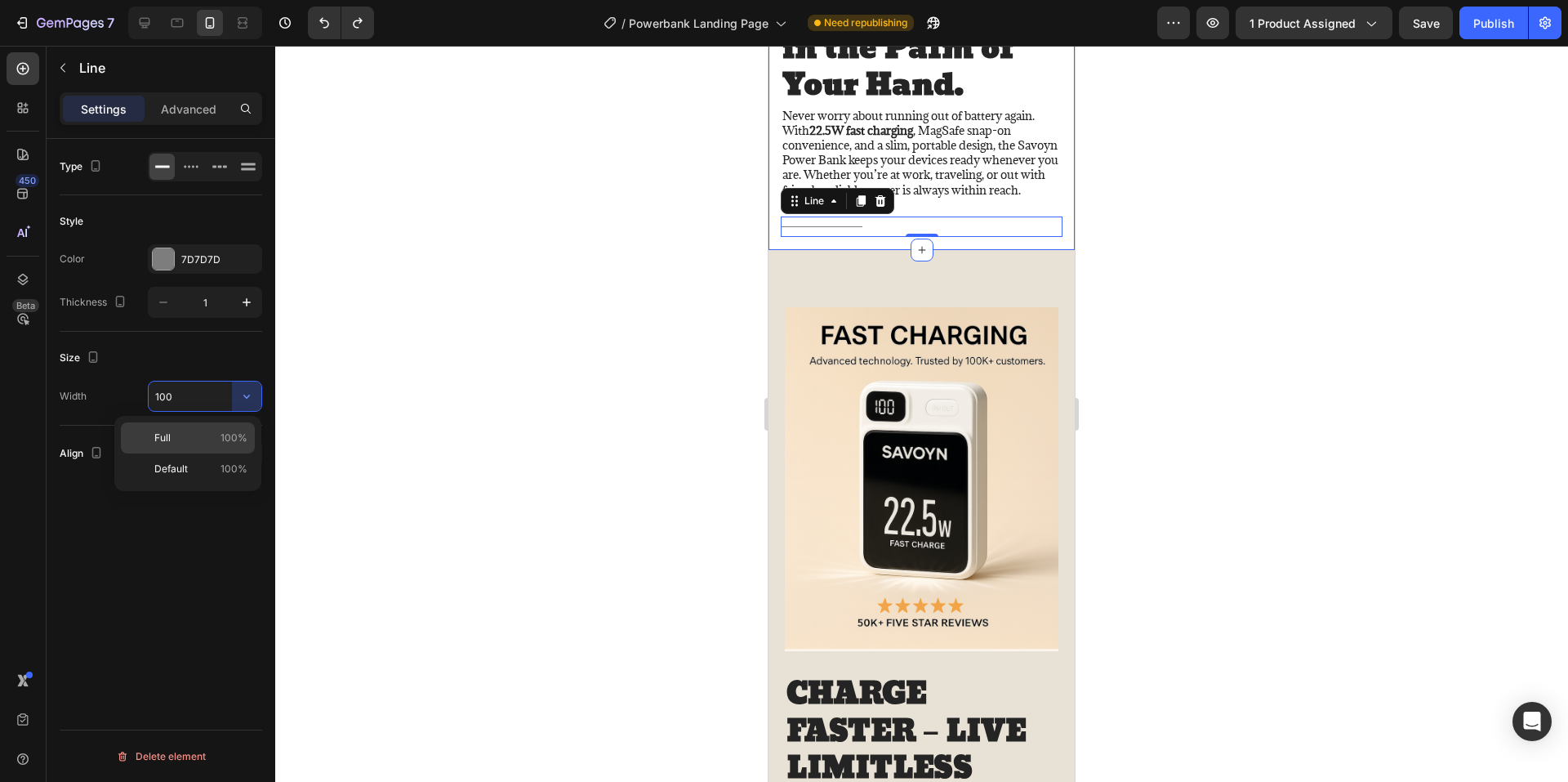
click at [231, 433] on span "100%" at bounding box center [234, 437] width 27 height 15
type input "100%"
click at [402, 373] on div at bounding box center [921, 413] width 1293 height 736
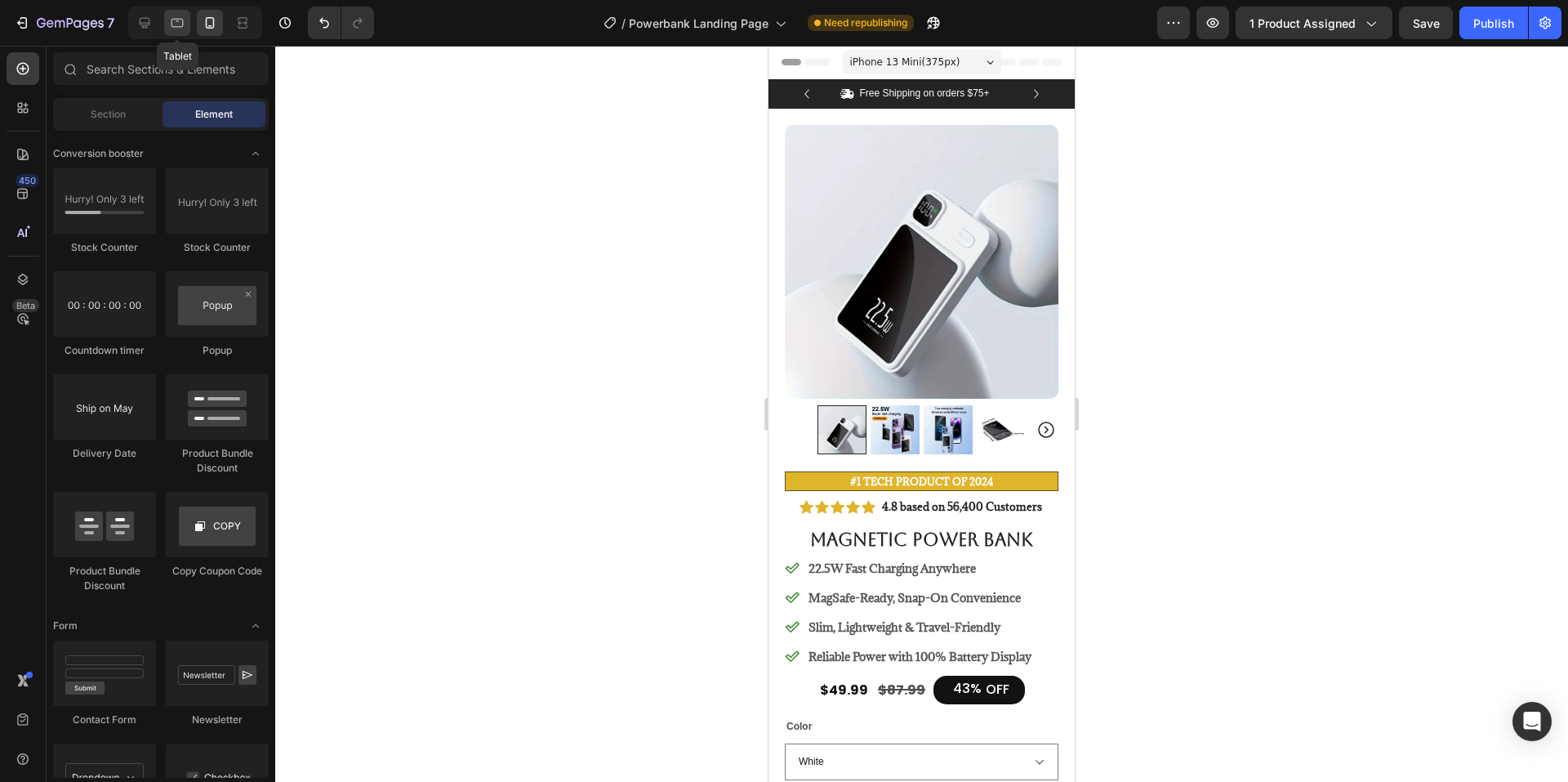
click at [177, 23] on icon at bounding box center [177, 23] width 16 height 16
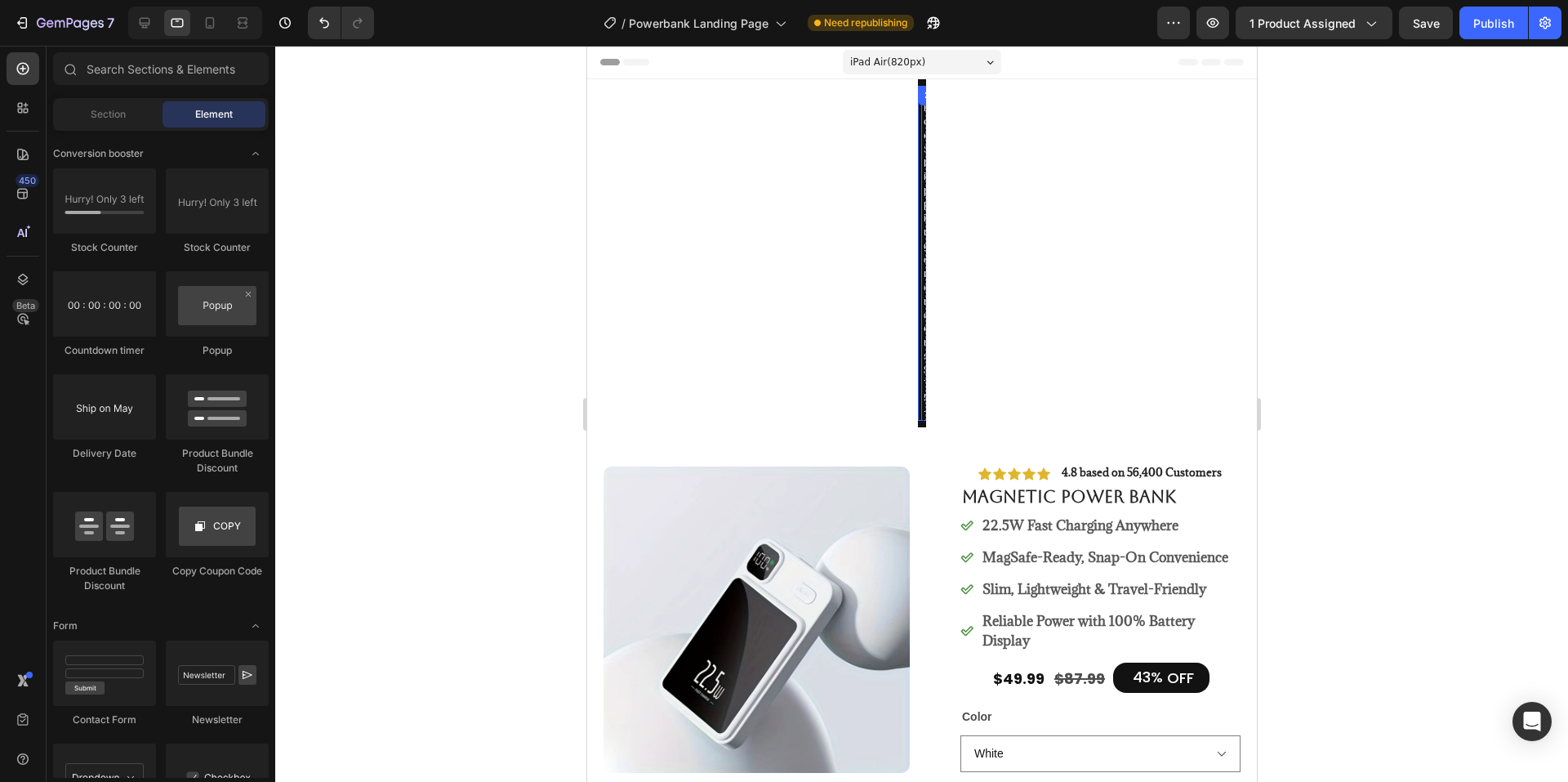
click at [917, 112] on div "Icon Free Shipping on orders $75+ Text Block Row" at bounding box center [919, 253] width 4 height 335
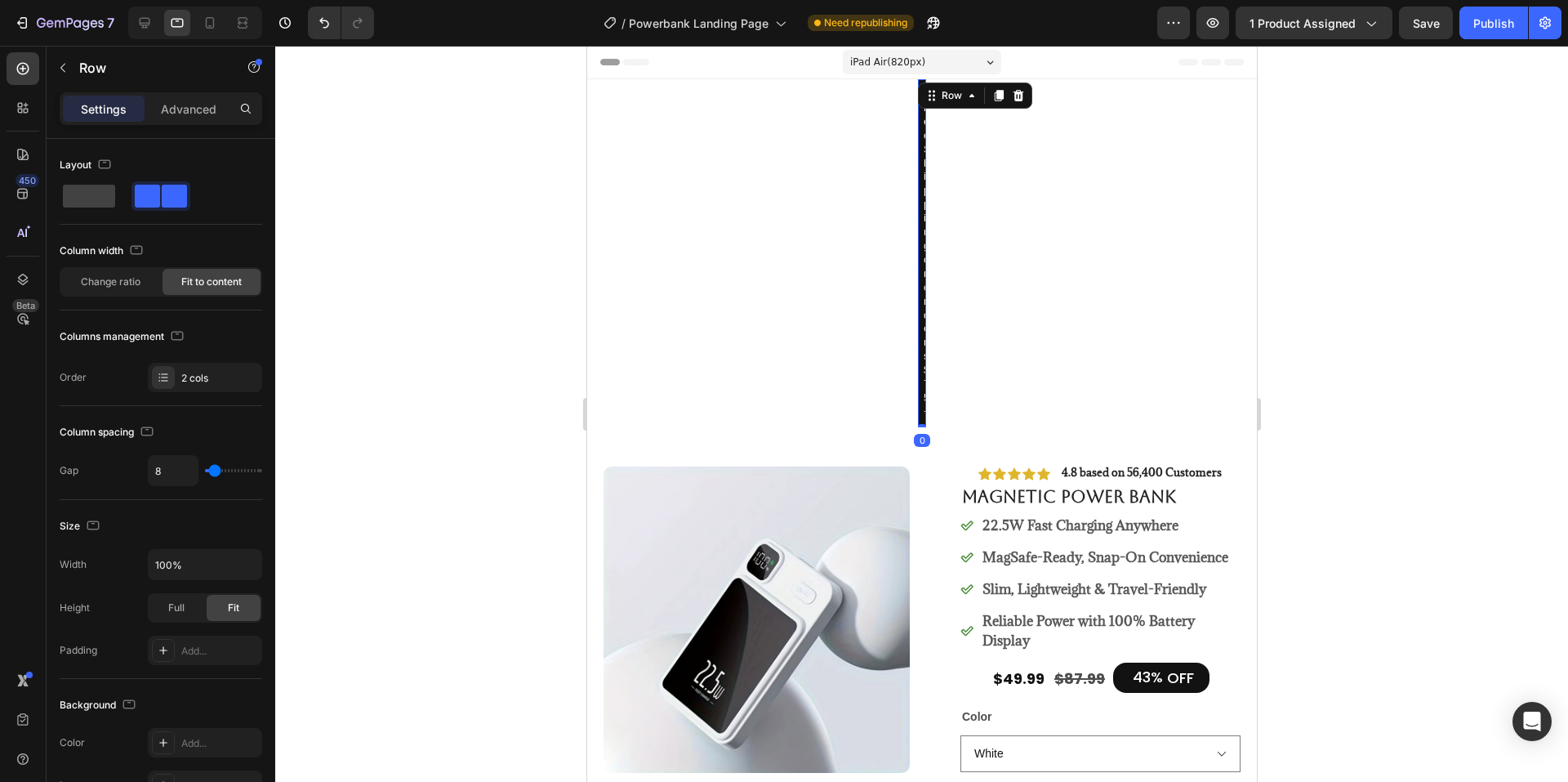
click at [917, 84] on div "Icon Free Shipping on orders $75+ Text Block Row Icon 56,000+ Happy Customers T…" at bounding box center [920, 253] width 7 height 348
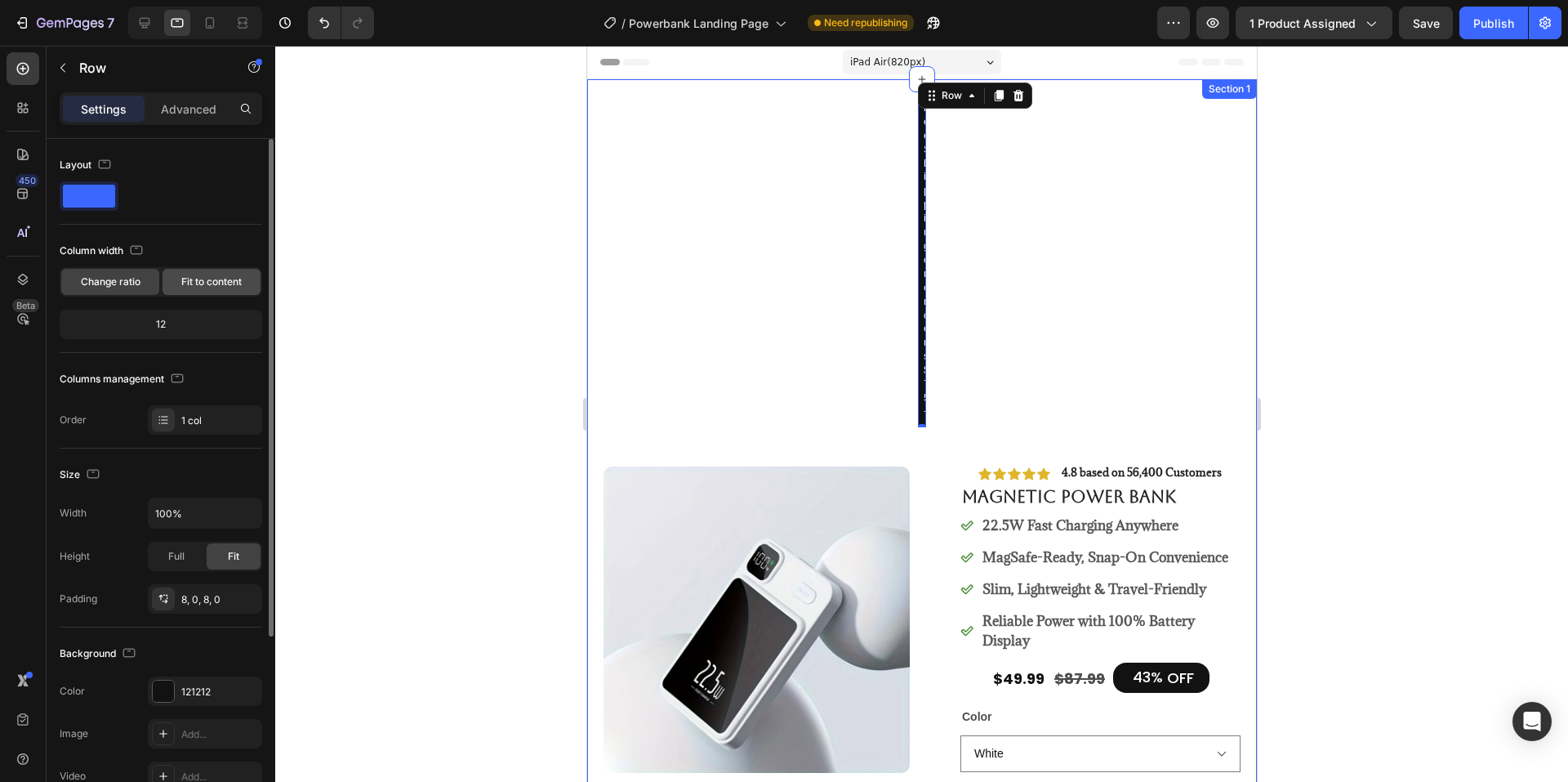
click at [196, 282] on span "Fit to content" at bounding box center [211, 282] width 60 height 15
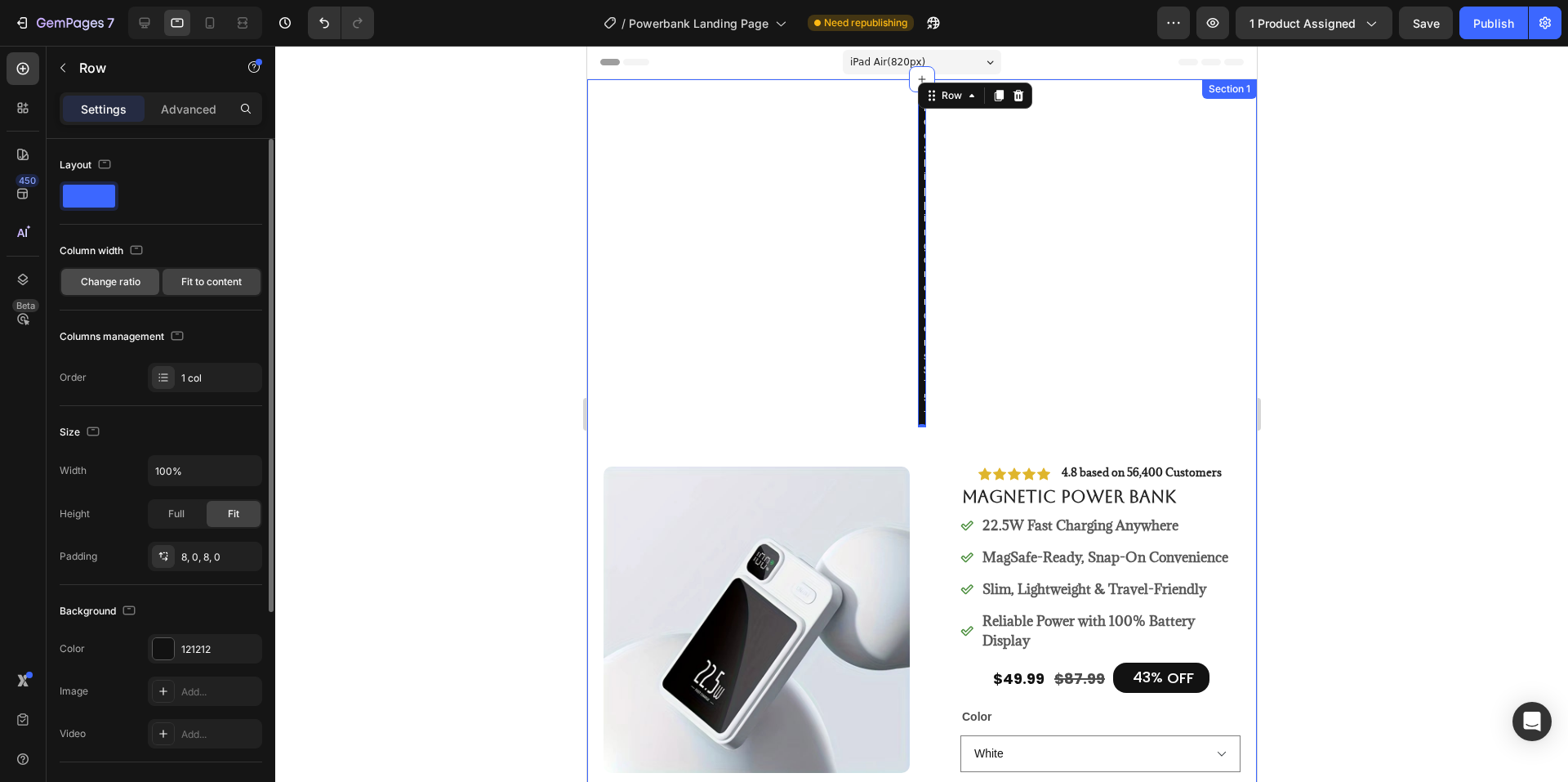
click at [131, 285] on span "Change ratio" at bounding box center [110, 282] width 60 height 15
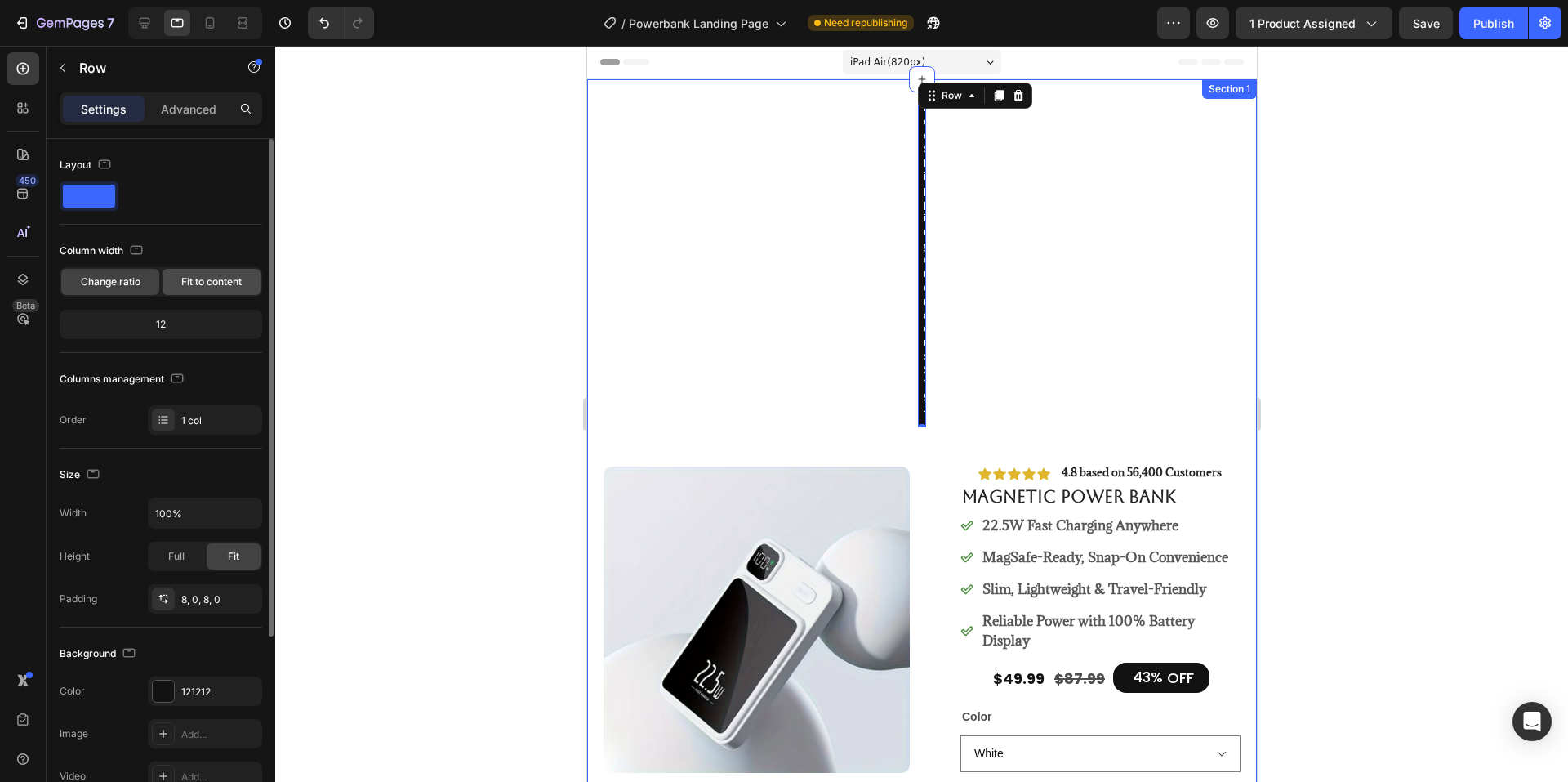
click at [195, 283] on span "Fit to content" at bounding box center [211, 282] width 60 height 15
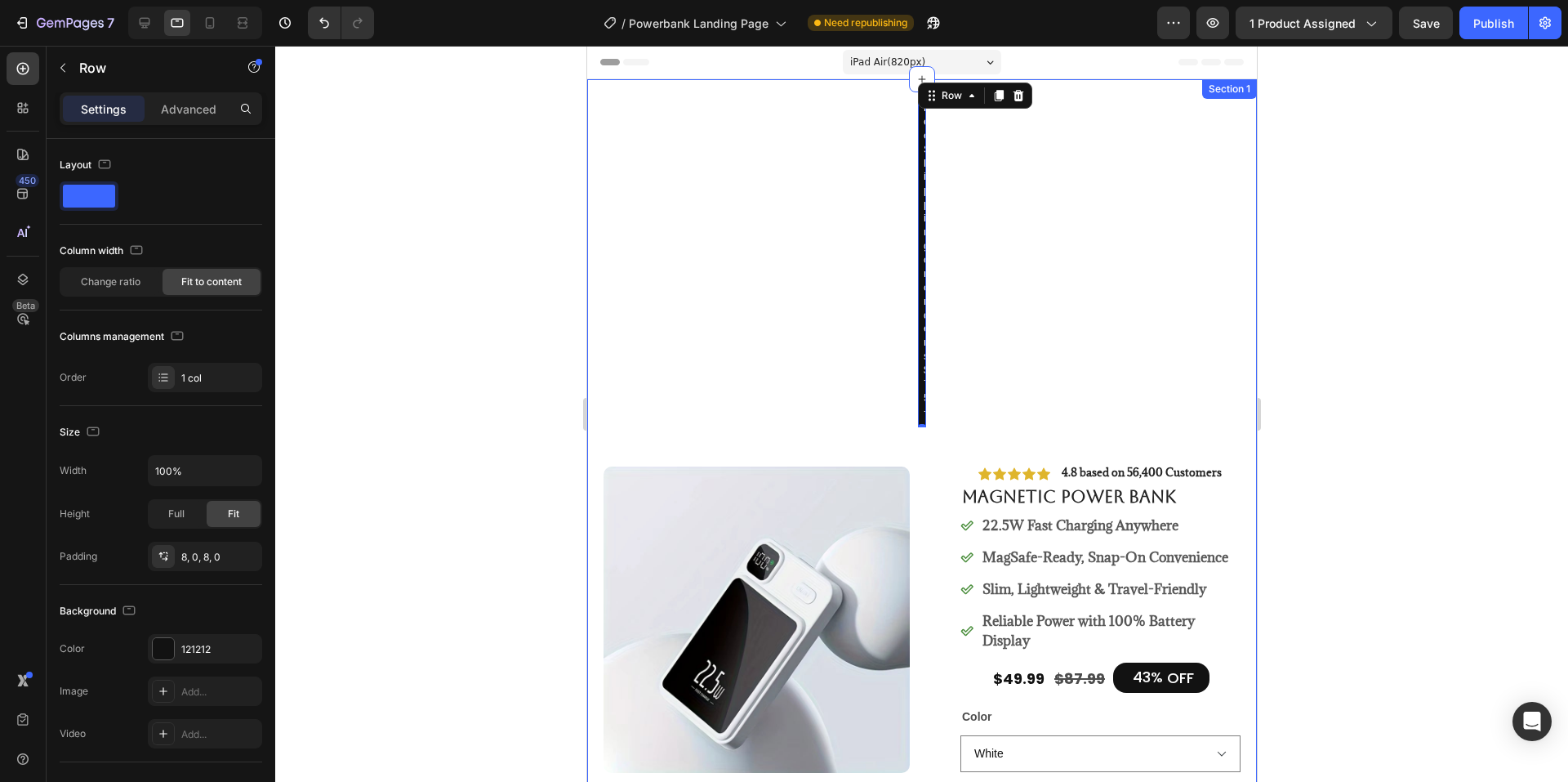
click at [357, 242] on div at bounding box center [921, 413] width 1293 height 736
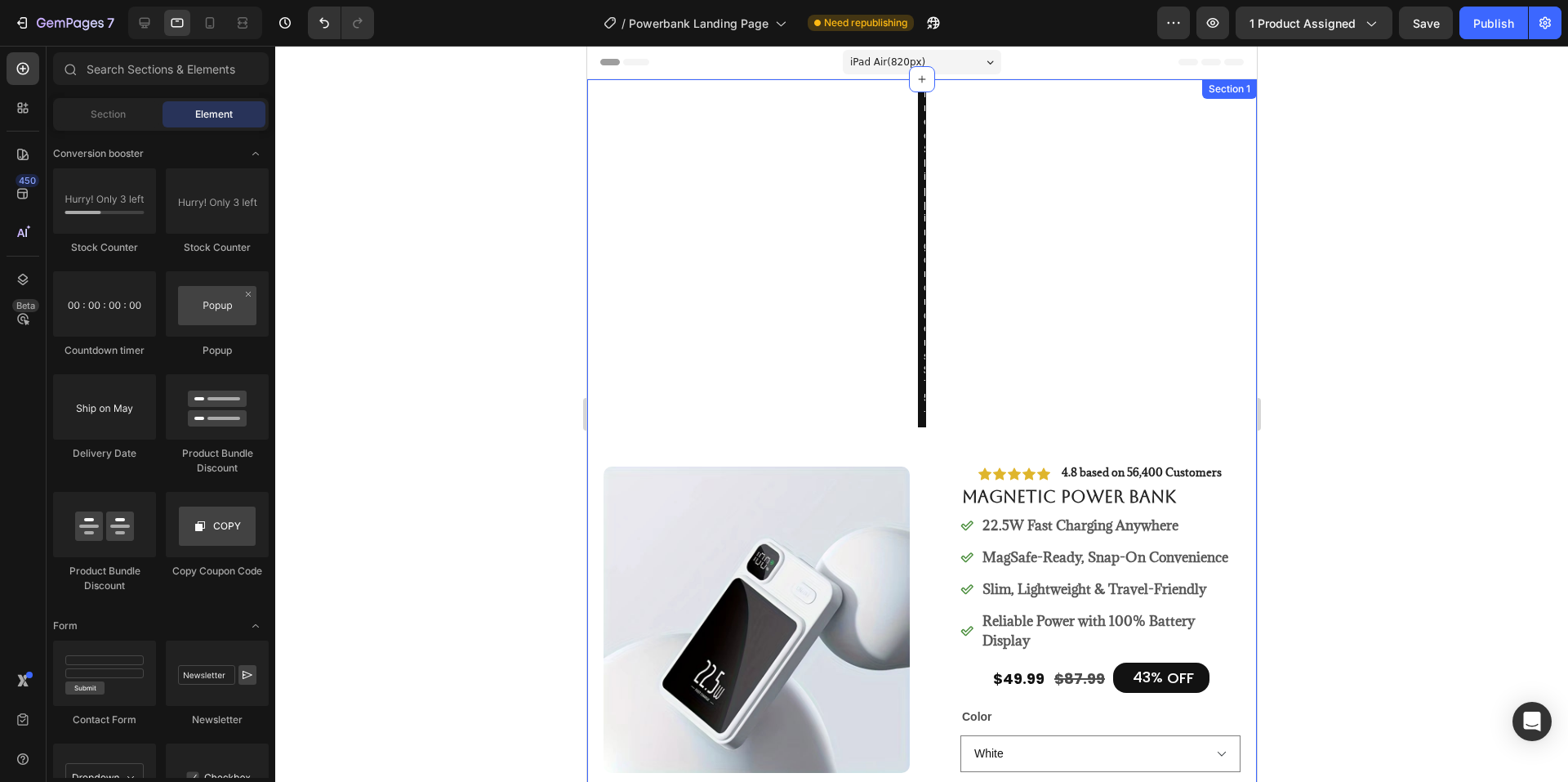
click at [921, 86] on div "Text Block" at bounding box center [953, 76] width 64 height 20
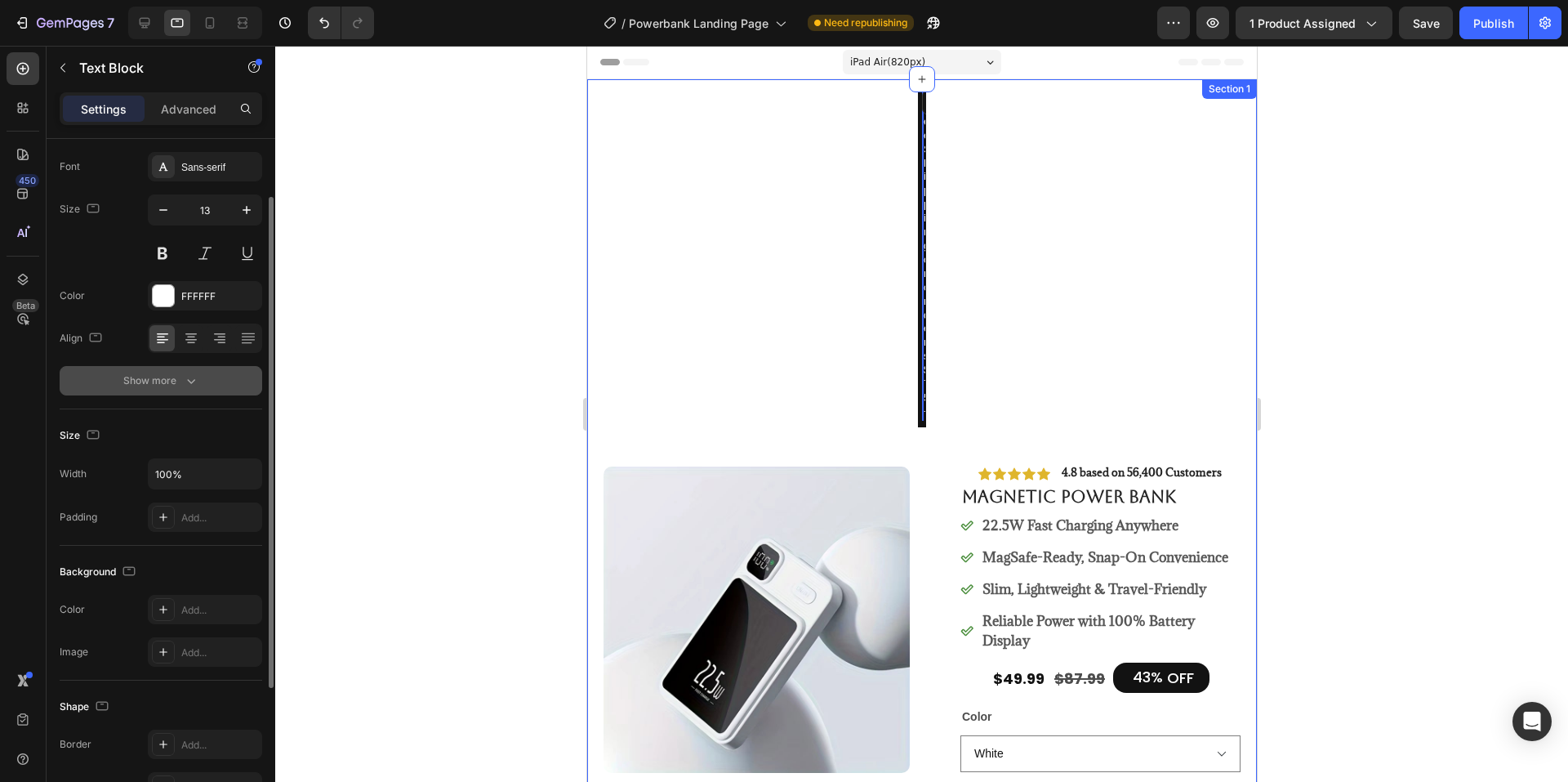
scroll to position [245, 0]
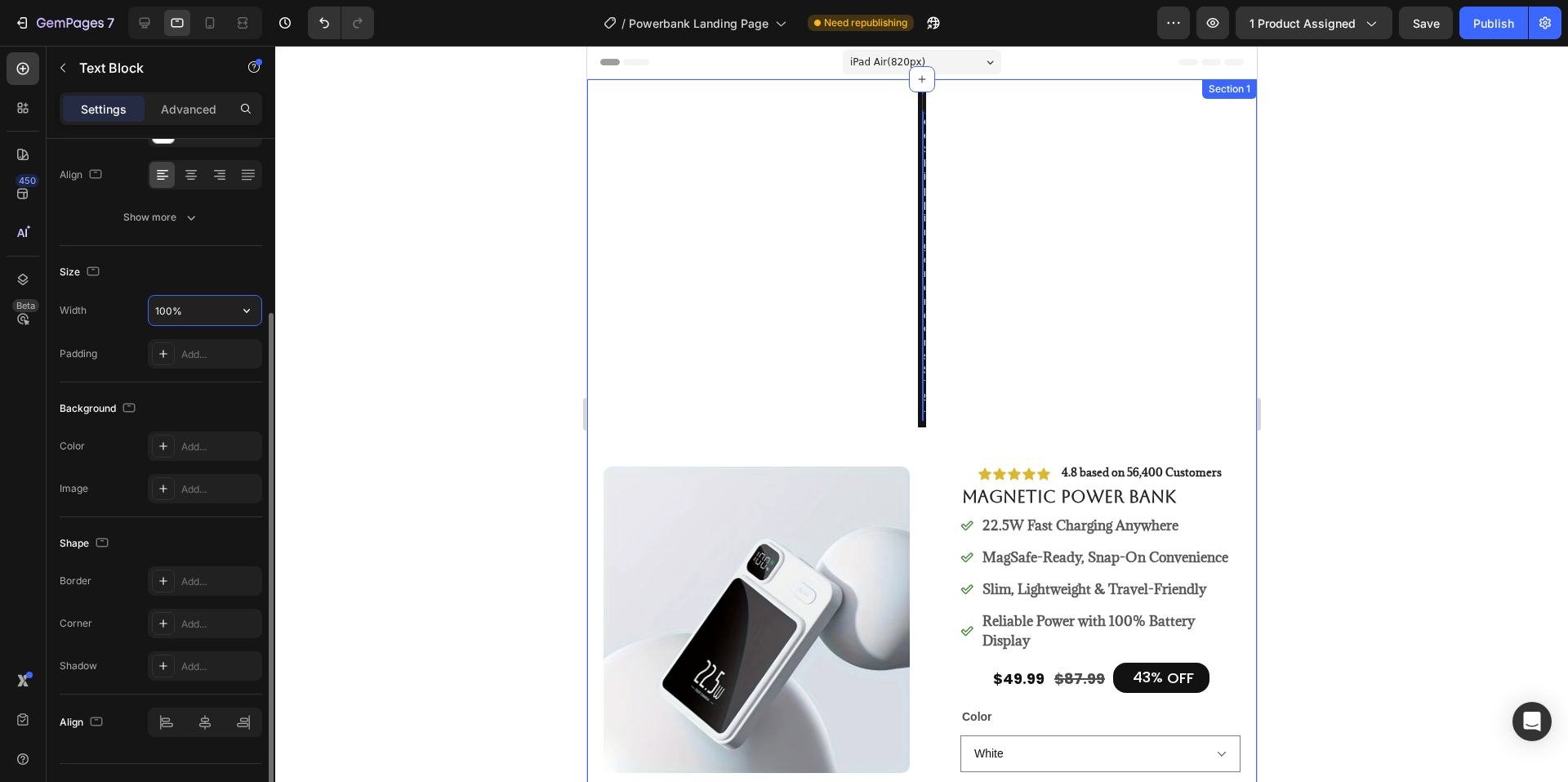
click at [195, 307] on input "100%" at bounding box center [204, 310] width 113 height 29
click at [167, 274] on div "Size" at bounding box center [161, 271] width 203 height 26
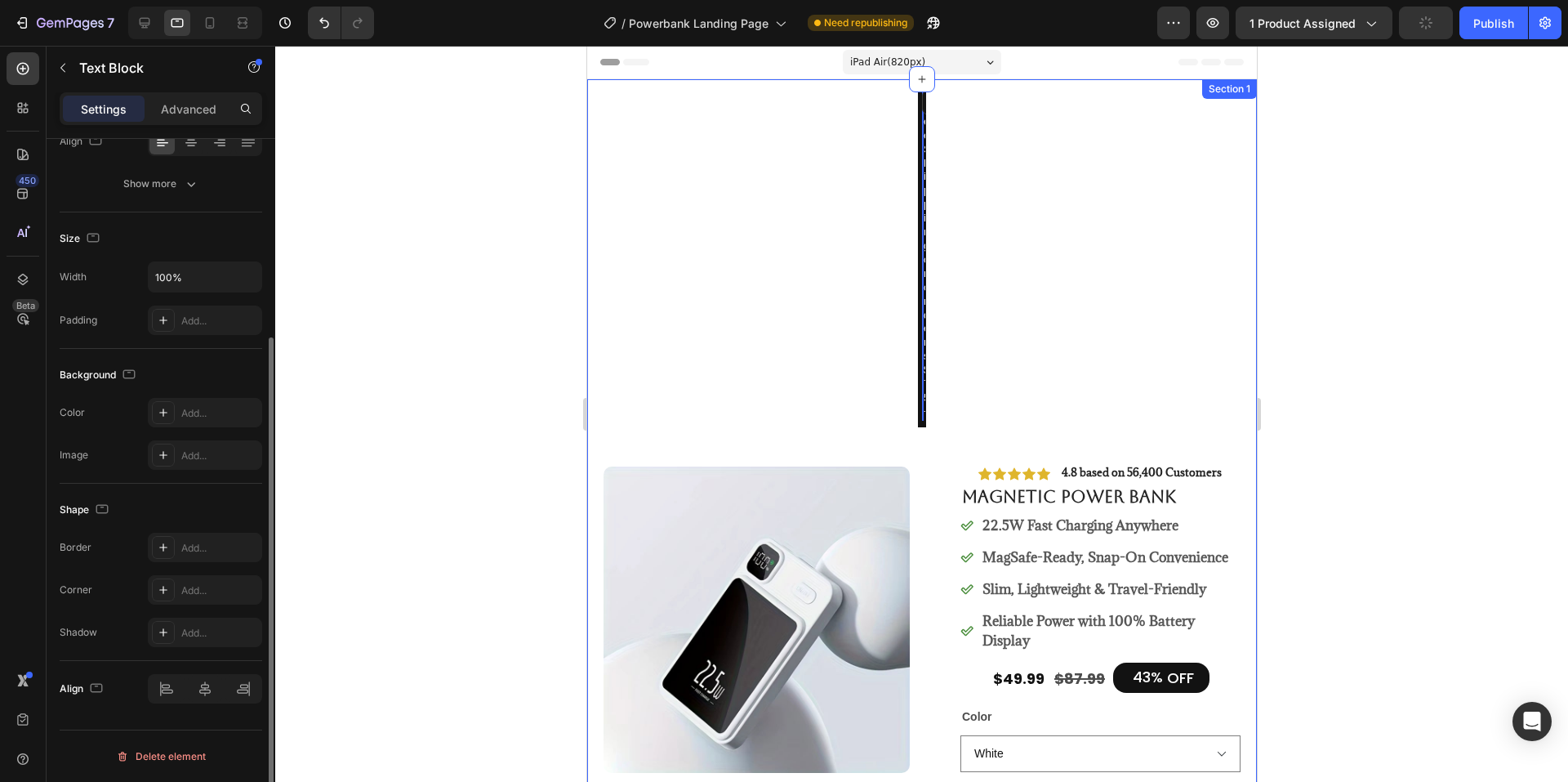
click at [73, 235] on div "Size" at bounding box center [81, 238] width 44 height 22
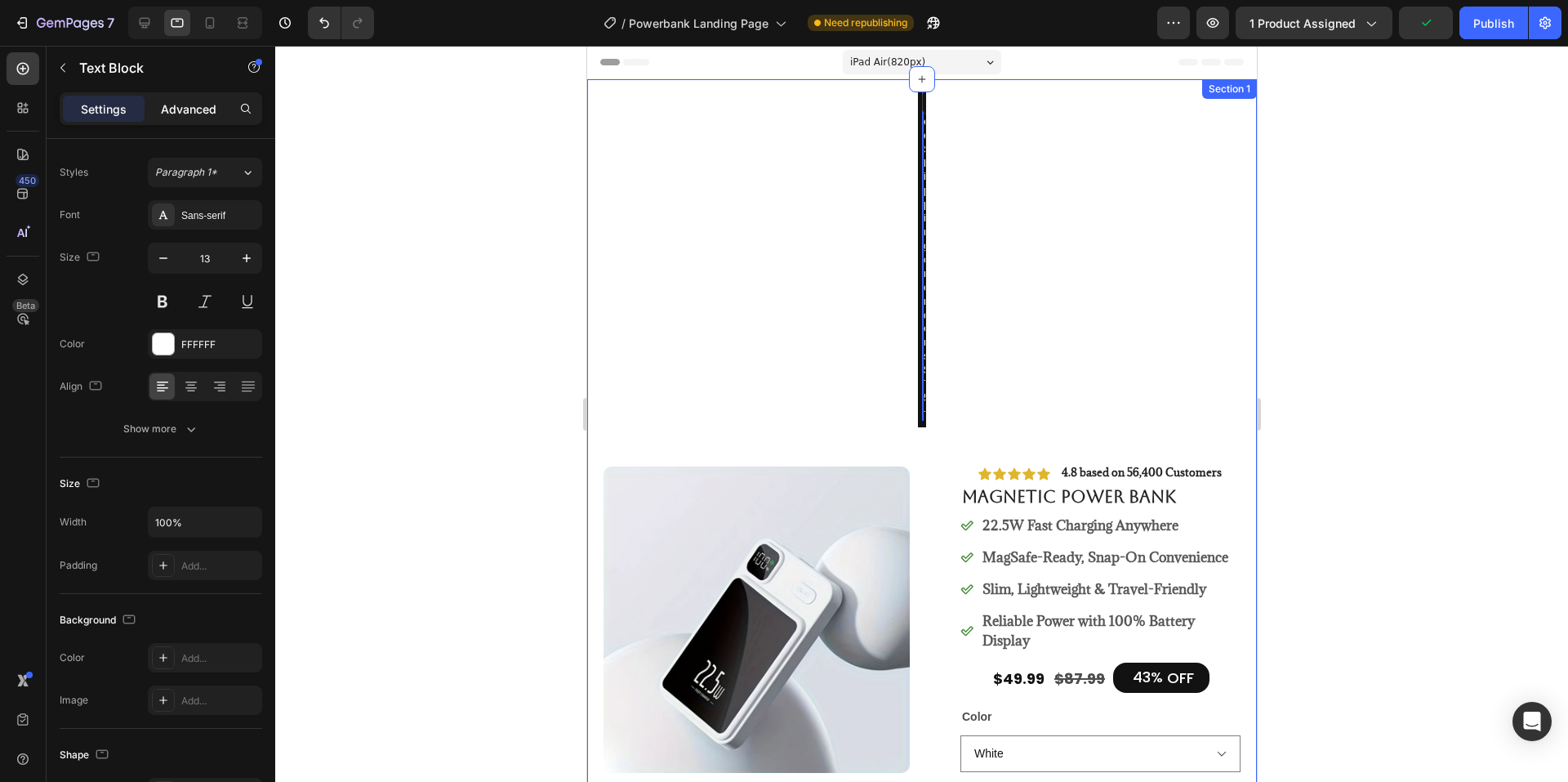
click at [213, 118] on div "Advanced" at bounding box center [188, 108] width 82 height 26
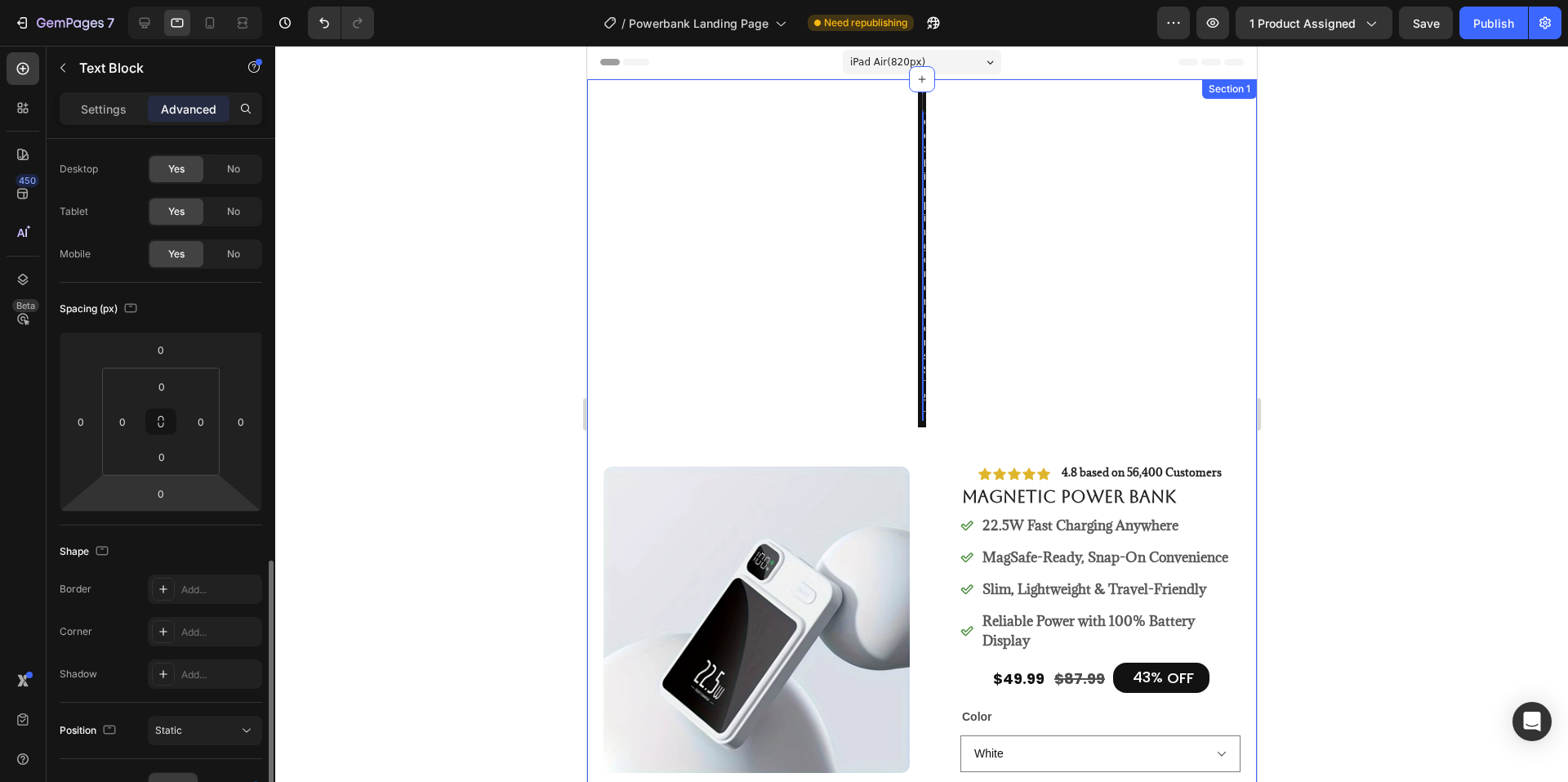
scroll to position [400, 0]
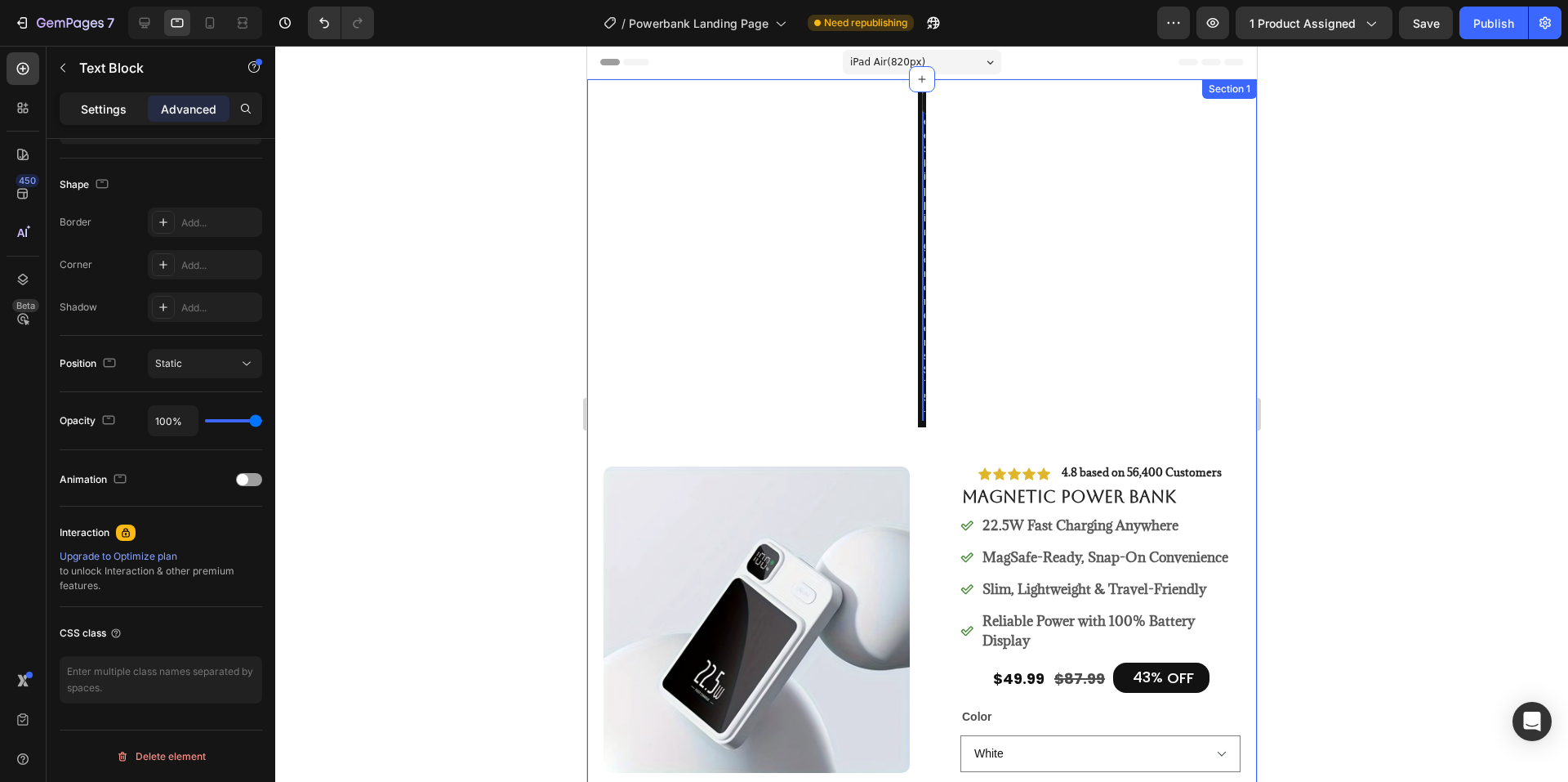
click at [96, 124] on div "Settings Advanced" at bounding box center [161, 108] width 203 height 33
click at [96, 116] on p "Settings" at bounding box center [103, 108] width 45 height 17
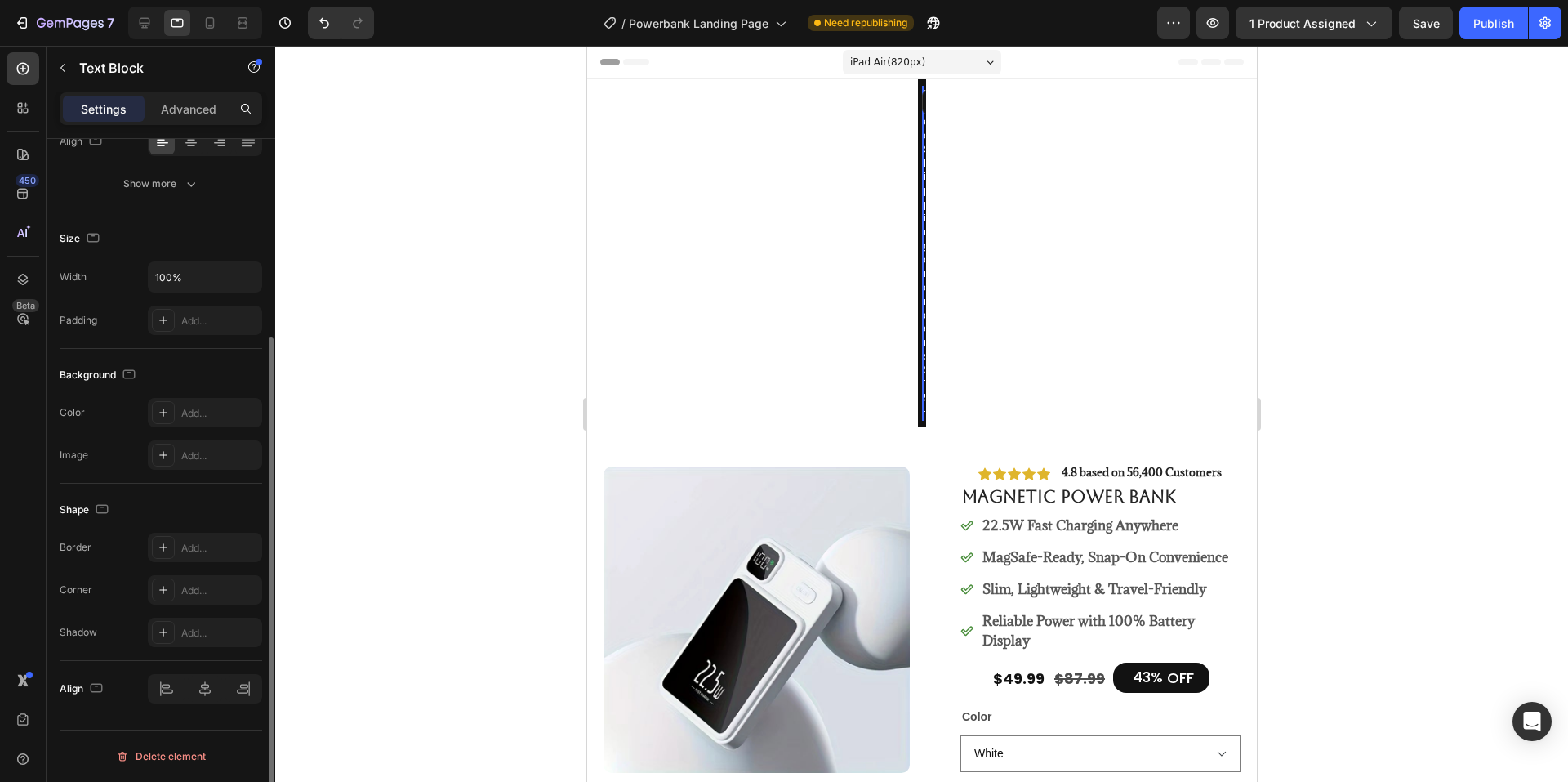
click at [862, 66] on span "iPad Air ( 820 px)" at bounding box center [887, 62] width 76 height 16
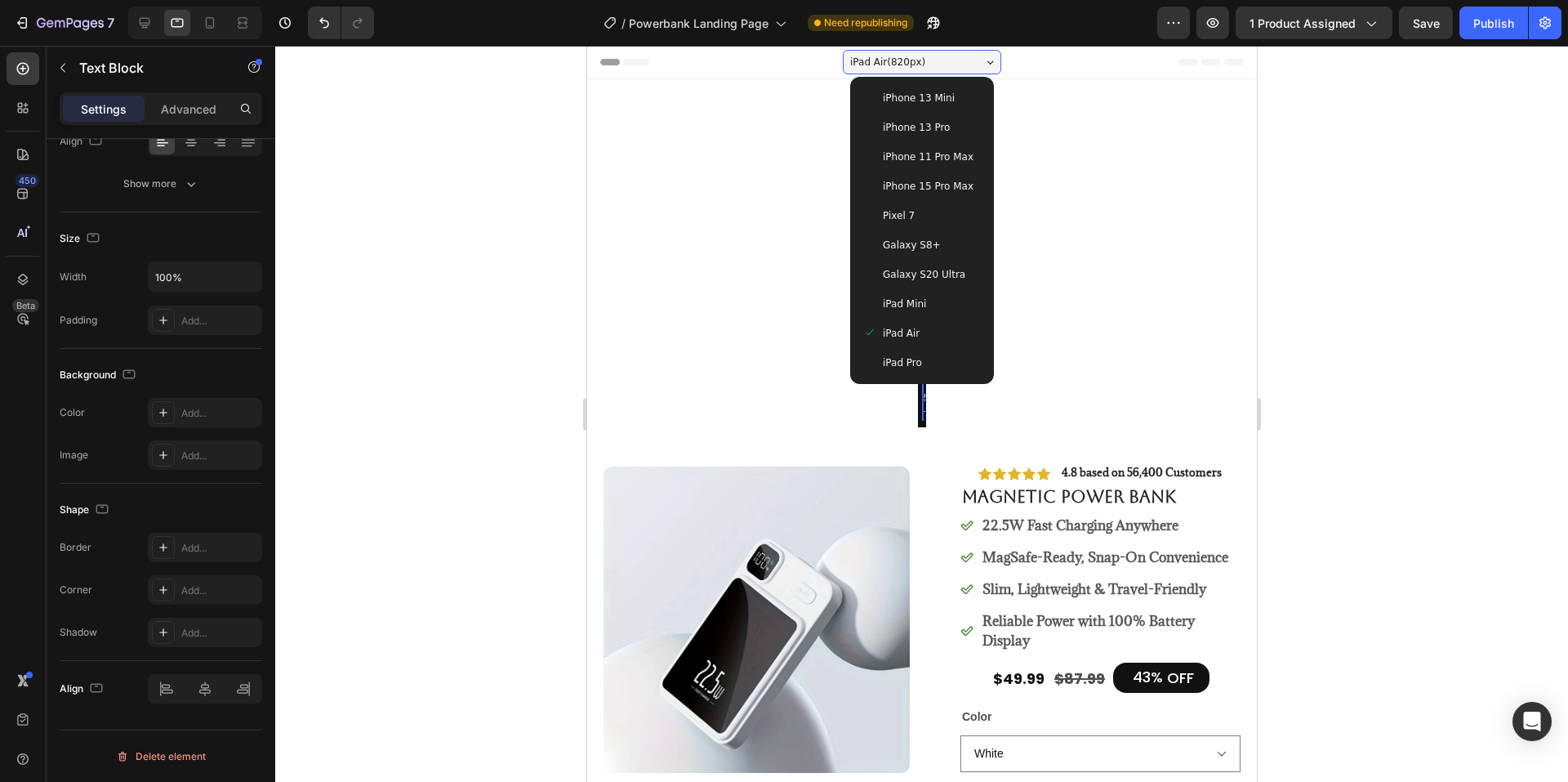
click at [910, 186] on span "iPhone 15 Pro Max" at bounding box center [927, 186] width 91 height 16
type input "12"
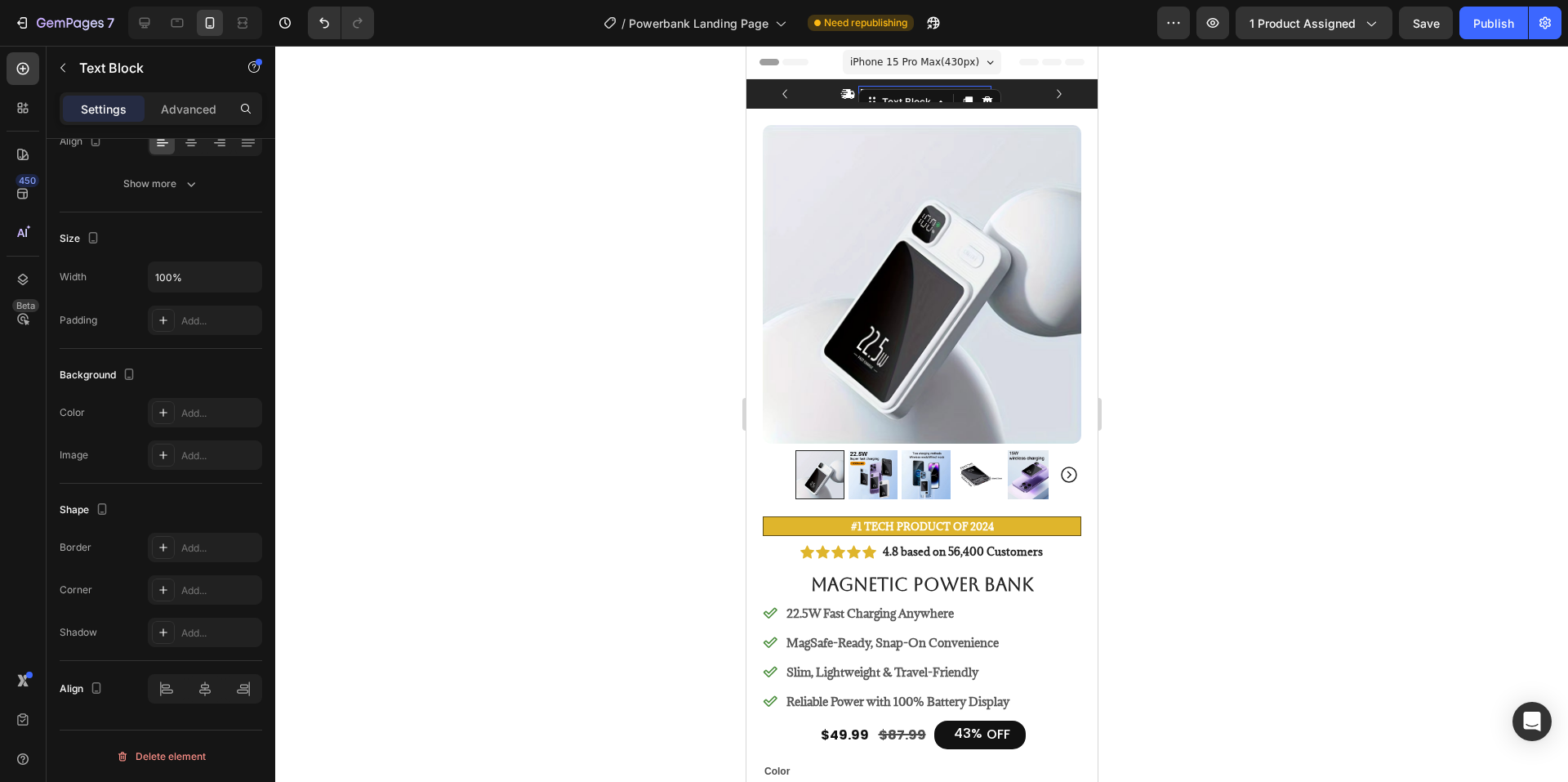
drag, startPoint x: 1255, startPoint y: 136, endPoint x: 1166, endPoint y: 141, distance: 89.1
click at [1257, 137] on div at bounding box center [921, 413] width 1293 height 736
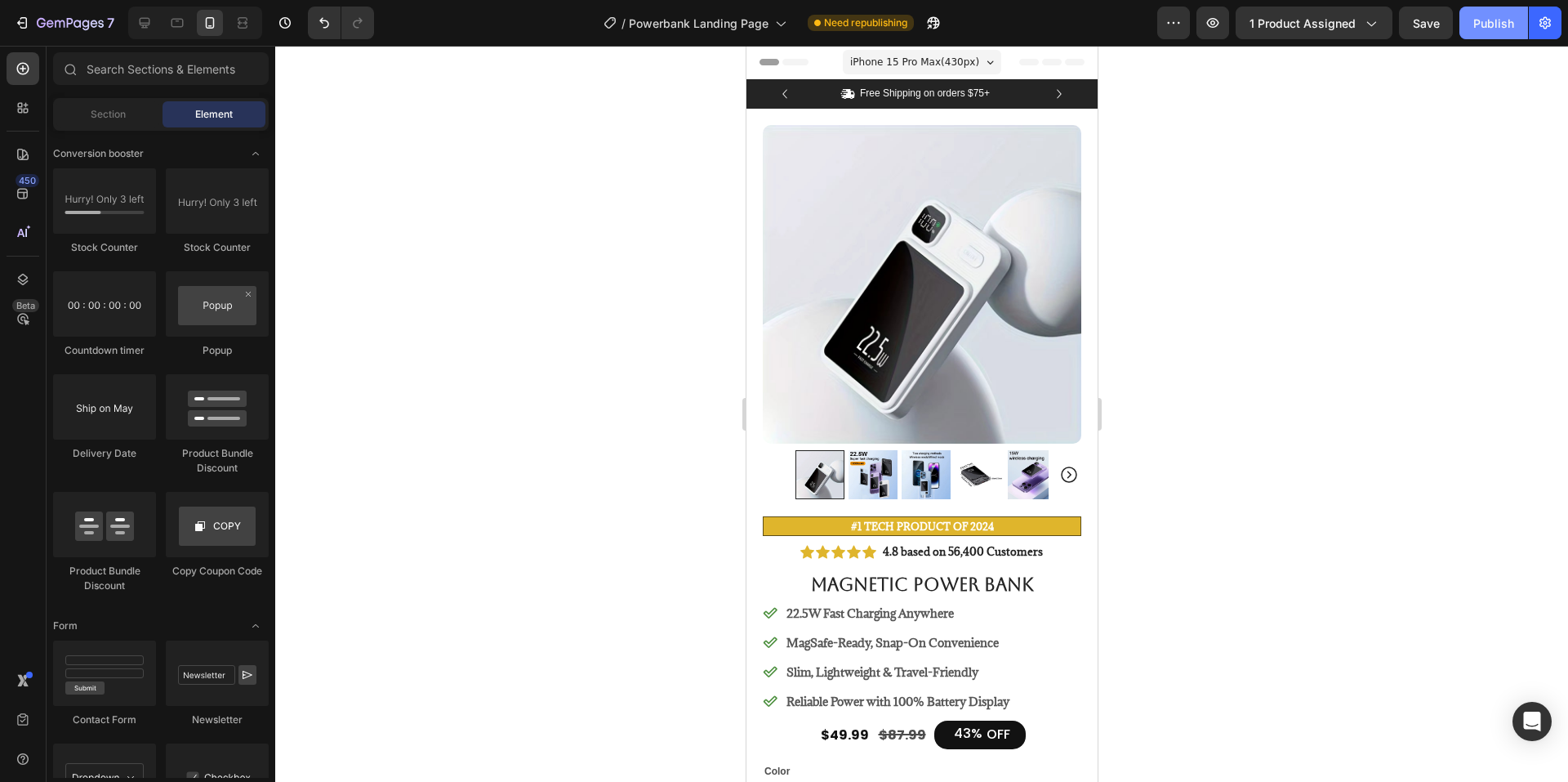
click at [1487, 19] on div "Publish" at bounding box center [1493, 23] width 41 height 17
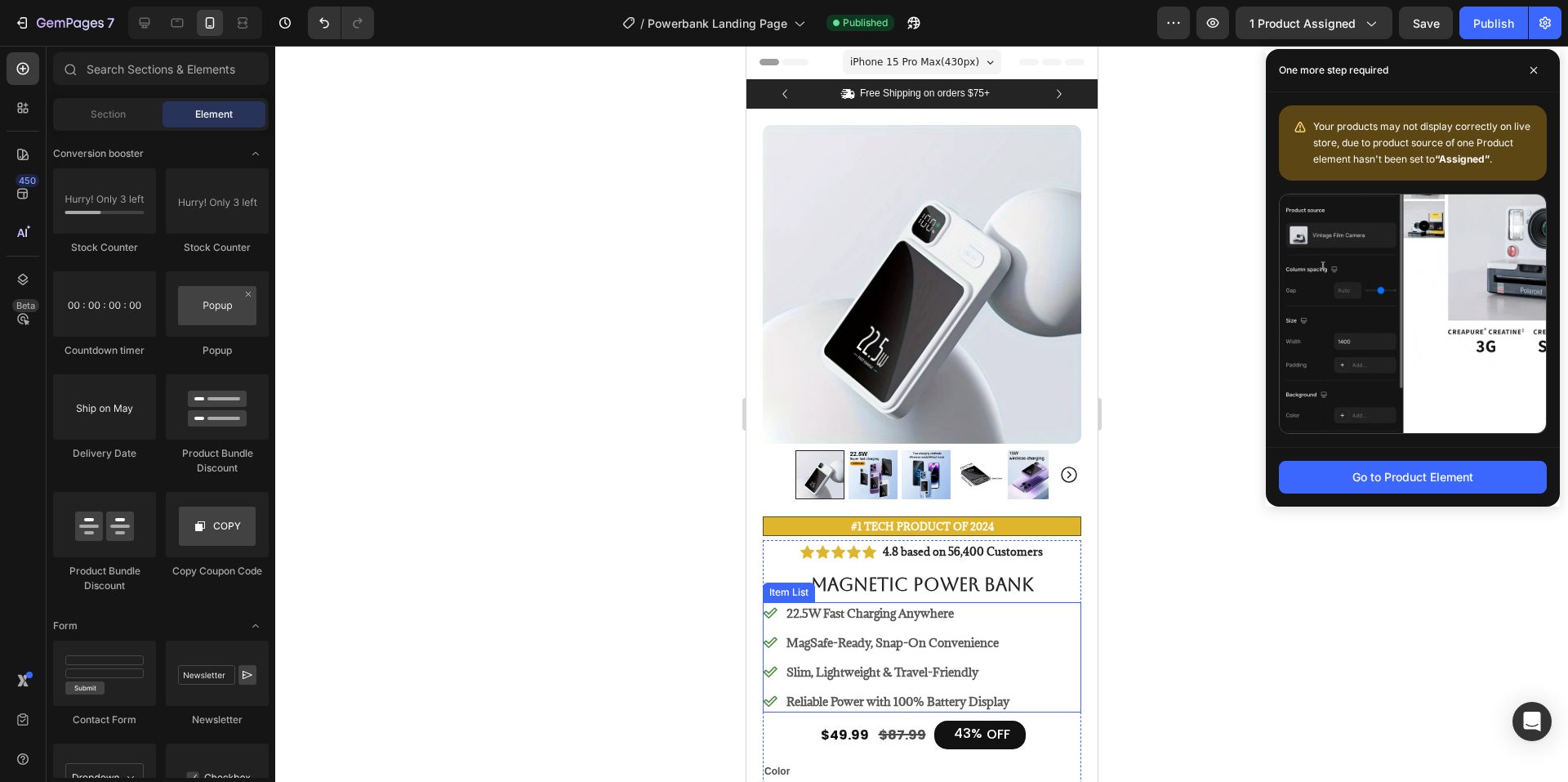
scroll to position [327, 0]
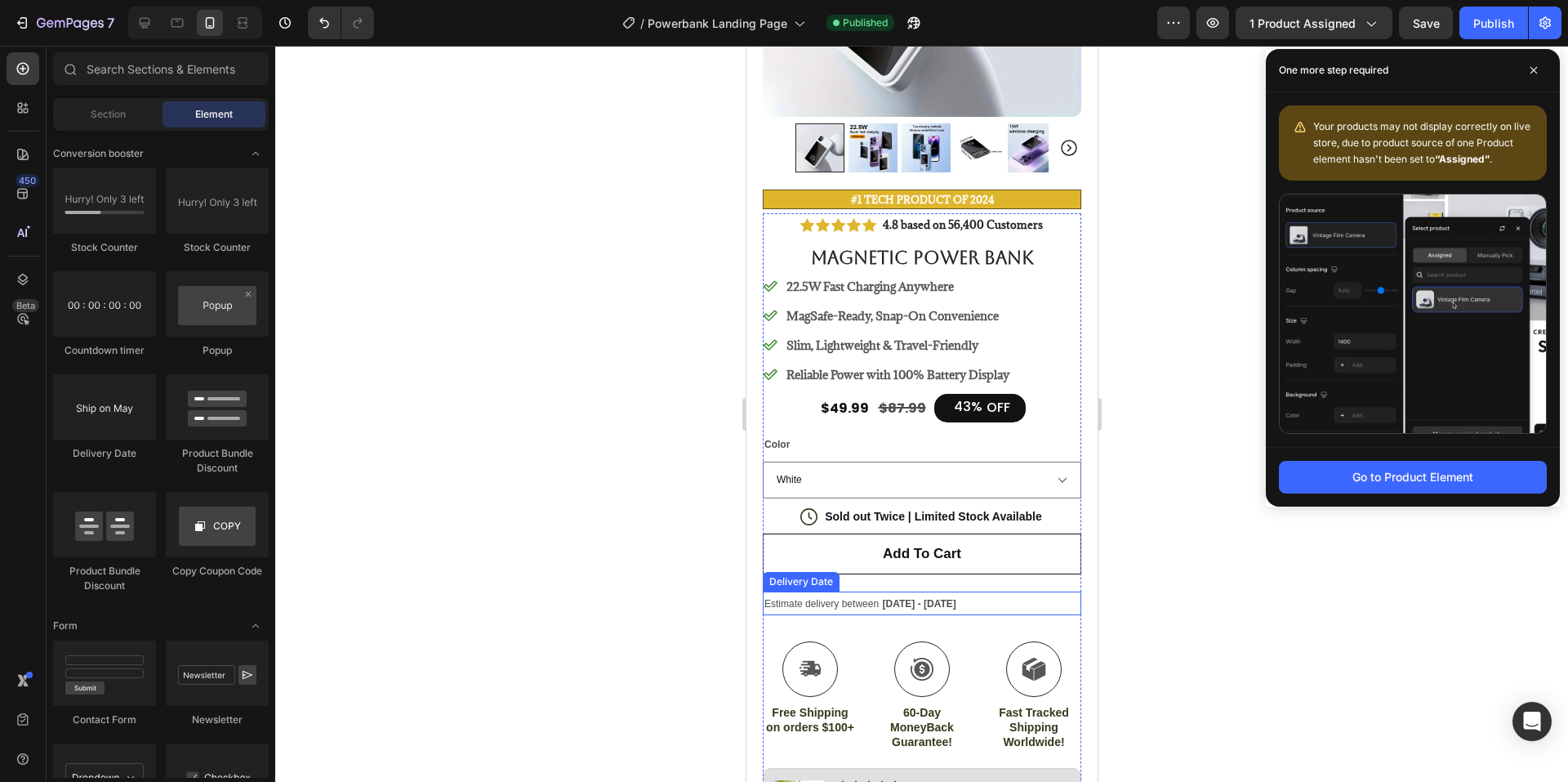
click at [896, 598] on span "[DATE] - [DATE]" at bounding box center [919, 603] width 74 height 12
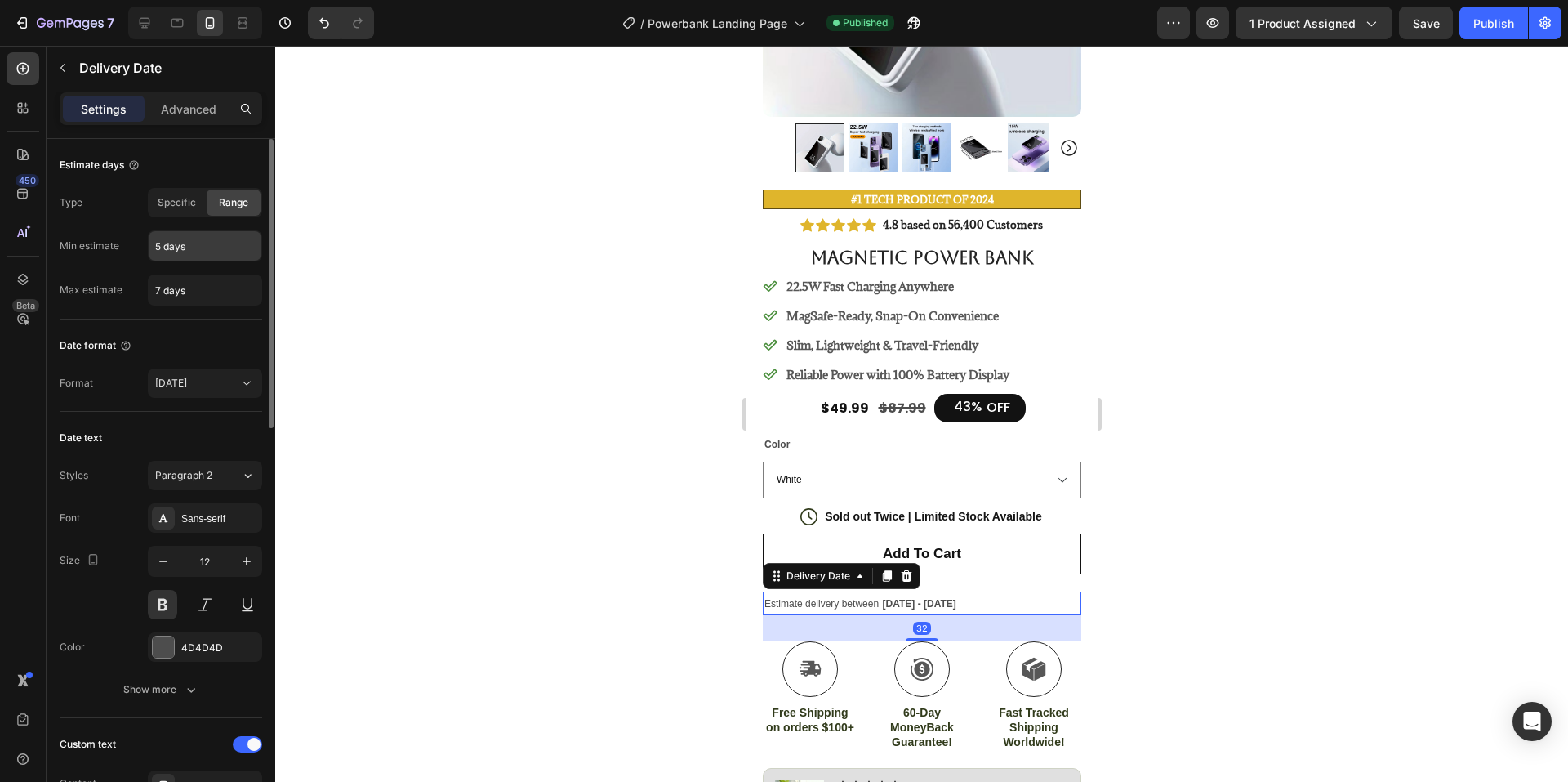
click at [223, 243] on input "5 days" at bounding box center [204, 245] width 113 height 29
type input "3 days"
click at [364, 347] on div at bounding box center [921, 413] width 1293 height 736
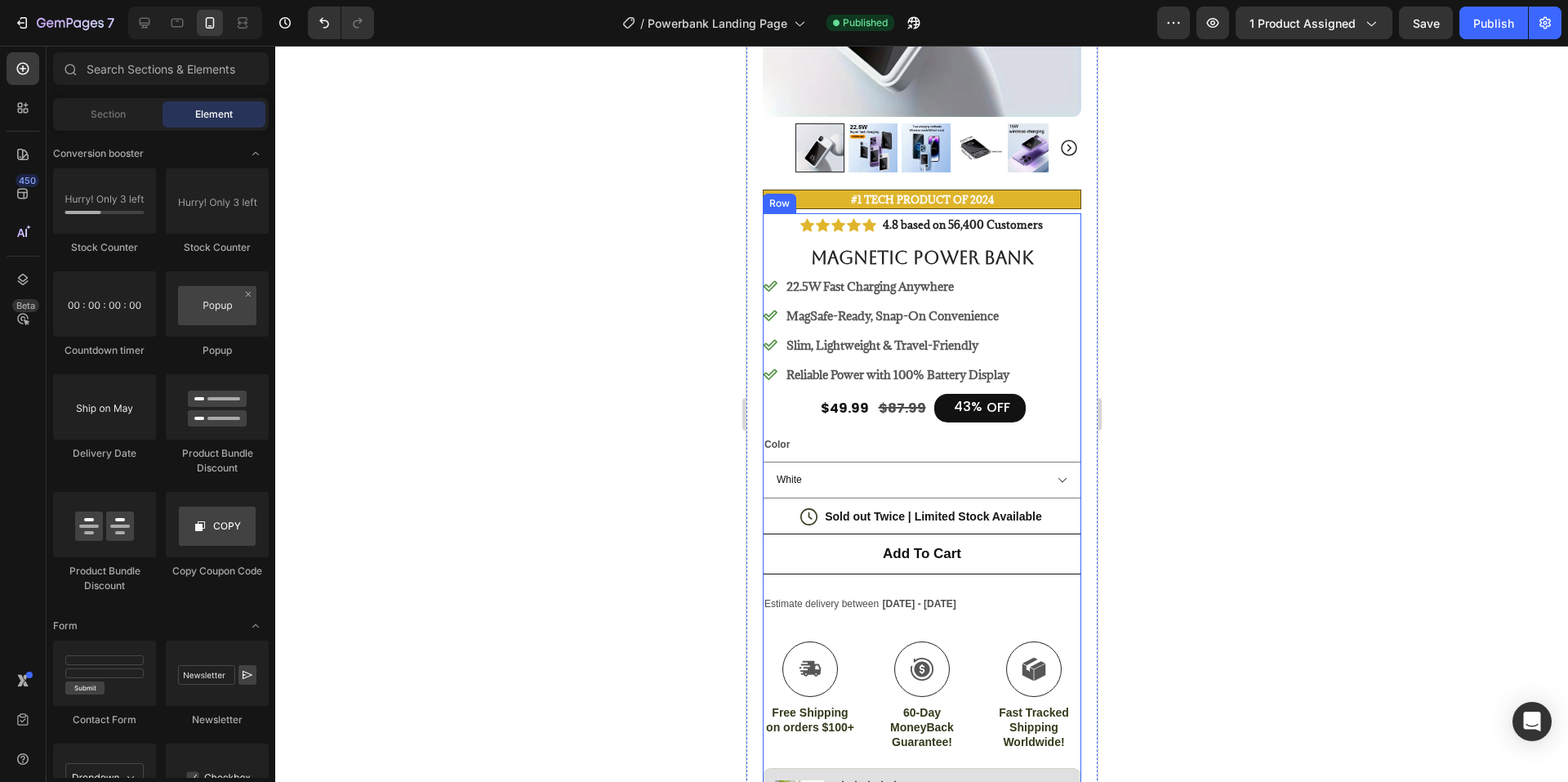
click at [935, 607] on div "Icon Icon Icon Icon Icon Icon List 4.8 based on 56,400 Customers Text Block Row…" at bounding box center [921, 656] width 319 height 885
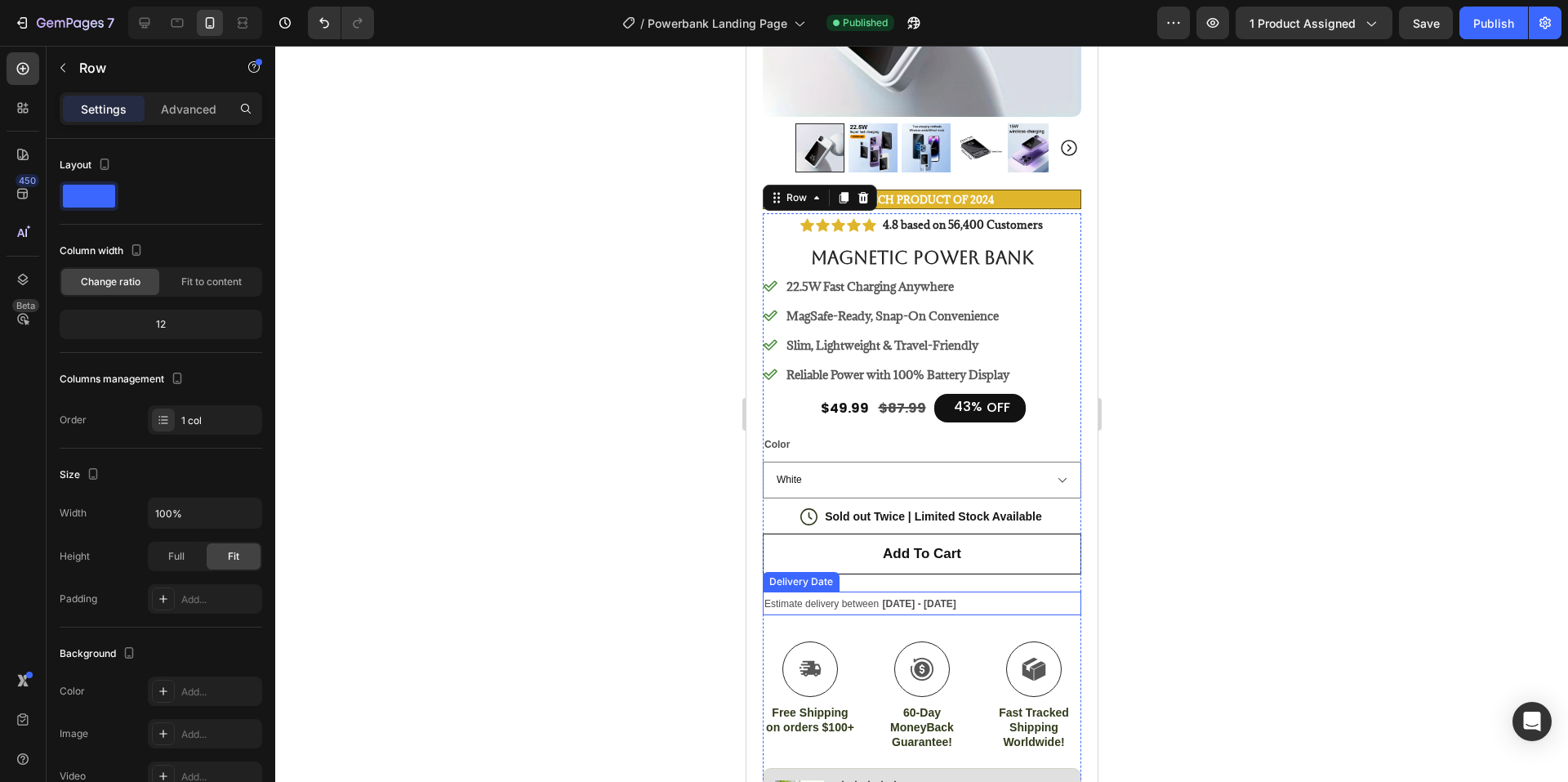
click at [932, 598] on span "[DATE] - [DATE]" at bounding box center [919, 603] width 74 height 12
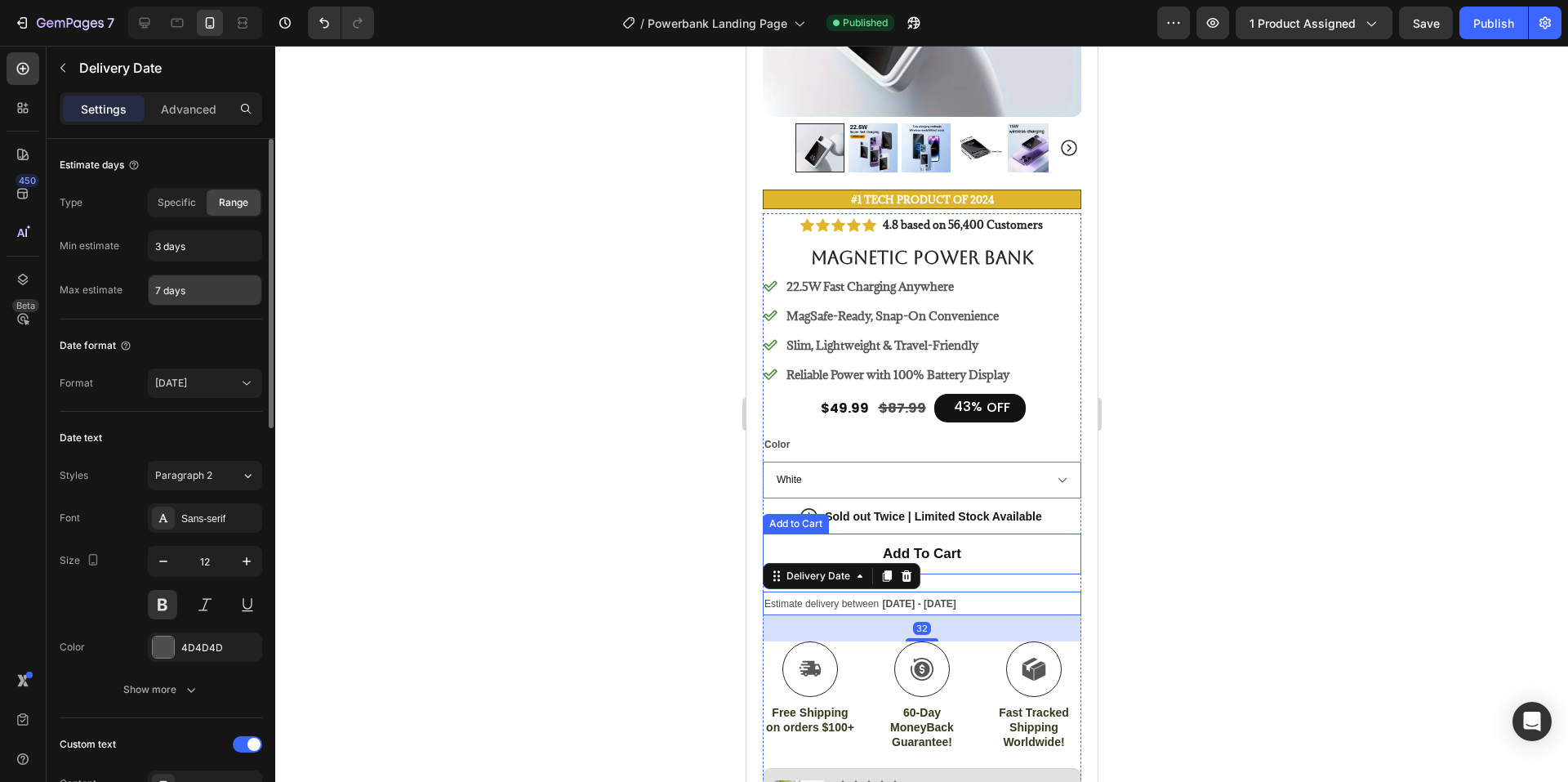
click at [211, 299] on input "7 days" at bounding box center [204, 290] width 113 height 29
type input "9 days"
click at [402, 303] on div at bounding box center [921, 413] width 1293 height 736
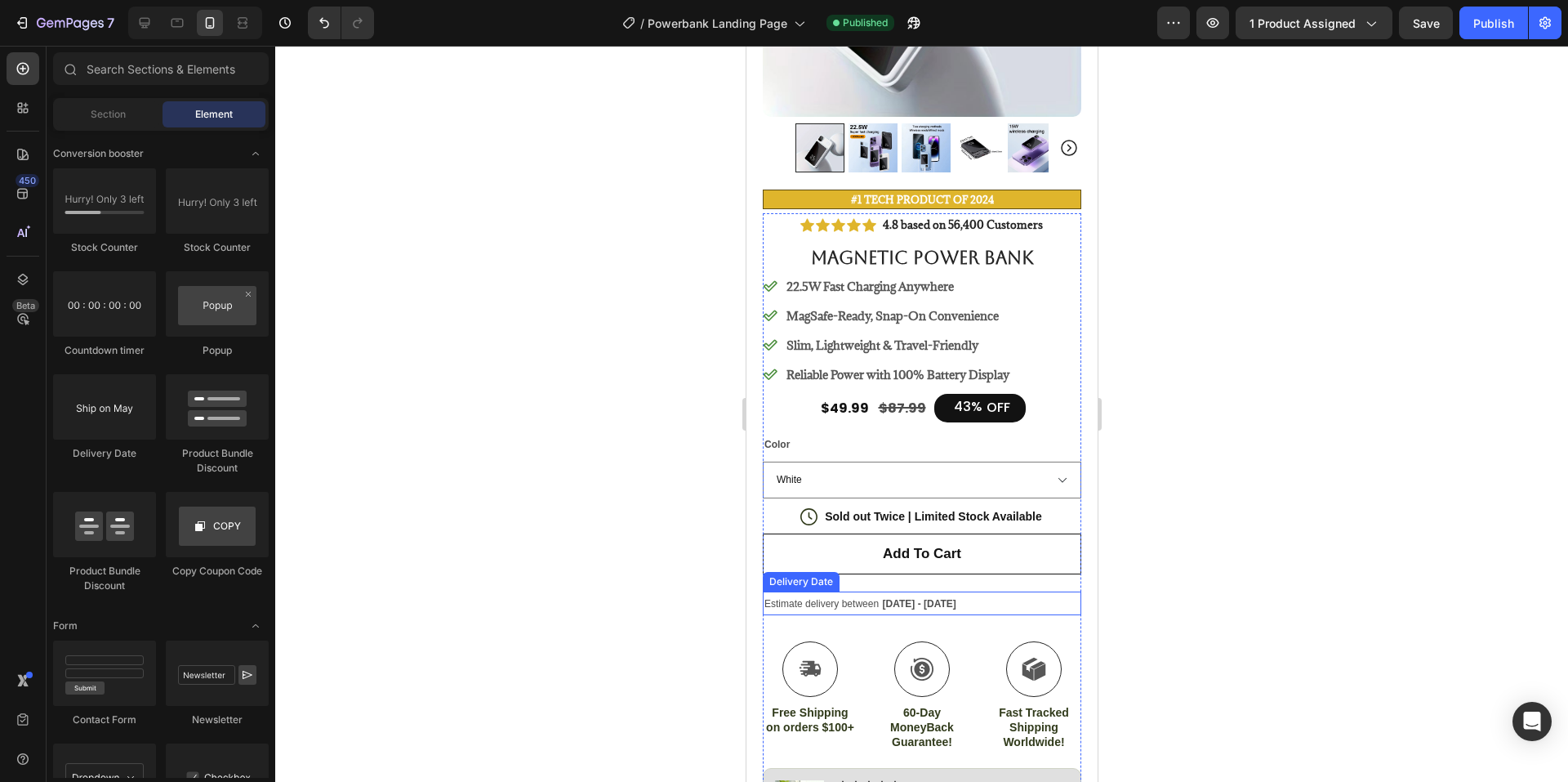
click at [911, 601] on div "Estimate delivery between [DATE] - [DATE]" at bounding box center [921, 603] width 319 height 24
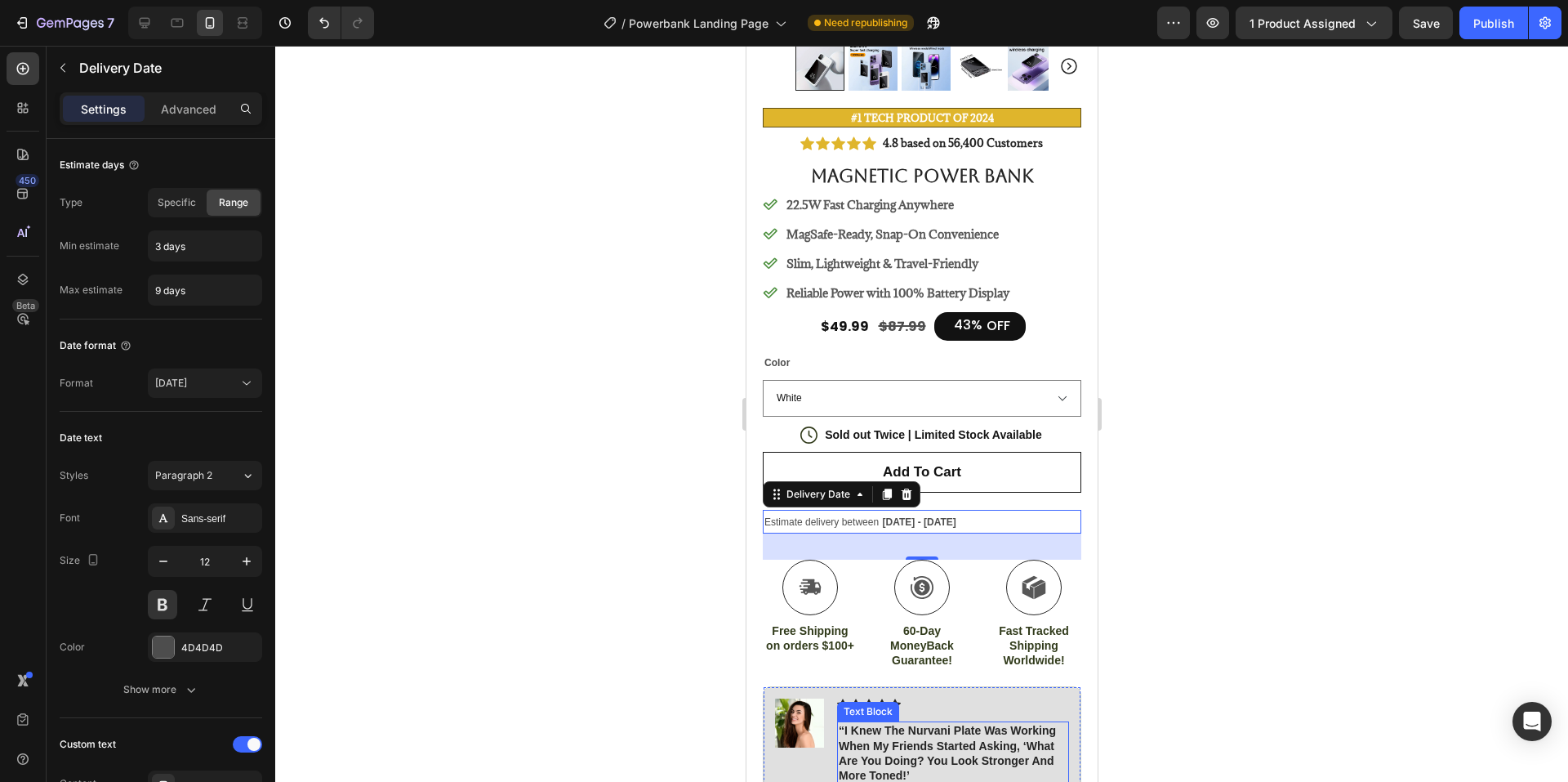
scroll to position [0, 0]
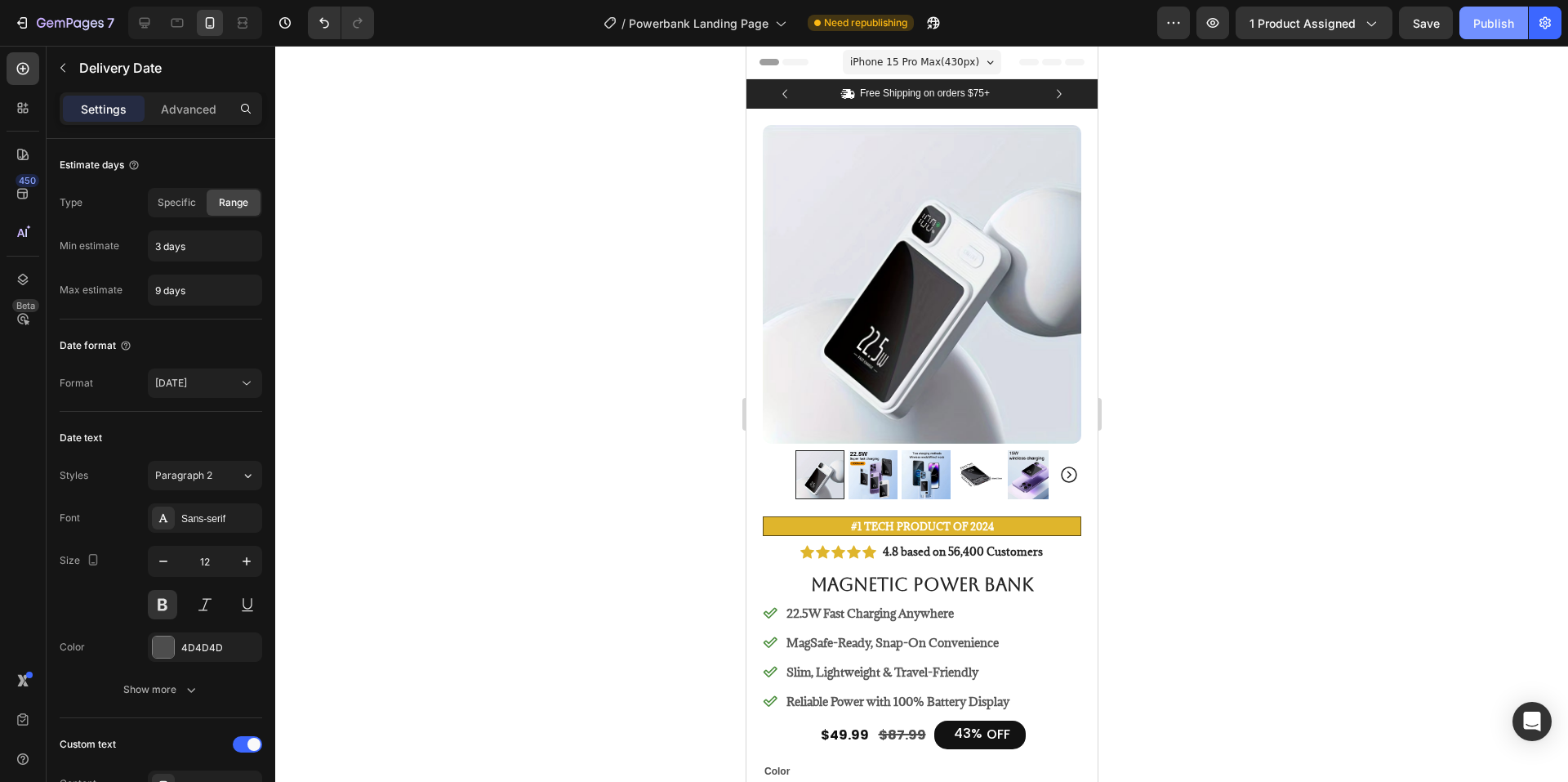
click at [1501, 22] on div "Publish" at bounding box center [1493, 23] width 41 height 17
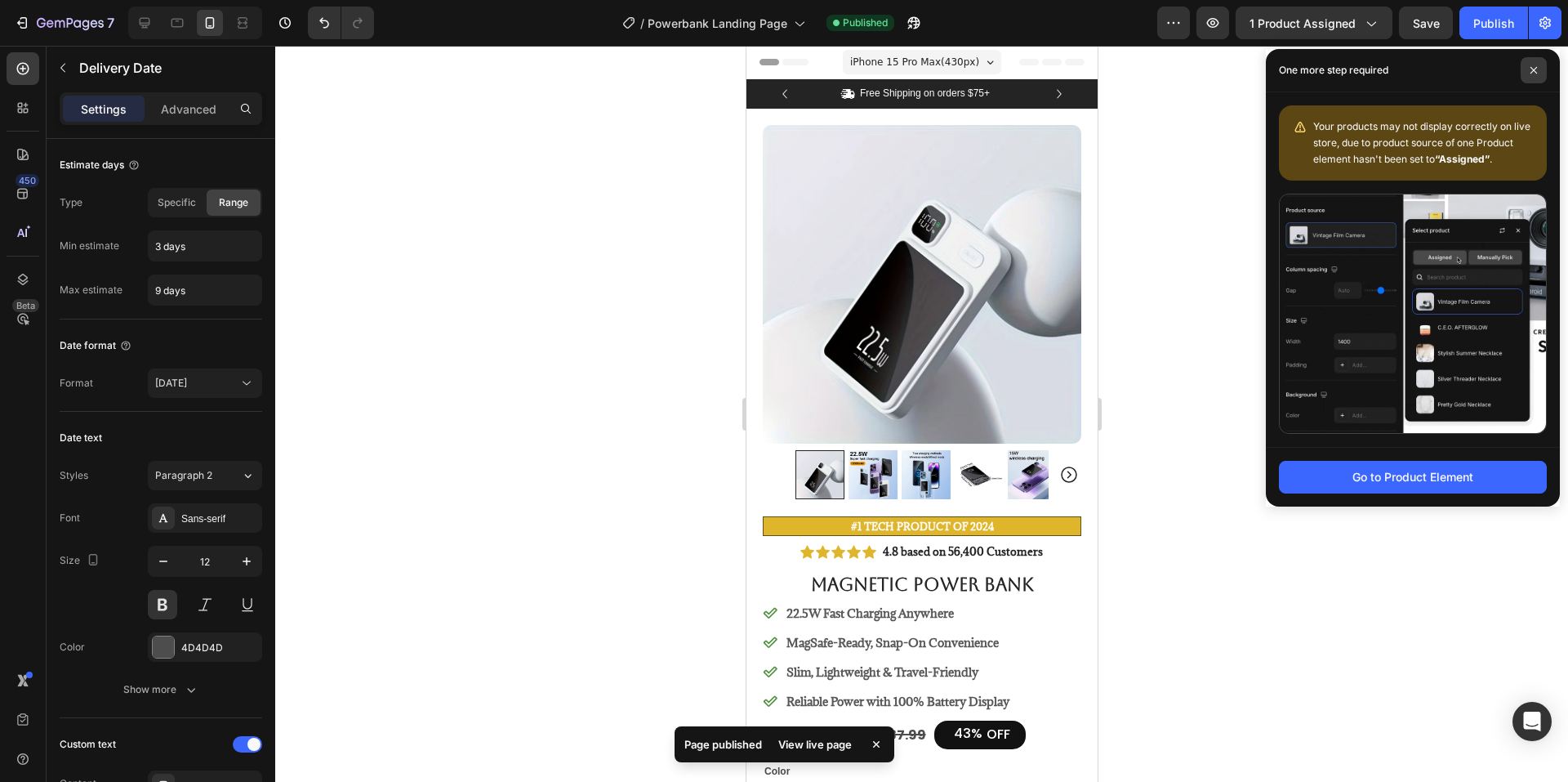
click at [1539, 76] on span at bounding box center [1533, 69] width 26 height 26
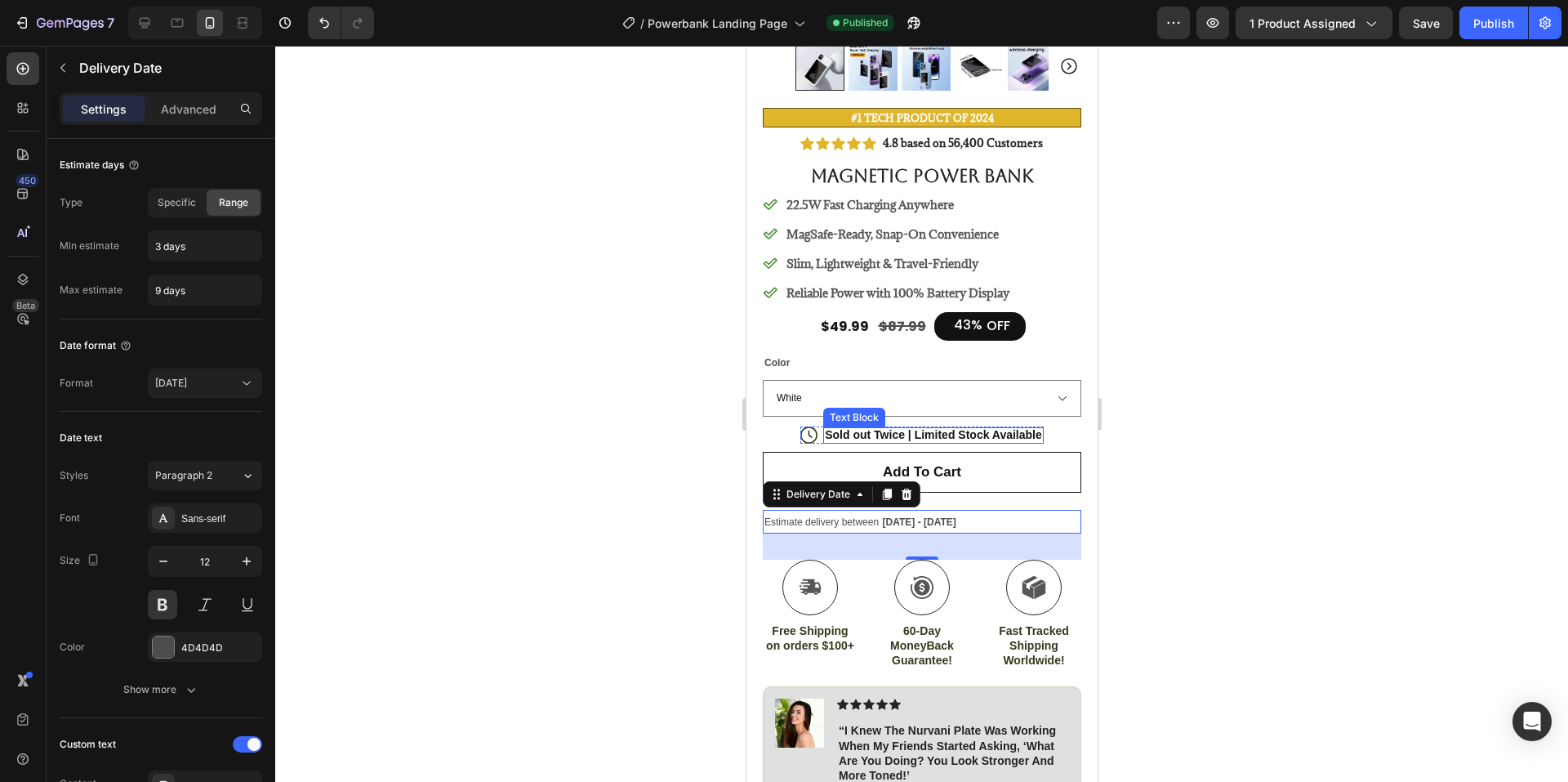
scroll to position [653, 0]
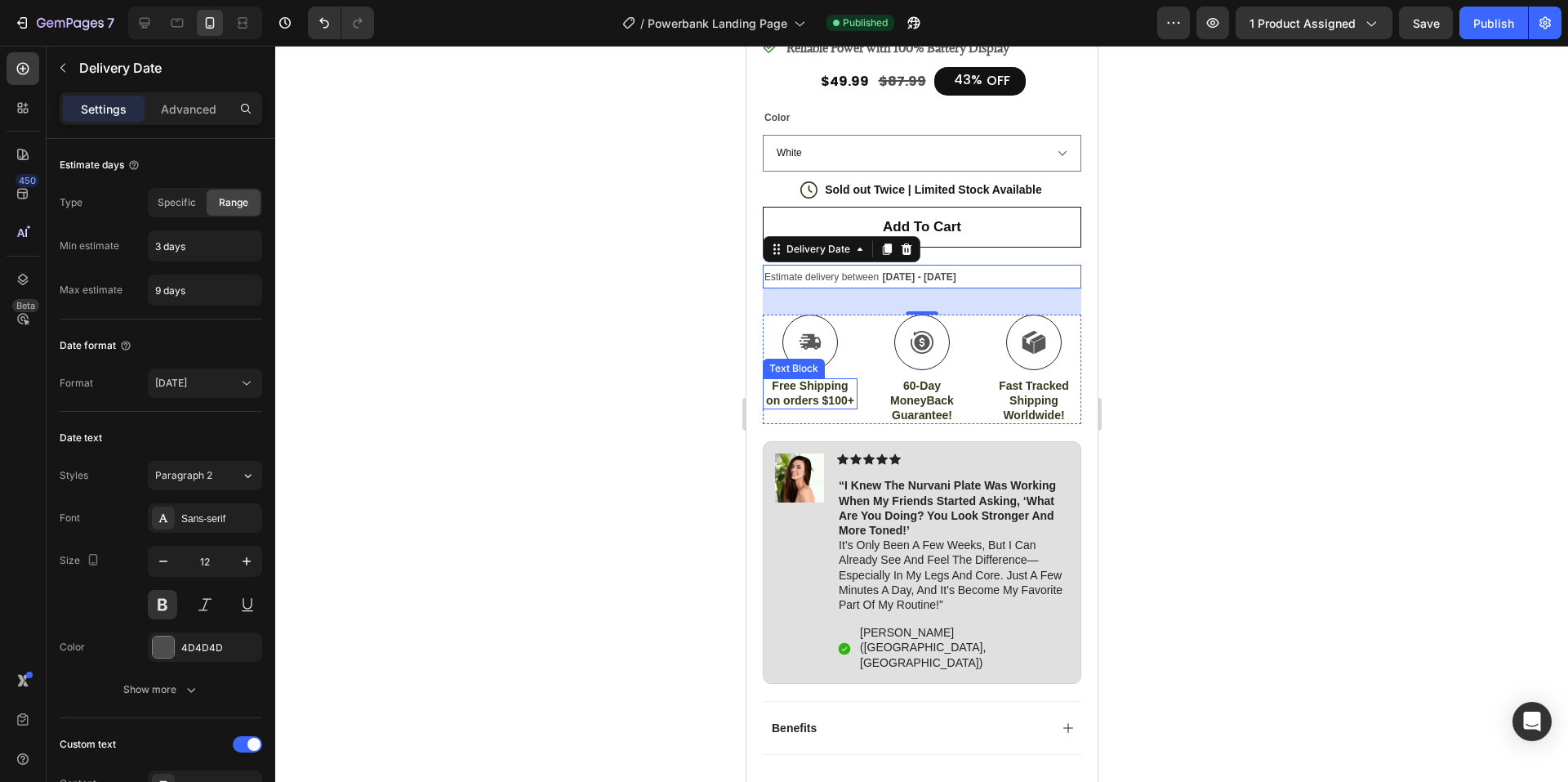
click at [824, 379] on p "Free Shipping on orders $100+" at bounding box center [808, 393] width 92 height 29
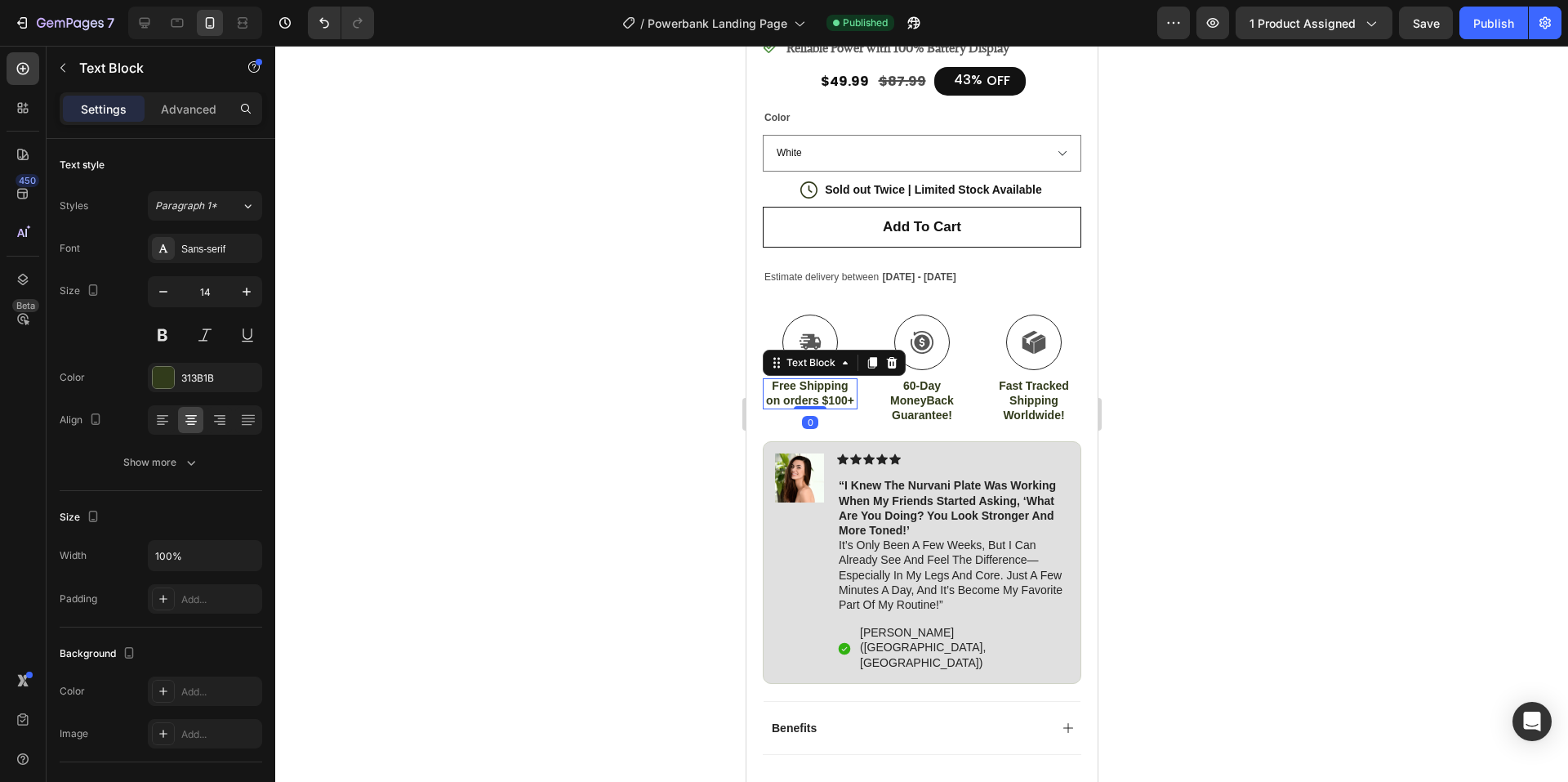
click at [809, 403] on p "Free Shipping on orders $100+" at bounding box center [808, 393] width 92 height 29
click at [693, 400] on div at bounding box center [921, 413] width 1293 height 736
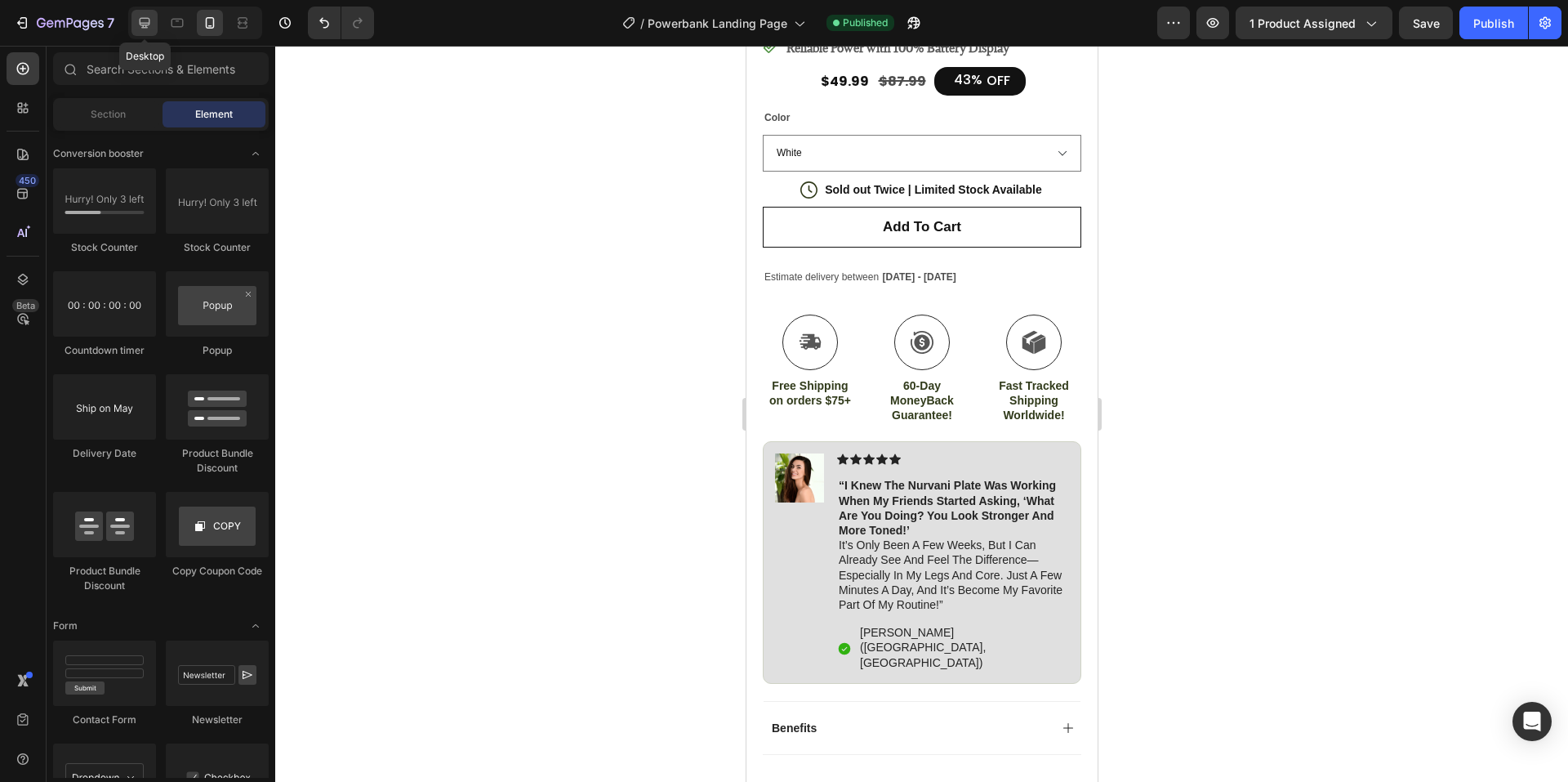
click at [142, 25] on icon at bounding box center [145, 23] width 11 height 11
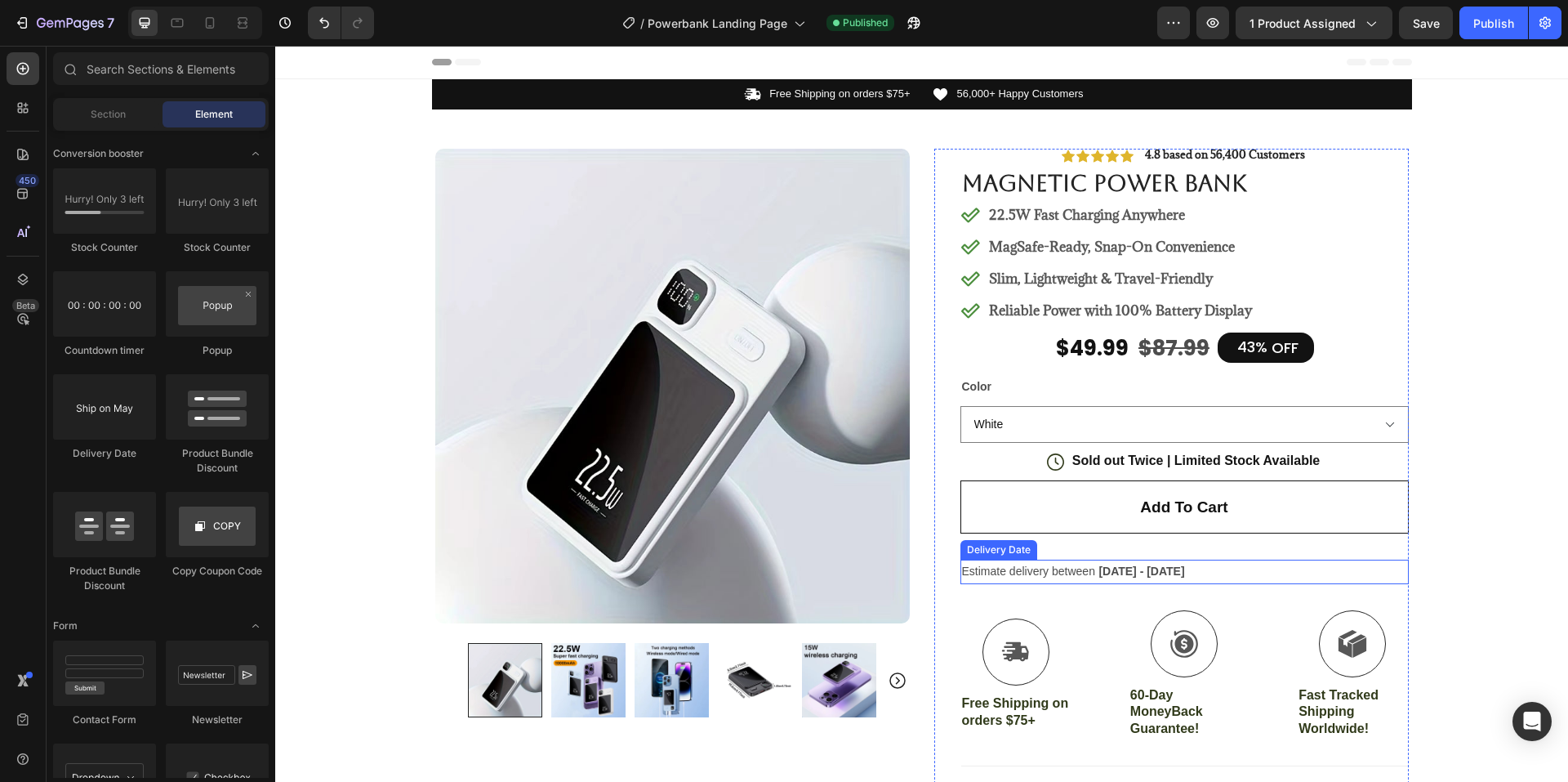
scroll to position [245, 0]
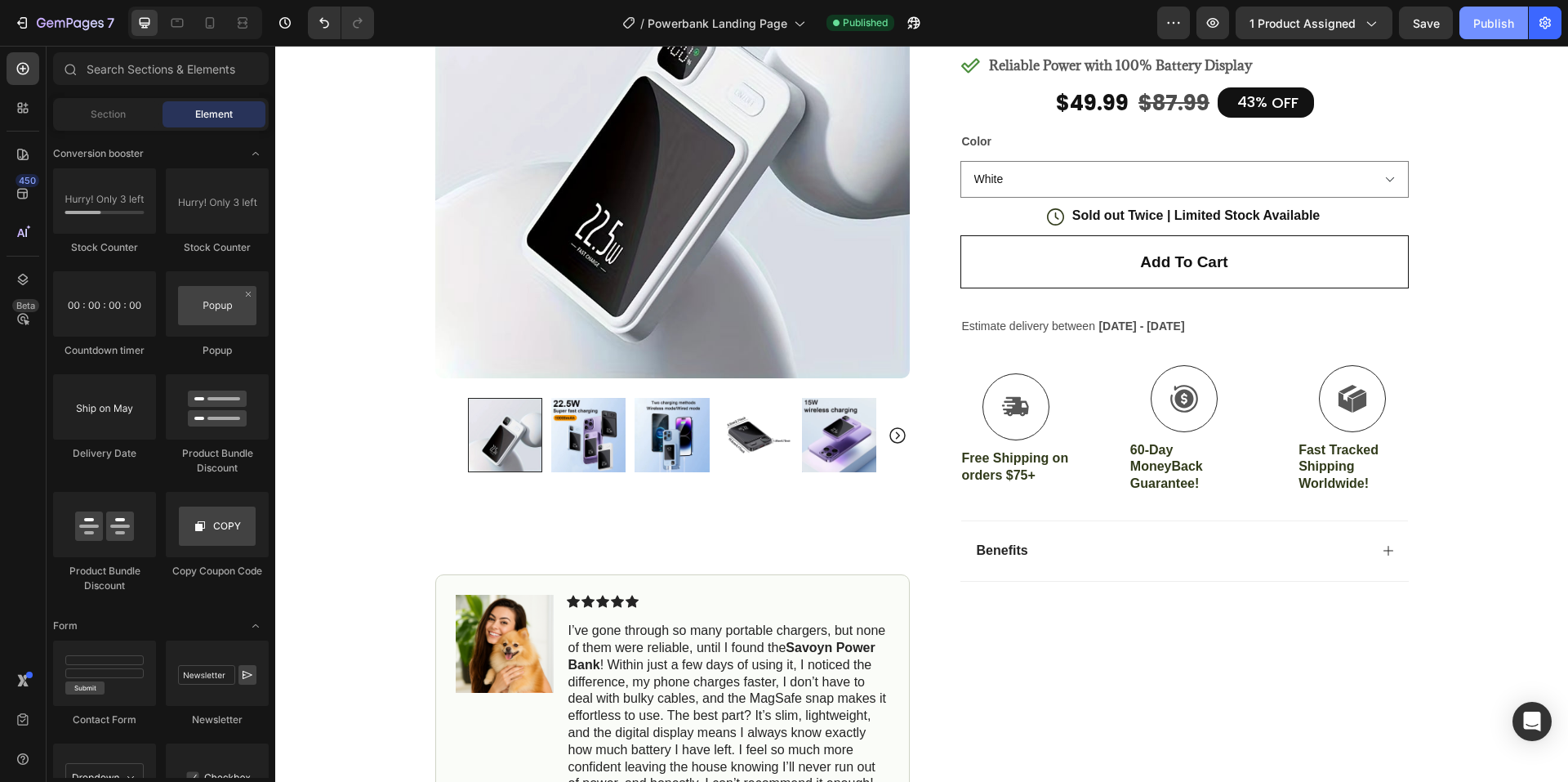
click at [1474, 23] on div "Publish" at bounding box center [1493, 23] width 41 height 17
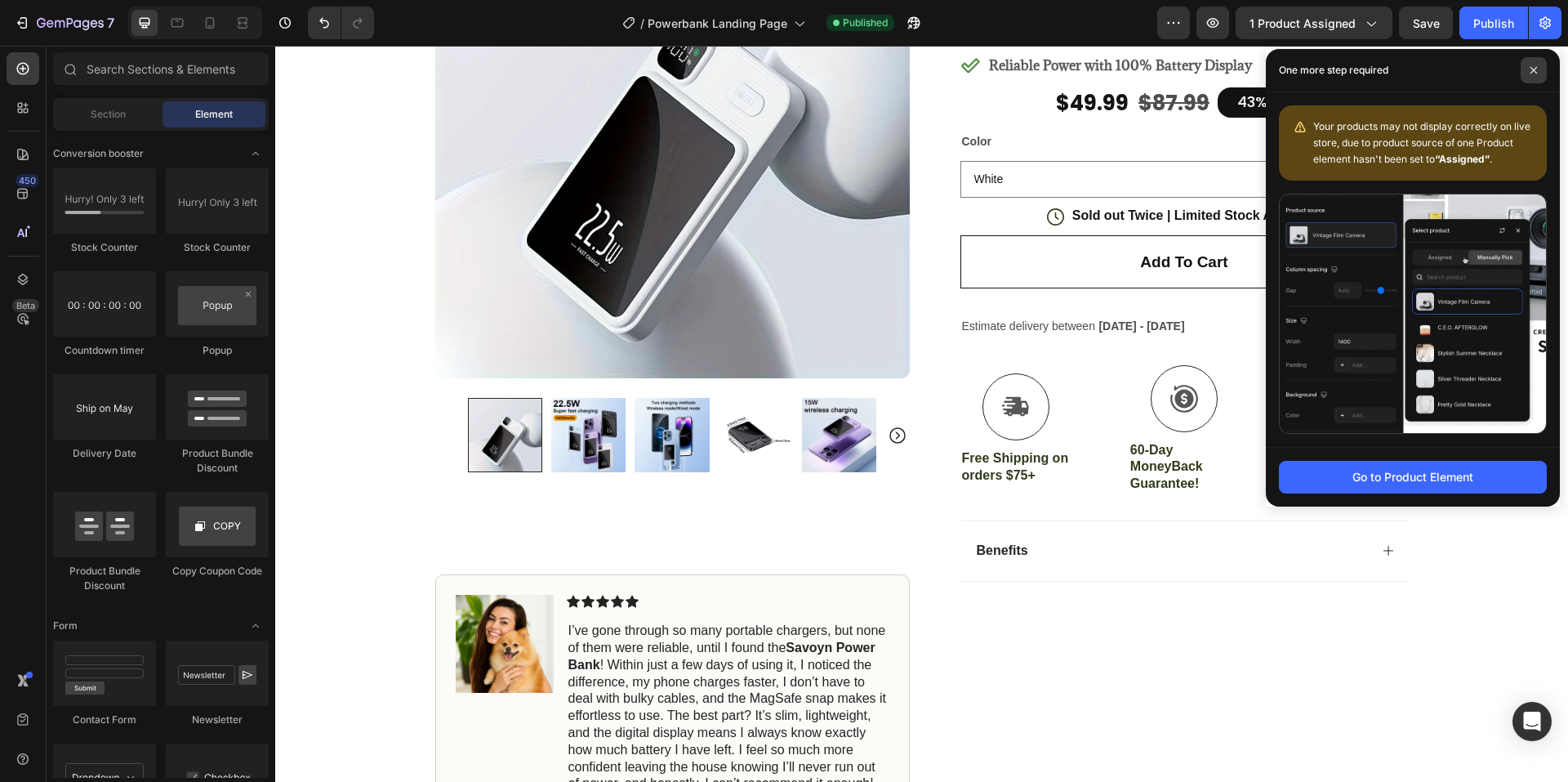
click at [1542, 66] on span at bounding box center [1533, 69] width 26 height 26
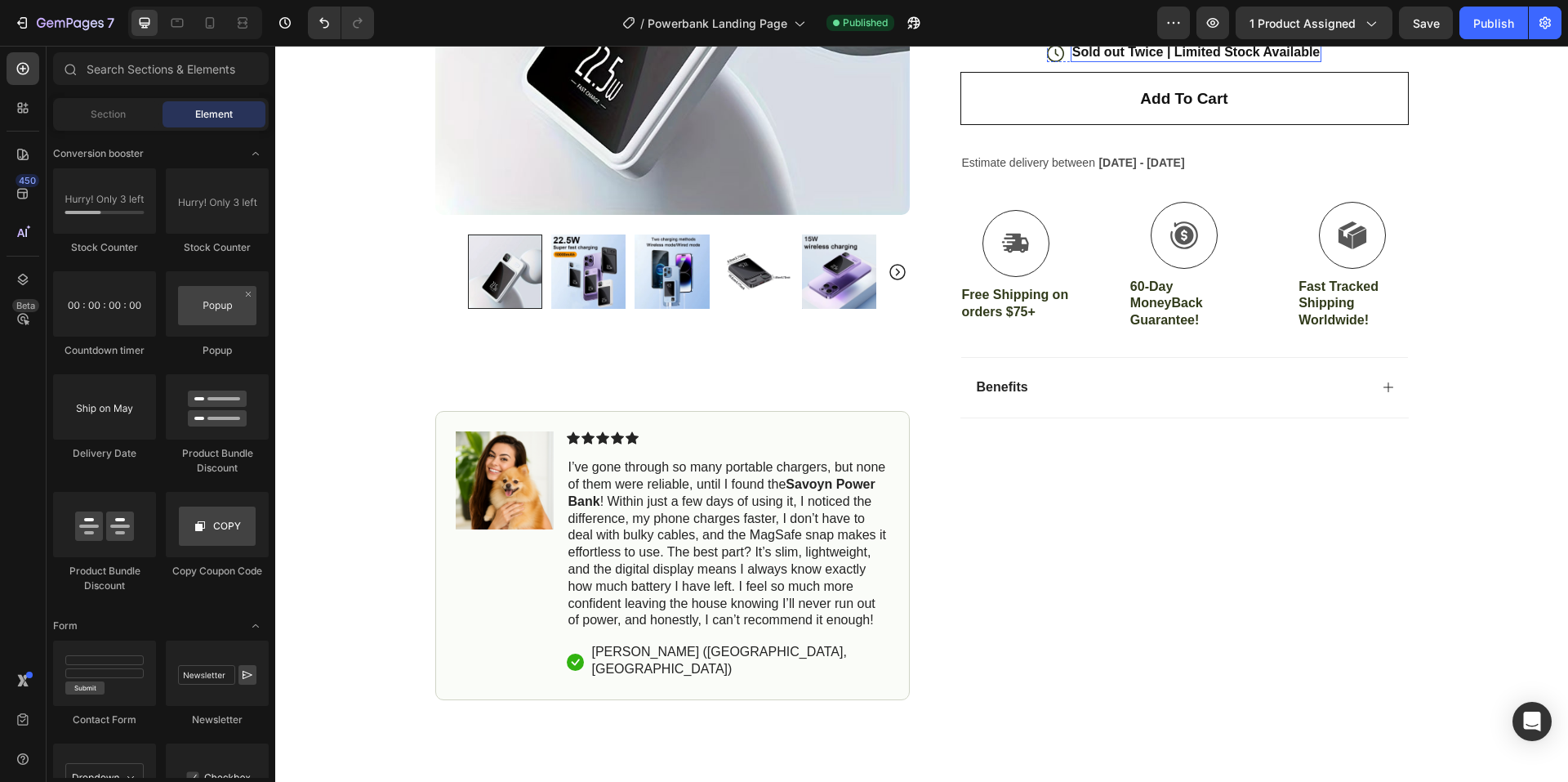
scroll to position [164, 0]
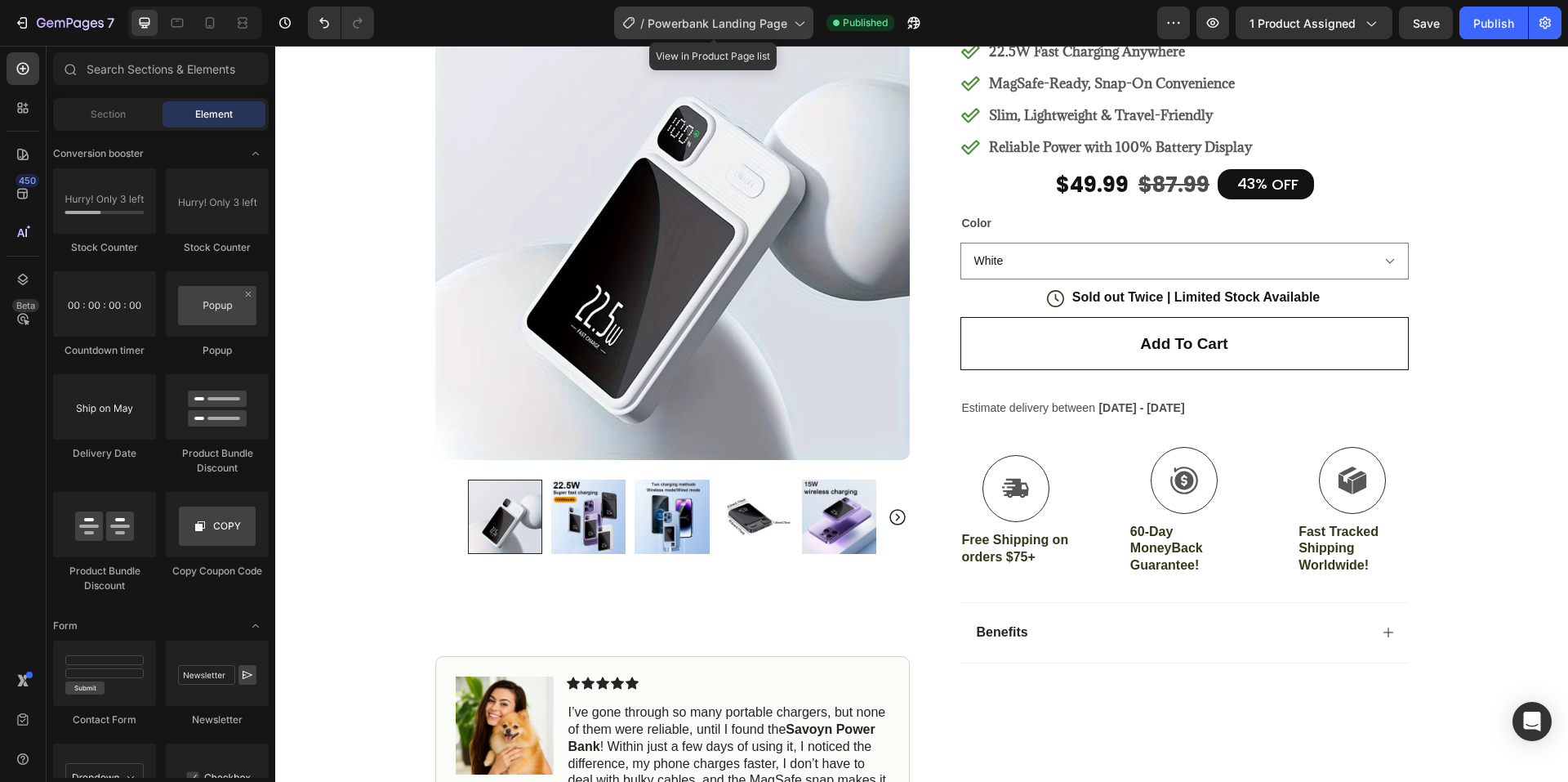
click at [697, 15] on span "Powerbank Landing Page" at bounding box center [717, 23] width 139 height 17
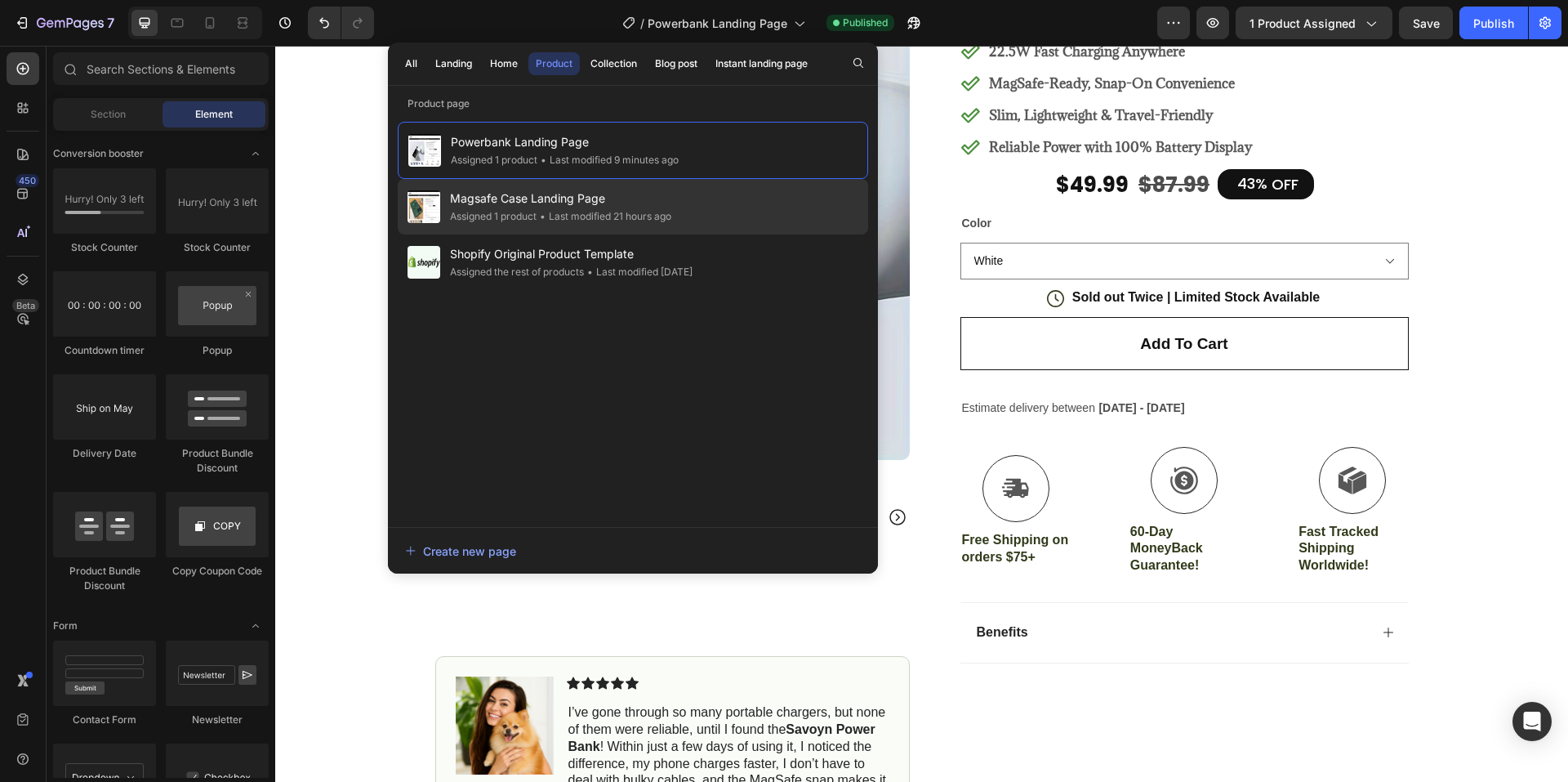
click at [649, 211] on div "• Last modified 21 hours ago" at bounding box center [604, 216] width 135 height 16
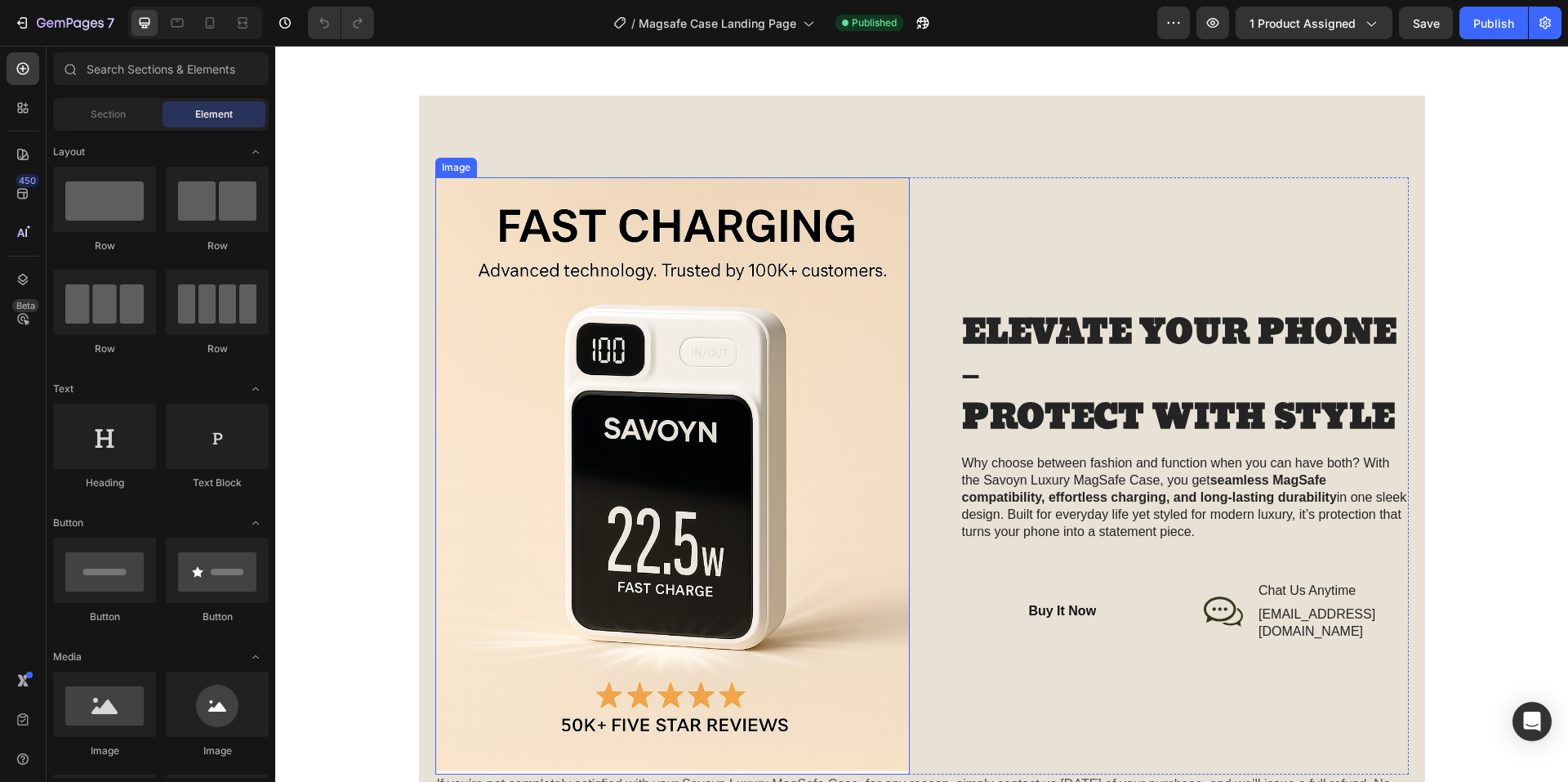
scroll to position [1552, 0]
